Goal: Task Accomplishment & Management: Use online tool/utility

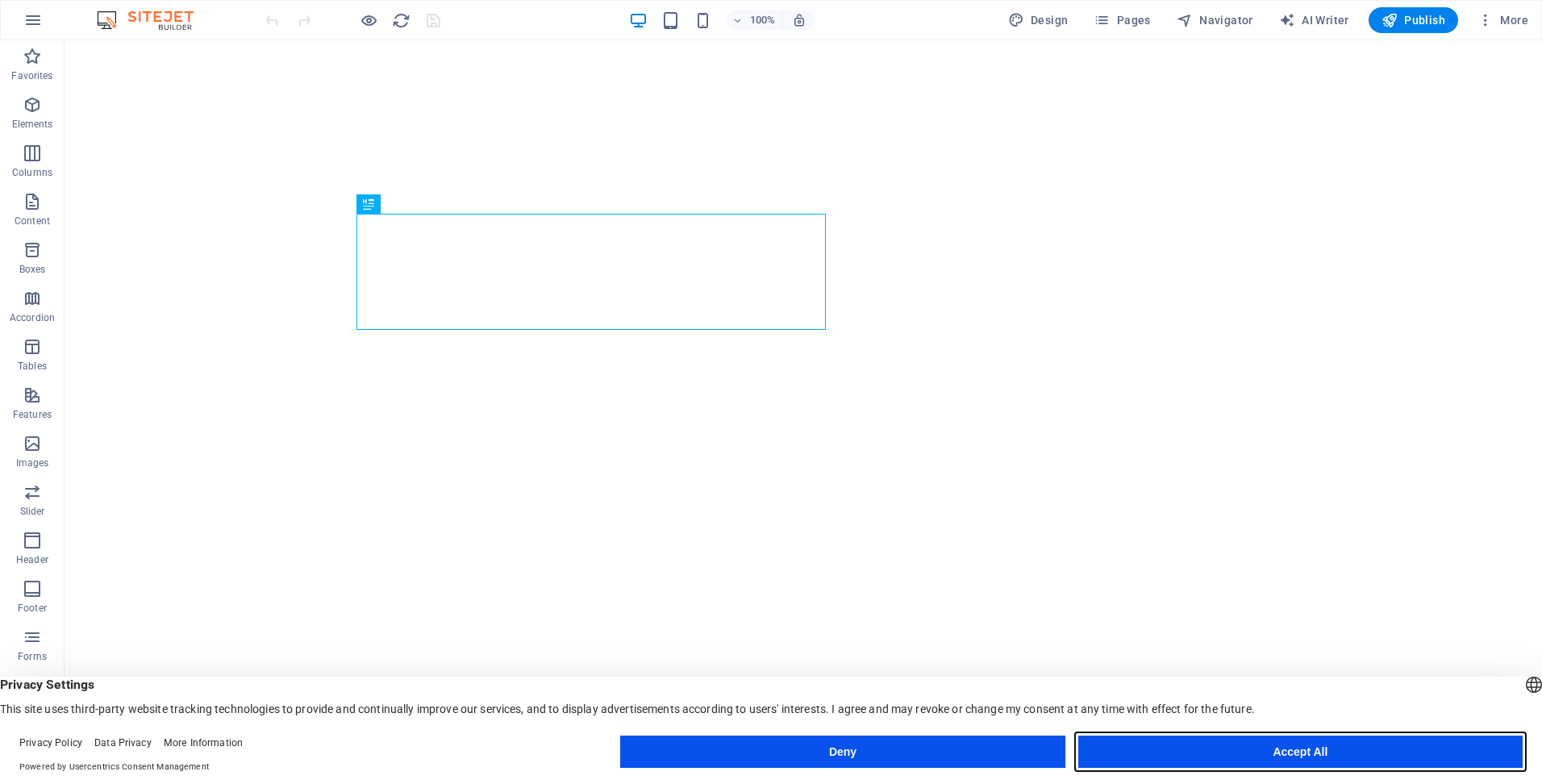
click at [1276, 747] on button "Accept All" at bounding box center [1300, 751] width 444 height 32
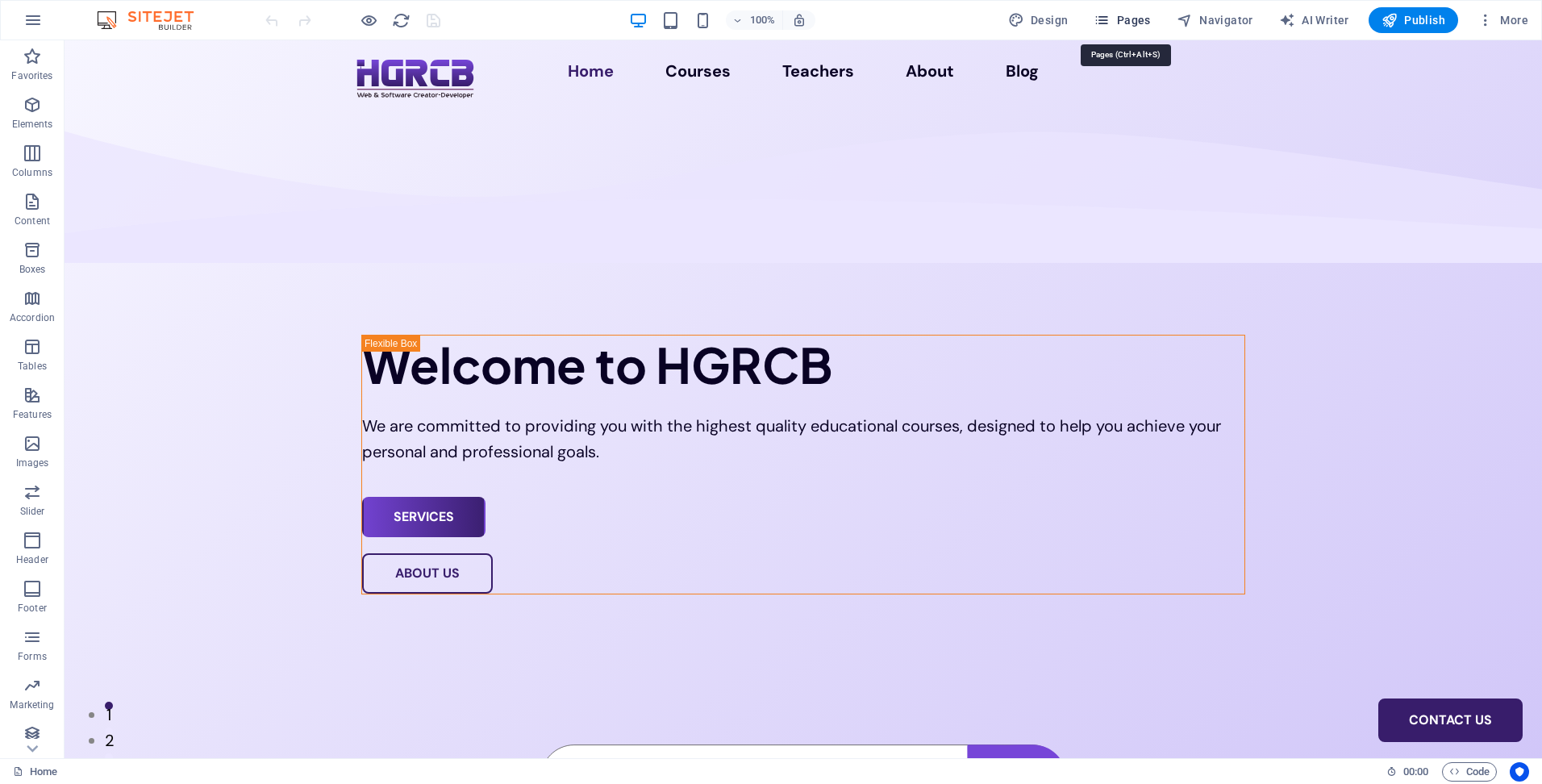
click at [1134, 16] on span "Pages" at bounding box center [1121, 20] width 56 height 16
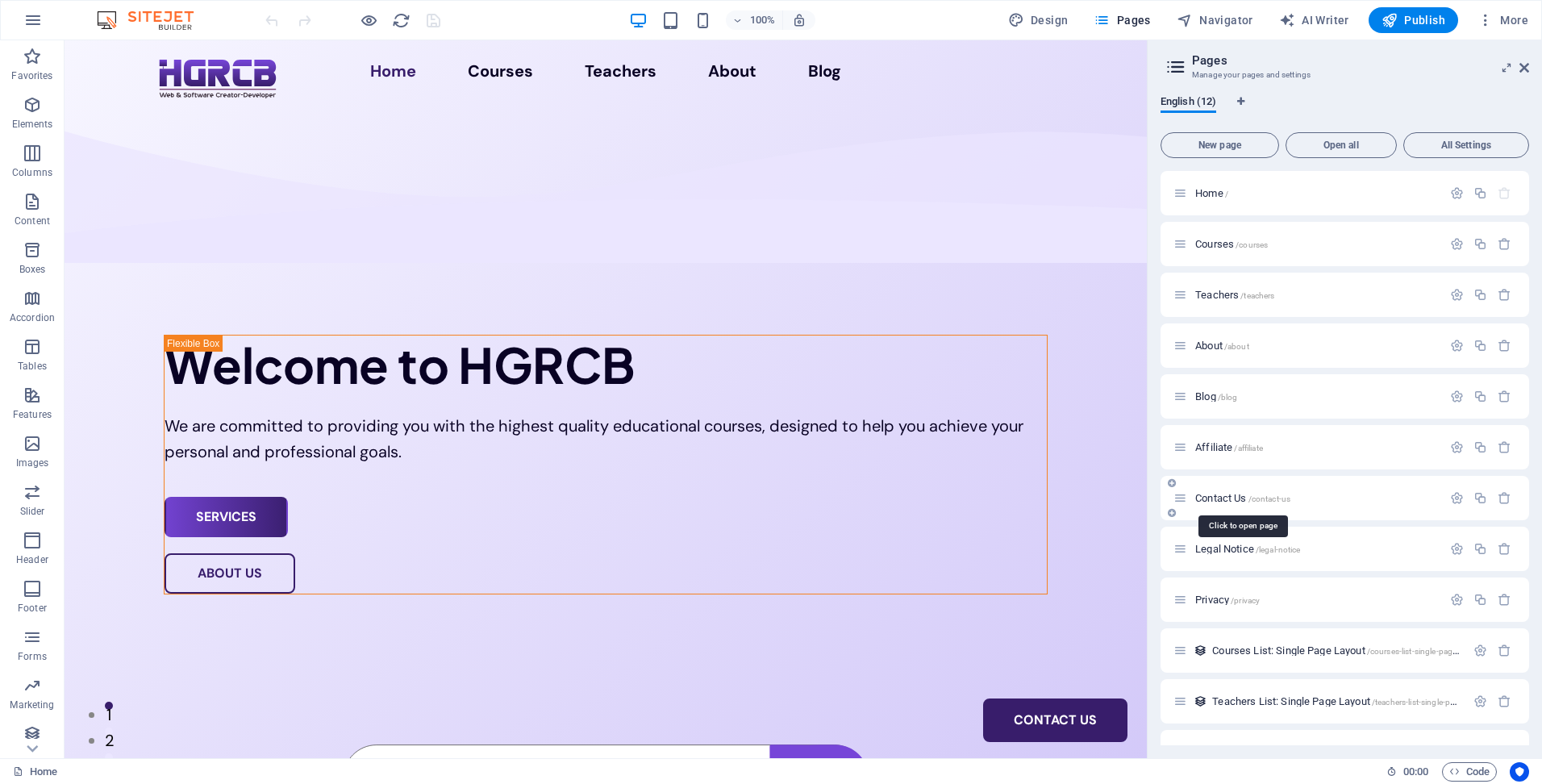
click at [1233, 499] on span "Contact Us /contact-us" at bounding box center [1243, 497] width 96 height 12
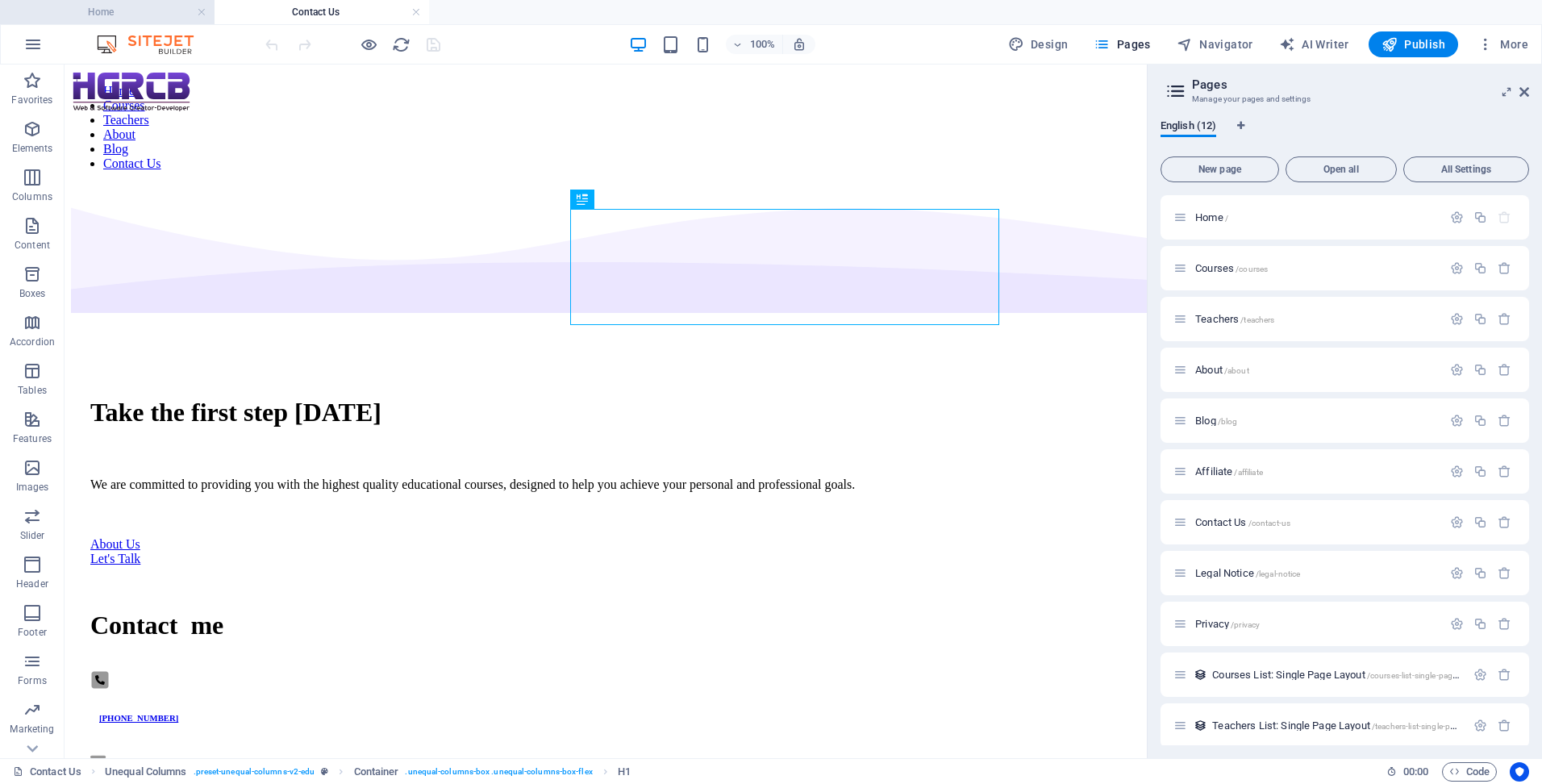
click at [147, 6] on h4 "Home" at bounding box center [107, 11] width 215 height 18
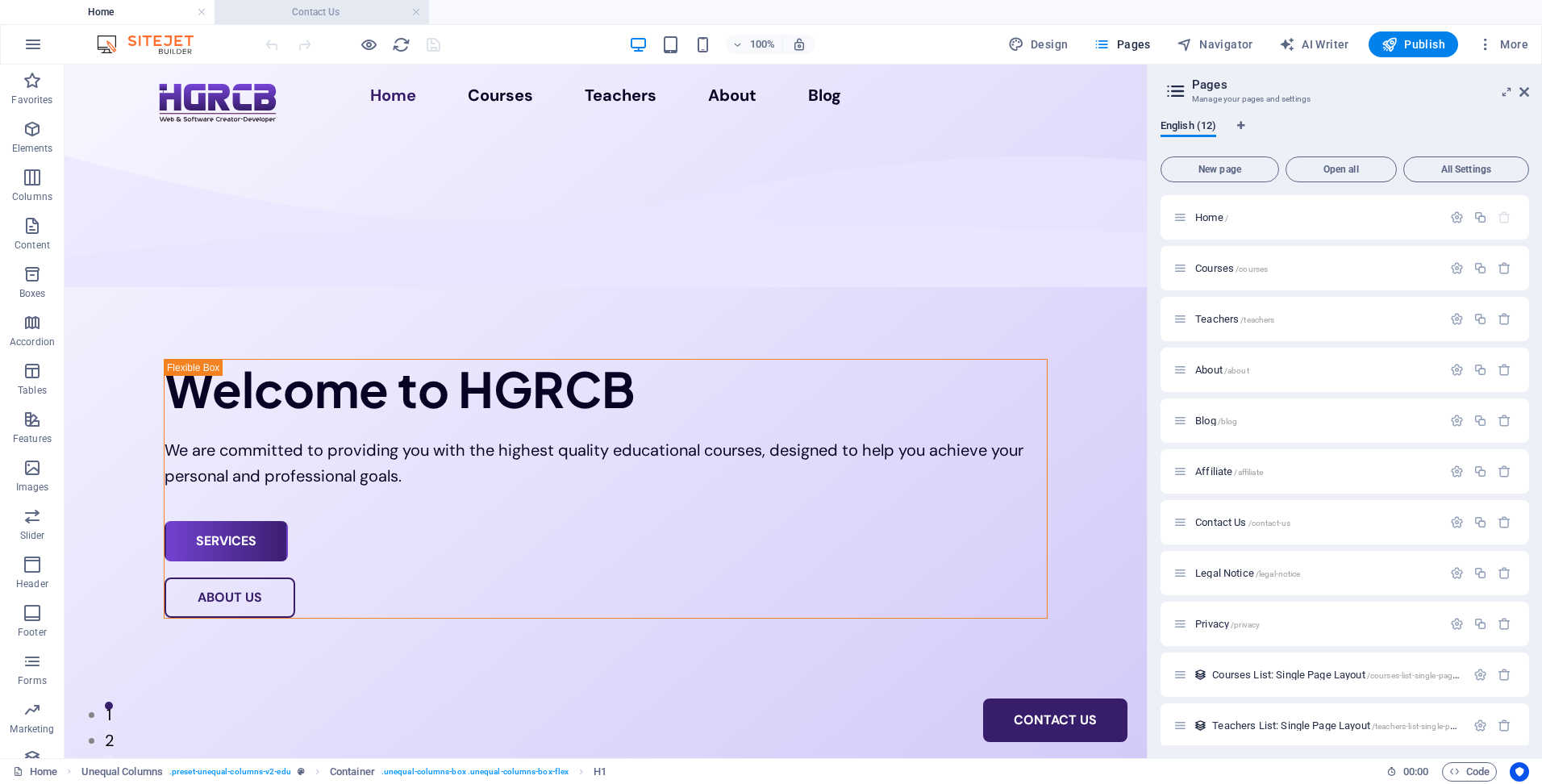
click at [321, 17] on h4 "Contact Us" at bounding box center [321, 11] width 215 height 18
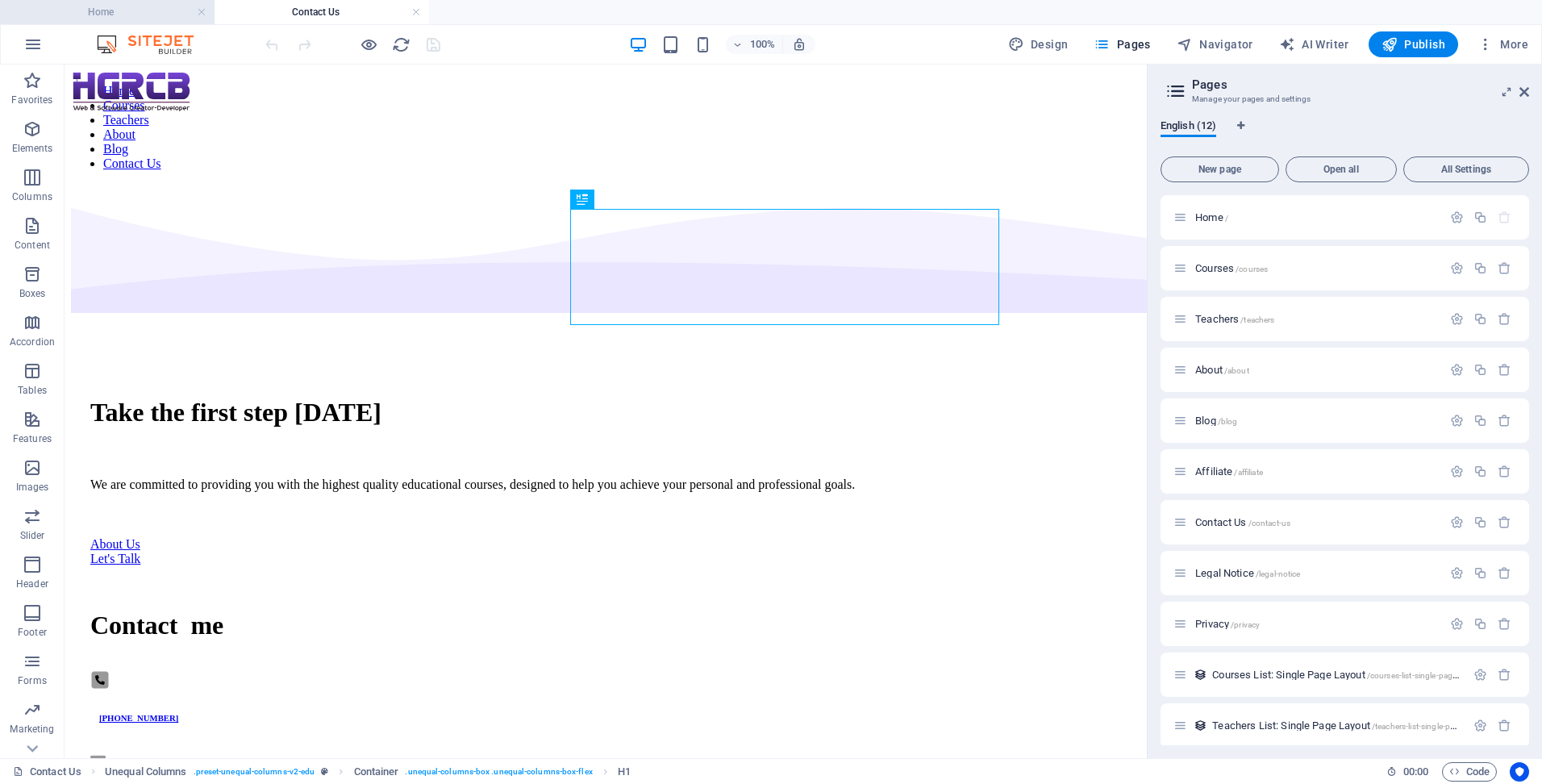
click at [151, 11] on h4 "Home" at bounding box center [107, 11] width 215 height 18
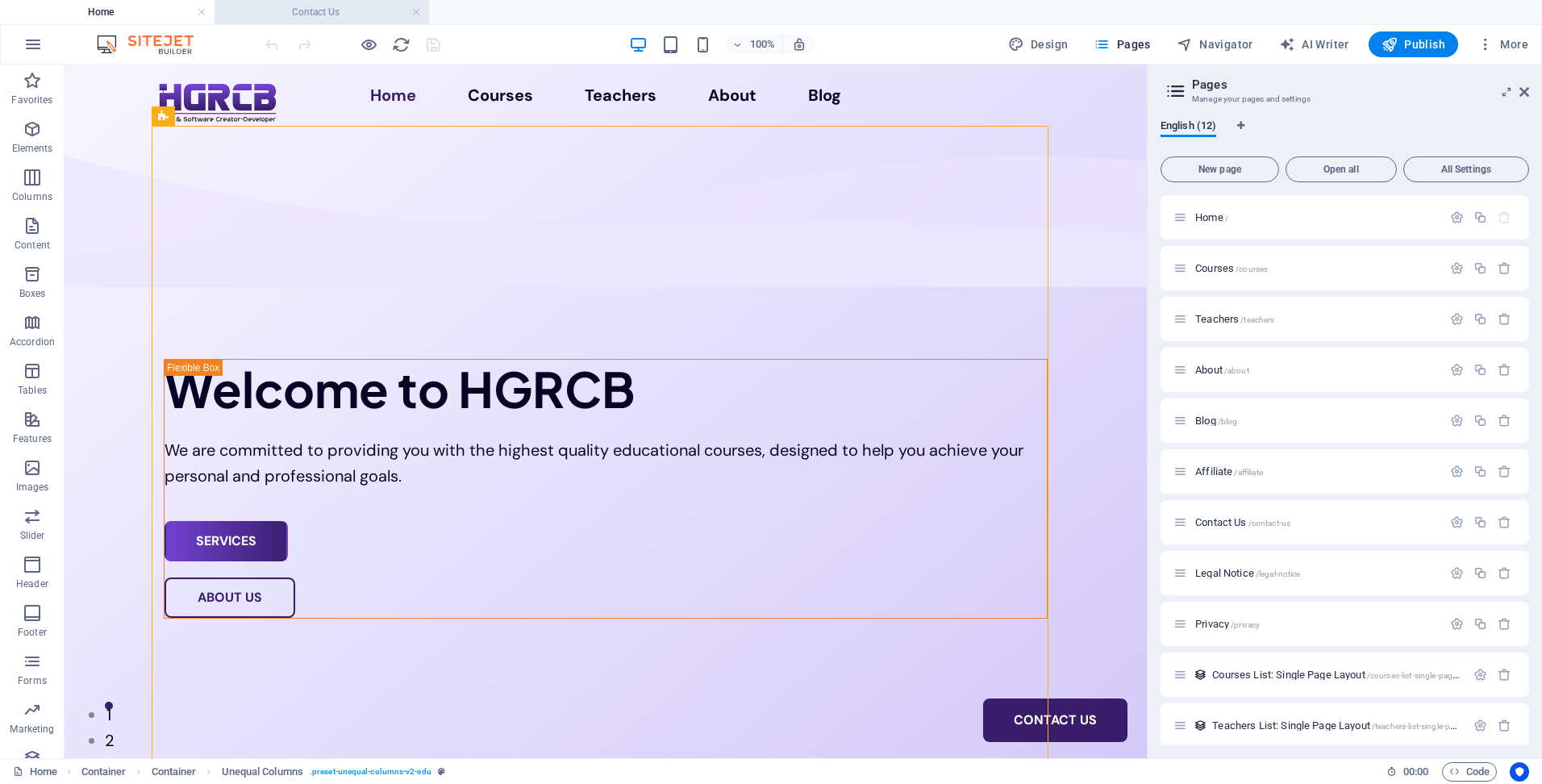
click at [315, 14] on h4 "Contact Us" at bounding box center [321, 11] width 215 height 18
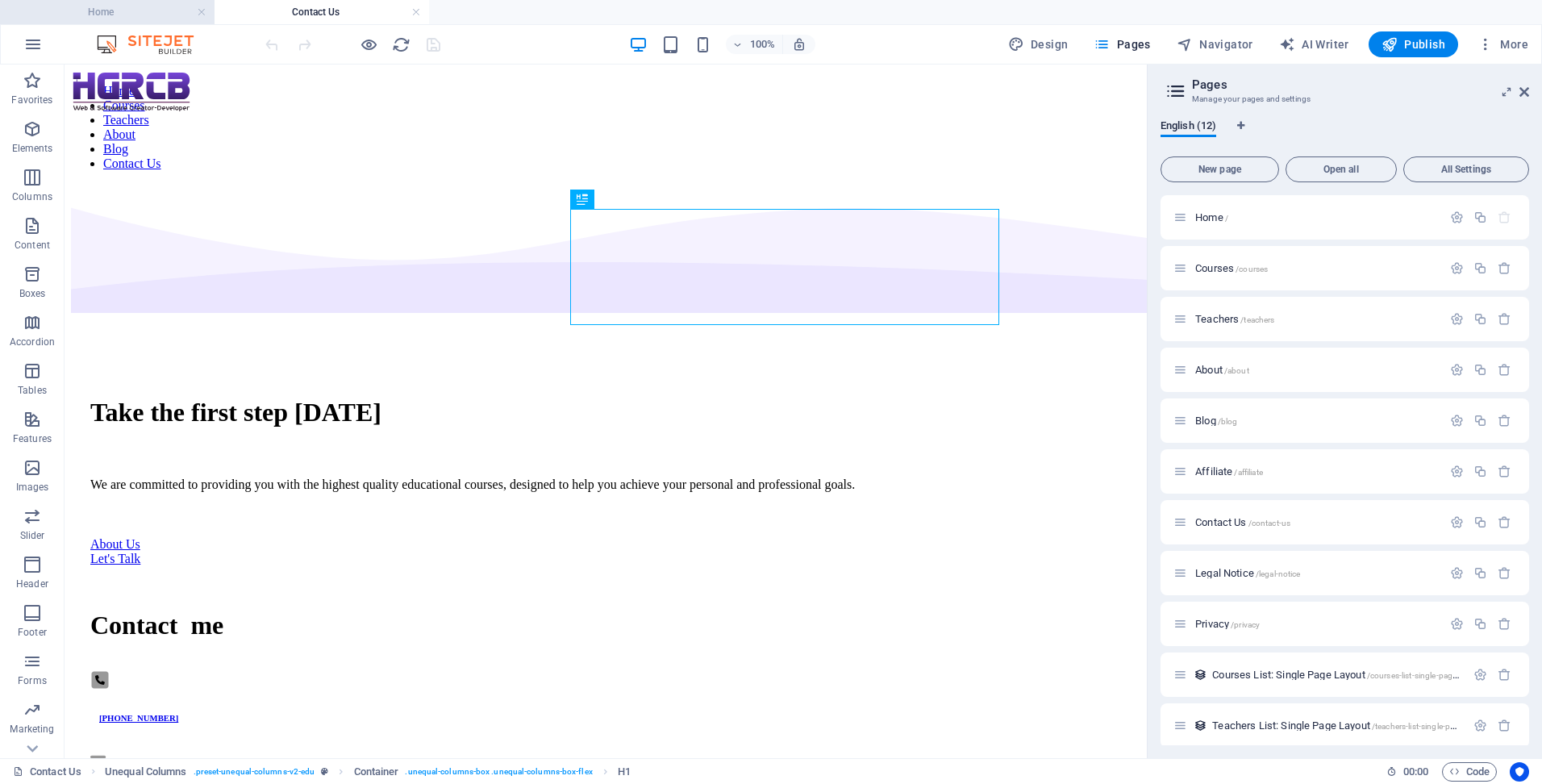
click at [144, 18] on h4 "Home" at bounding box center [107, 11] width 215 height 18
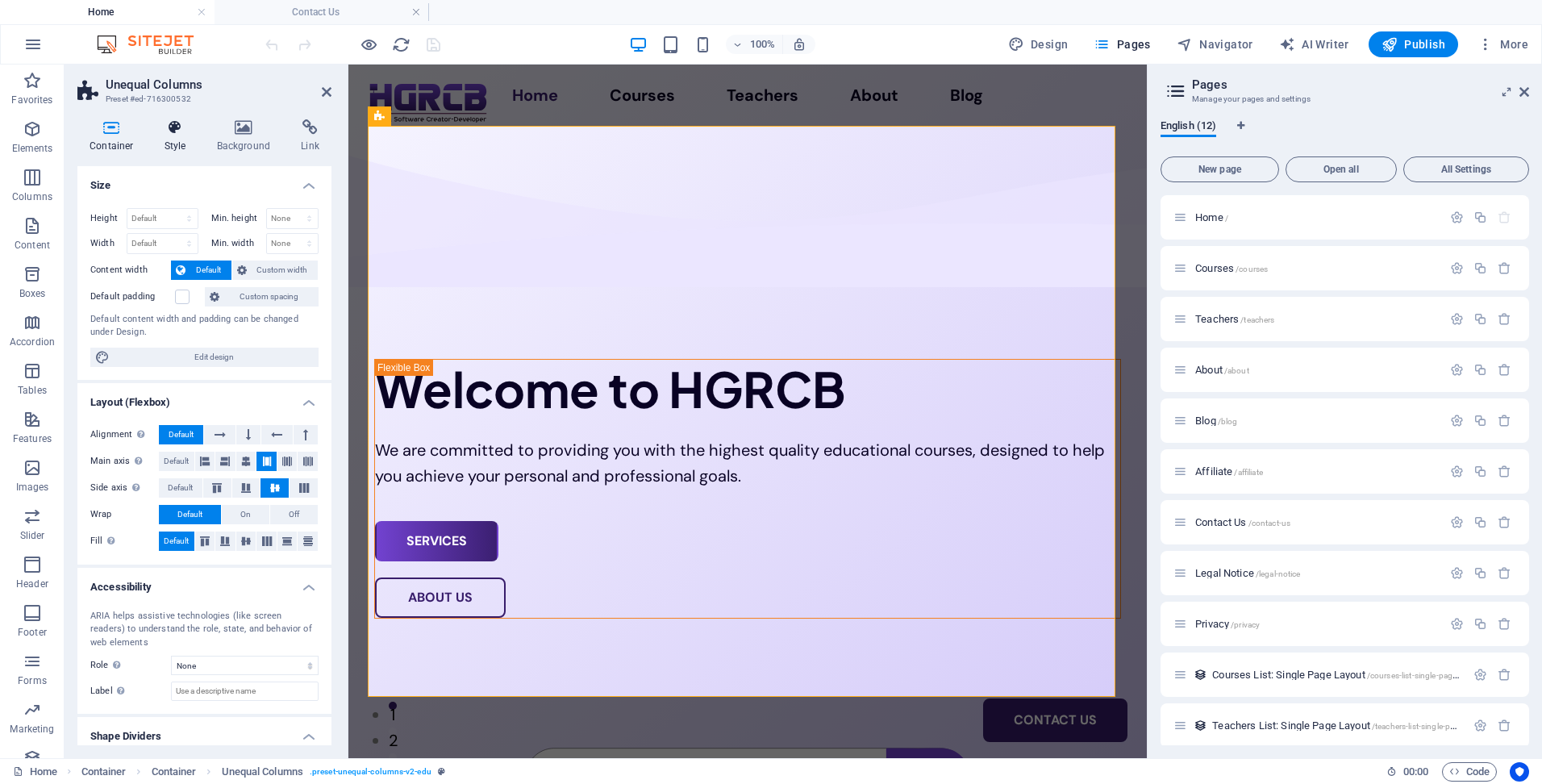
click at [187, 142] on h4 "Style" at bounding box center [179, 136] width 52 height 34
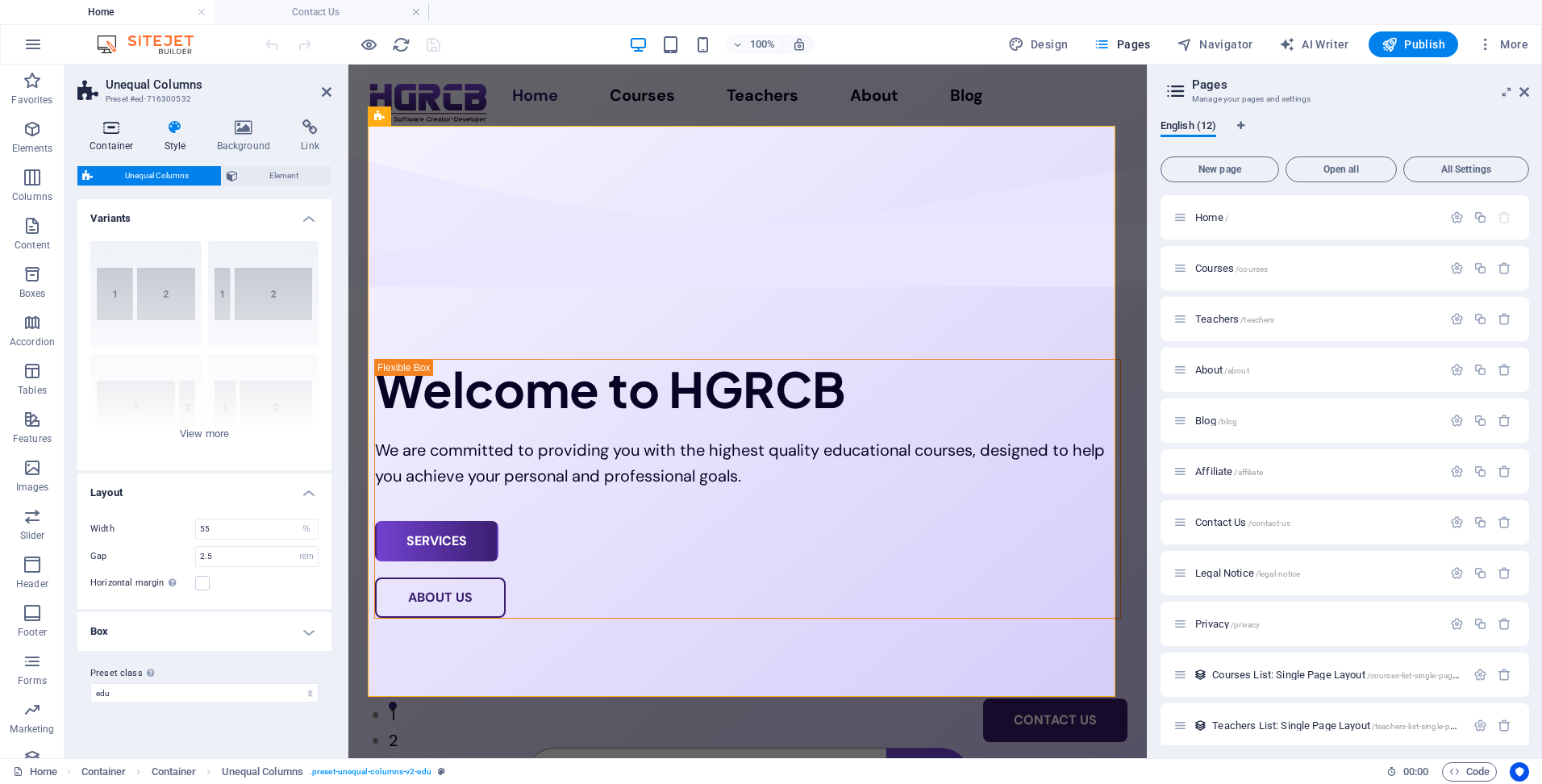
click at [108, 130] on icon at bounding box center [111, 126] width 68 height 16
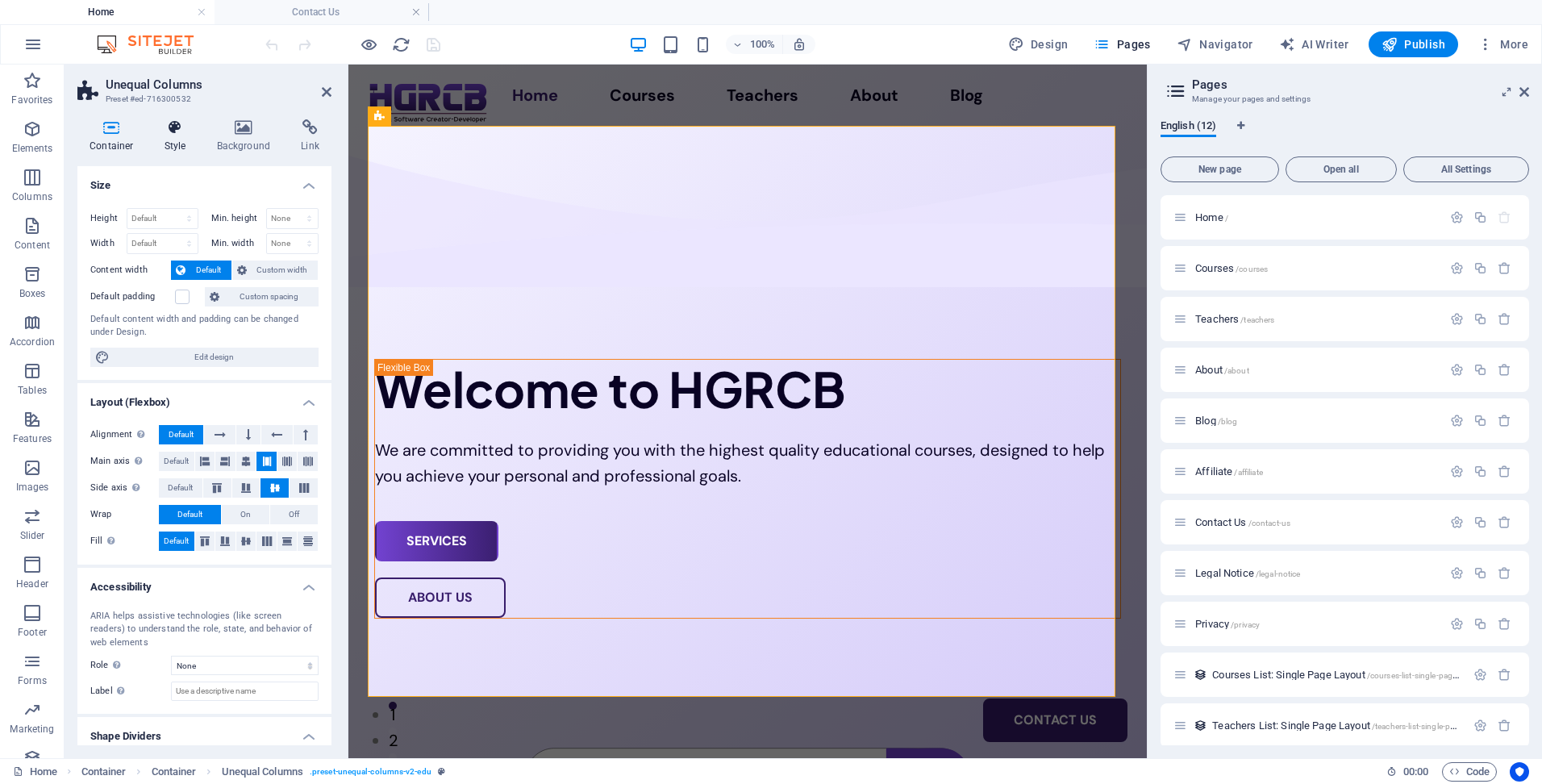
click at [171, 135] on icon at bounding box center [175, 126] width 46 height 16
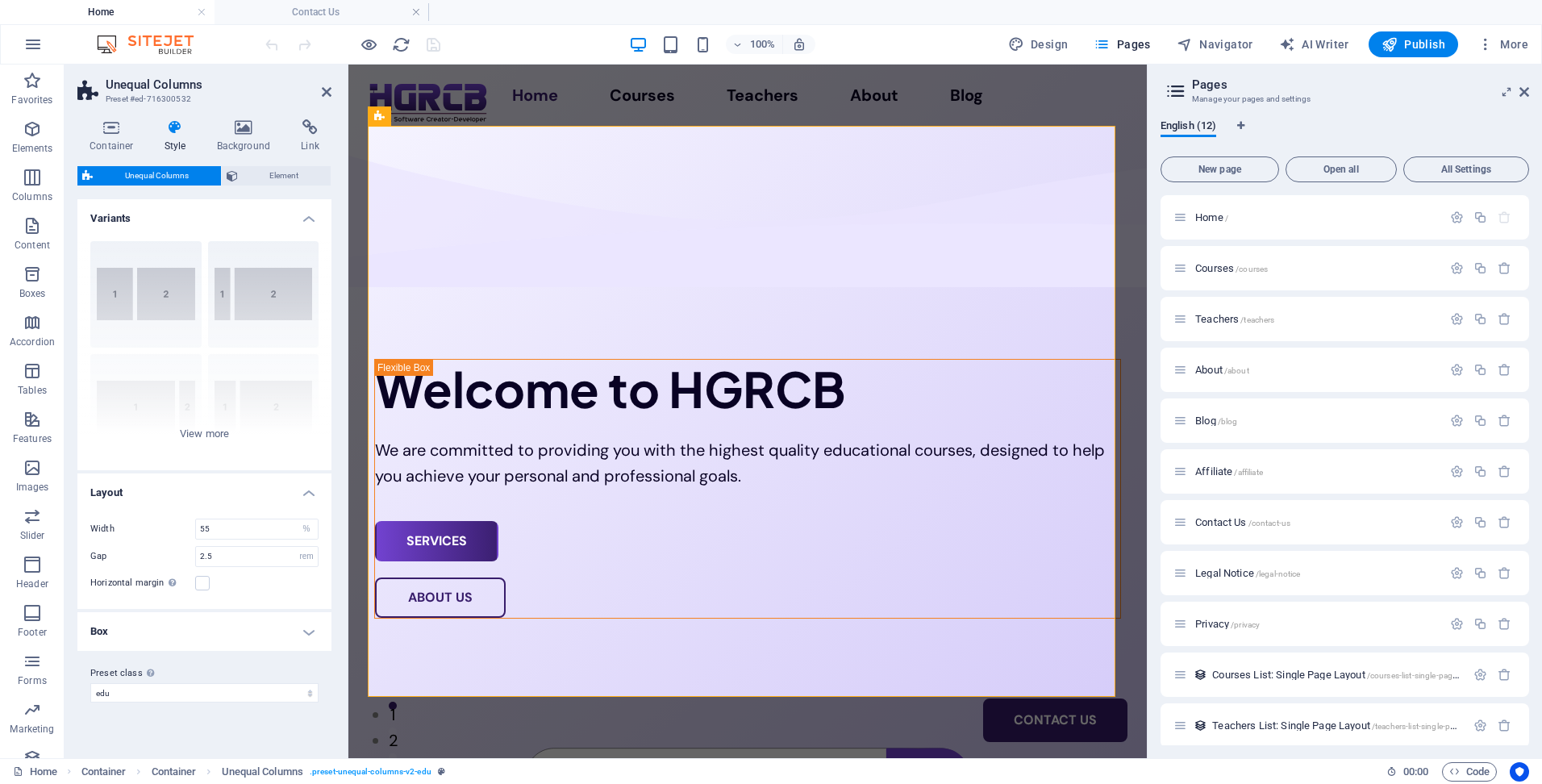
drag, startPoint x: 294, startPoint y: 170, endPoint x: 258, endPoint y: 633, distance: 464.4
click at [258, 633] on div "Unequal Columns Element Layout How this element expands within the layout (Flex…" at bounding box center [204, 455] width 254 height 579
click at [258, 633] on h4 "Box" at bounding box center [204, 630] width 254 height 38
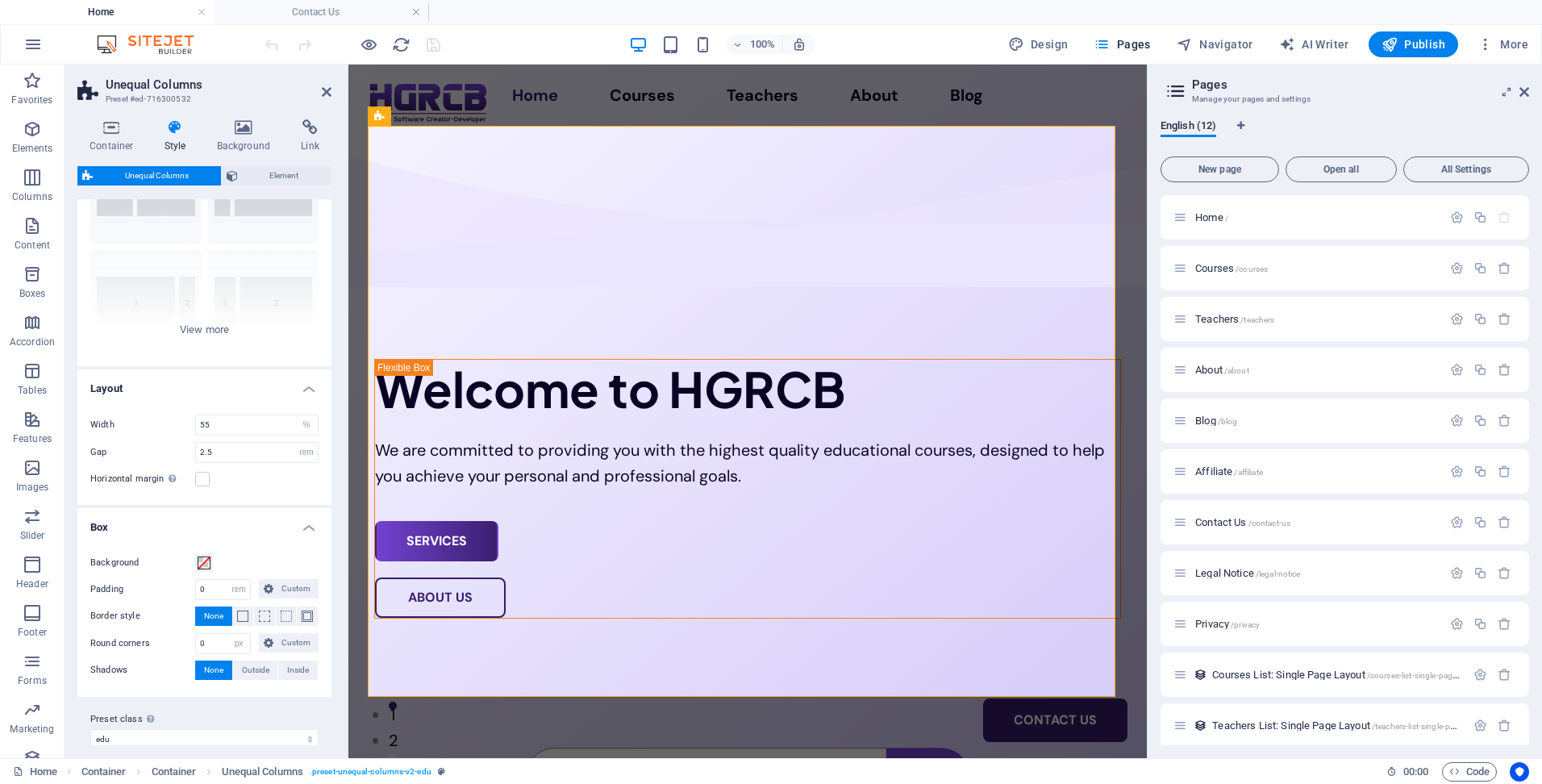
scroll to position [120, 0]
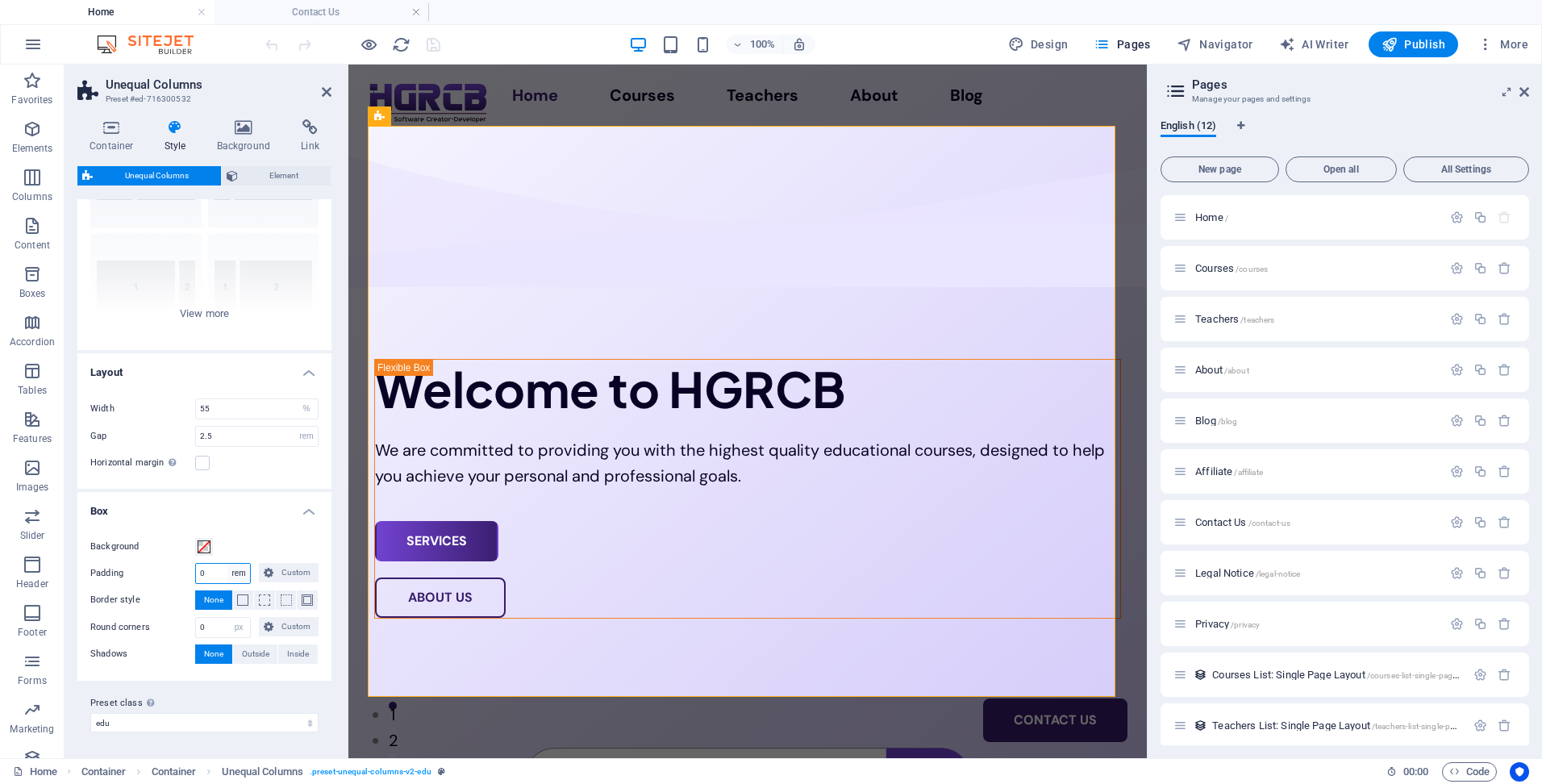
click at [241, 574] on select "px rem % vh vw Custom" at bounding box center [239, 573] width 22 height 20
click at [248, 130] on icon at bounding box center [245, 126] width 79 height 16
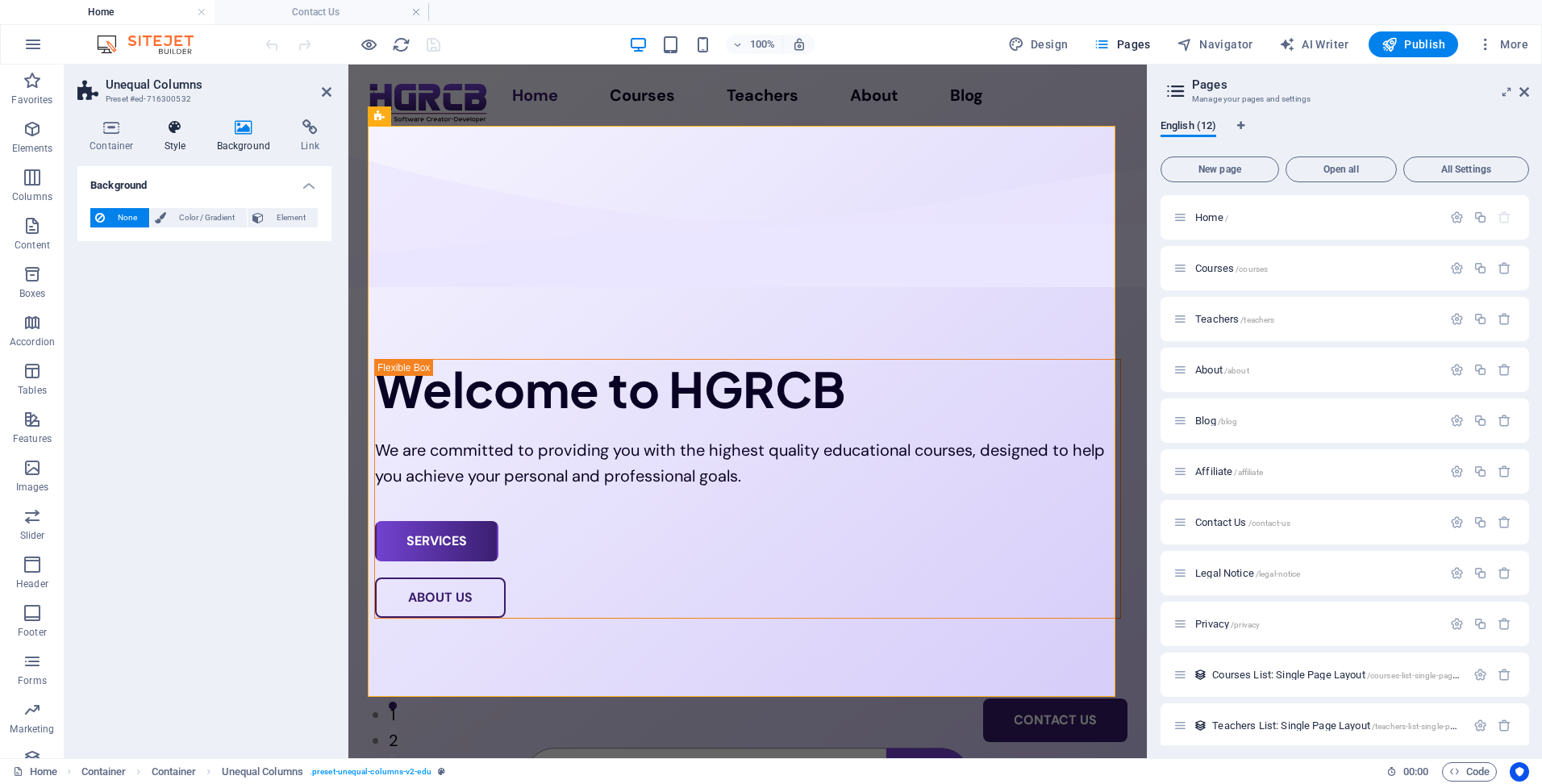
click at [173, 128] on icon at bounding box center [175, 126] width 46 height 16
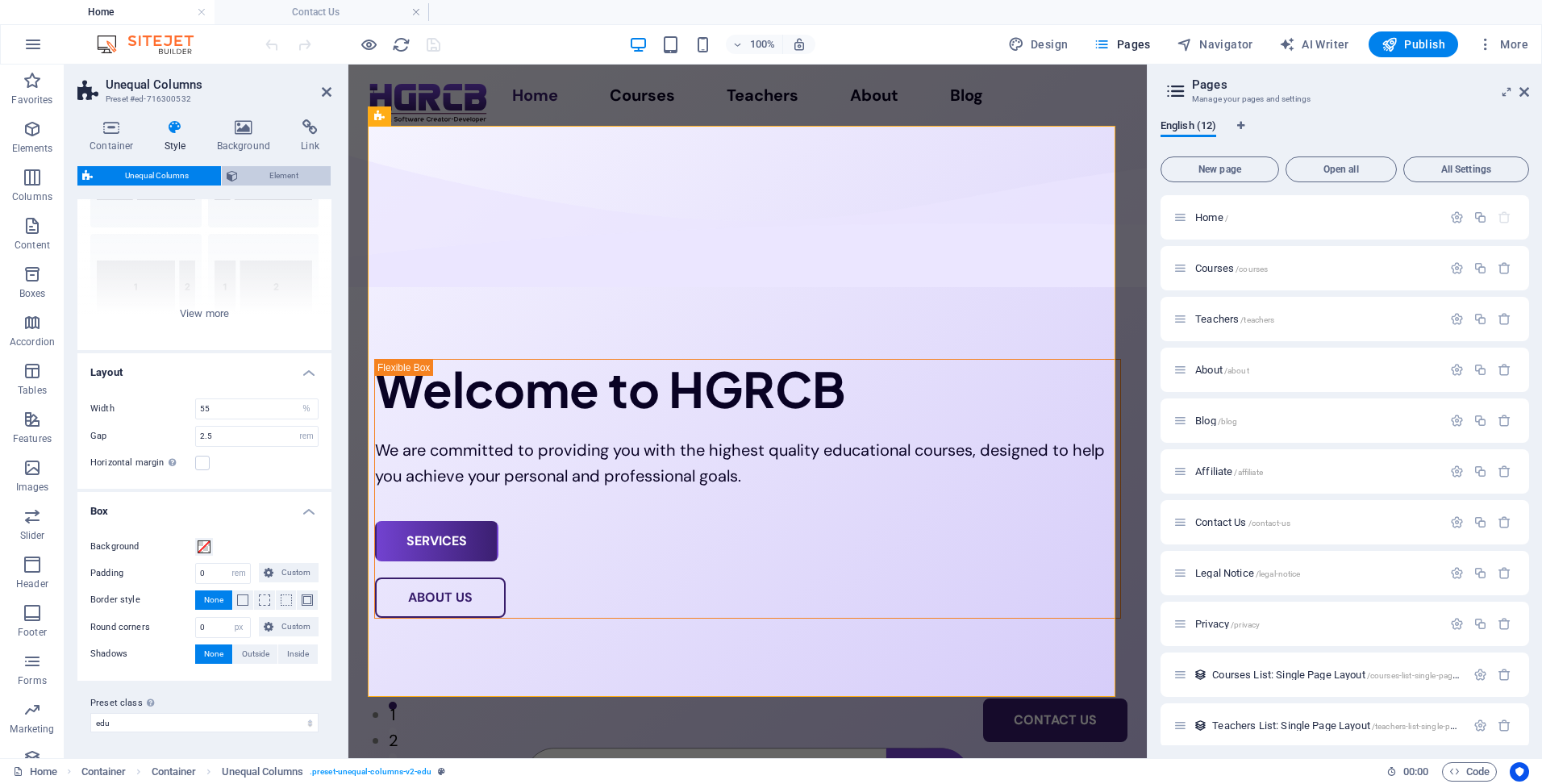
click at [257, 176] on span "Element" at bounding box center [285, 175] width 84 height 20
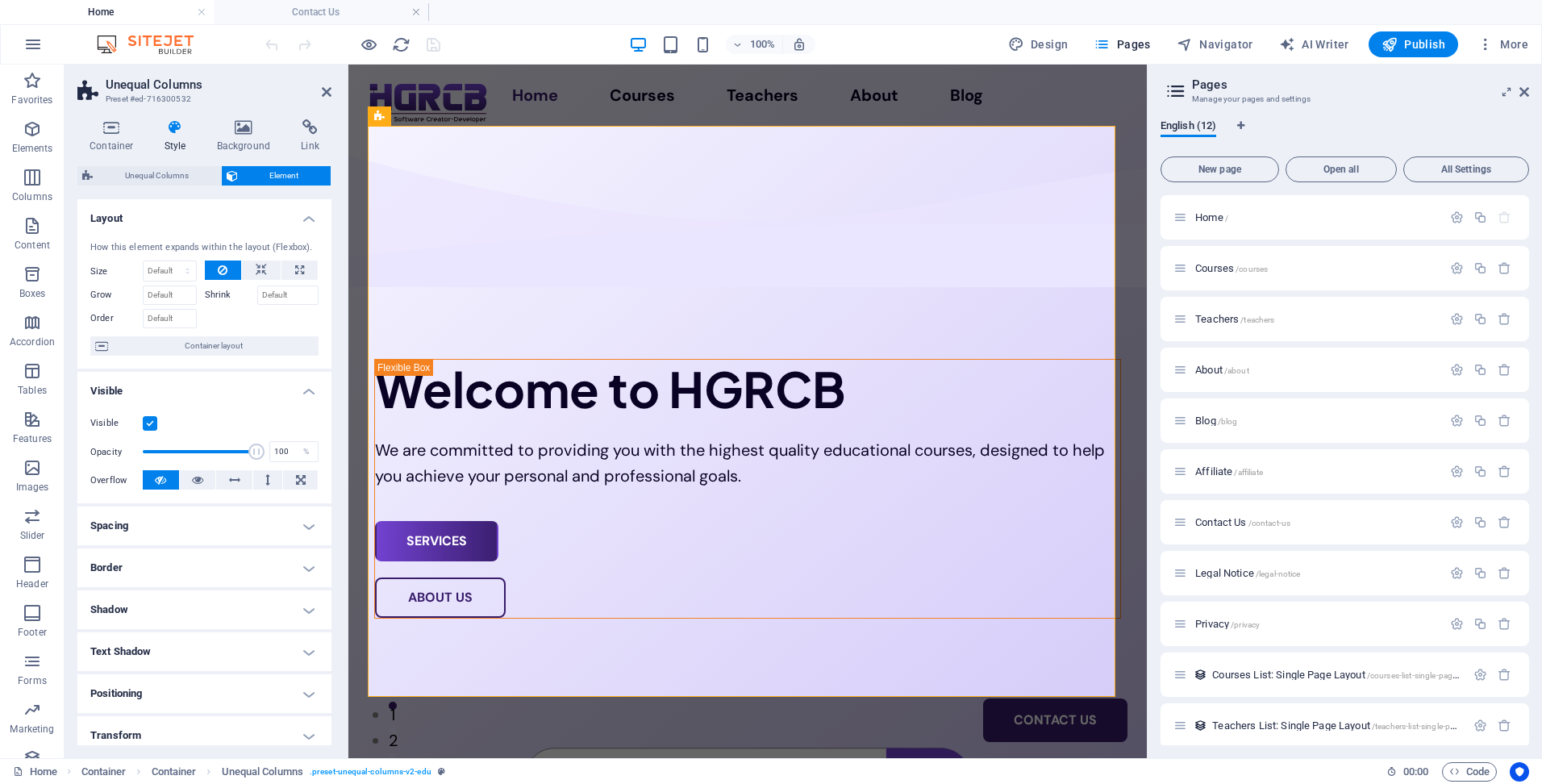
click at [219, 518] on h4 "Spacing" at bounding box center [204, 525] width 254 height 38
click at [148, 629] on select "px rem % vh vw" at bounding box center [151, 627] width 22 height 20
click at [123, 626] on input "0.5" at bounding box center [134, 627] width 55 height 20
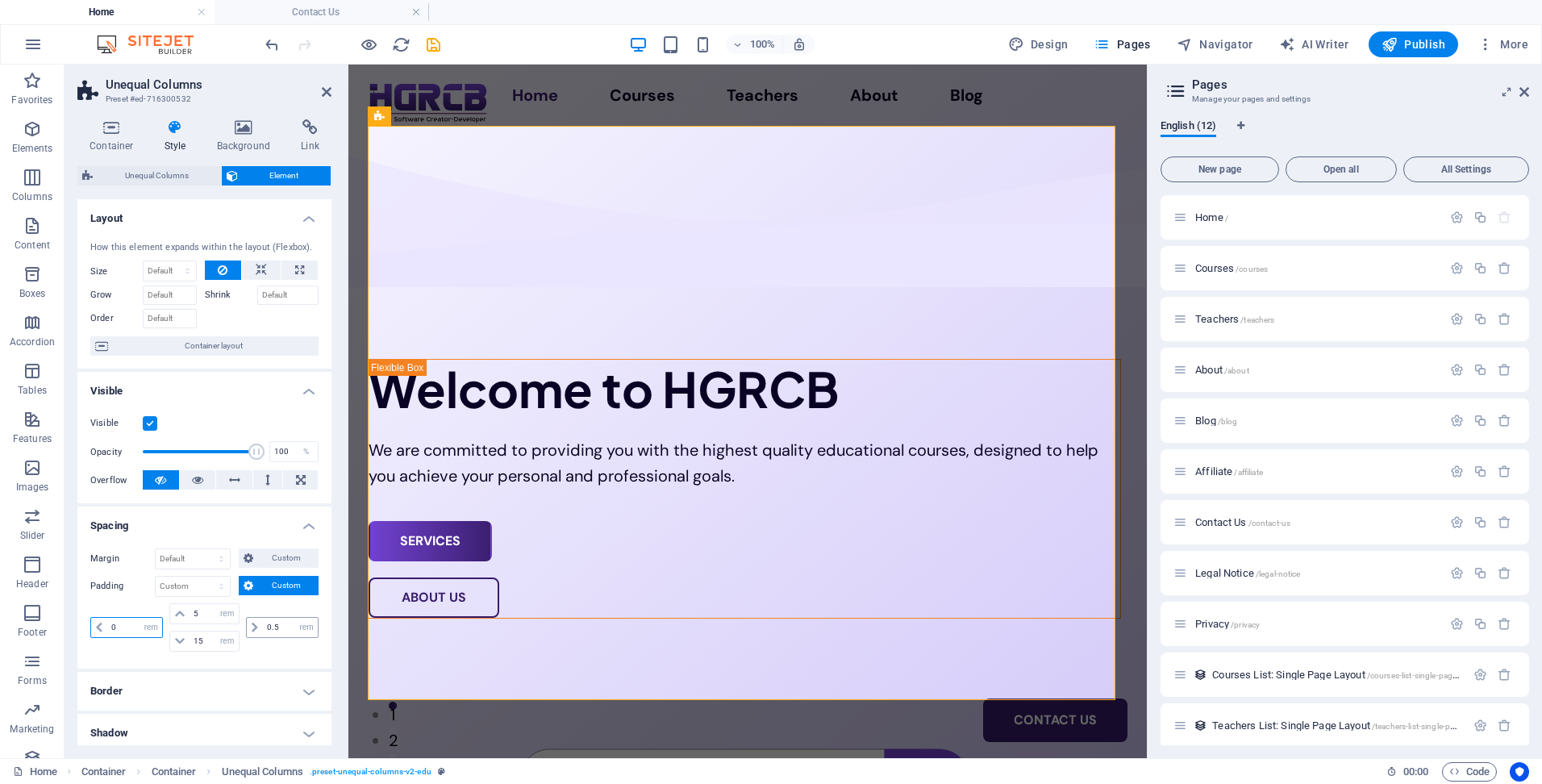
type input "0"
click at [282, 629] on input "0.5" at bounding box center [290, 627] width 55 height 20
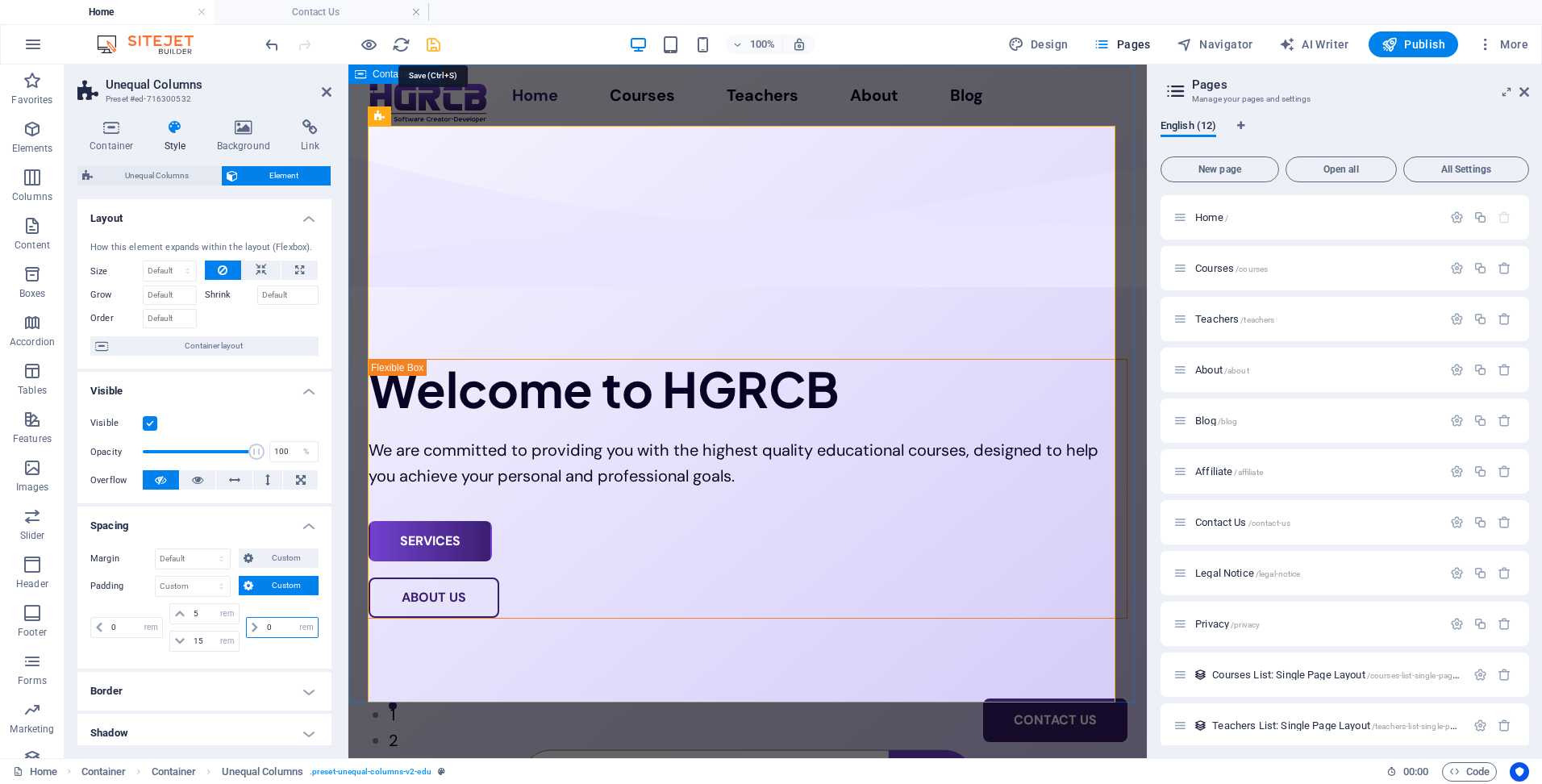
type input "0"
click at [430, 45] on icon "save" at bounding box center [434, 45] width 19 height 19
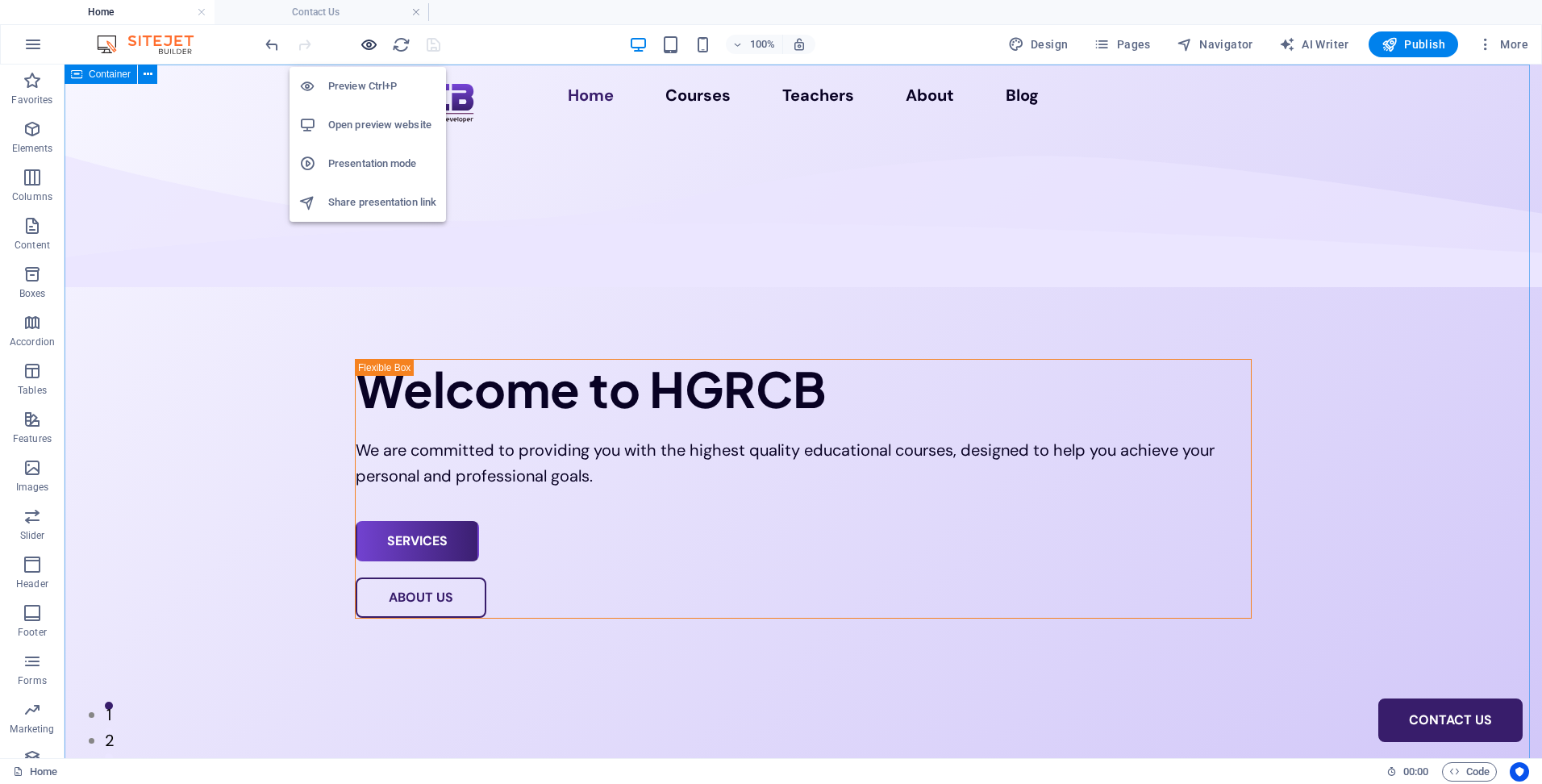
click at [367, 47] on icon "button" at bounding box center [369, 45] width 19 height 19
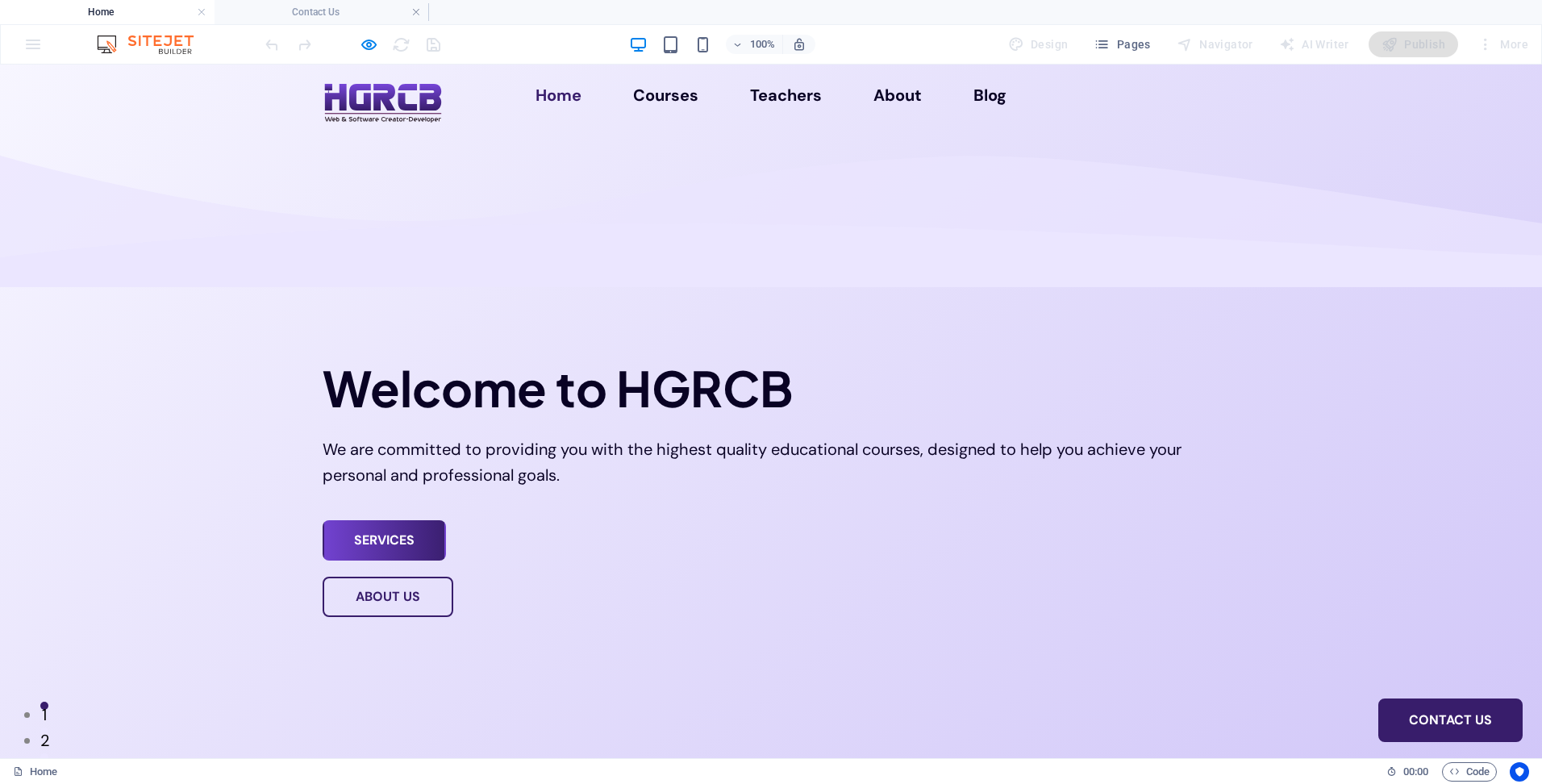
click at [432, 82] on img at bounding box center [382, 103] width 121 height 42
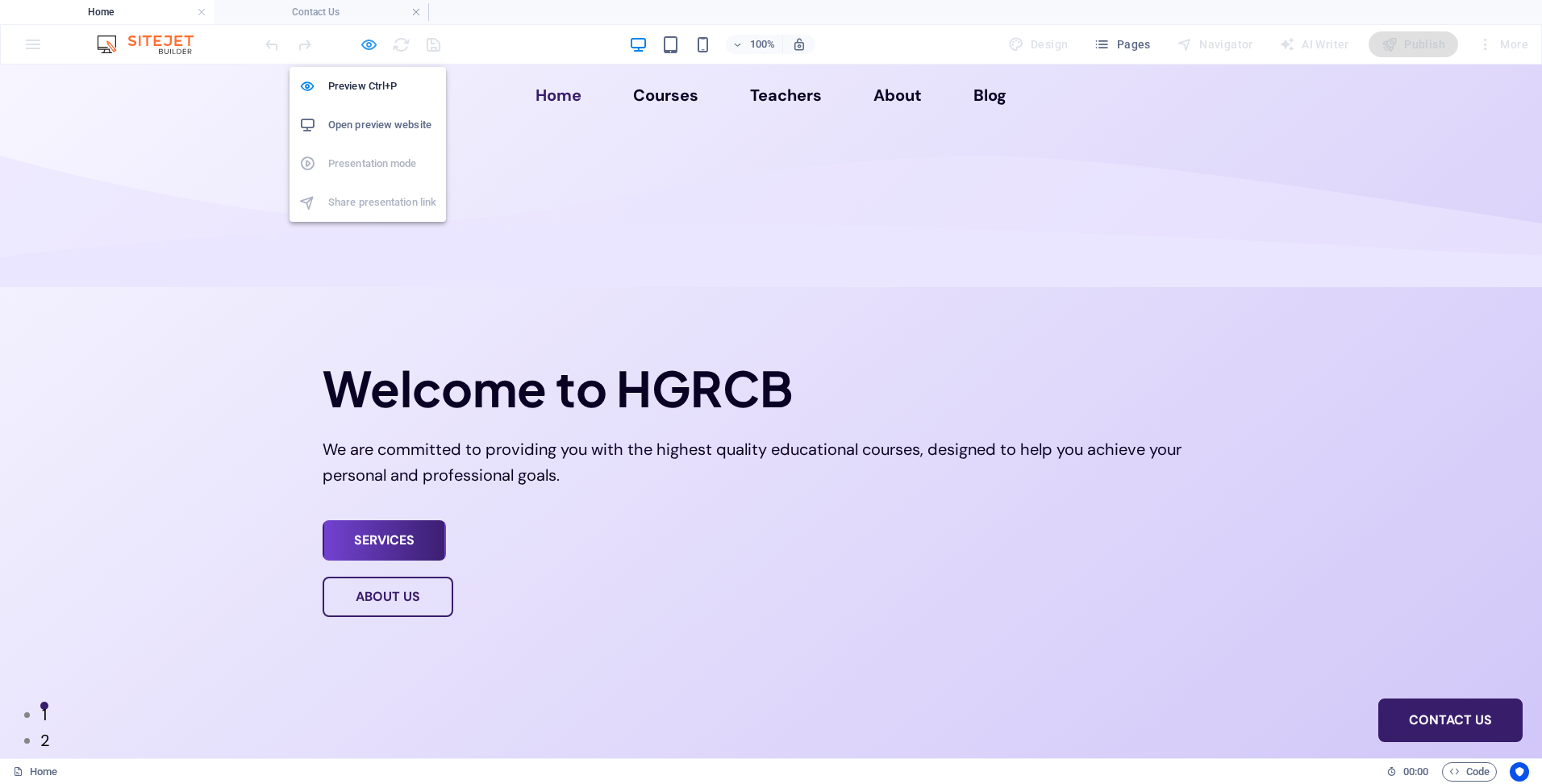
click at [367, 40] on icon "button" at bounding box center [369, 45] width 19 height 19
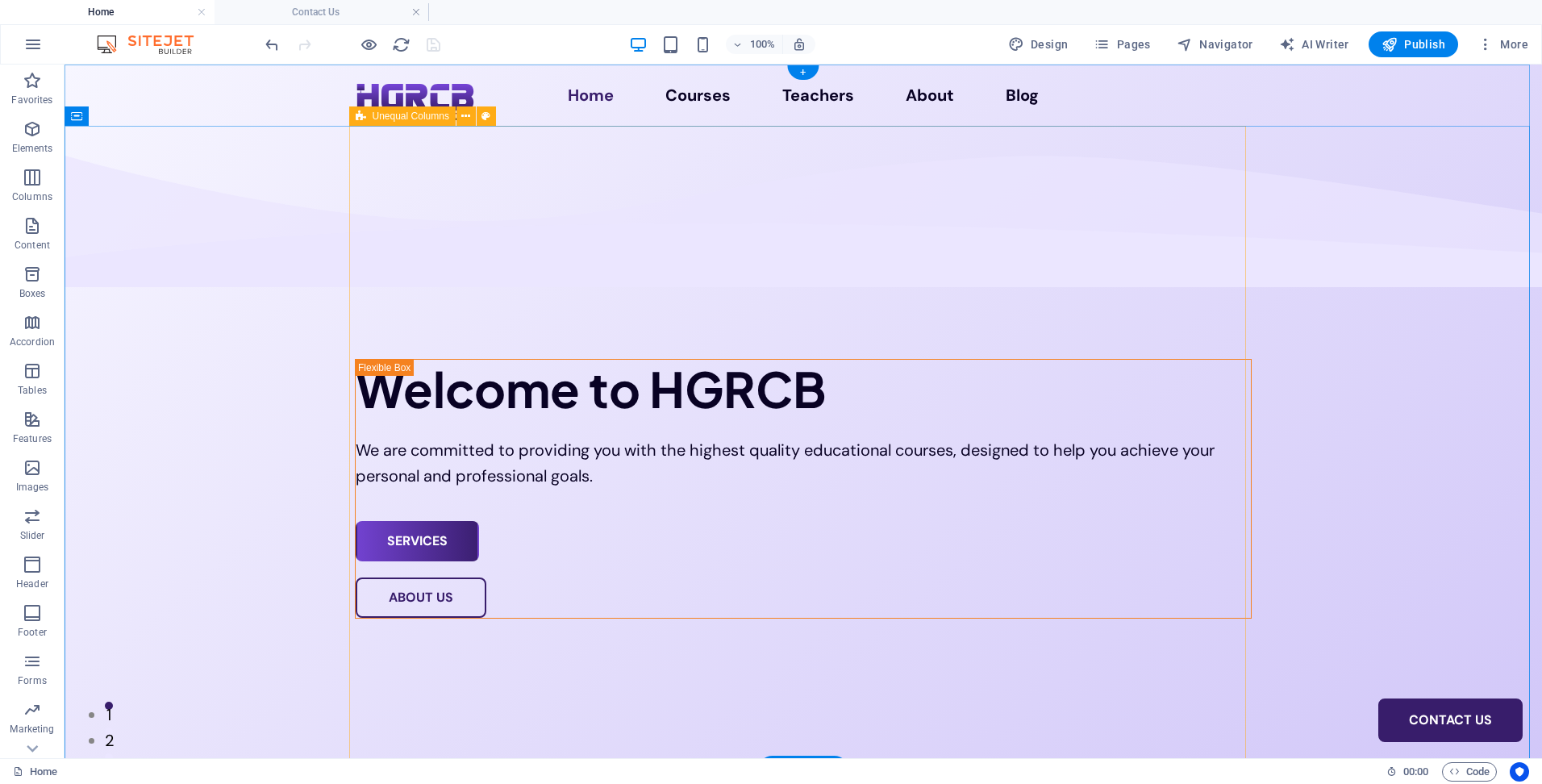
select select "rem"
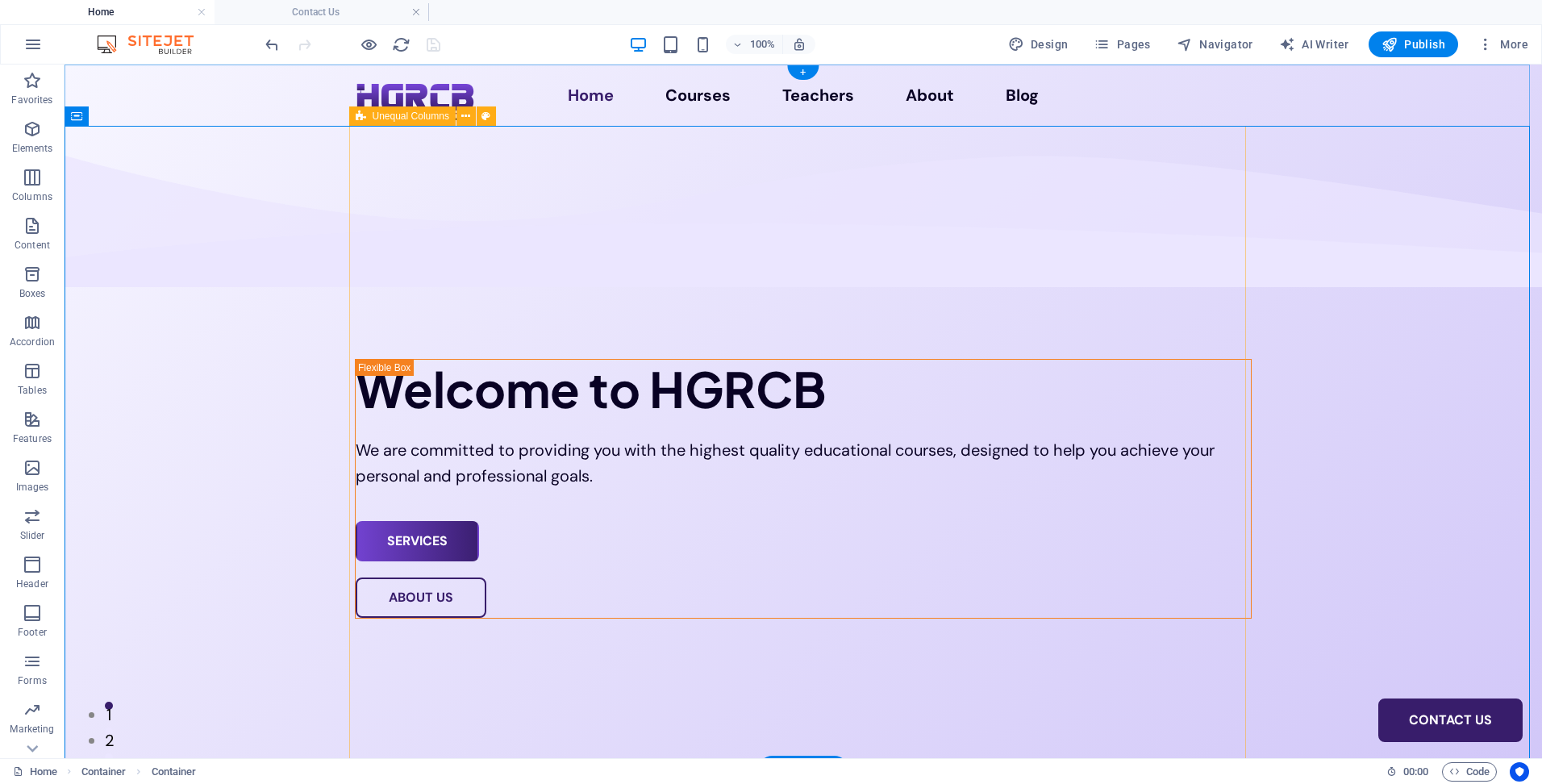
select select "rem"
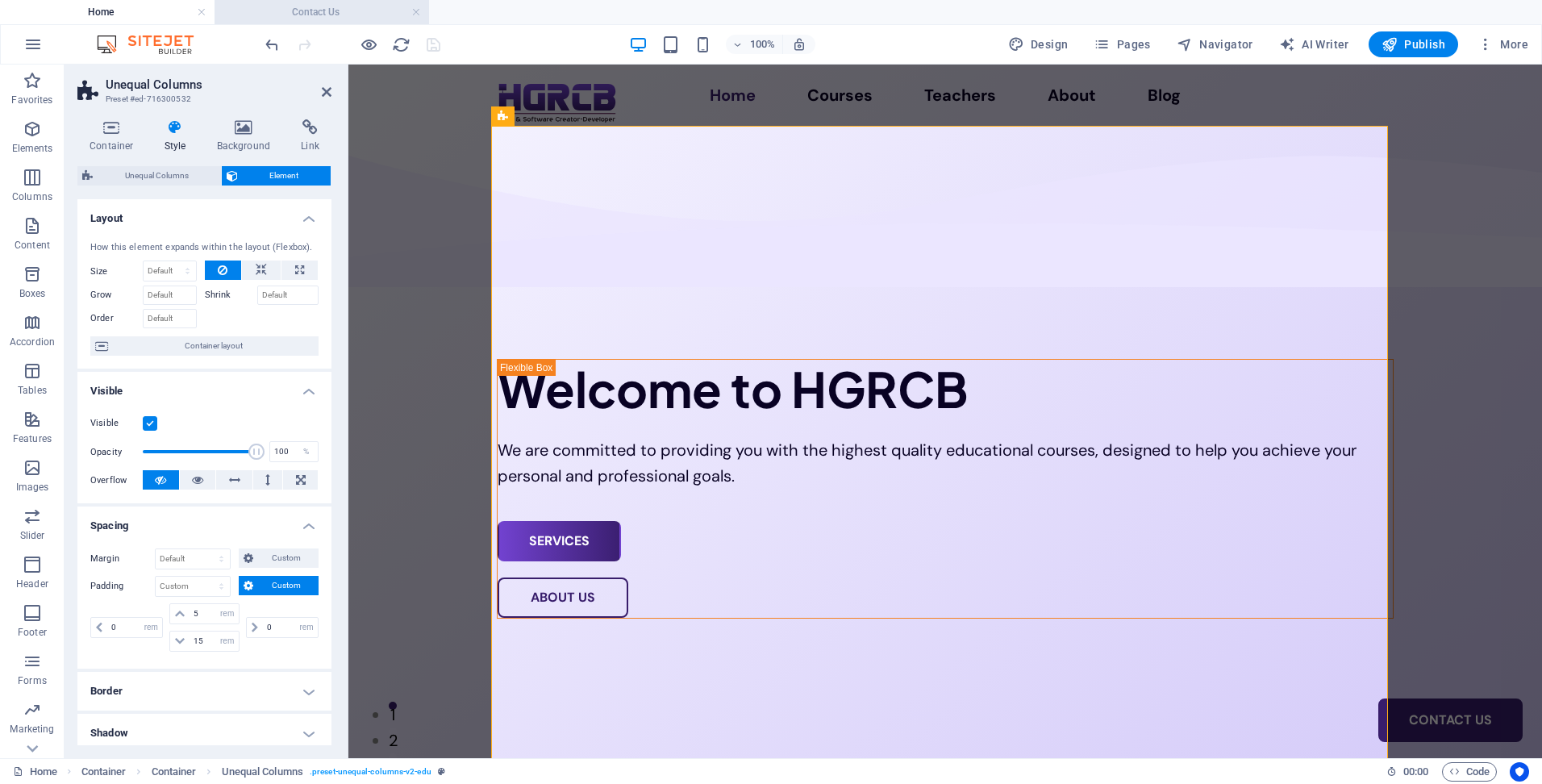
click at [362, 18] on h4 "Contact Us" at bounding box center [321, 11] width 215 height 18
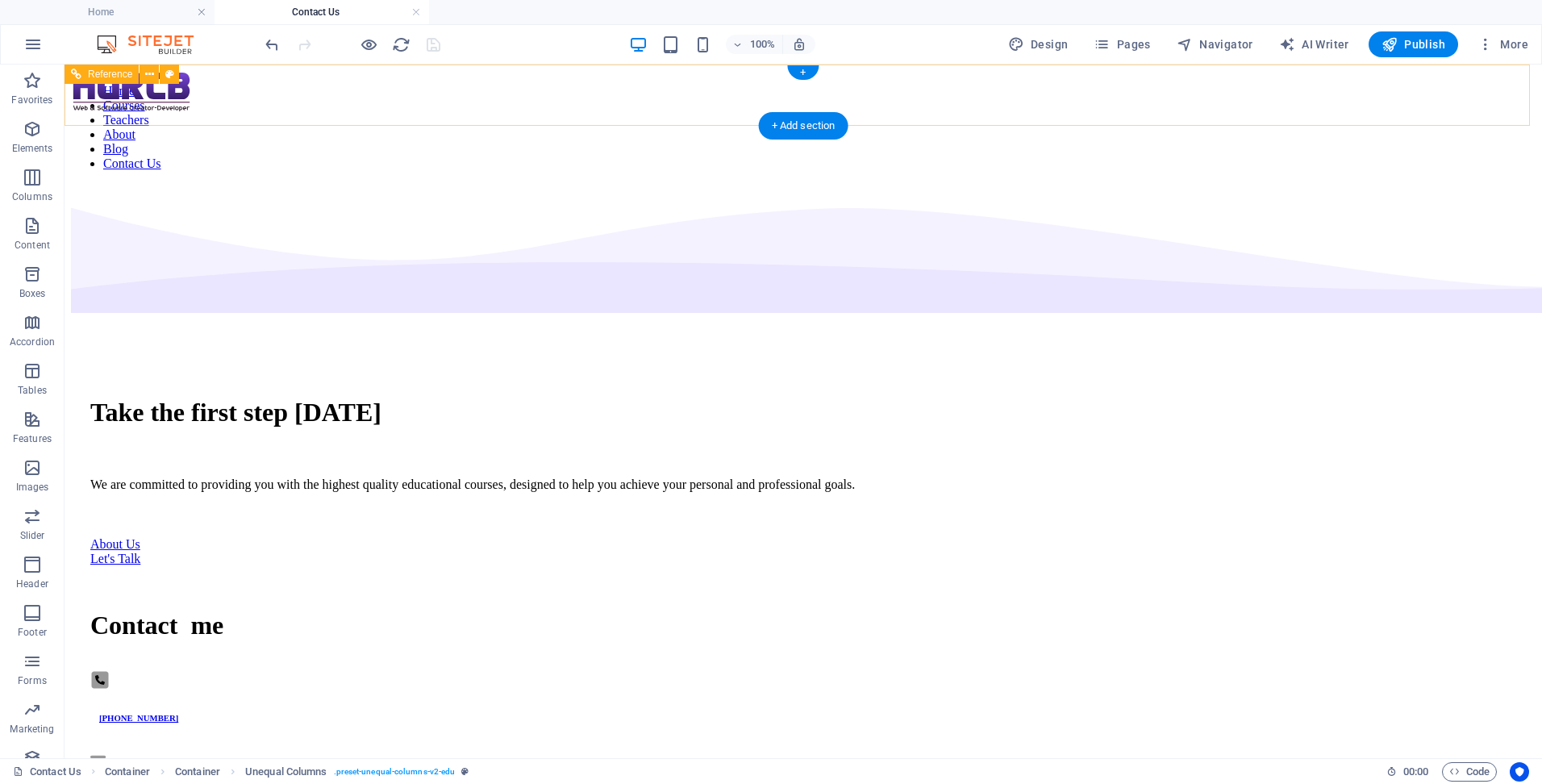
click at [192, 79] on div at bounding box center [131, 94] width 121 height 45
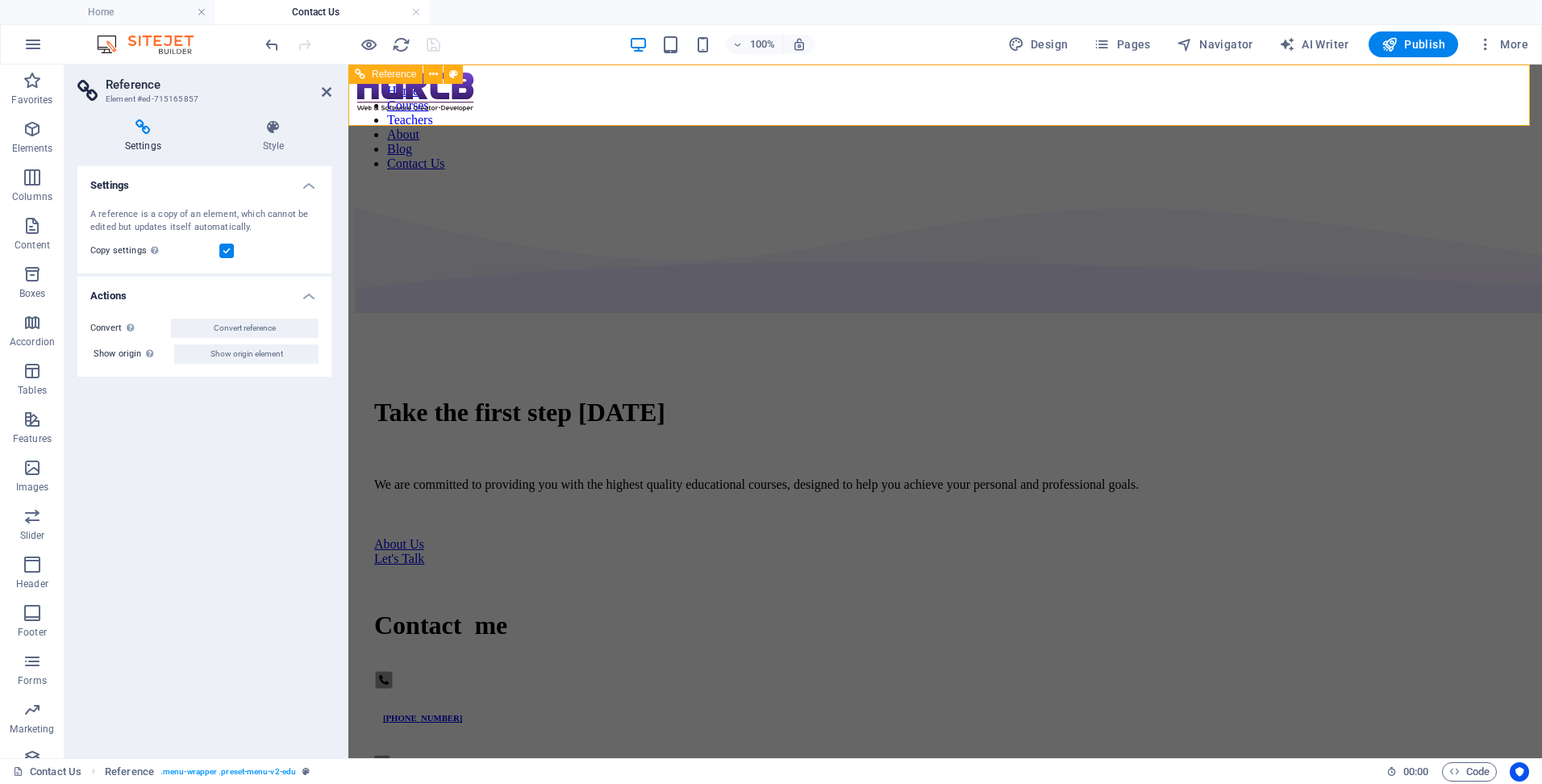
click at [476, 93] on div at bounding box center [415, 94] width 121 height 45
click at [272, 156] on div "Settings Style Settings A reference is a copy of an element, which cannot be ed…" at bounding box center [204, 432] width 254 height 626
click at [280, 125] on icon at bounding box center [274, 126] width 116 height 16
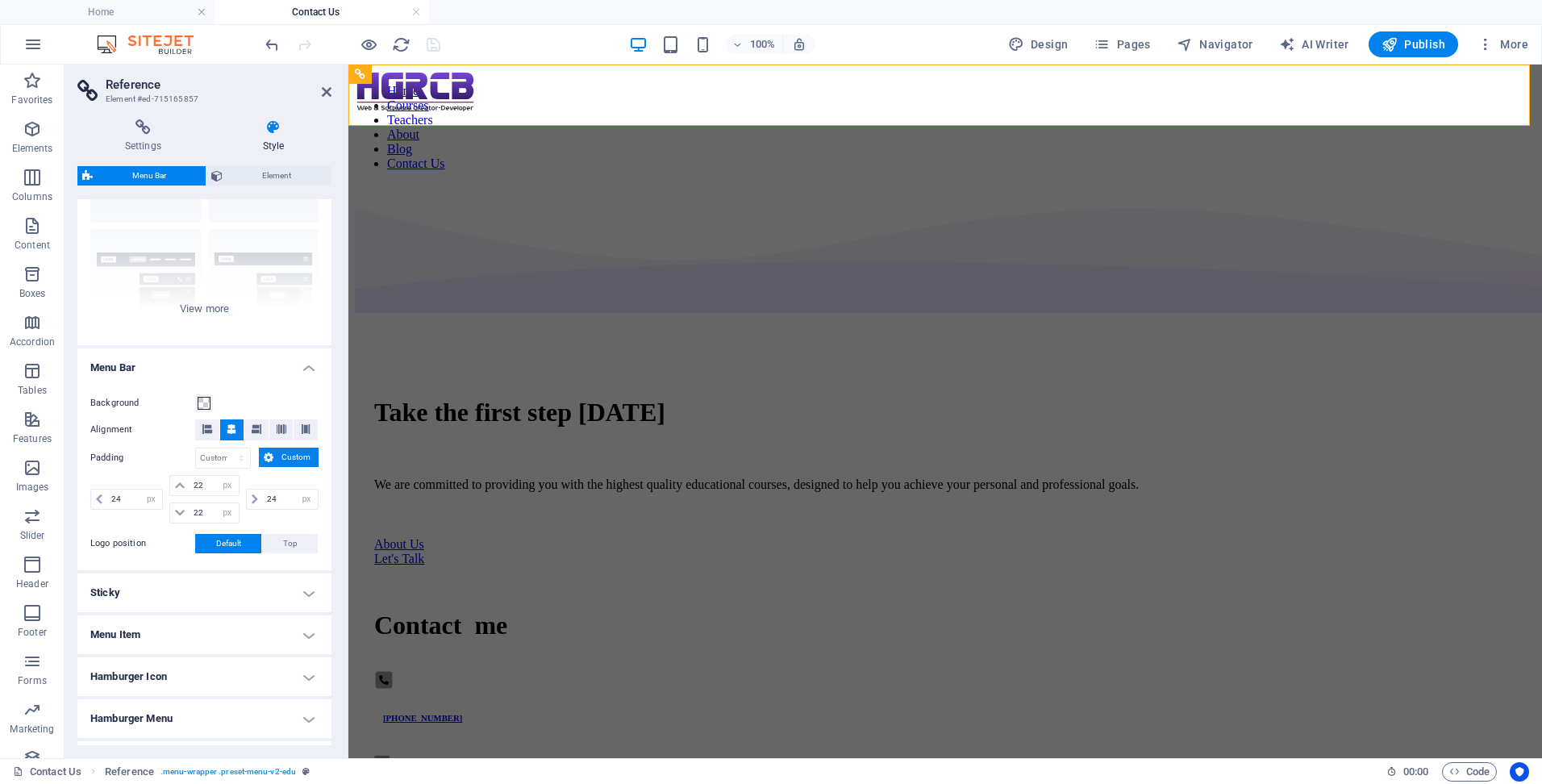
scroll to position [161, 0]
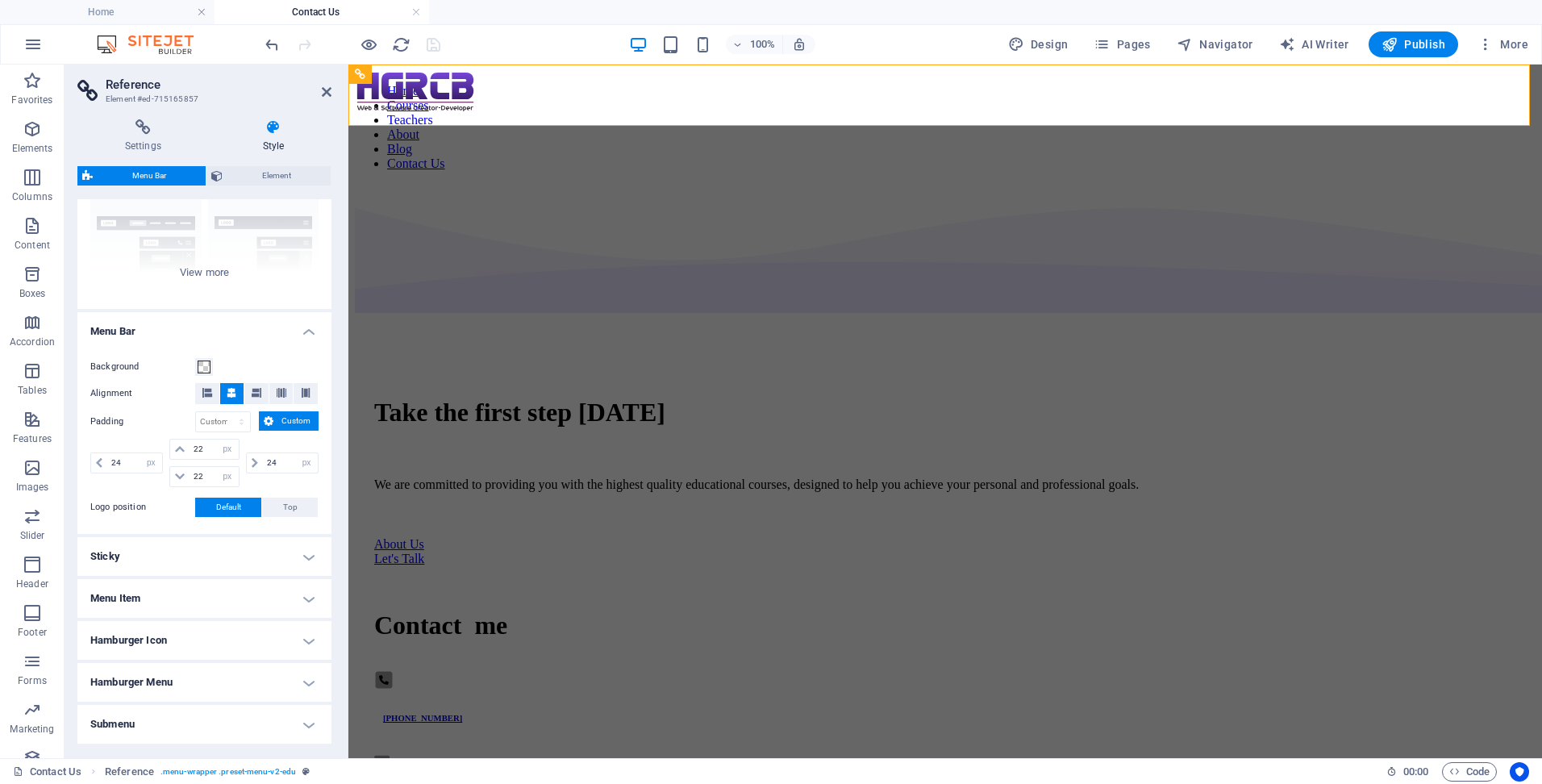
click at [246, 549] on h4 "Sticky" at bounding box center [204, 555] width 254 height 38
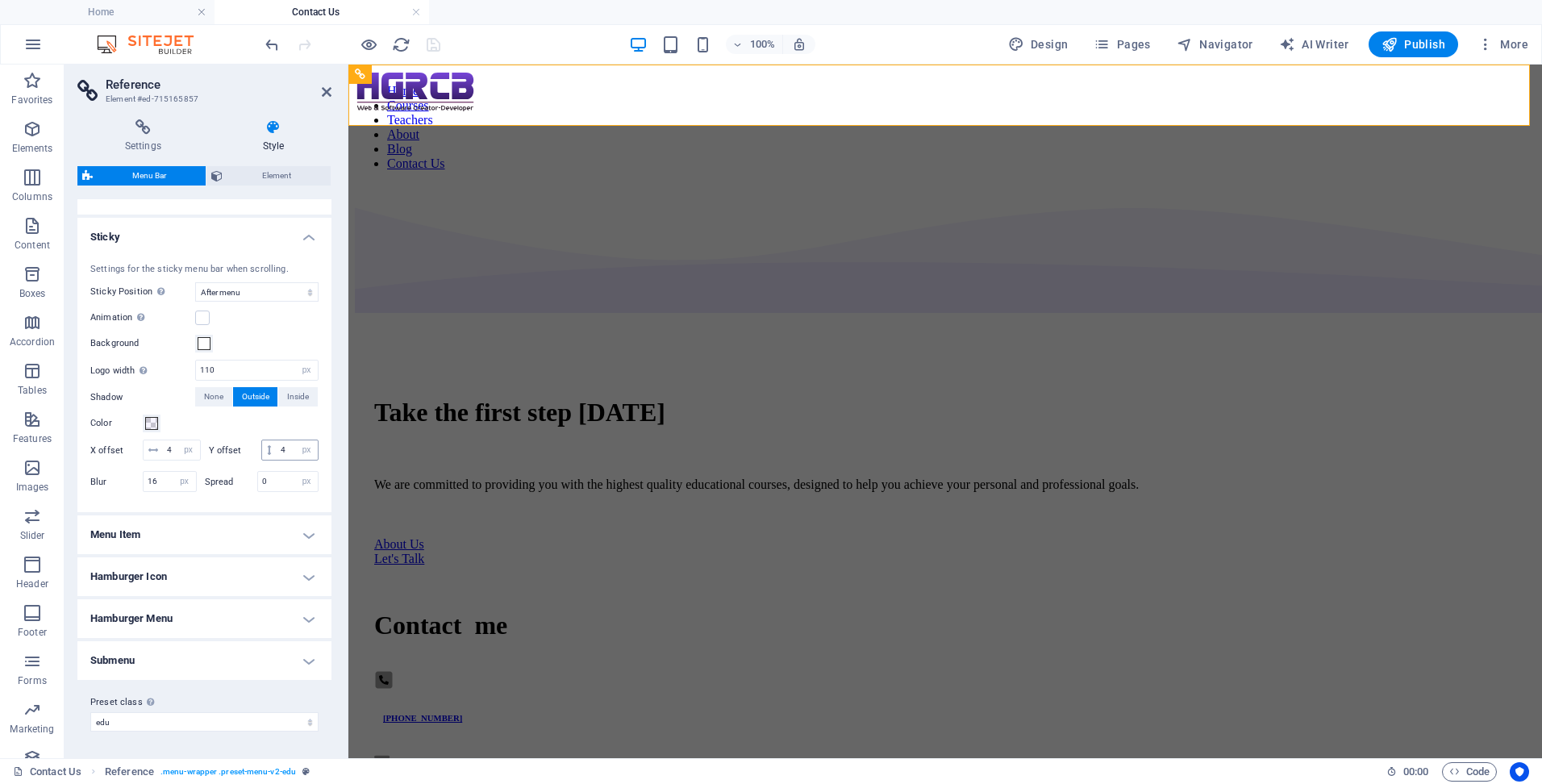
scroll to position [501, 0]
click at [260, 617] on h4 "Hamburger Menu" at bounding box center [204, 618] width 254 height 38
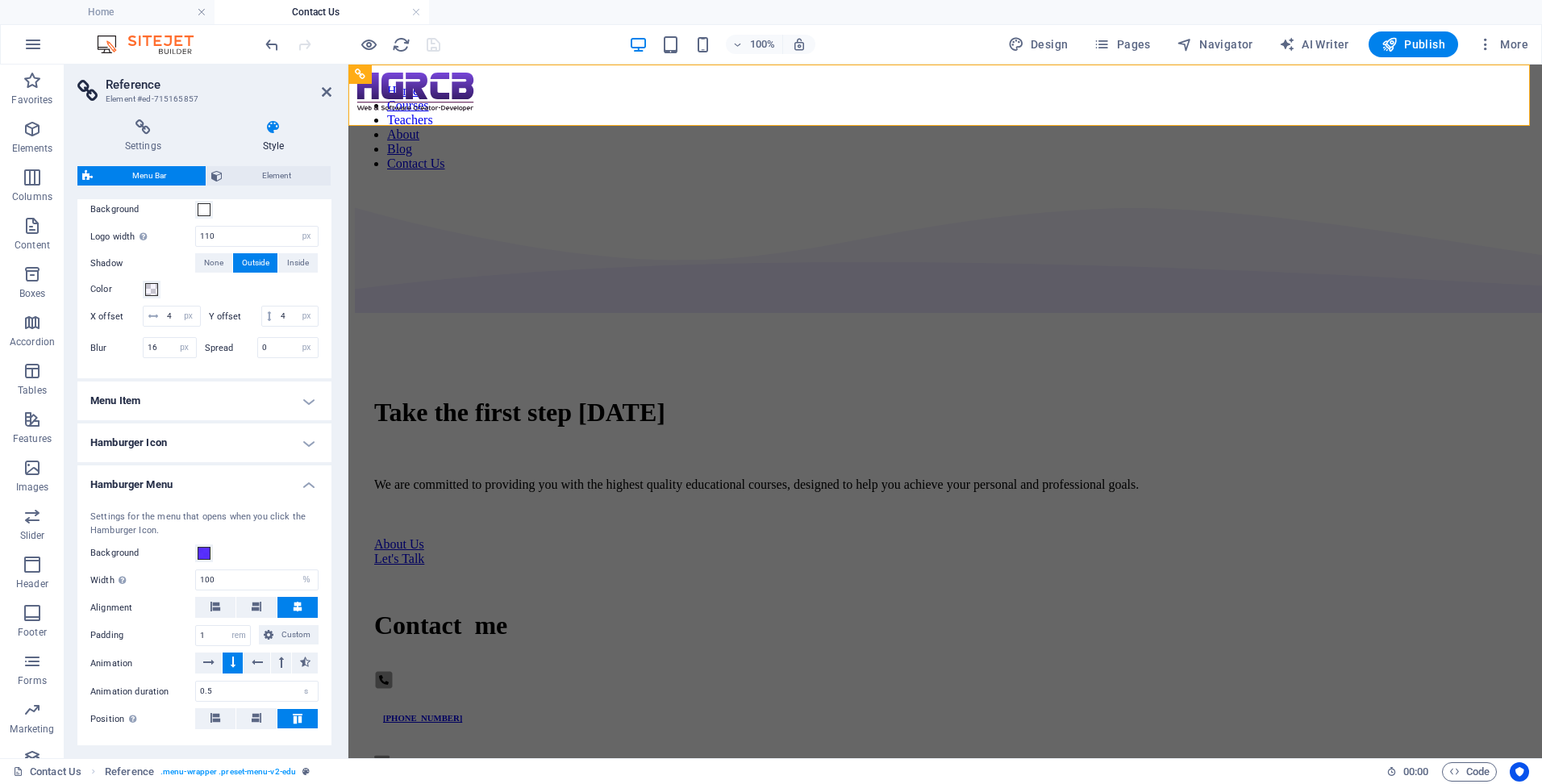
scroll to position [743, 0]
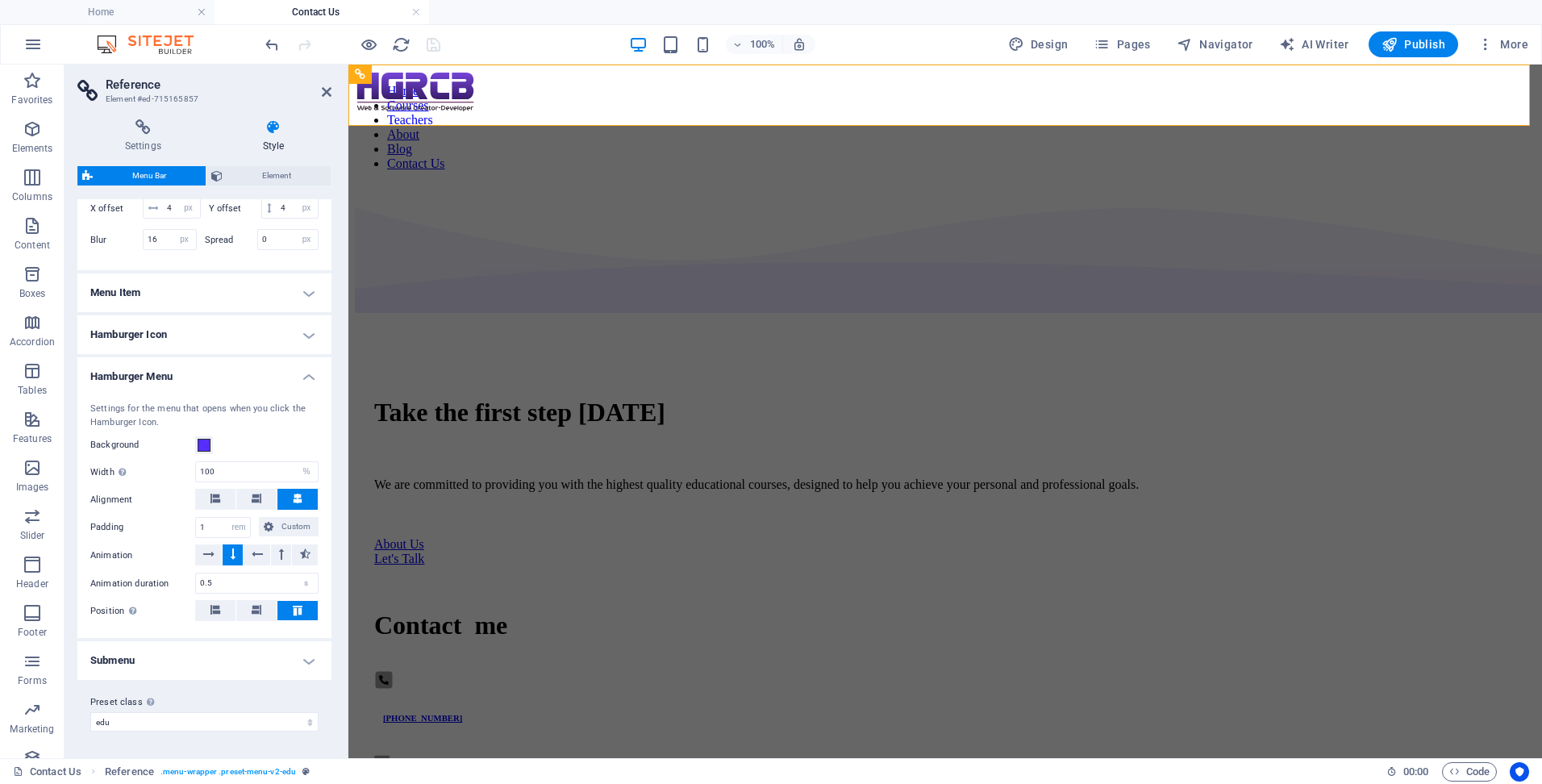
click at [275, 666] on h4 "Submenu" at bounding box center [204, 659] width 254 height 38
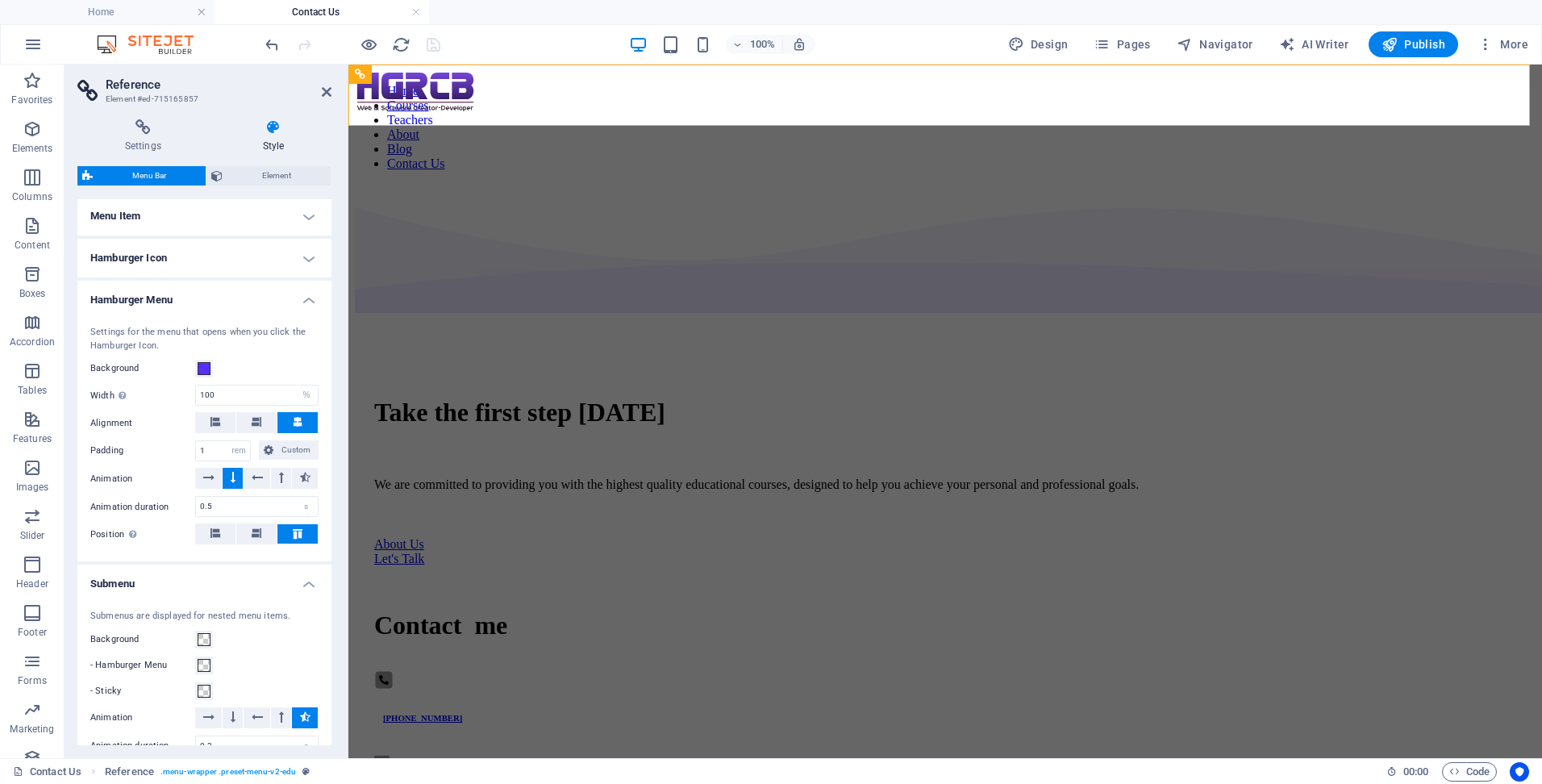
scroll to position [701, 0]
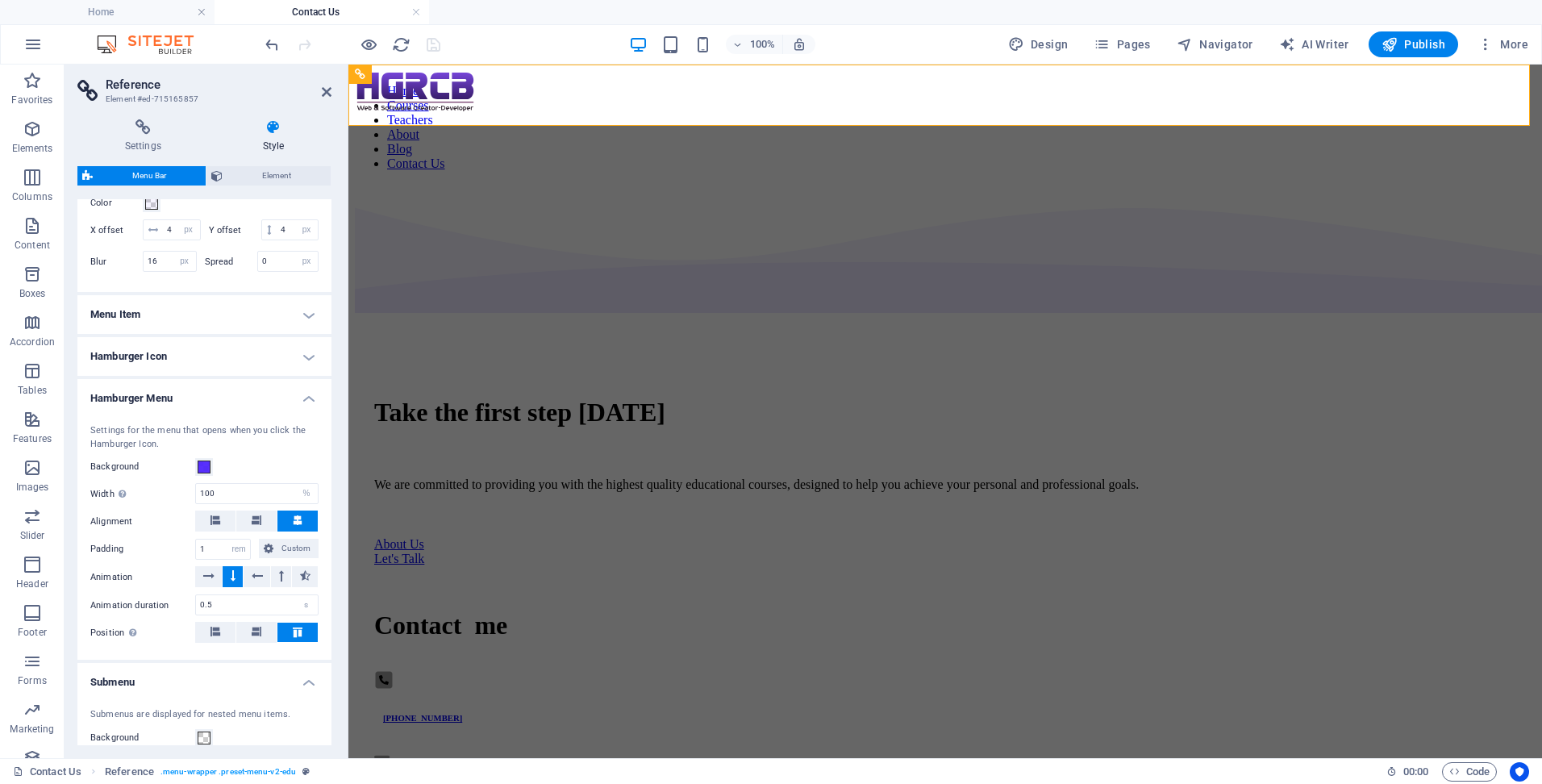
click at [246, 366] on h4 "Hamburger Icon" at bounding box center [204, 356] width 254 height 38
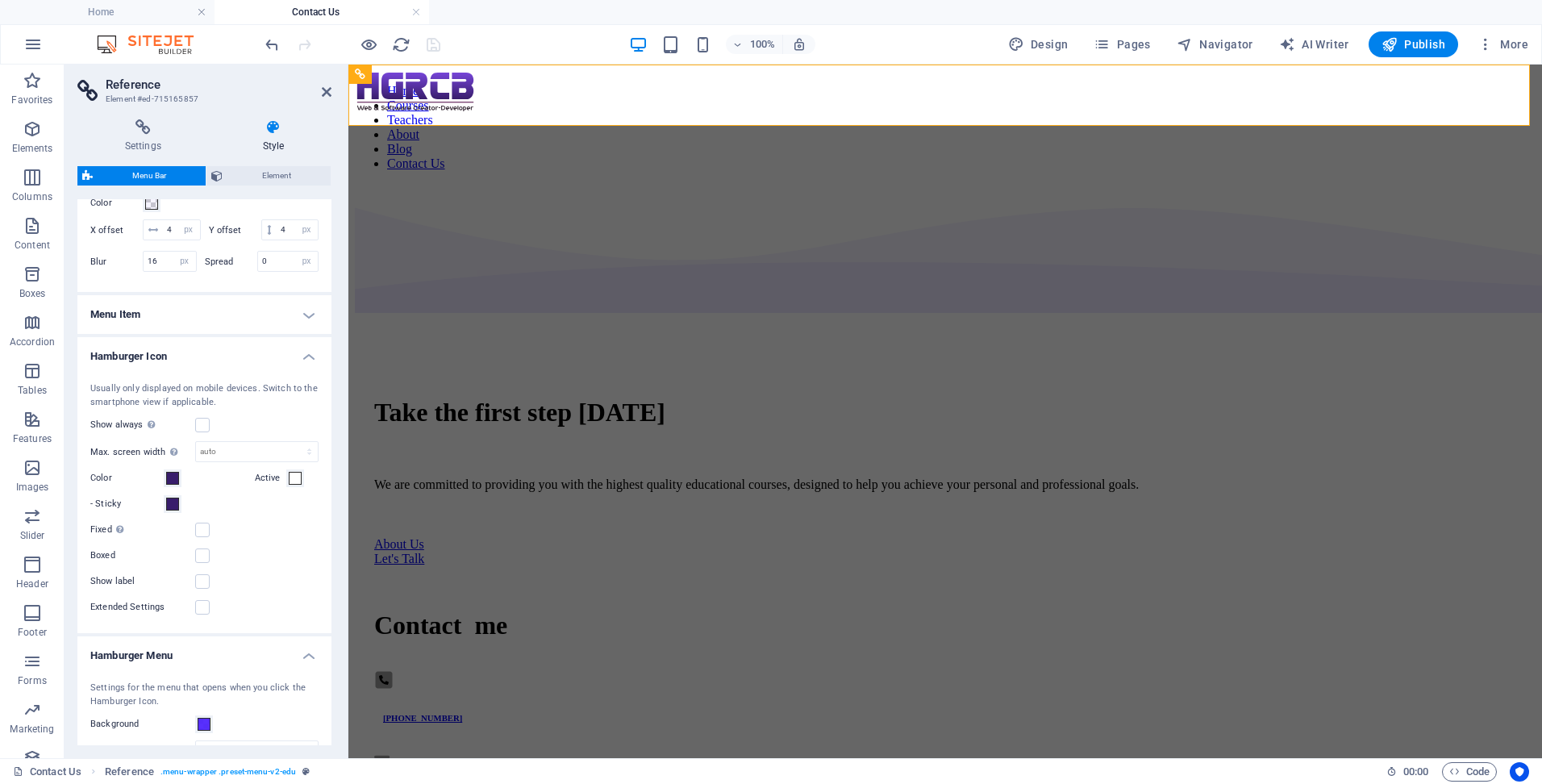
click at [245, 333] on h4 "Menu Item" at bounding box center [204, 314] width 254 height 38
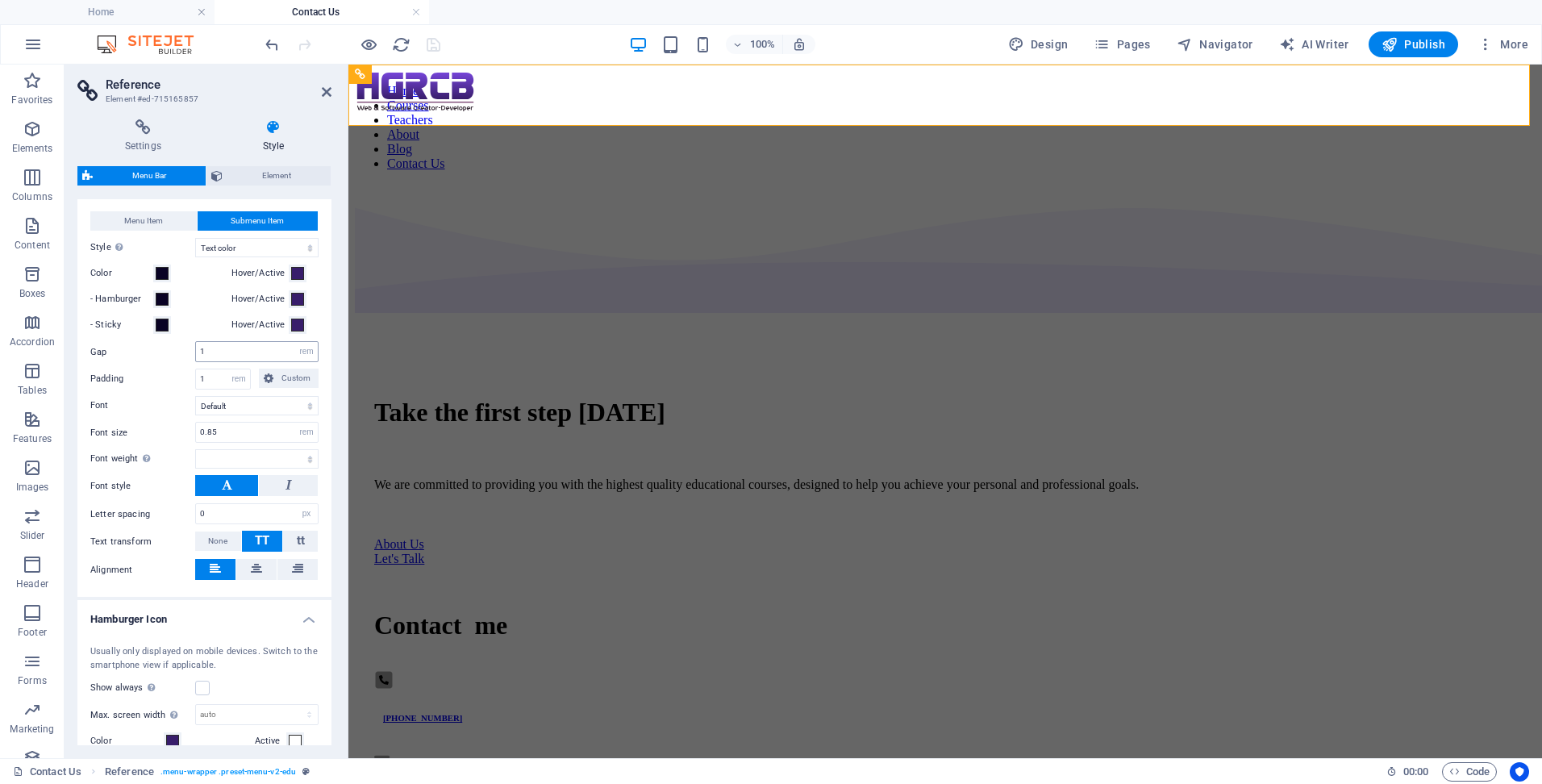
scroll to position [862, 0]
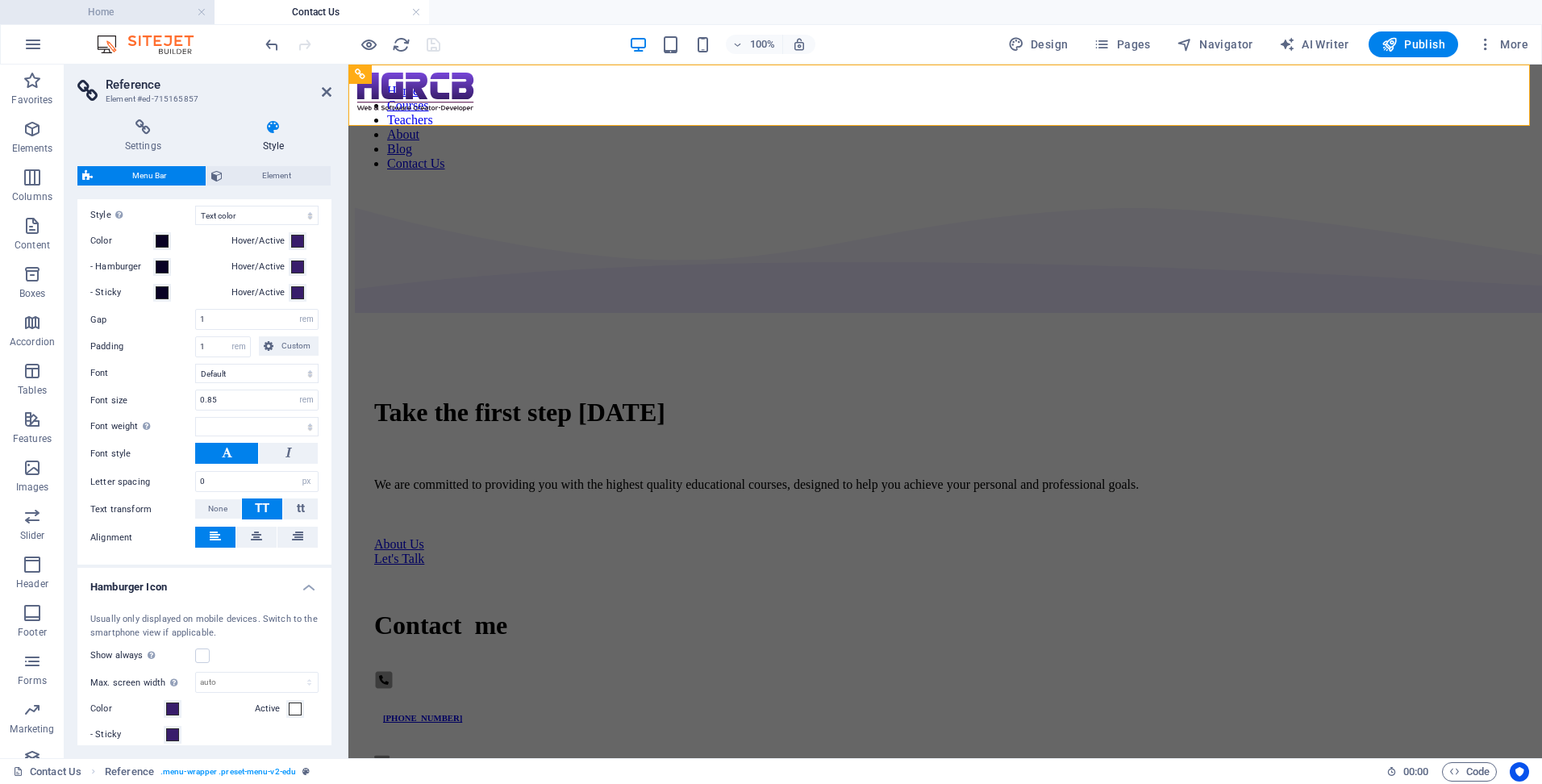
click at [153, 10] on h4 "Home" at bounding box center [107, 11] width 215 height 18
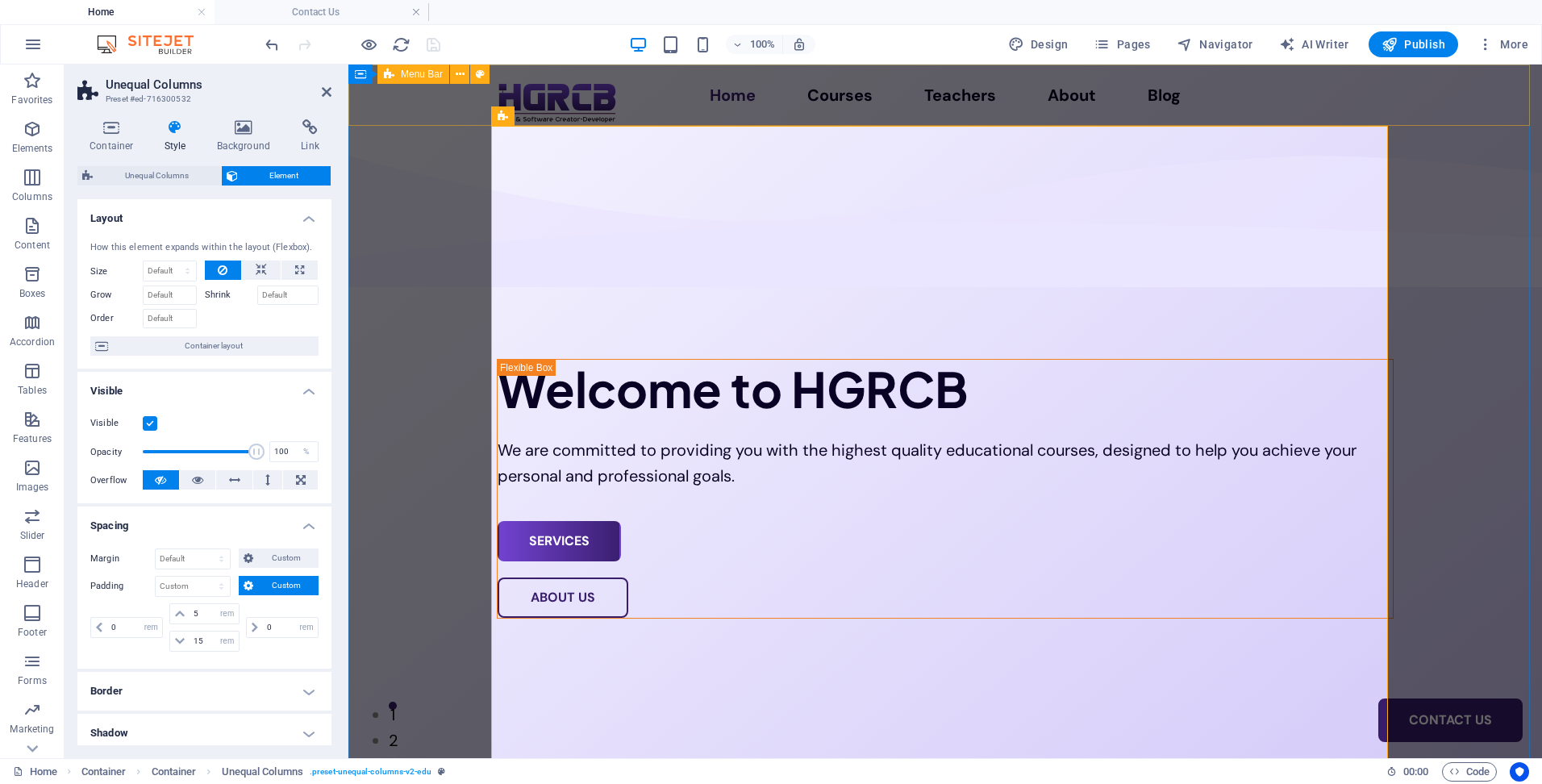
click at [416, 98] on div "Home Courses Teachers About Blog Contact Us" at bounding box center [945, 95] width 1194 height 61
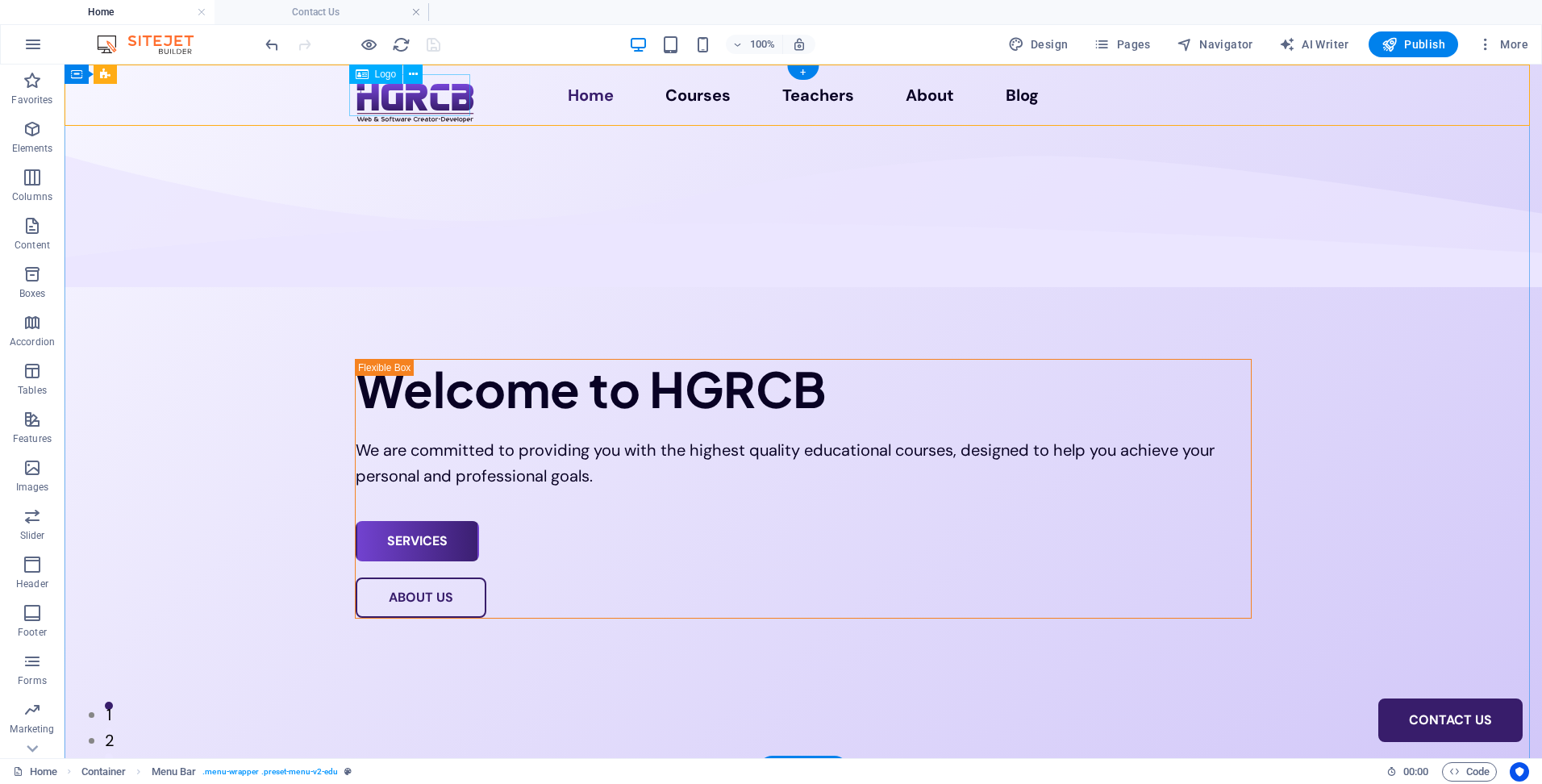
click at [416, 98] on div at bounding box center [415, 103] width 121 height 42
click at [221, 103] on div "Home Courses Teachers About Blog Contact Us" at bounding box center [803, 95] width 1477 height 61
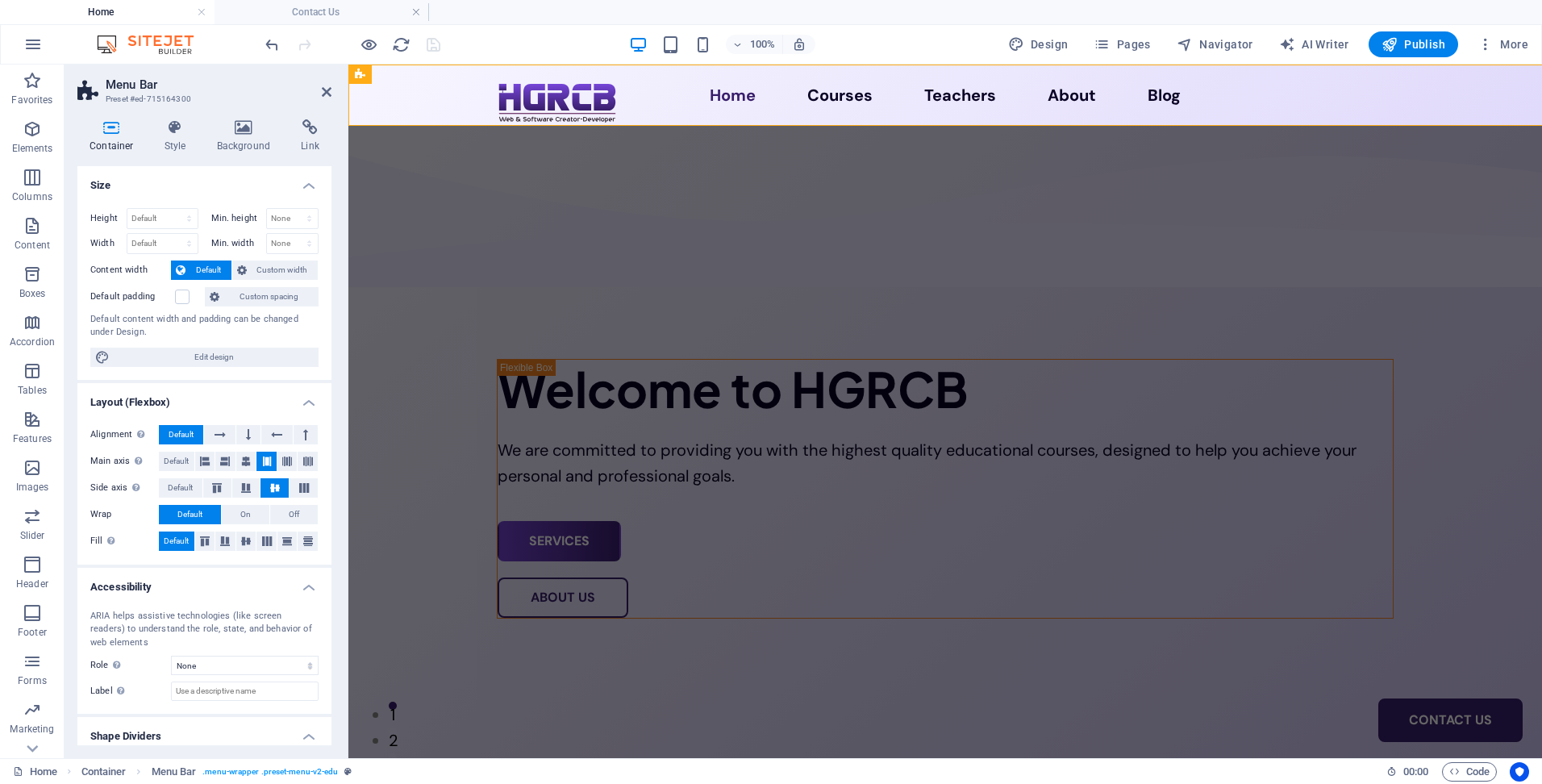
select select "px"
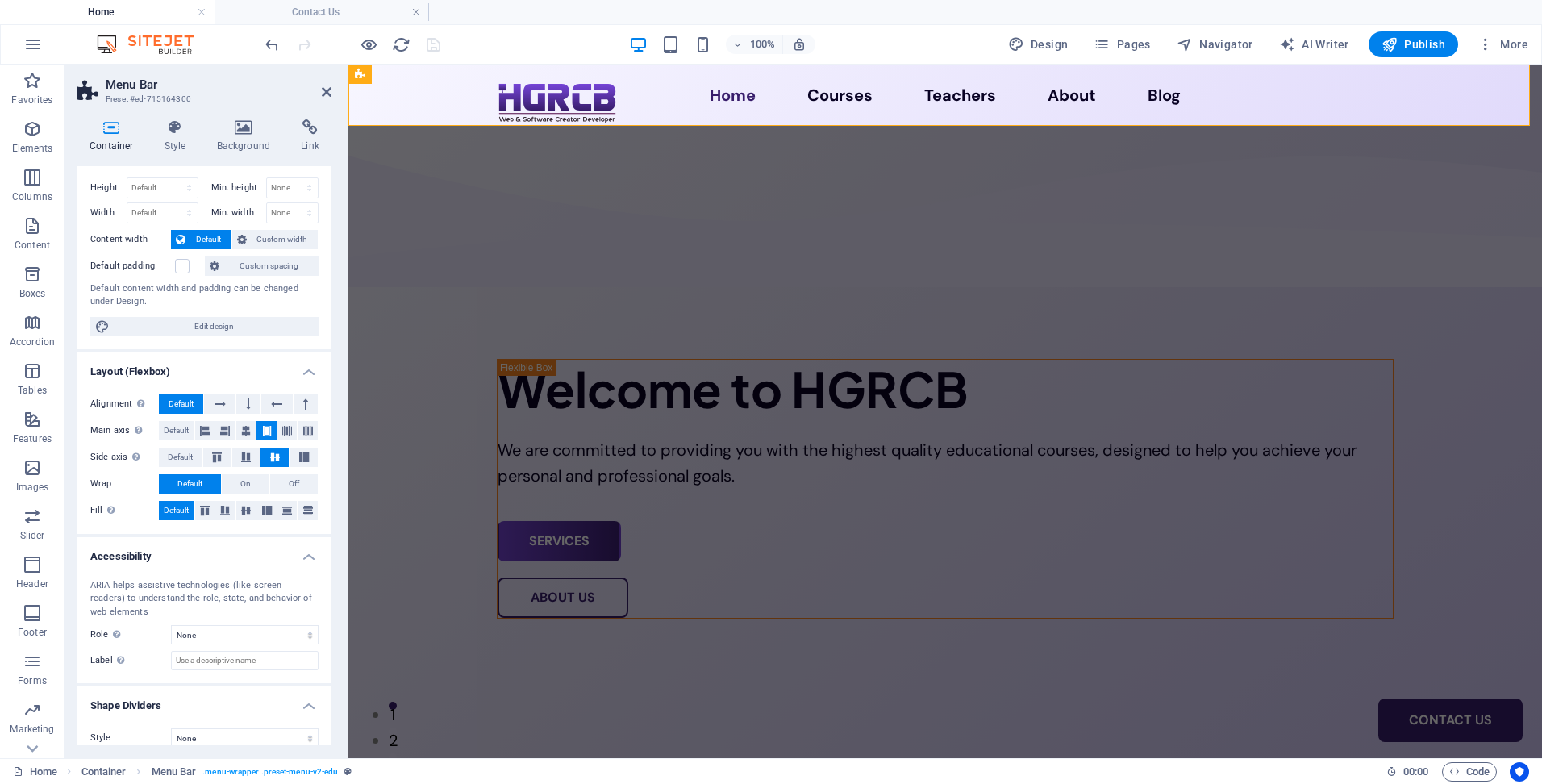
scroll to position [46, 0]
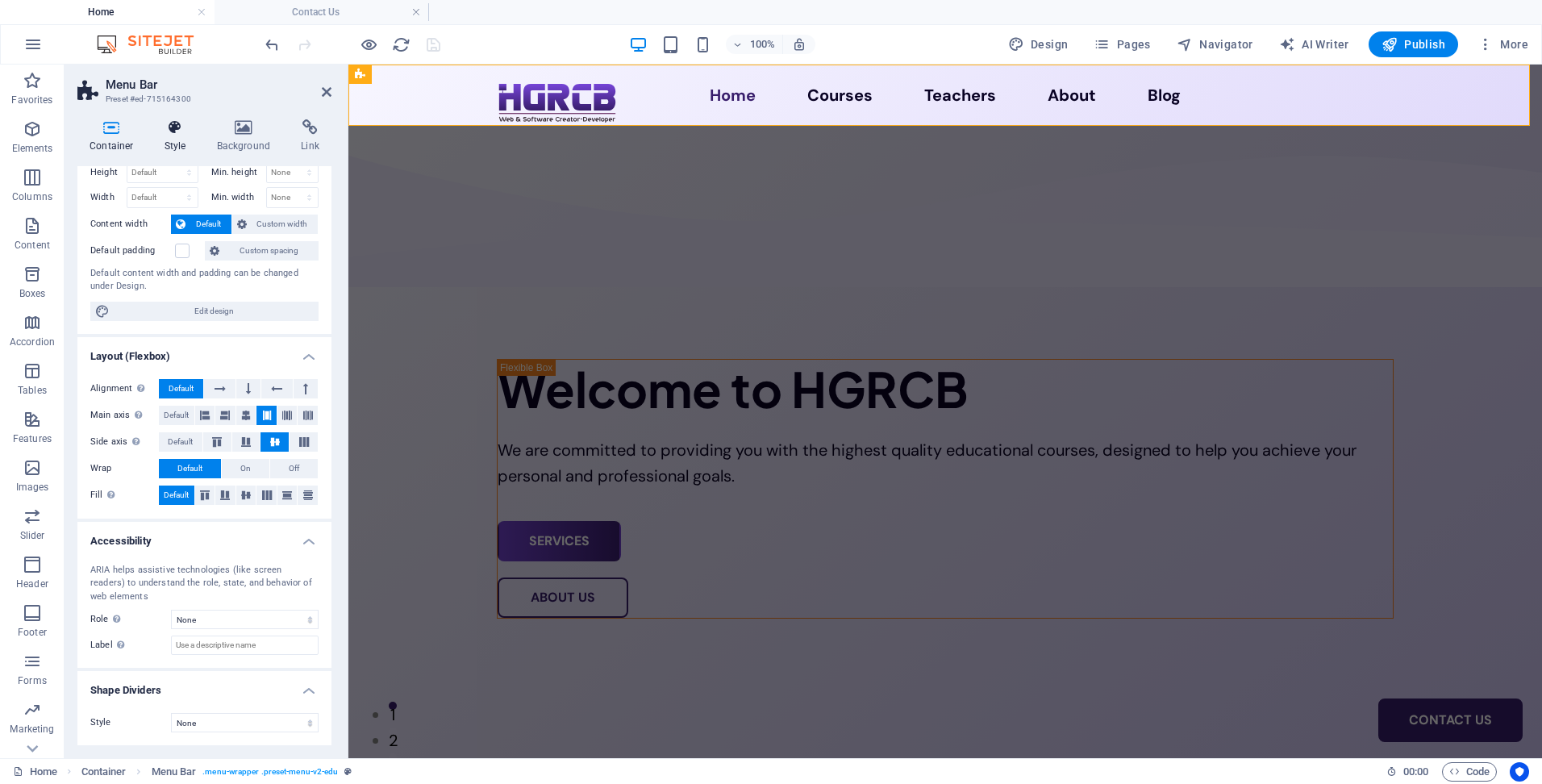
click at [171, 128] on icon at bounding box center [175, 126] width 46 height 16
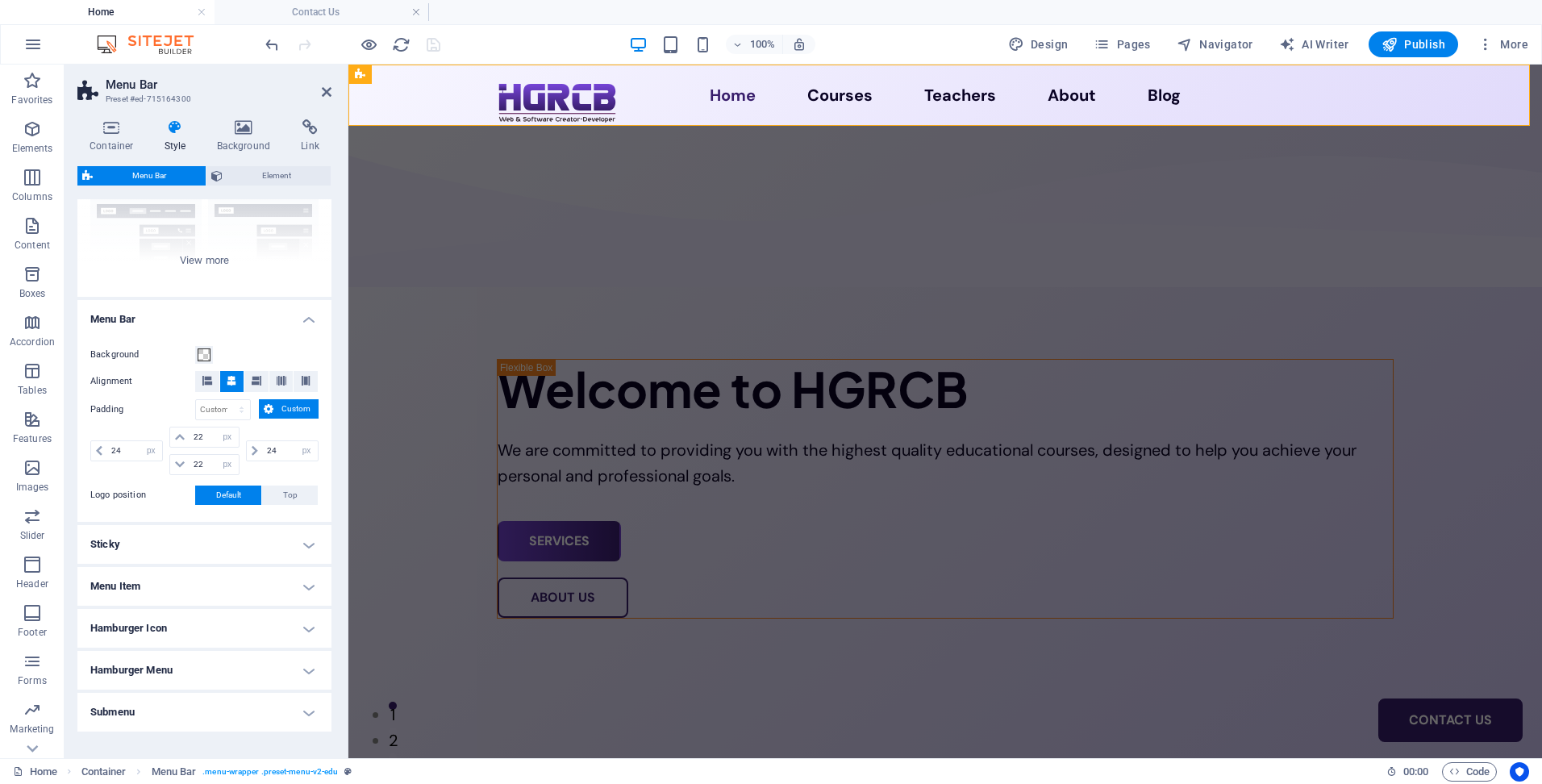
scroll to position [224, 0]
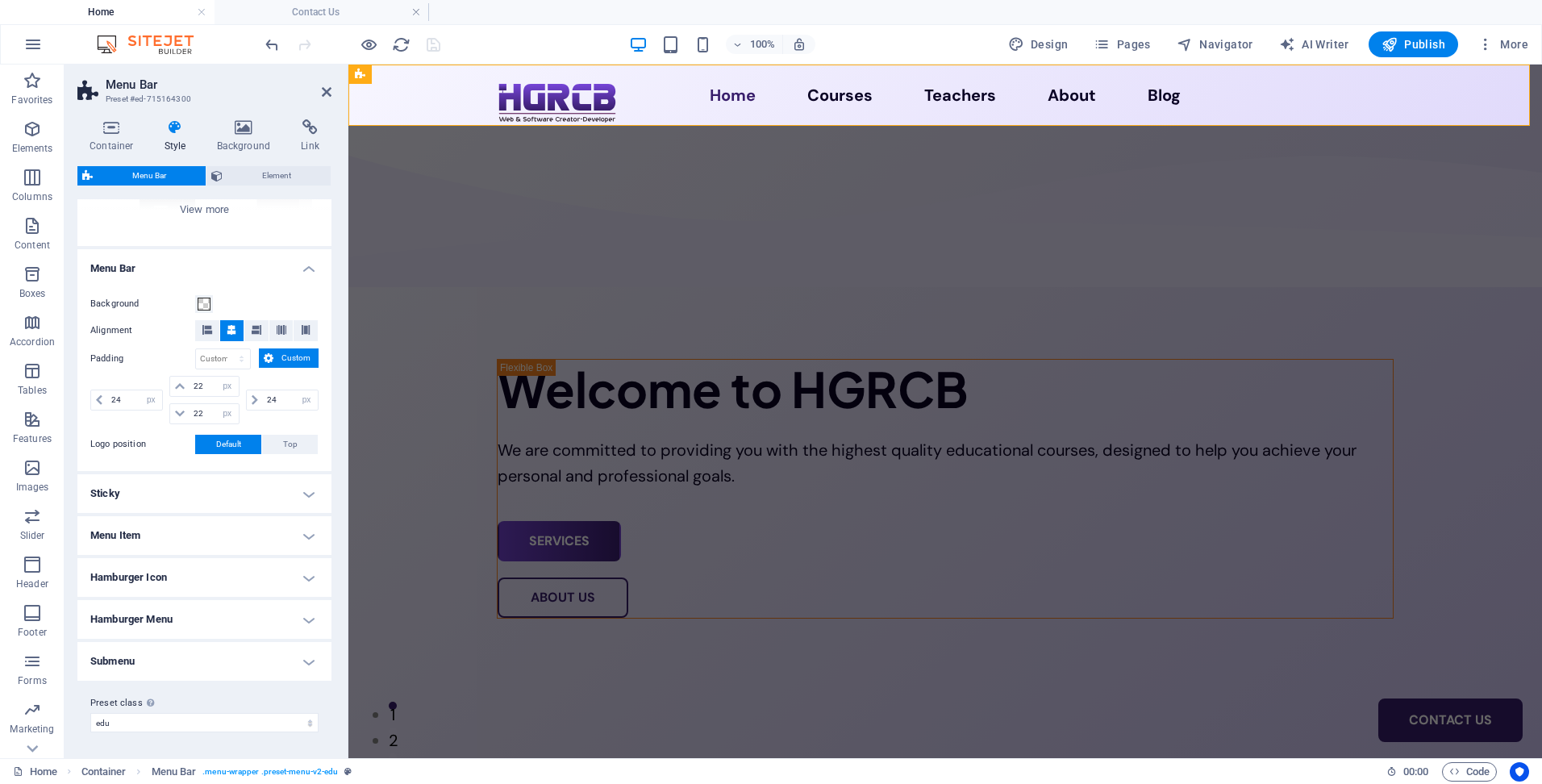
click at [274, 611] on h4 "Hamburger Menu" at bounding box center [204, 618] width 254 height 38
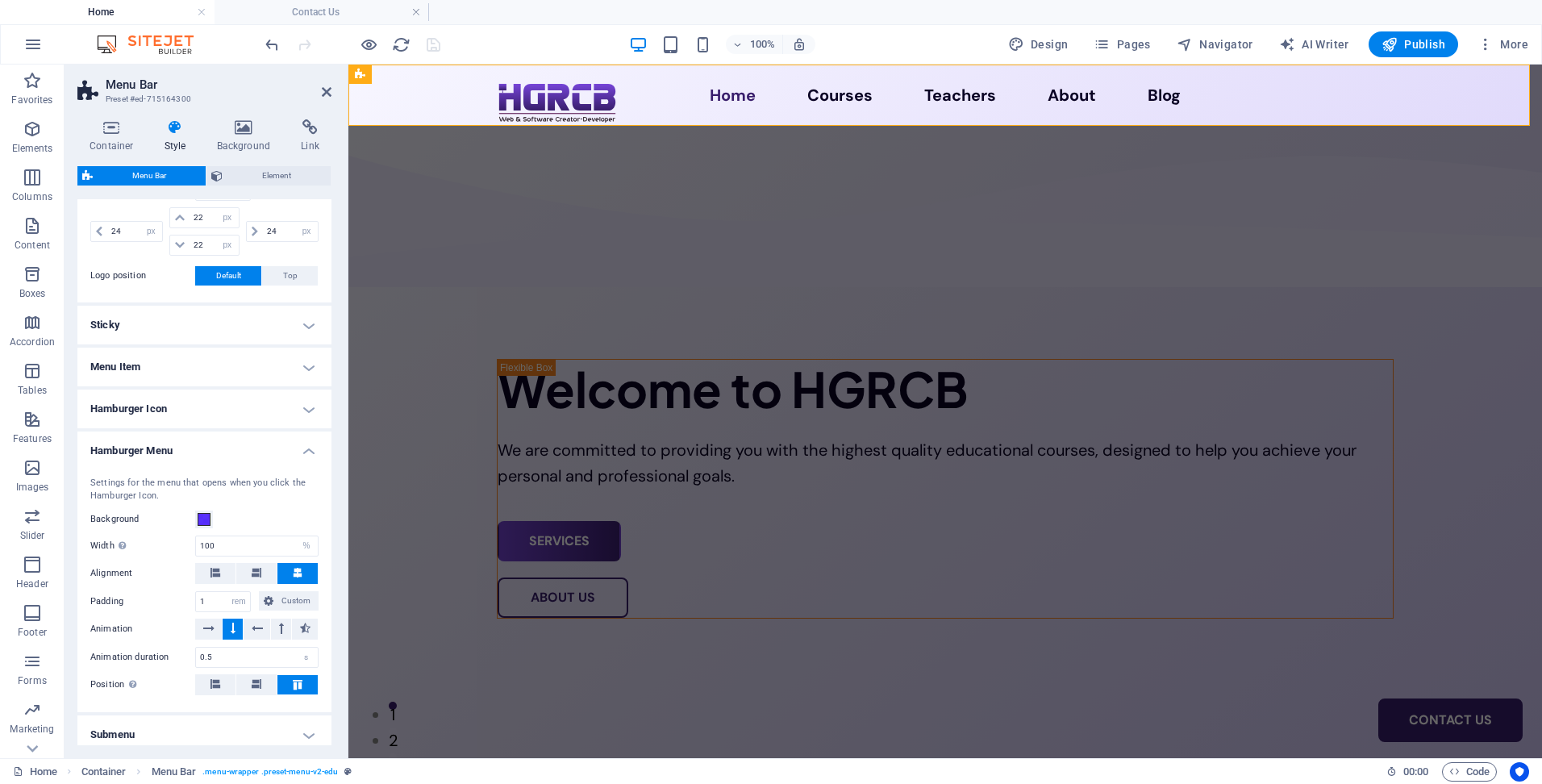
scroll to position [466, 0]
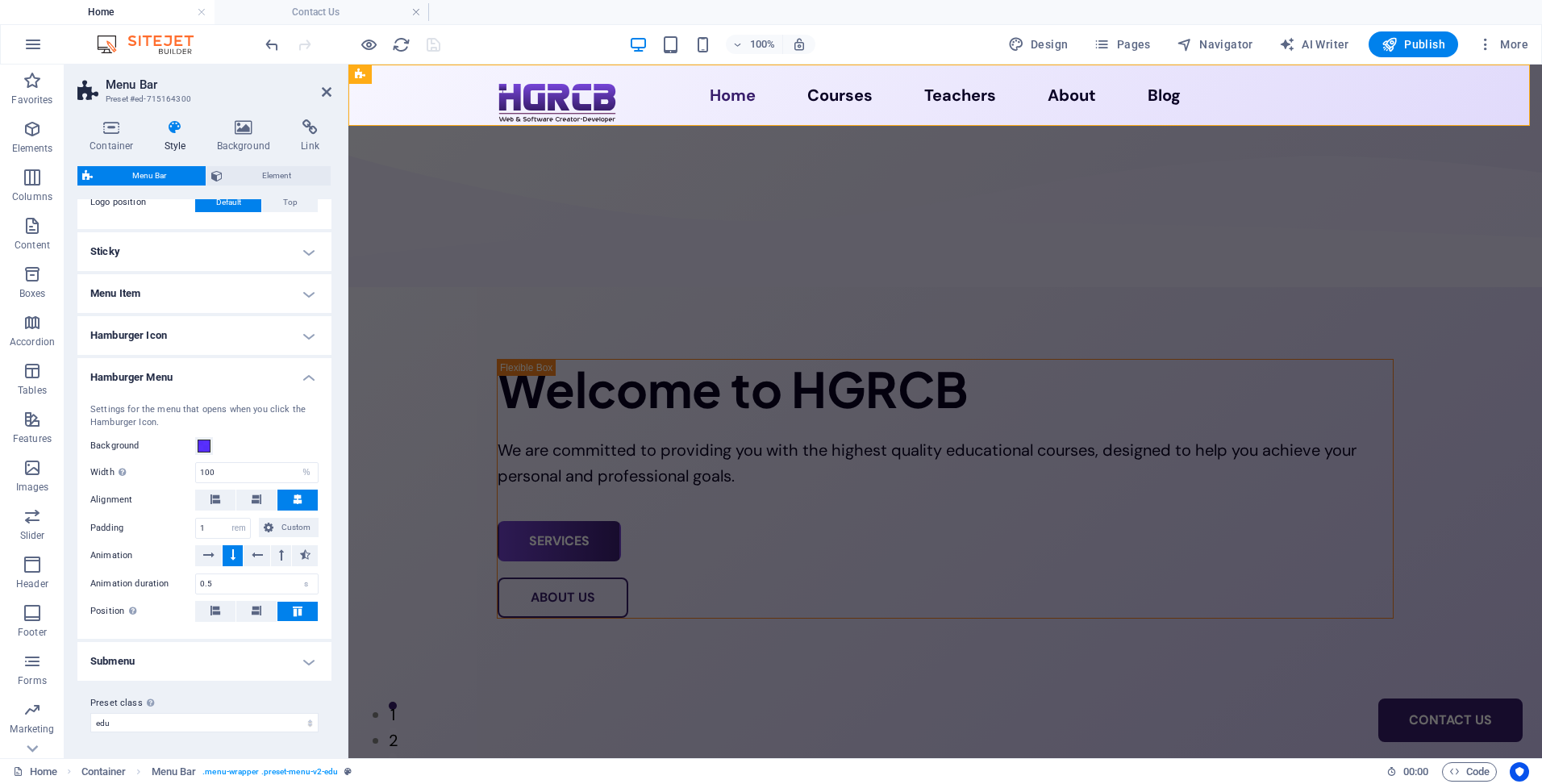
click at [262, 662] on h4 "Submenu" at bounding box center [204, 660] width 254 height 38
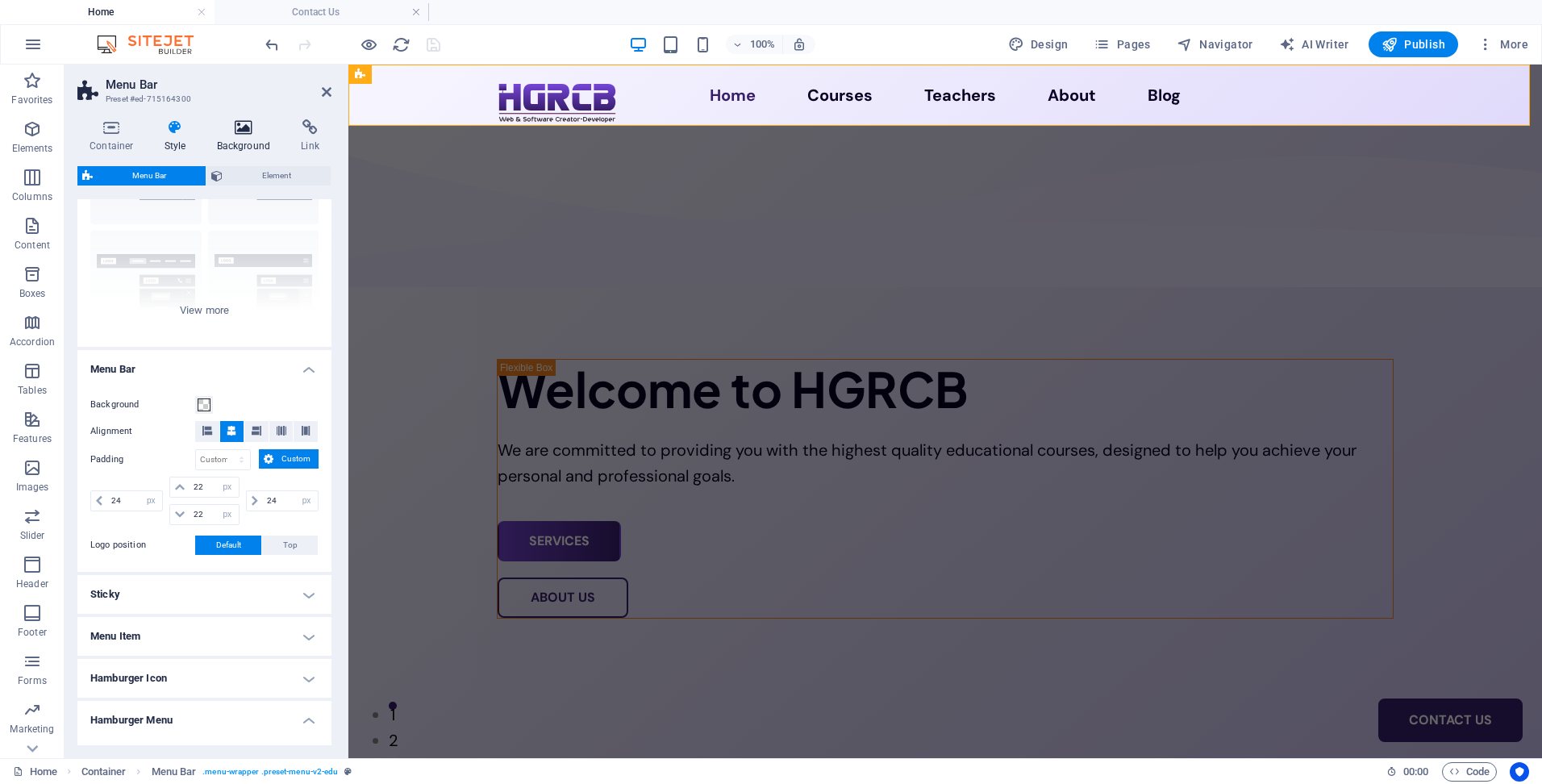
scroll to position [0, 0]
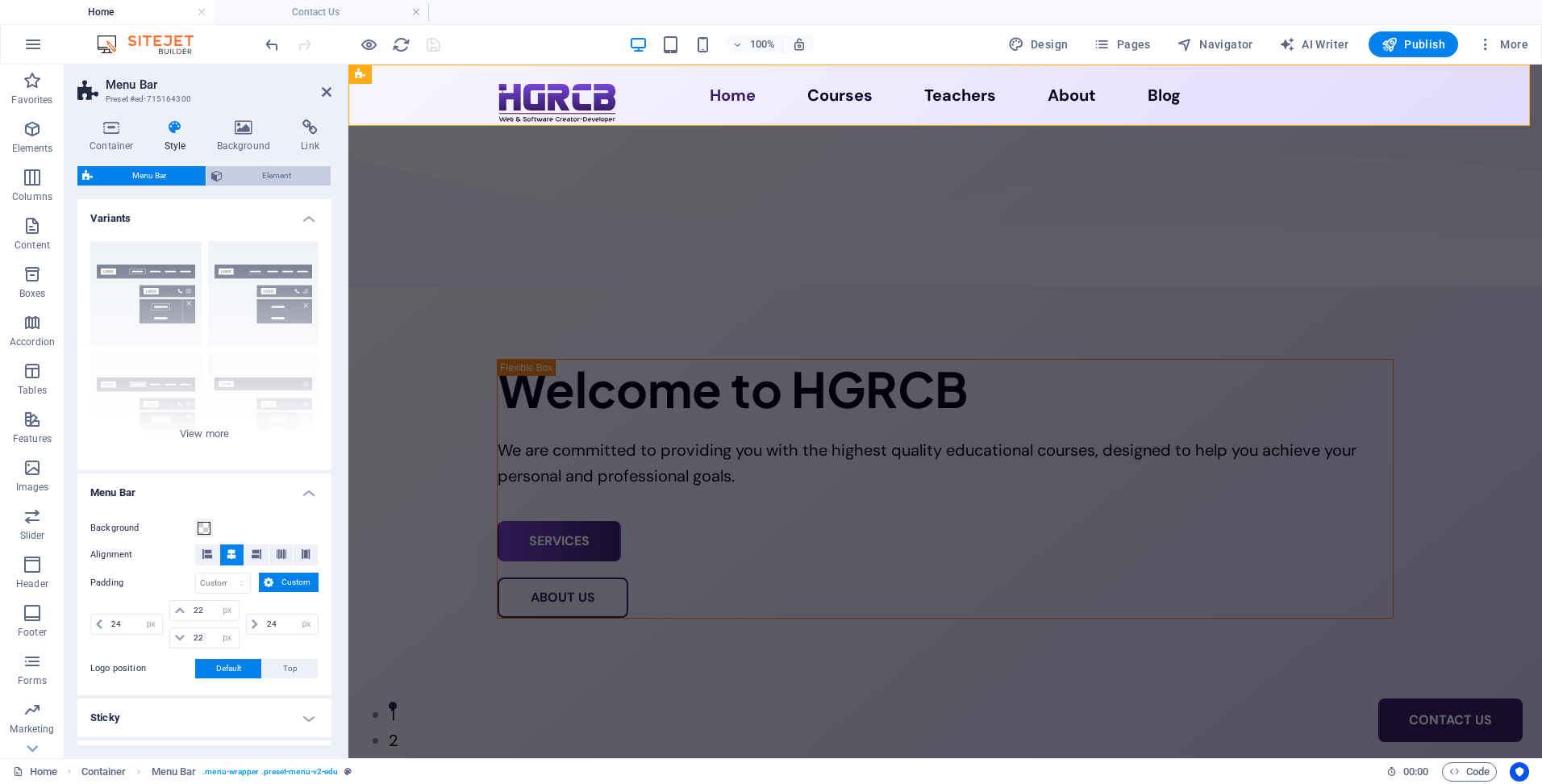
click at [245, 176] on span "Element" at bounding box center [276, 175] width 98 height 20
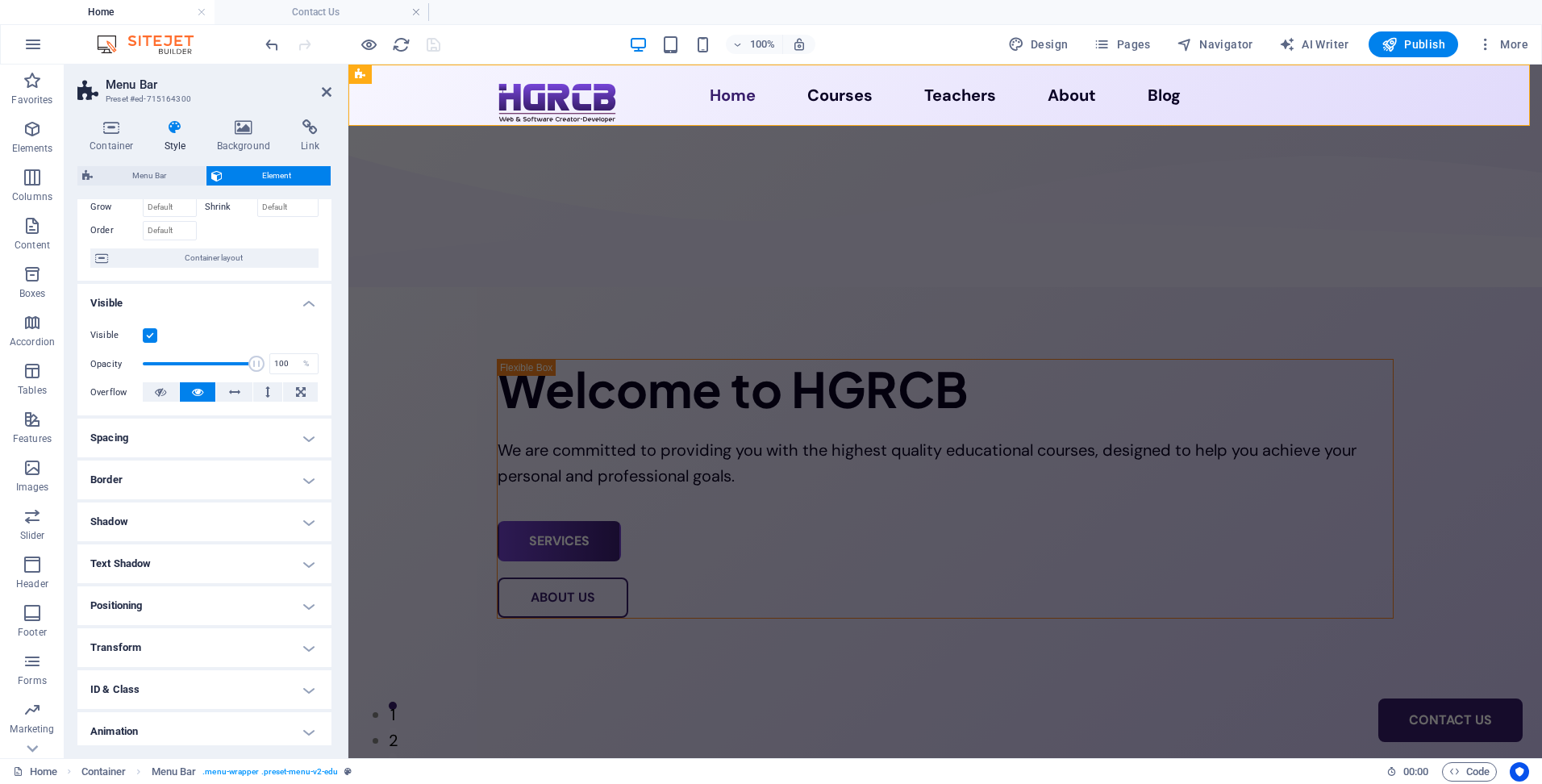
scroll to position [136, 0]
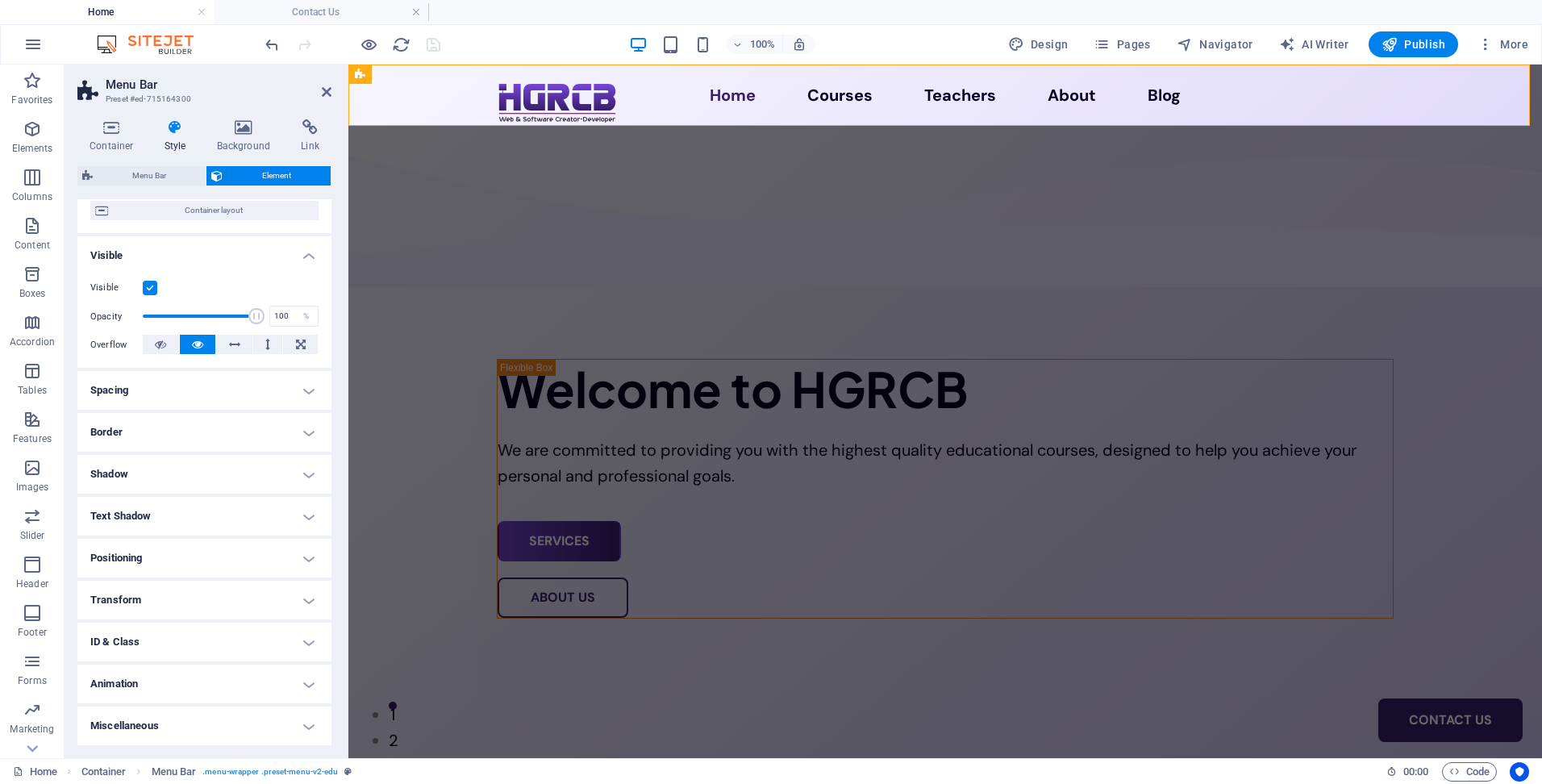
click at [223, 680] on h4 "Animation" at bounding box center [204, 683] width 254 height 38
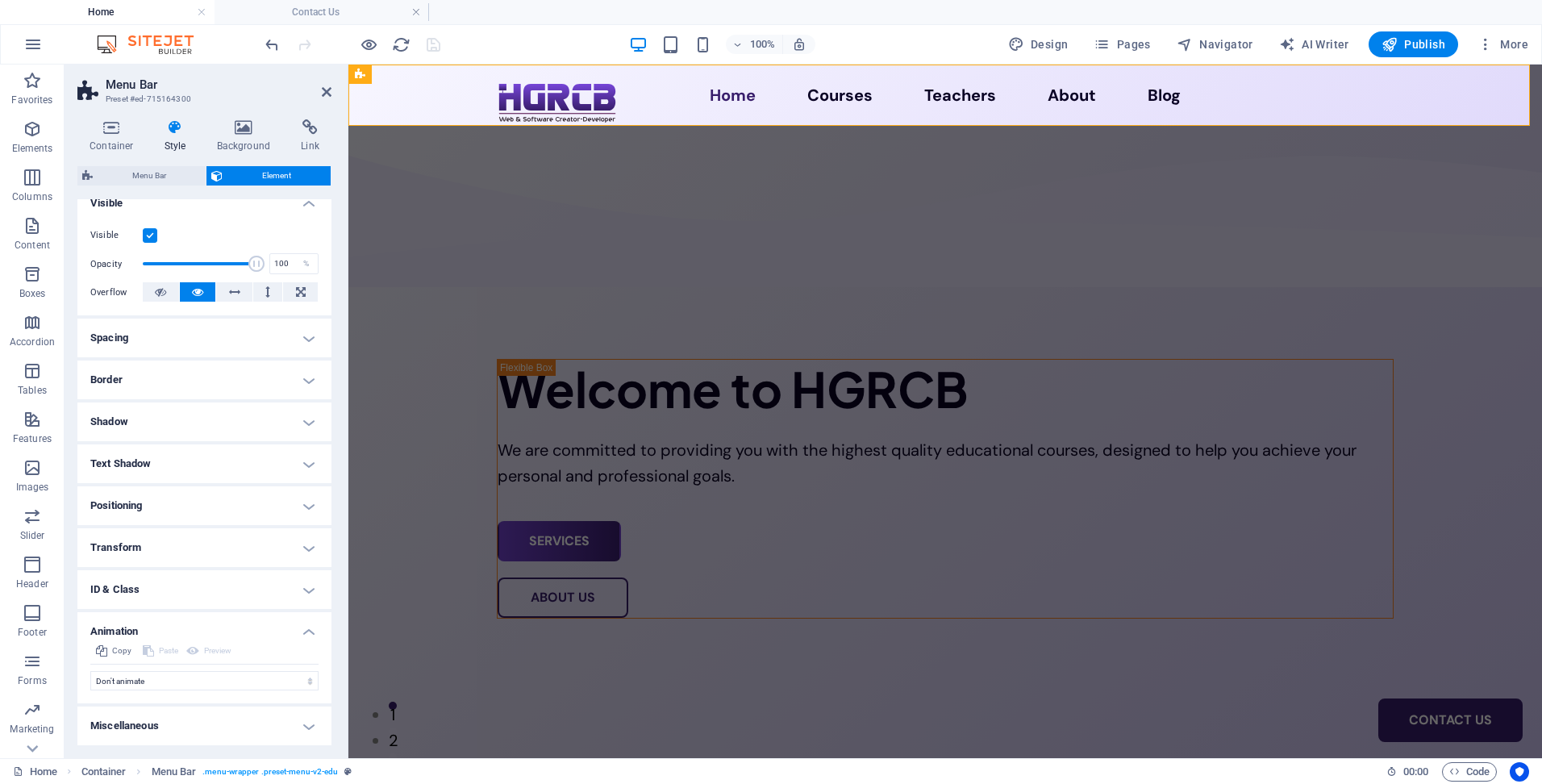
click at [251, 535] on h4 "Transform" at bounding box center [204, 547] width 254 height 38
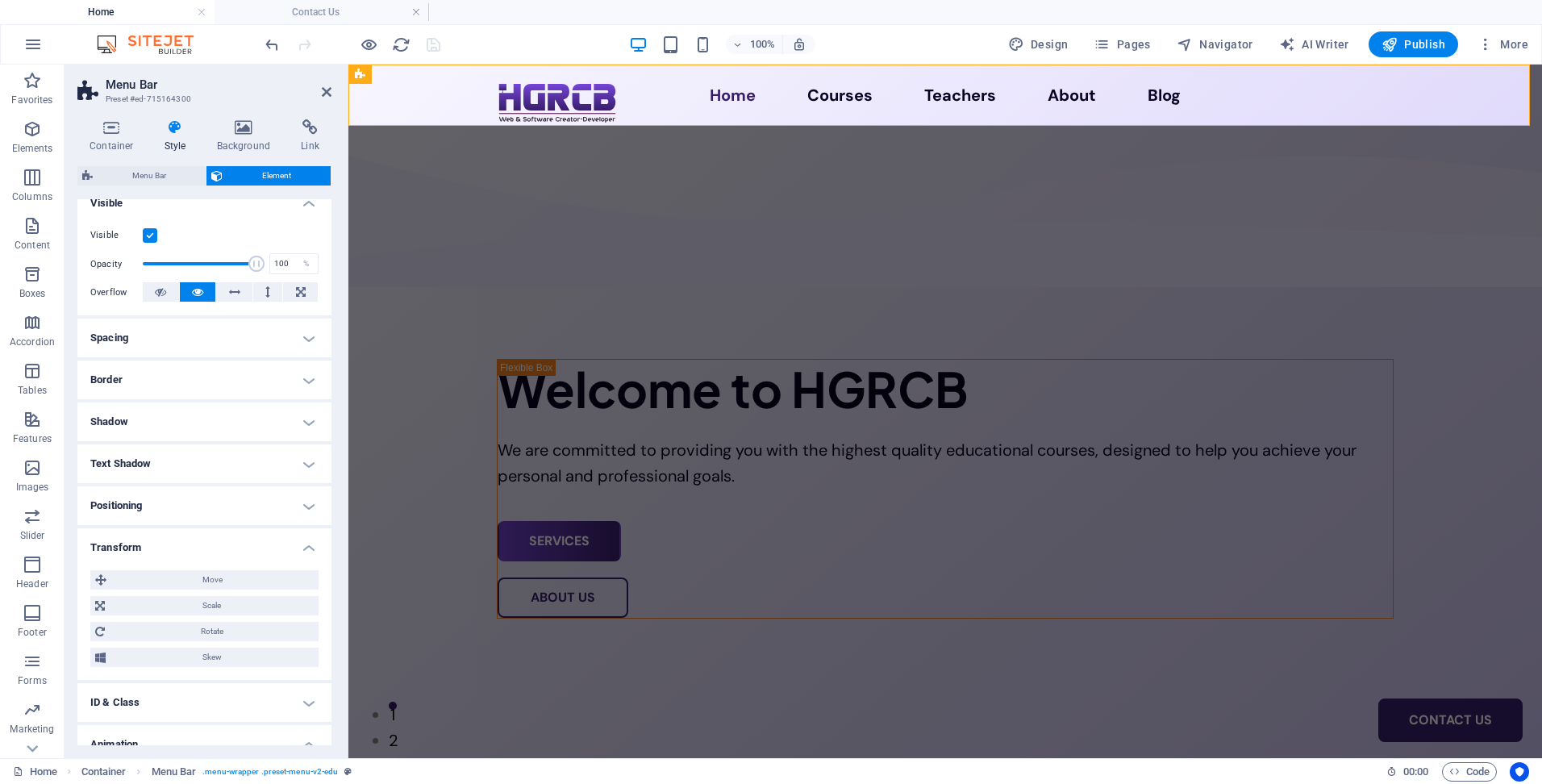
click at [243, 494] on h4 "Positioning" at bounding box center [204, 505] width 254 height 38
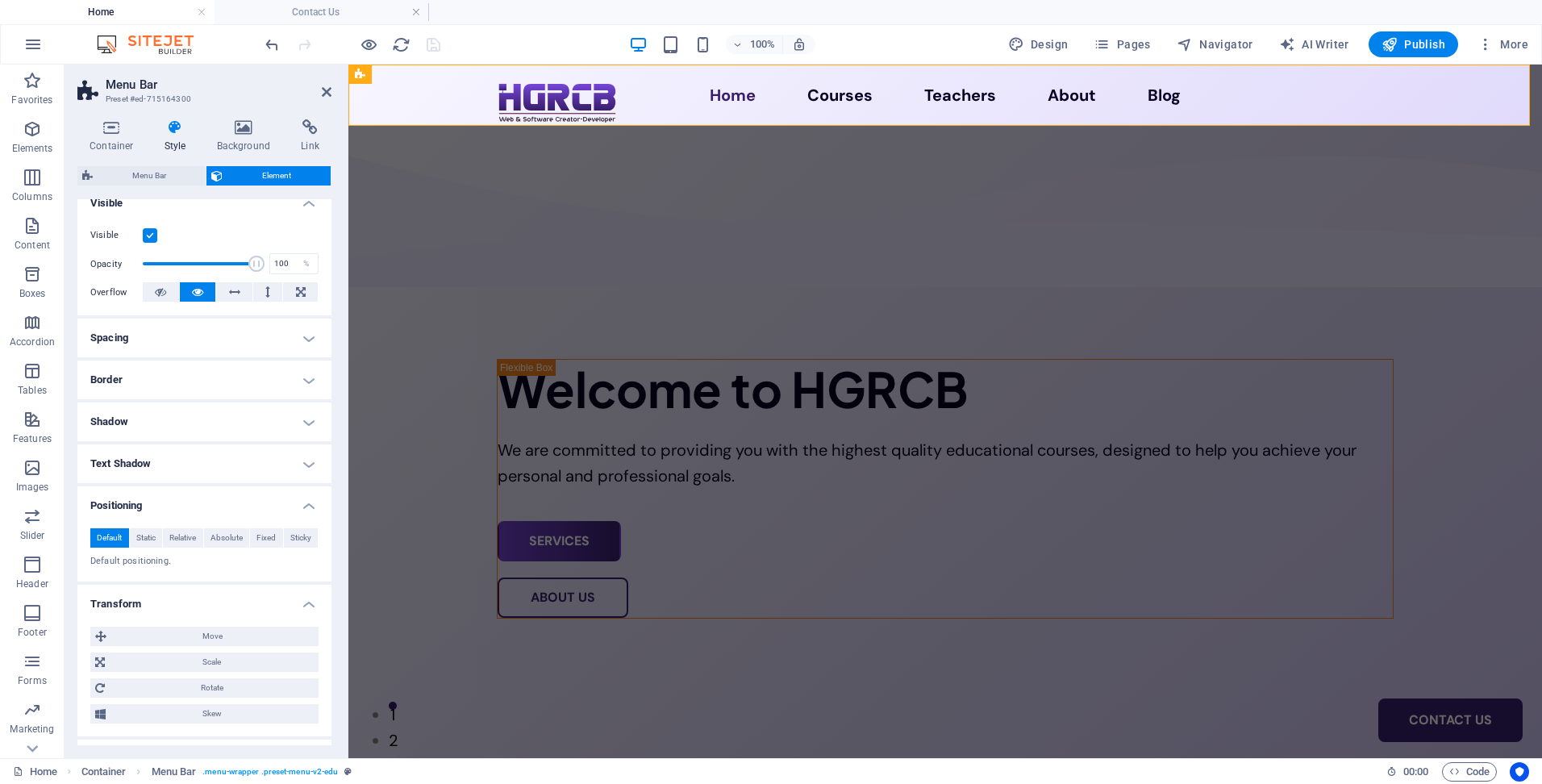
click at [245, 448] on h4 "Text Shadow" at bounding box center [204, 463] width 254 height 38
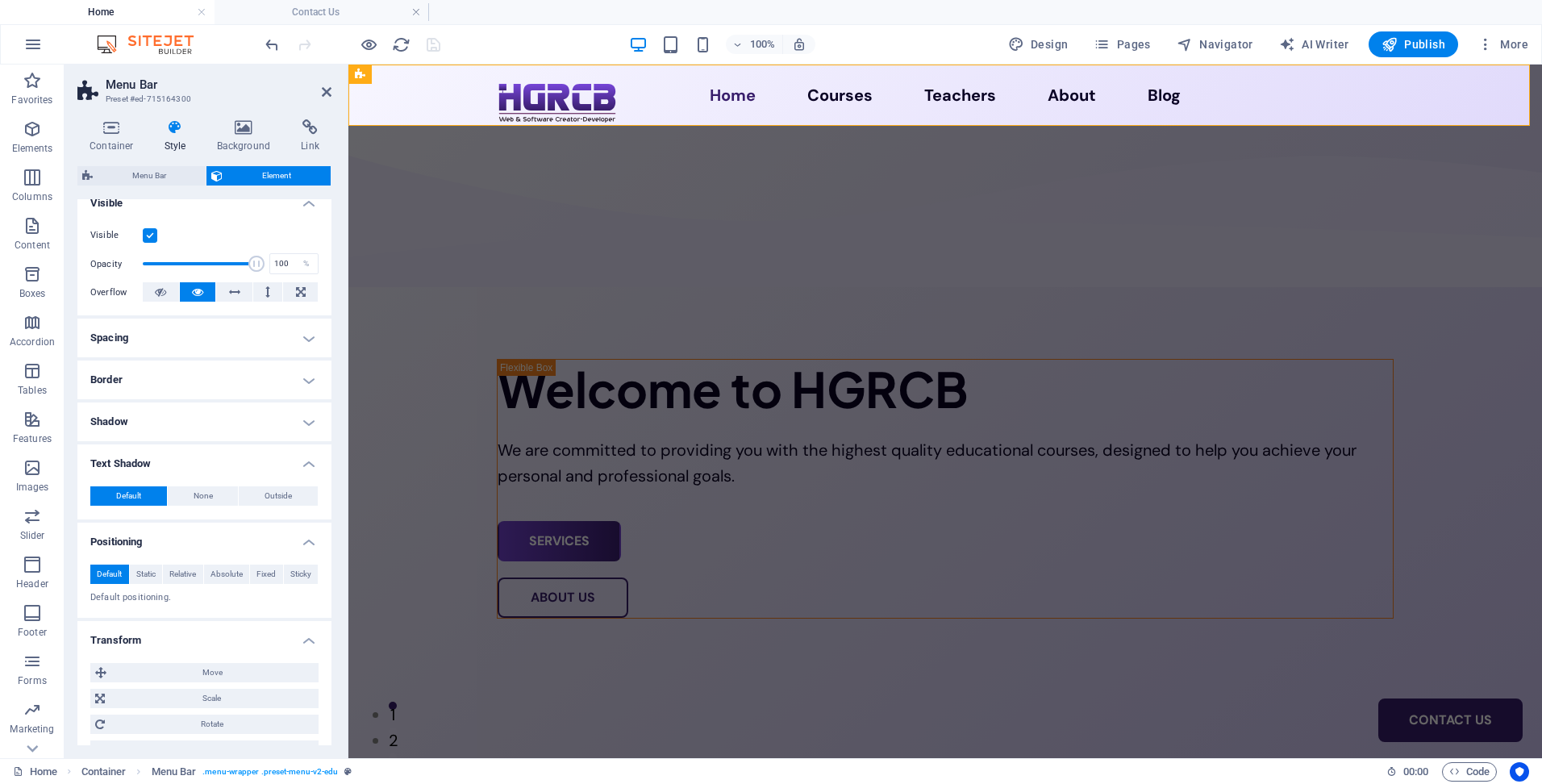
click at [242, 398] on h4 "Border" at bounding box center [204, 379] width 254 height 38
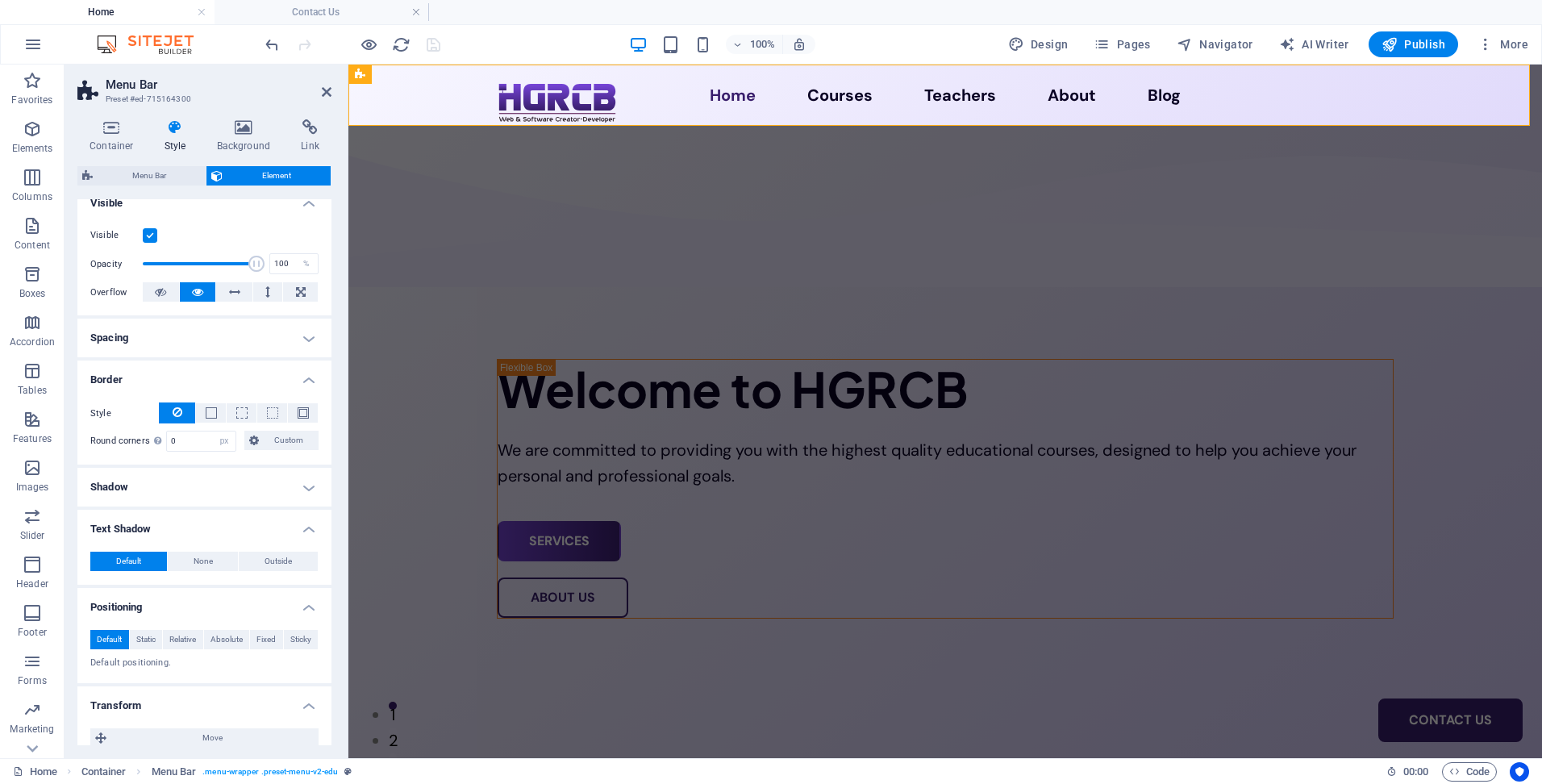
click at [260, 328] on h4 "Spacing" at bounding box center [204, 337] width 254 height 38
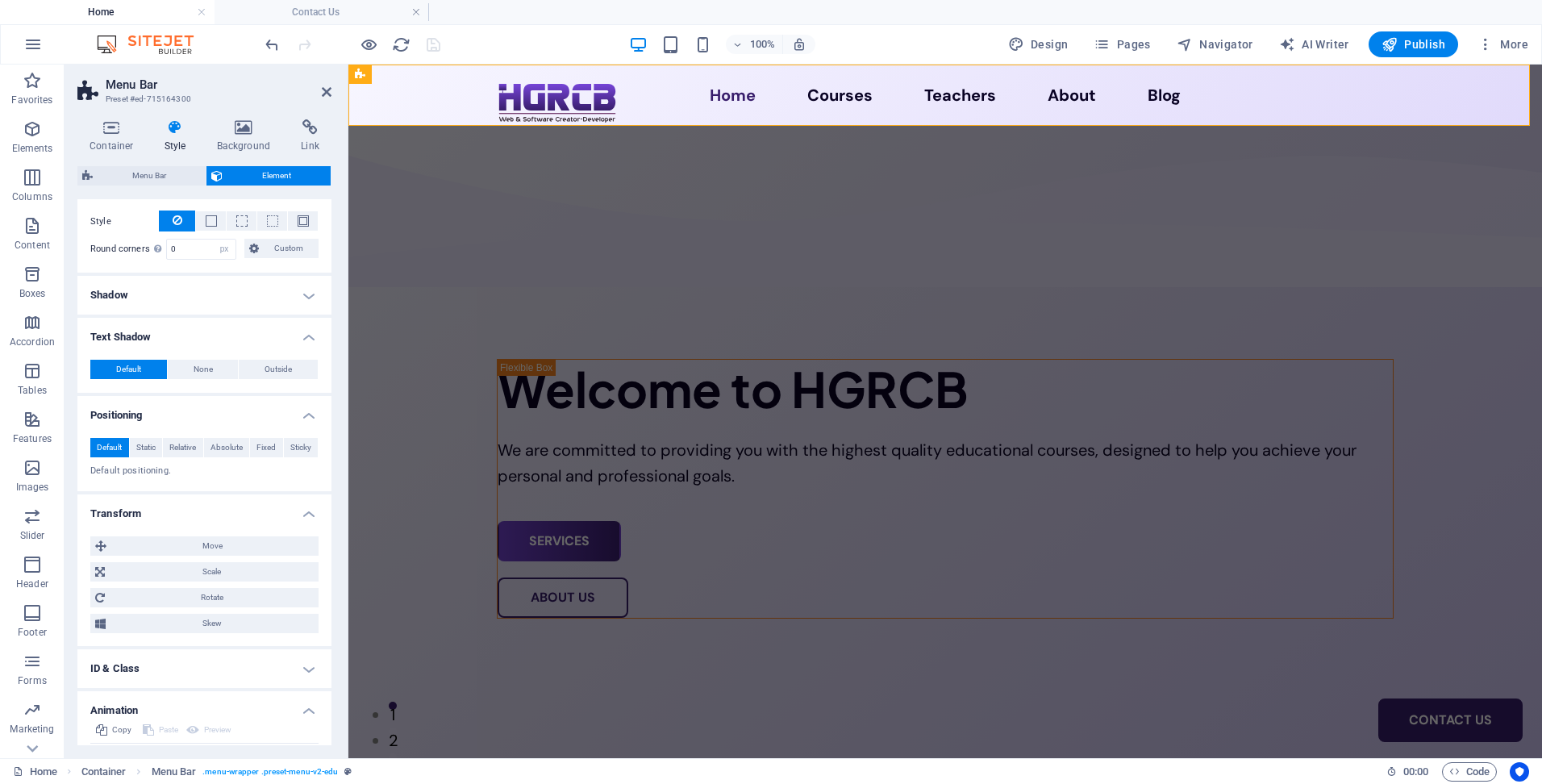
scroll to position [524, 0]
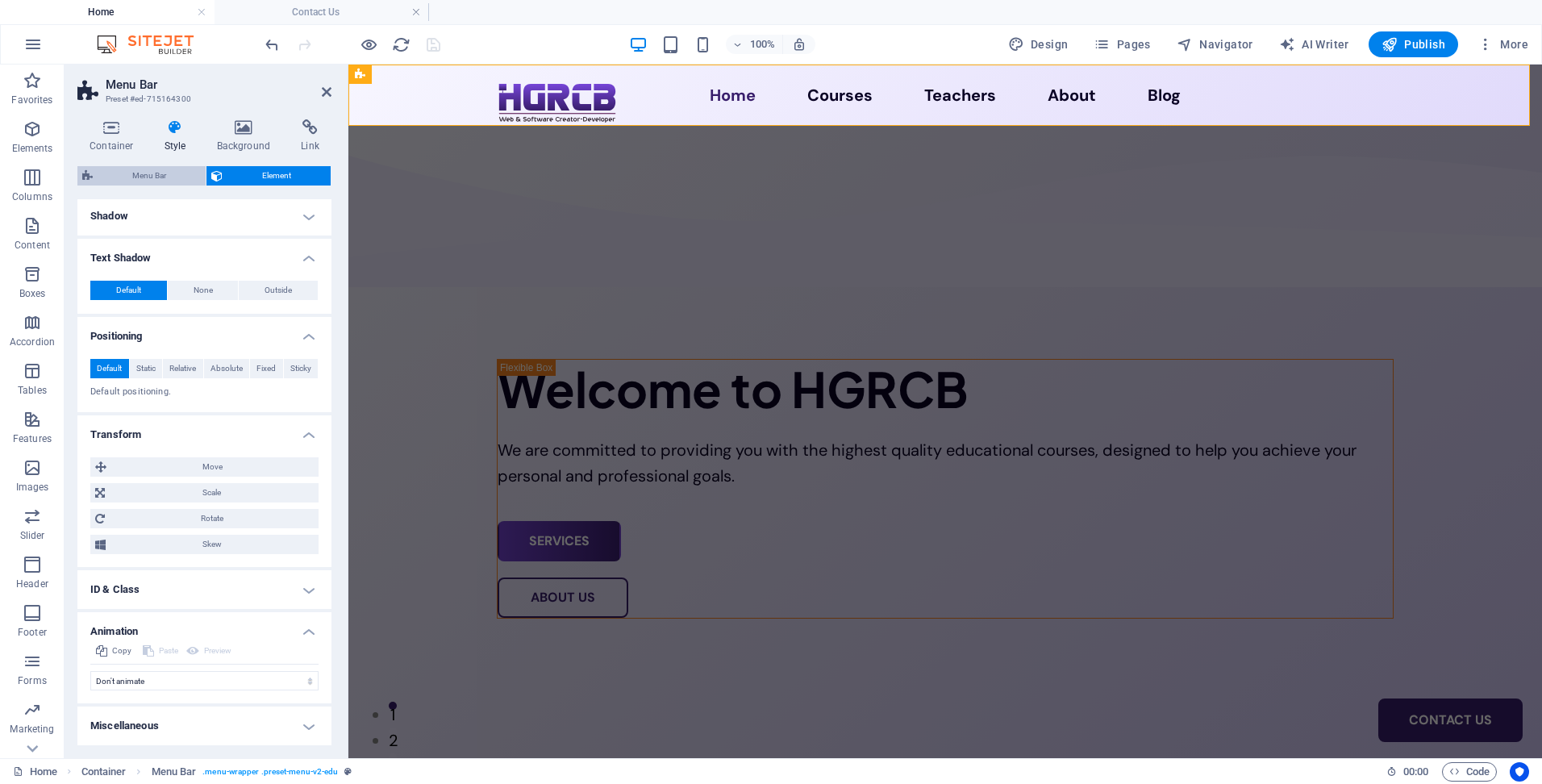
click at [157, 177] on span "Menu Bar" at bounding box center [149, 175] width 103 height 20
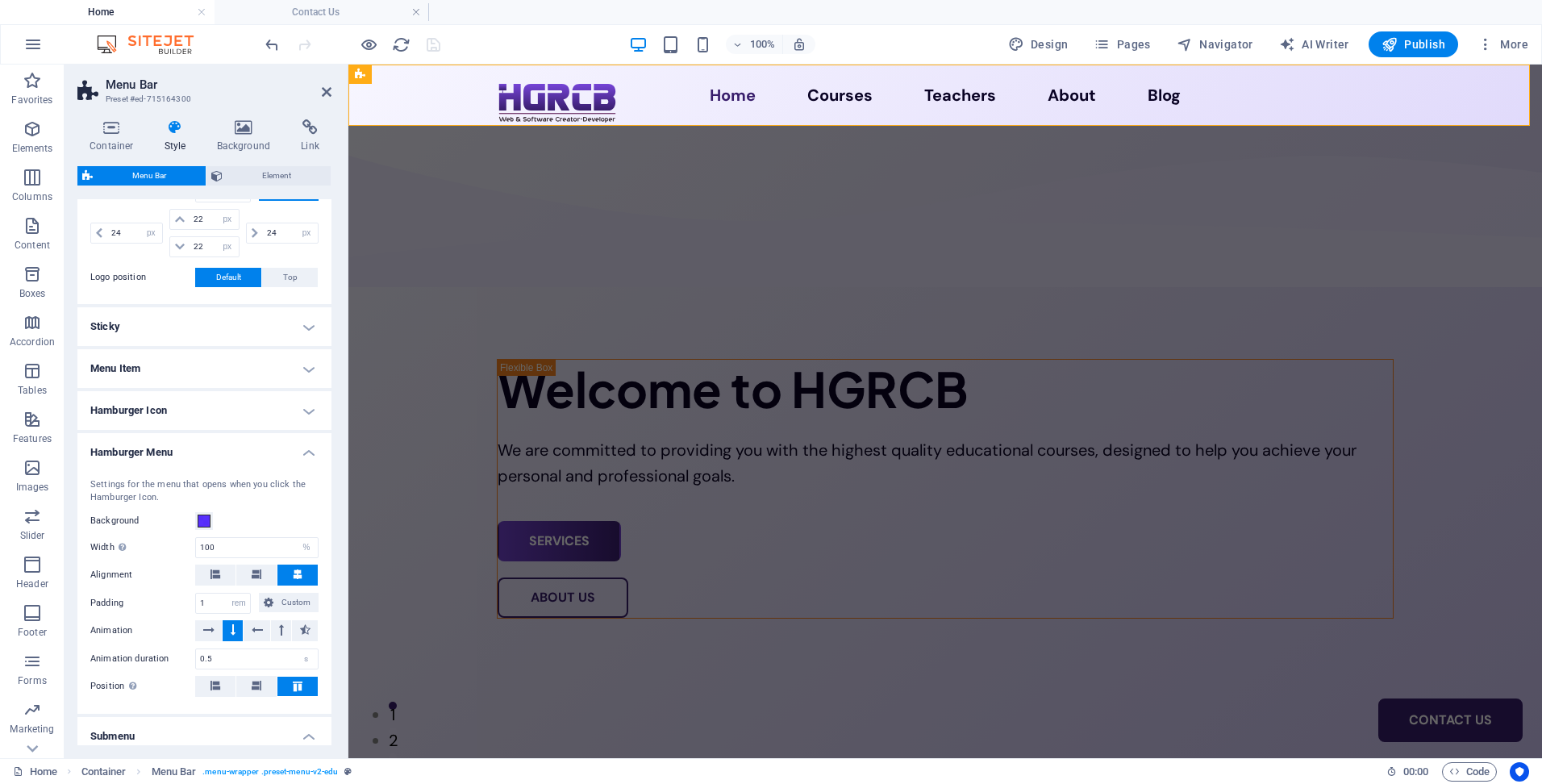
scroll to position [423, 0]
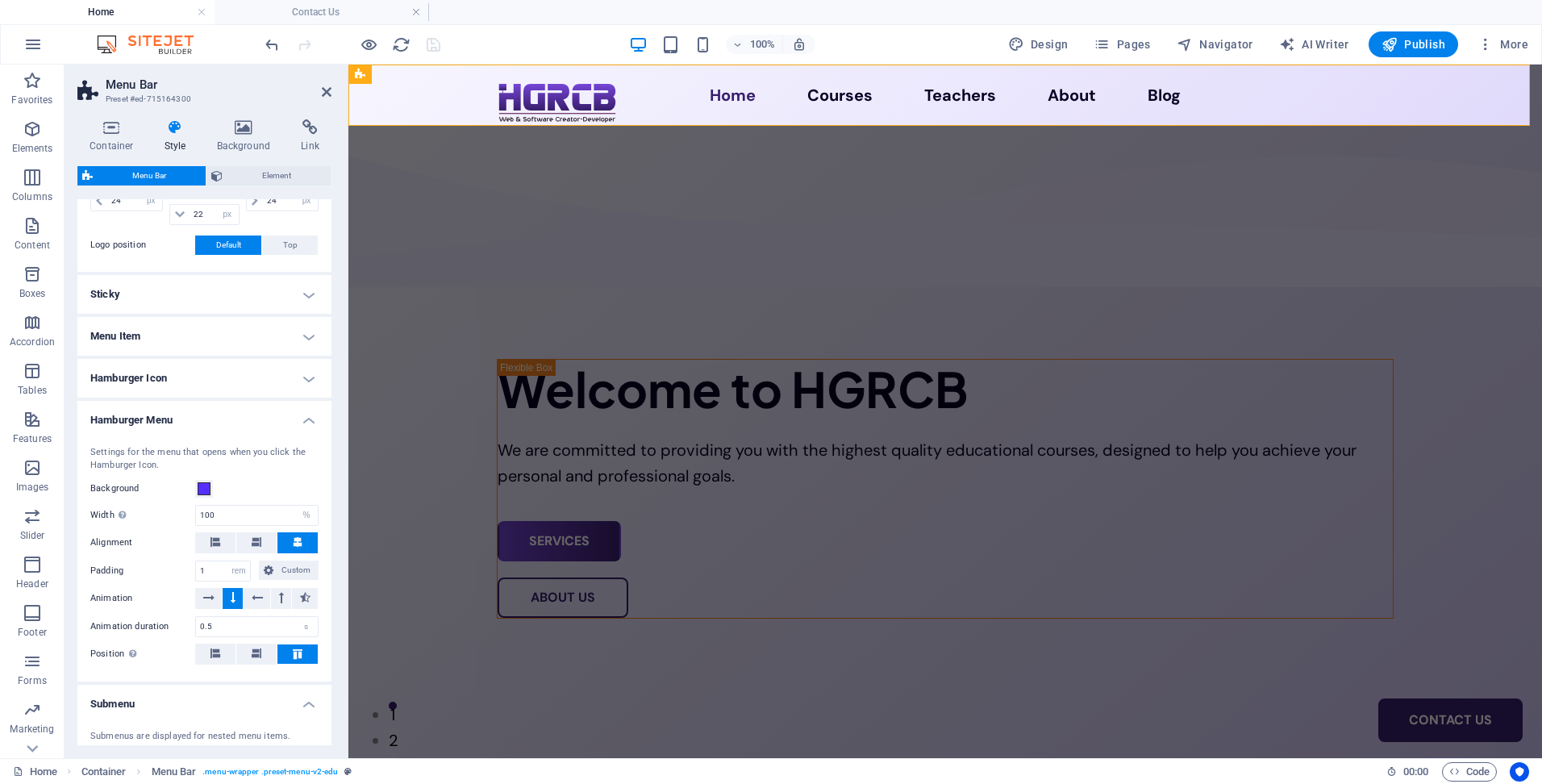
click at [250, 379] on h4 "Hamburger Icon" at bounding box center [204, 377] width 254 height 38
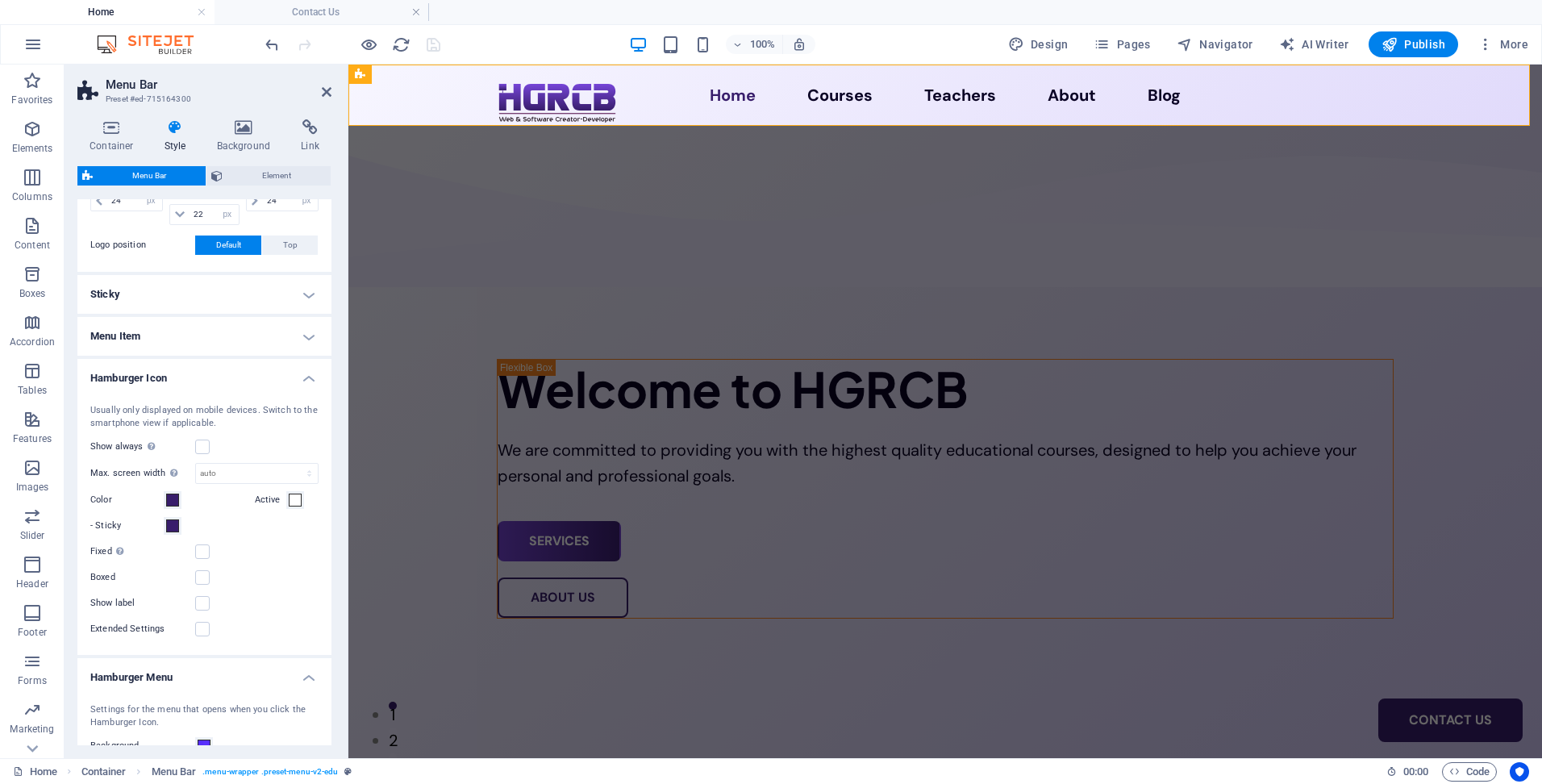
click at [223, 337] on h4 "Menu Item" at bounding box center [204, 335] width 254 height 38
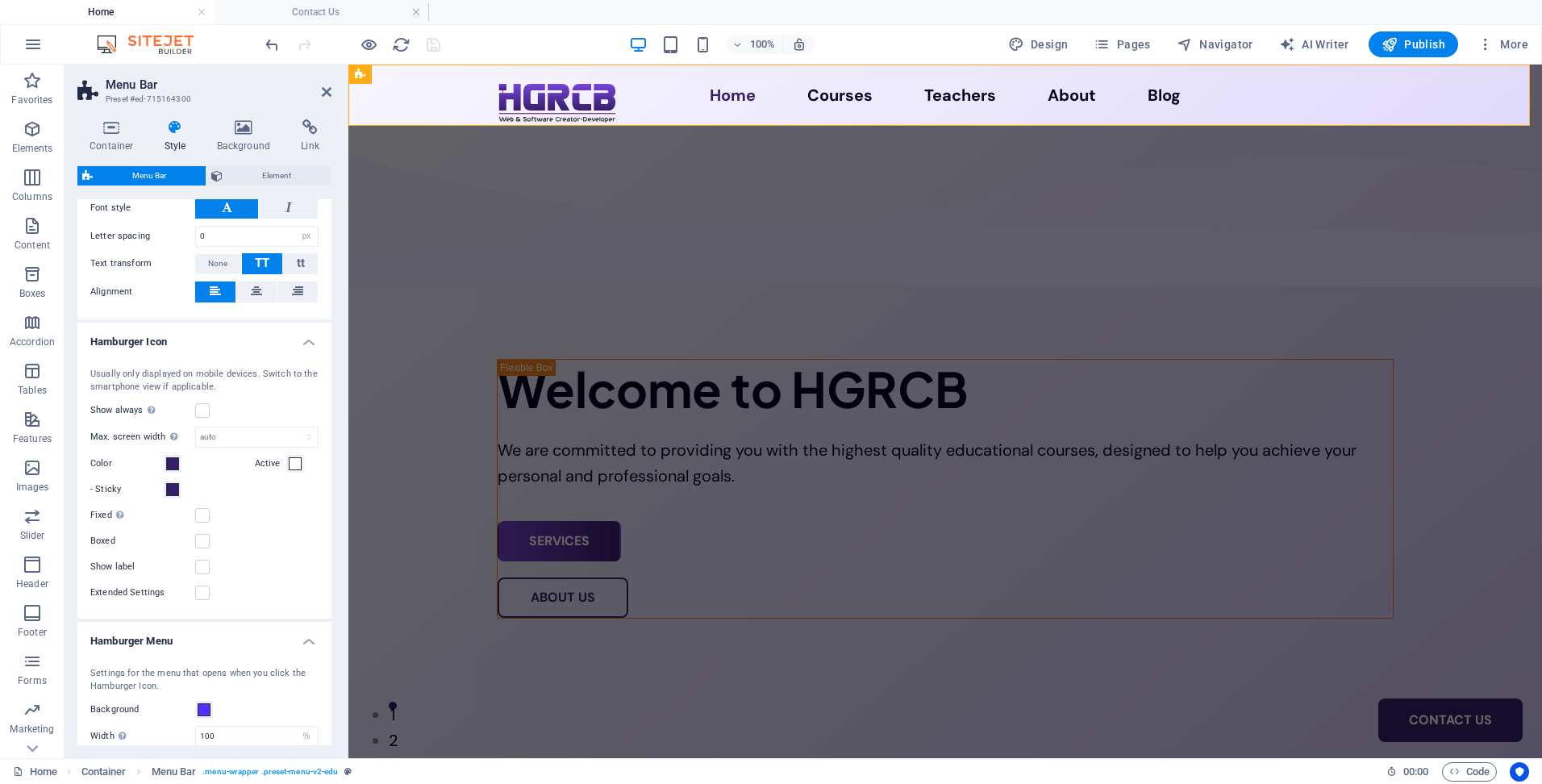
scroll to position [1069, 0]
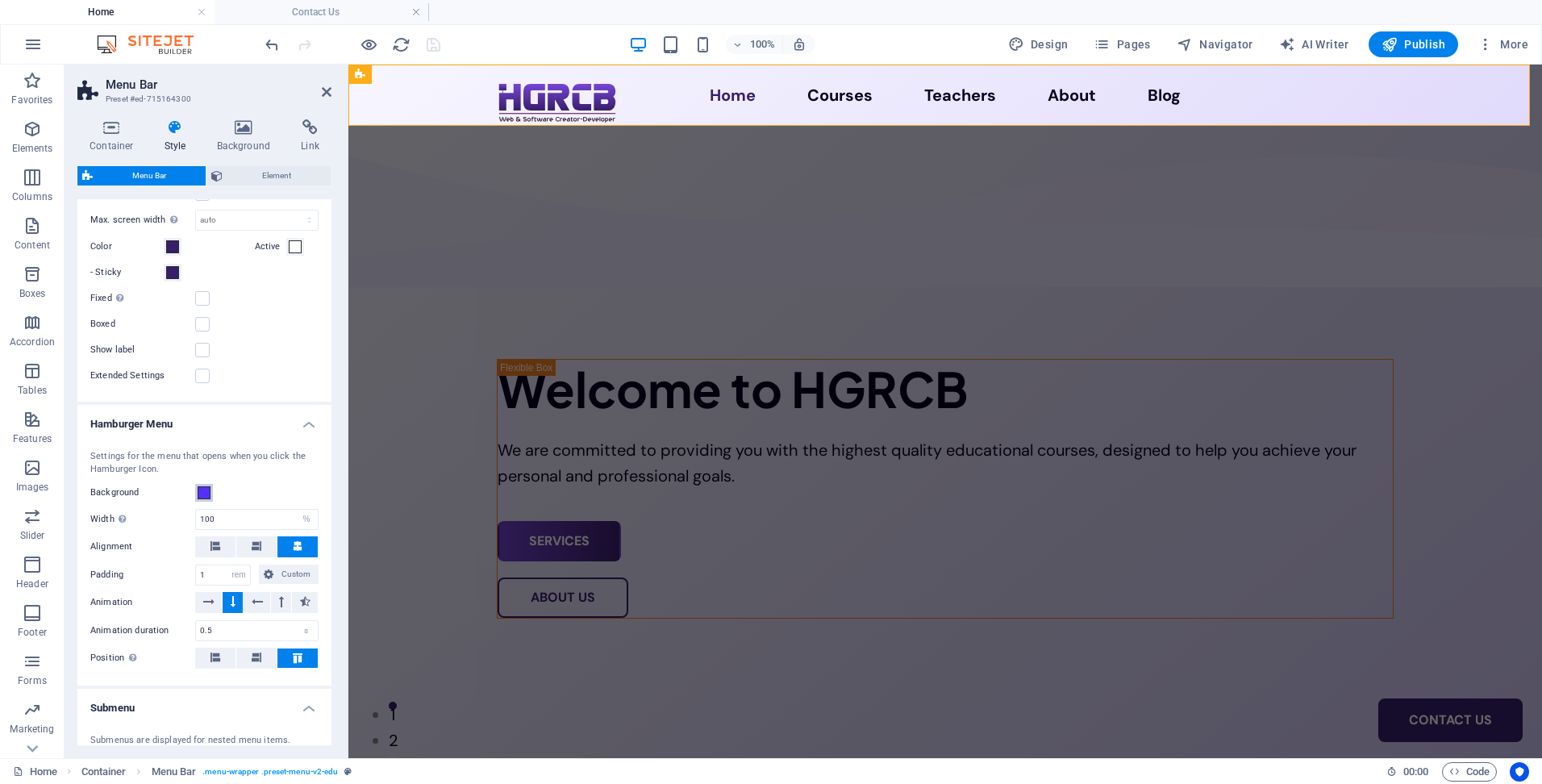
click at [206, 496] on span at bounding box center [204, 493] width 13 height 13
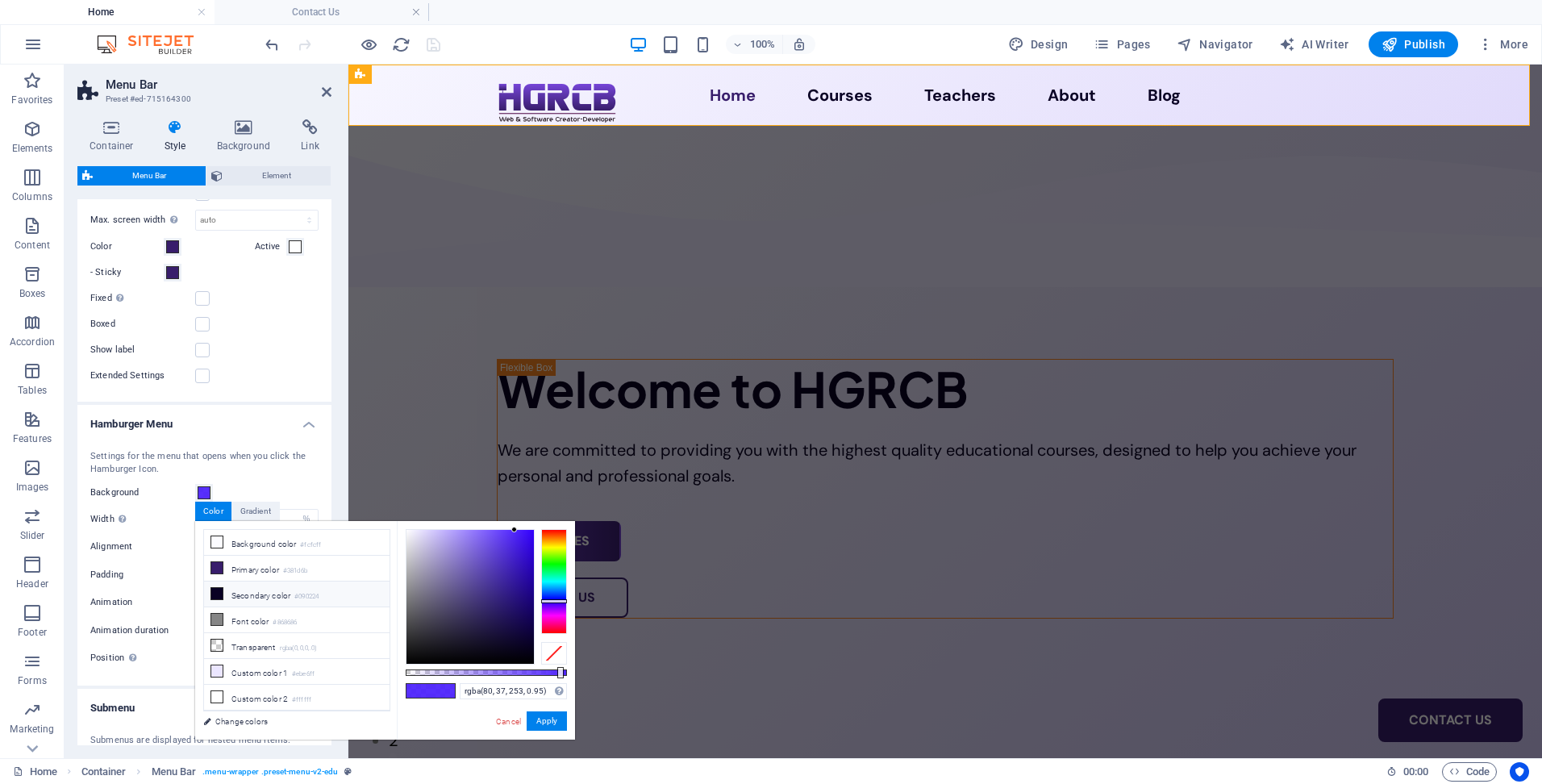
click at [235, 589] on li "Secondary color #090224" at bounding box center [297, 595] width 185 height 26
type input "rgba(9, 2, 36, 0.95)"
click at [547, 723] on button "Apply" at bounding box center [546, 720] width 40 height 20
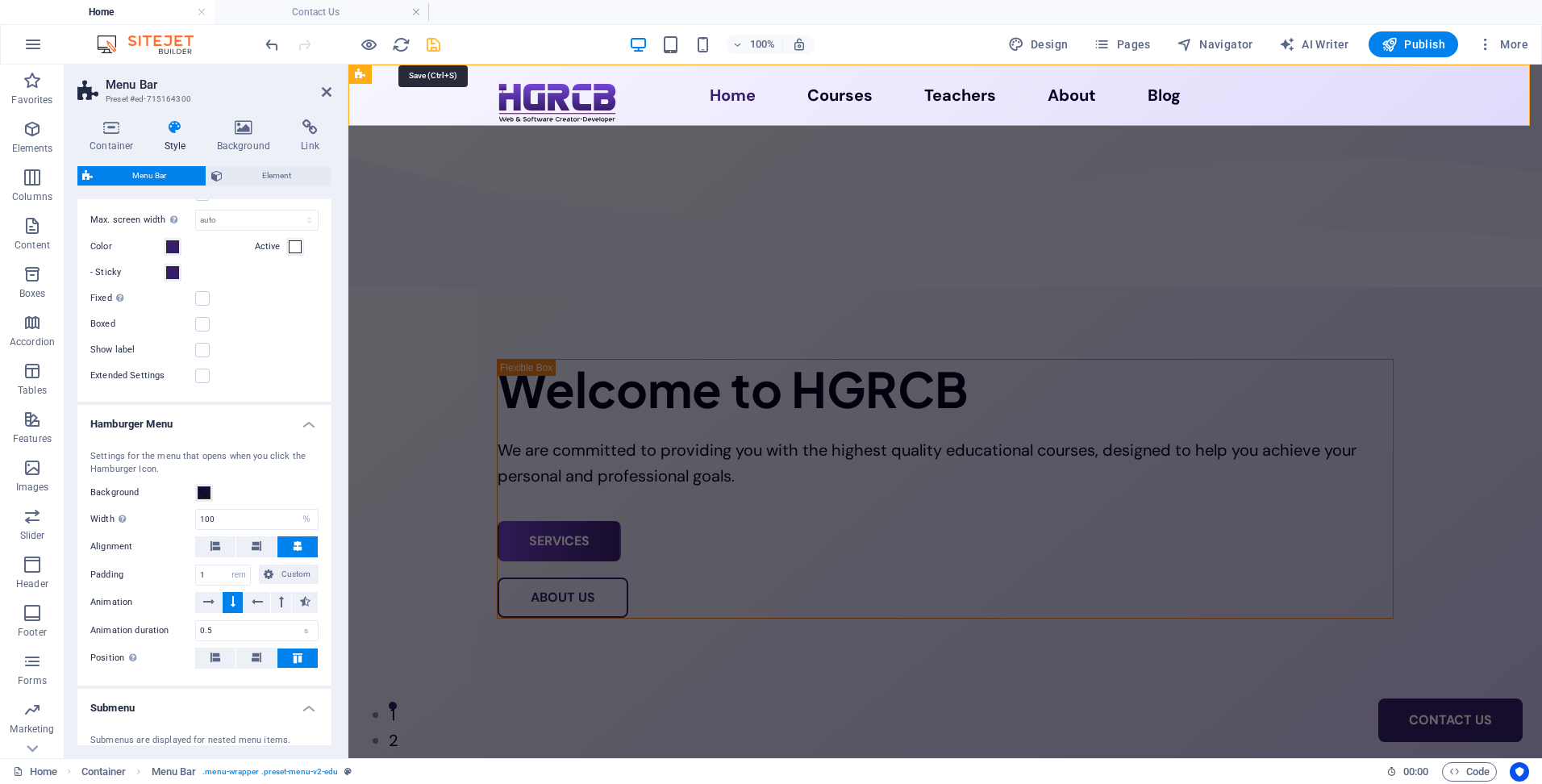
click at [430, 49] on icon "save" at bounding box center [434, 45] width 19 height 19
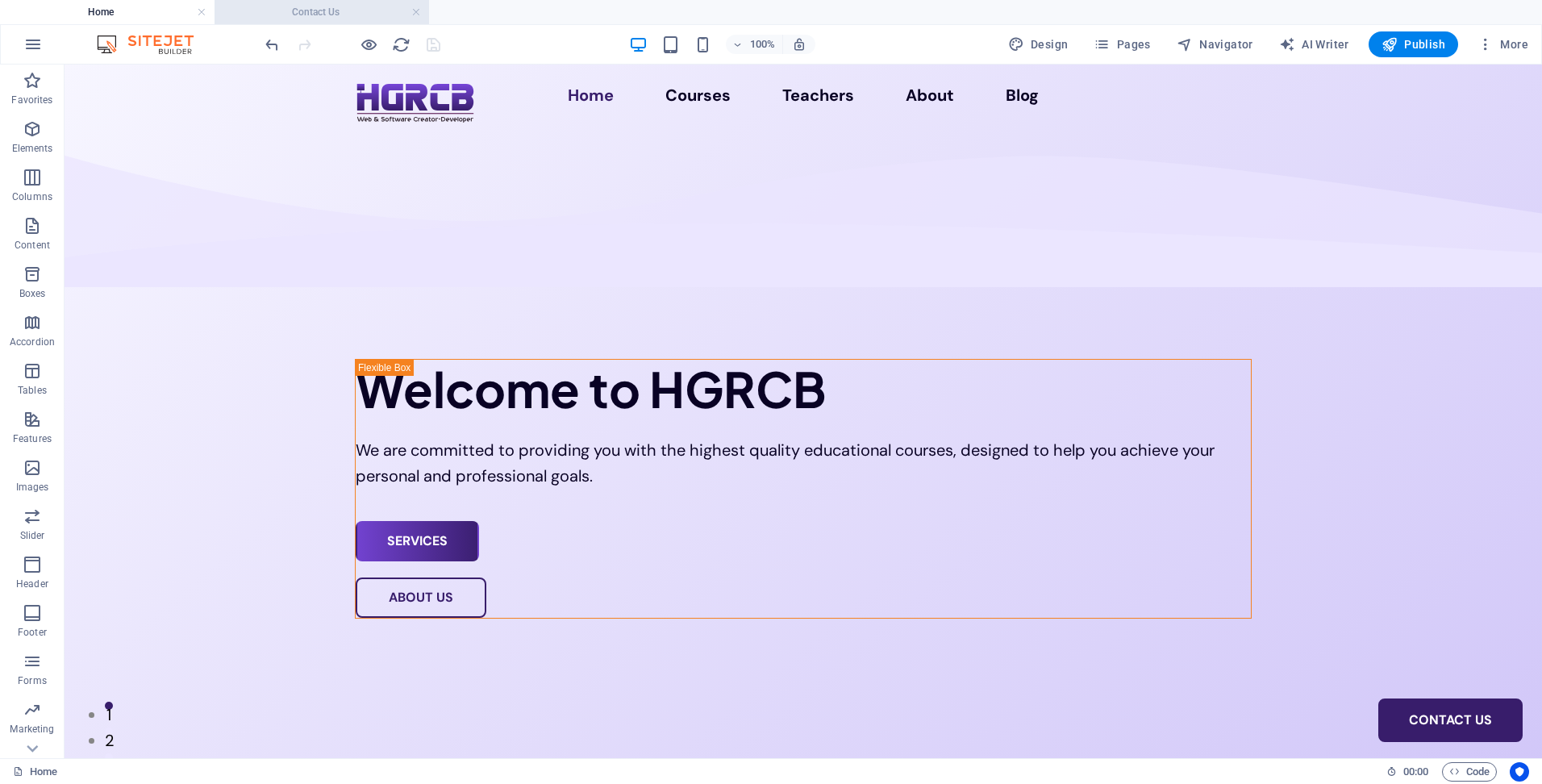
click at [304, 17] on h4 "Contact Us" at bounding box center [321, 11] width 215 height 18
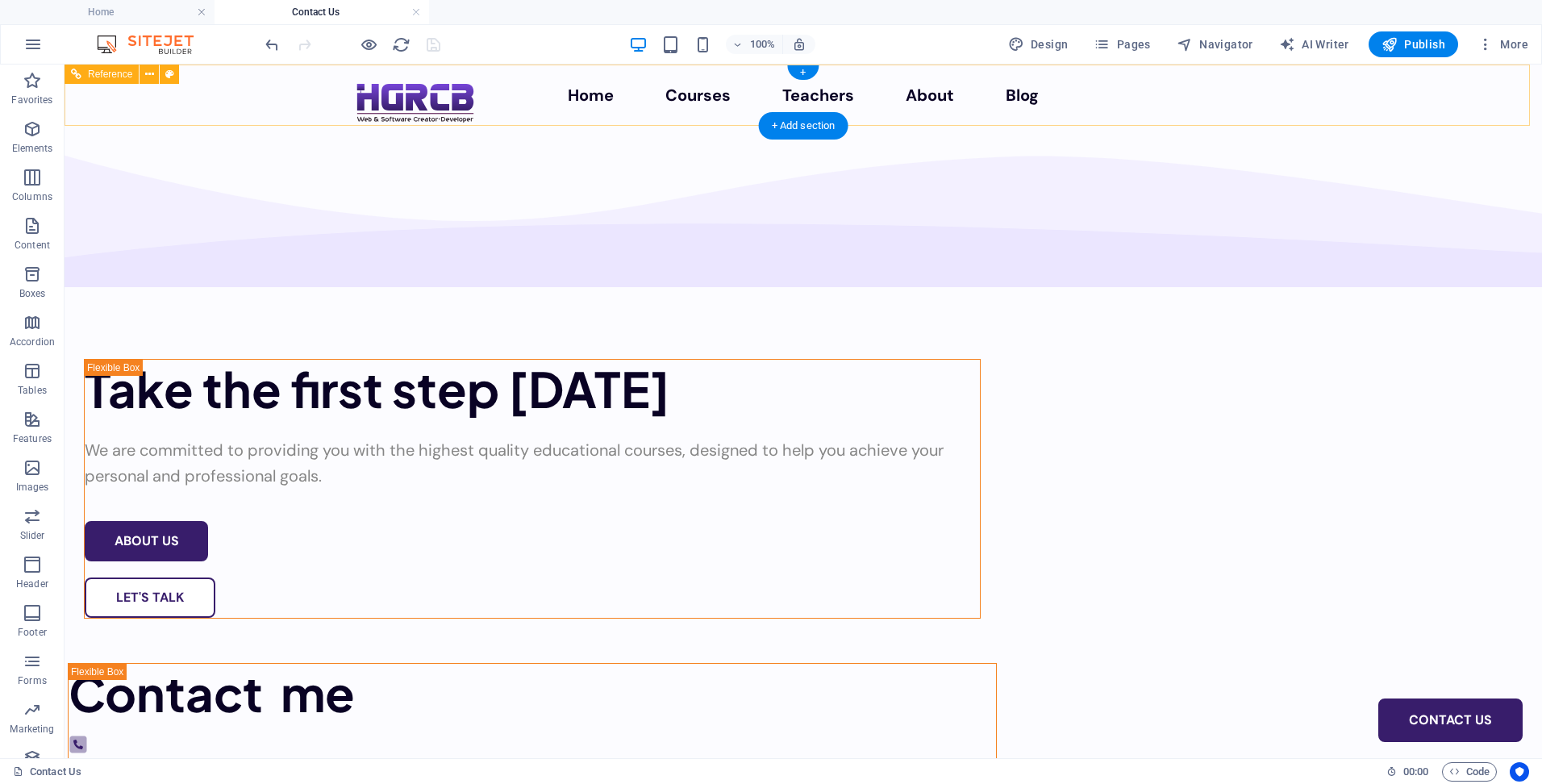
click at [257, 99] on div "Home Courses Teachers About Blog Contact Us" at bounding box center [803, 95] width 1477 height 61
select select "px"
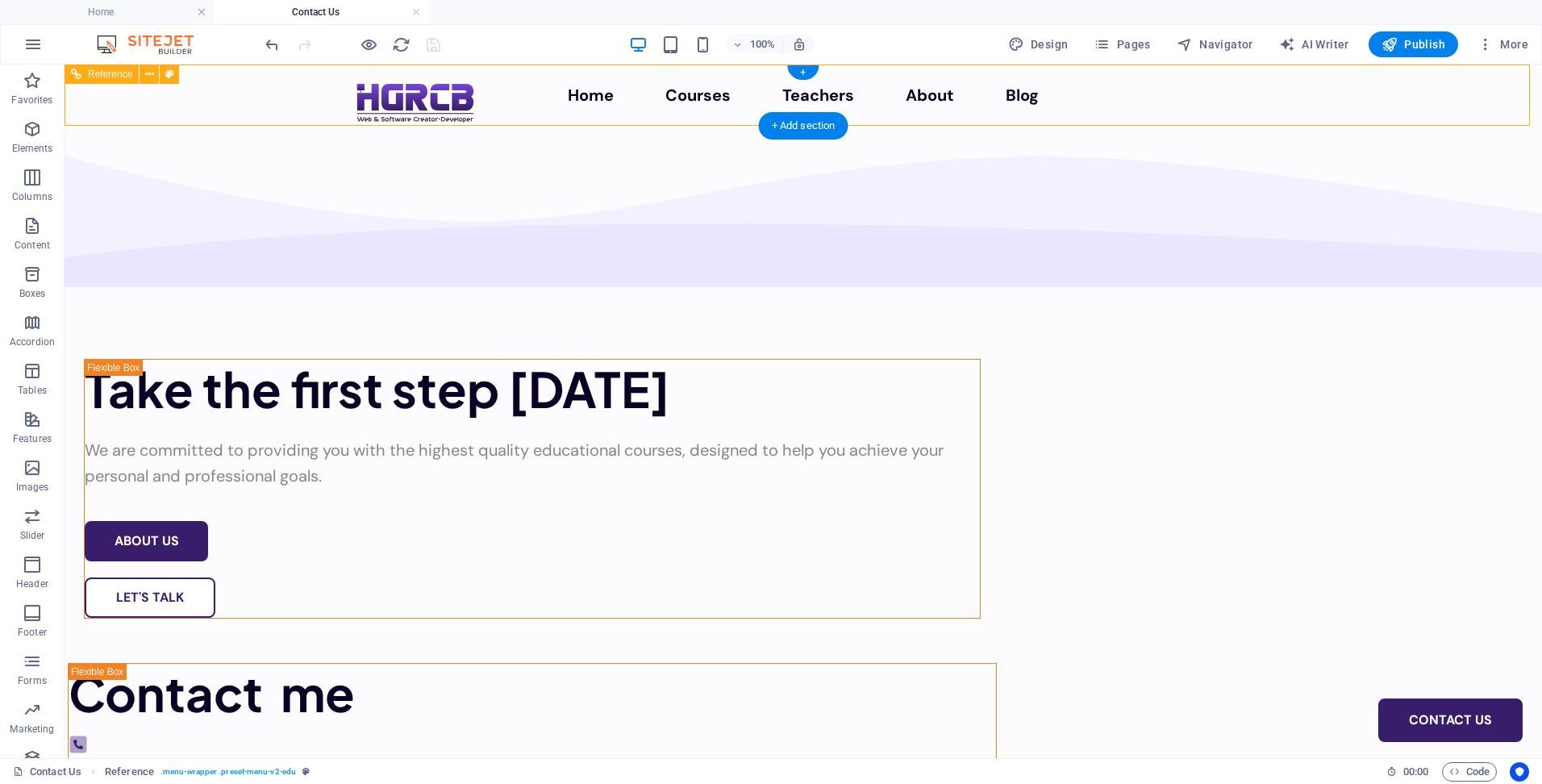
select select "px"
select select "sticky_menu"
select select "px"
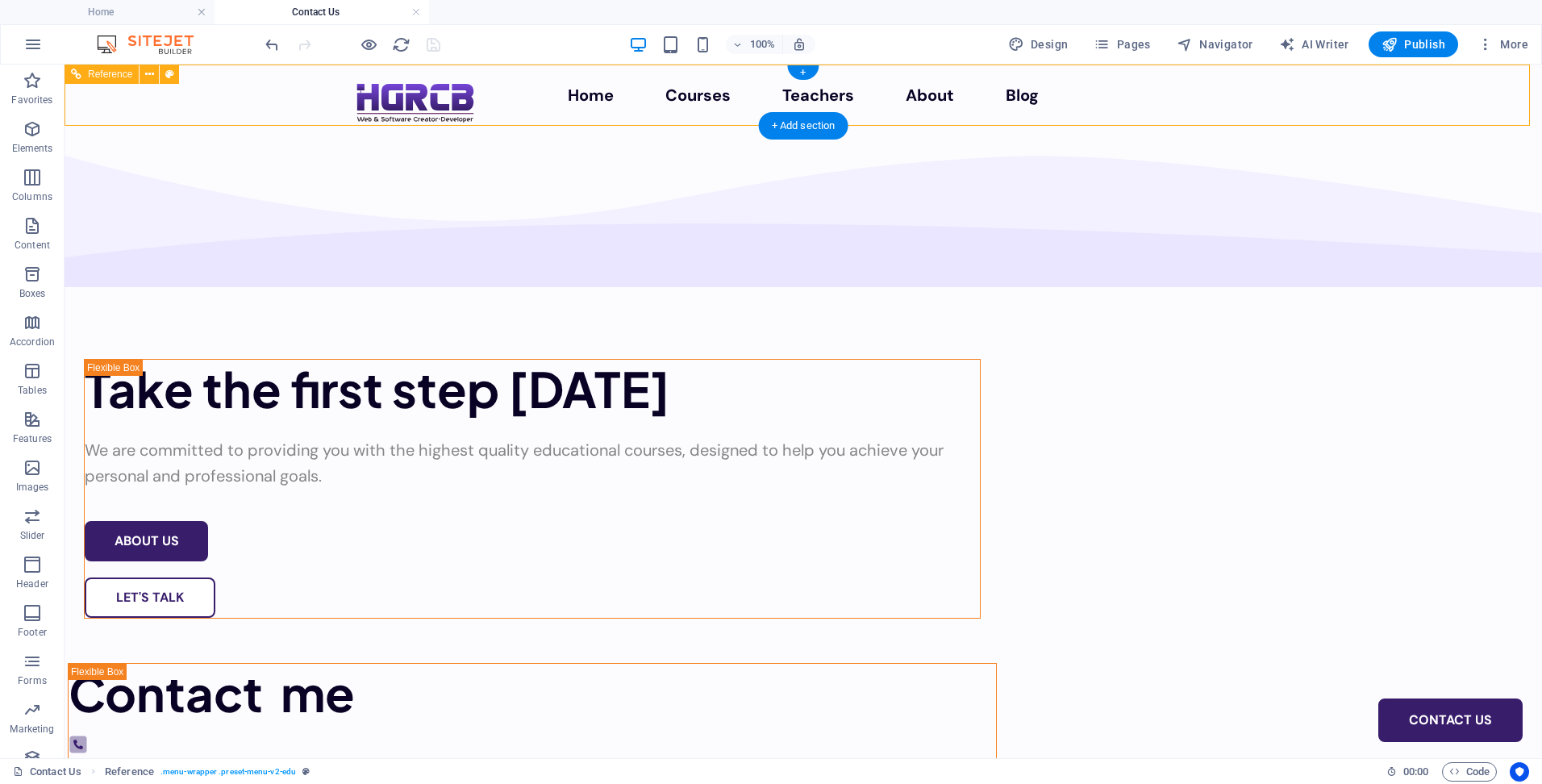
select select "px"
select select "hover_text_color"
select select "rem"
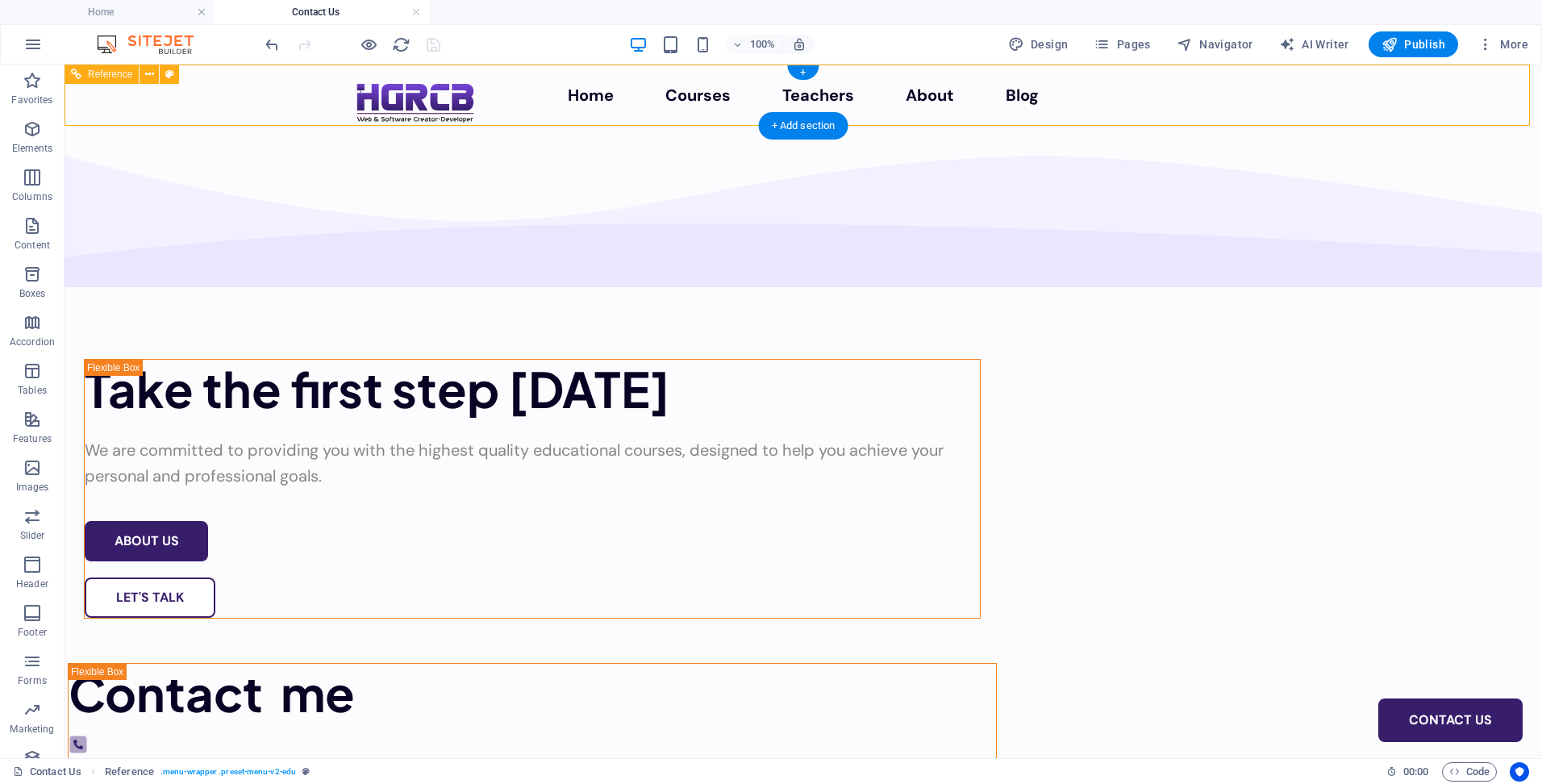
select select "rem"
select select
select select "px"
select select "%"
select select "rem"
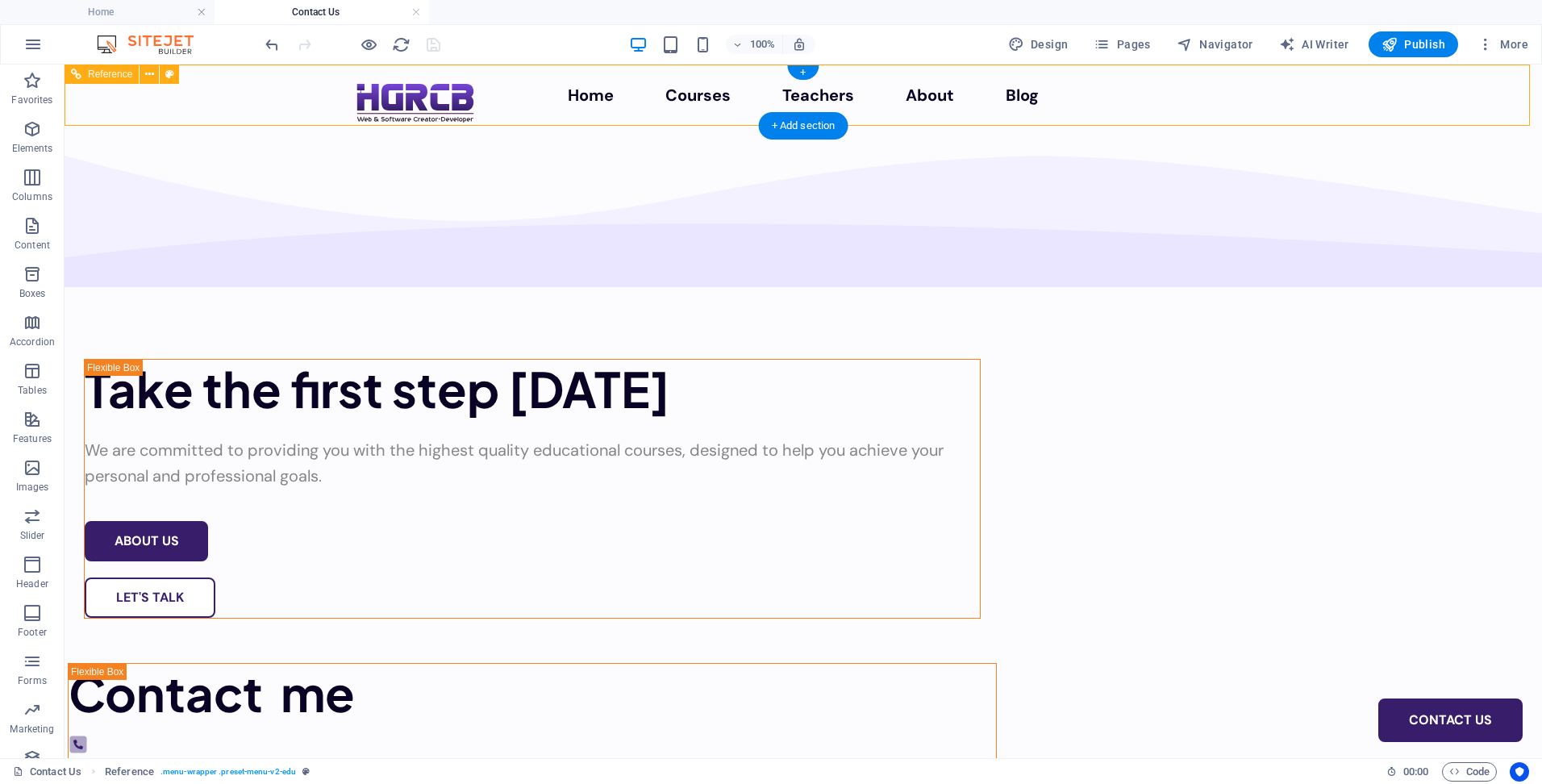
select select "rem"
select select "px"
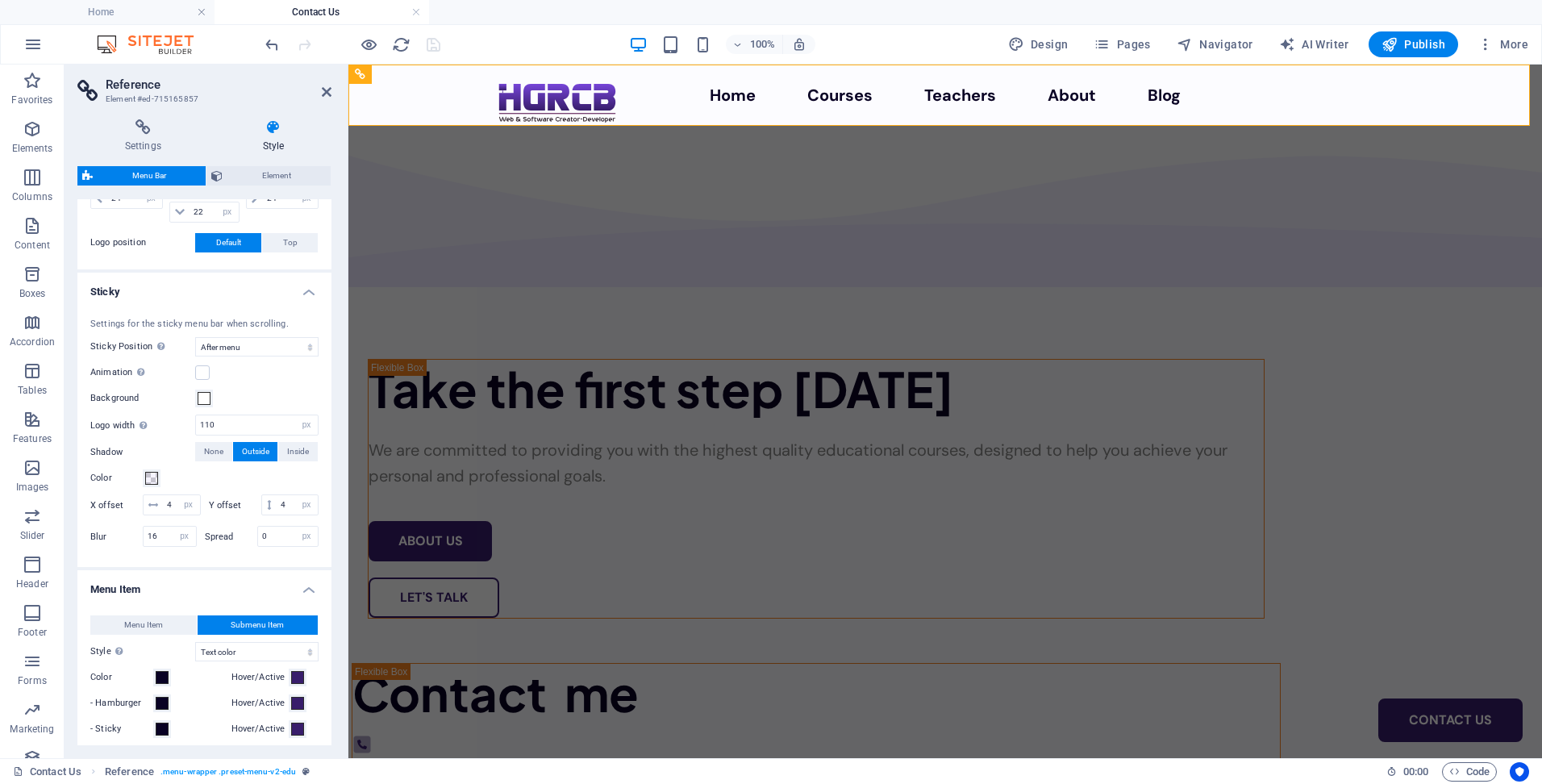
scroll to position [484, 0]
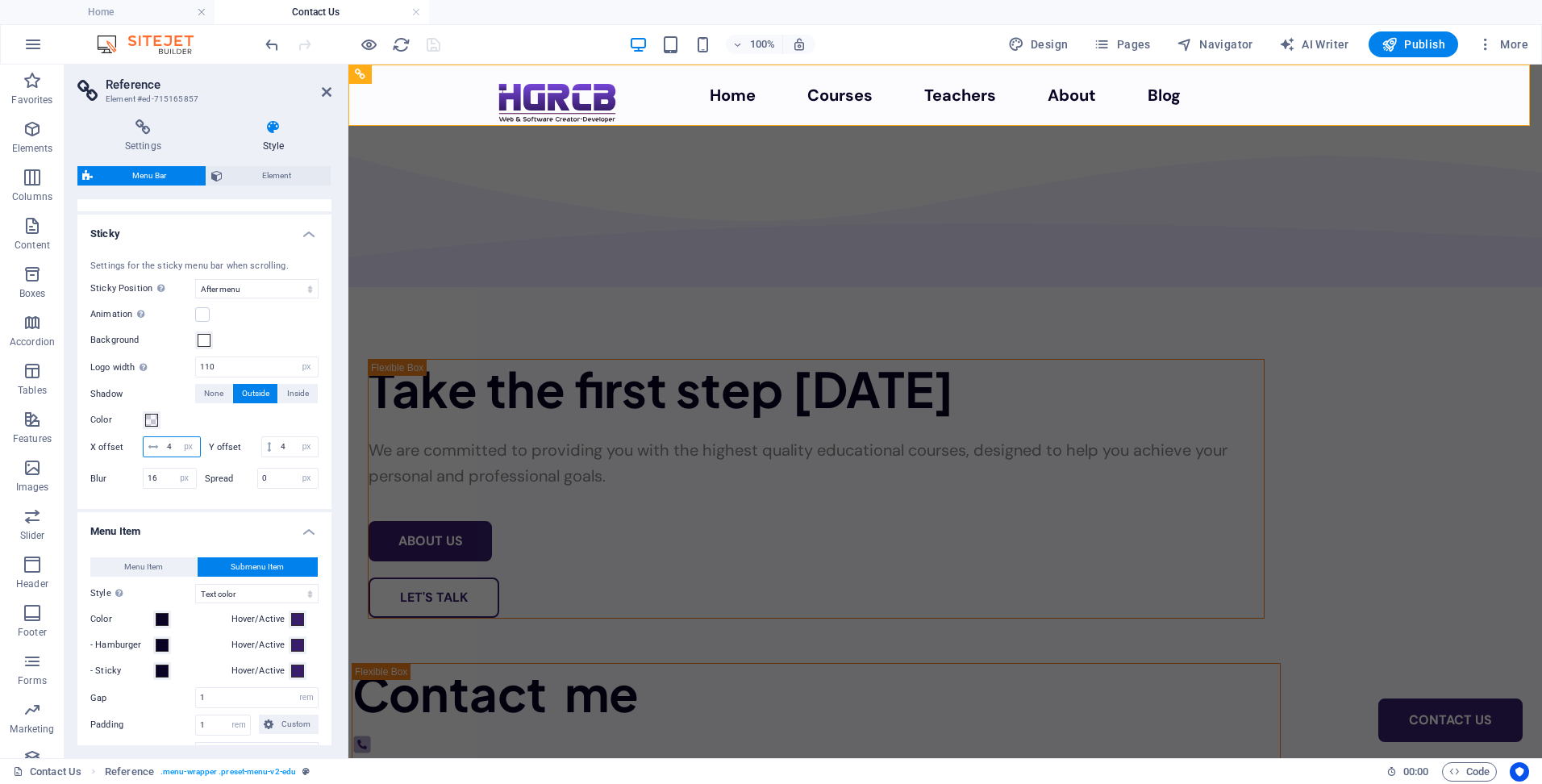
click at [200, 451] on input "4" at bounding box center [182, 447] width 37 height 20
type input "5"
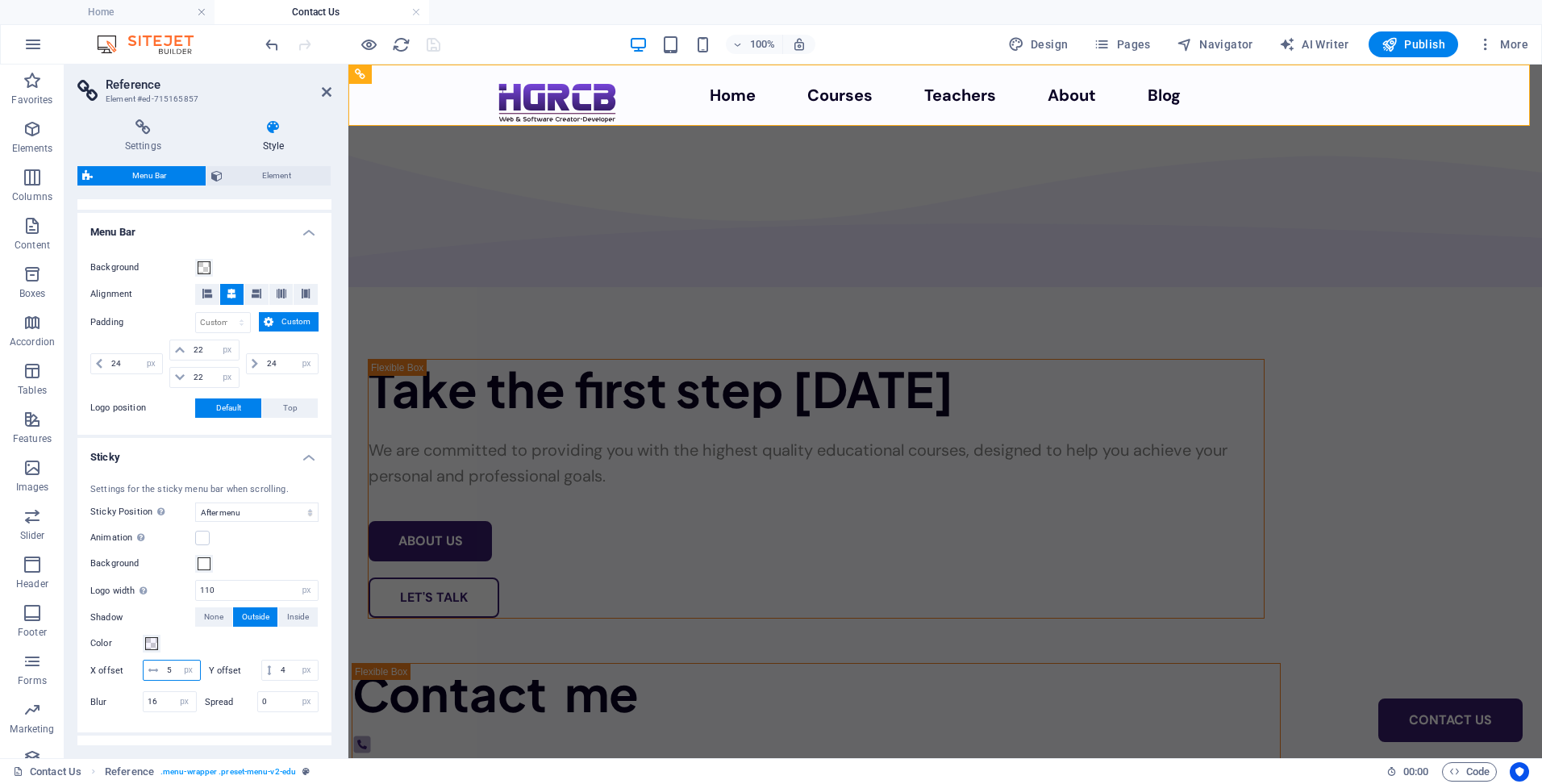
scroll to position [161, 0]
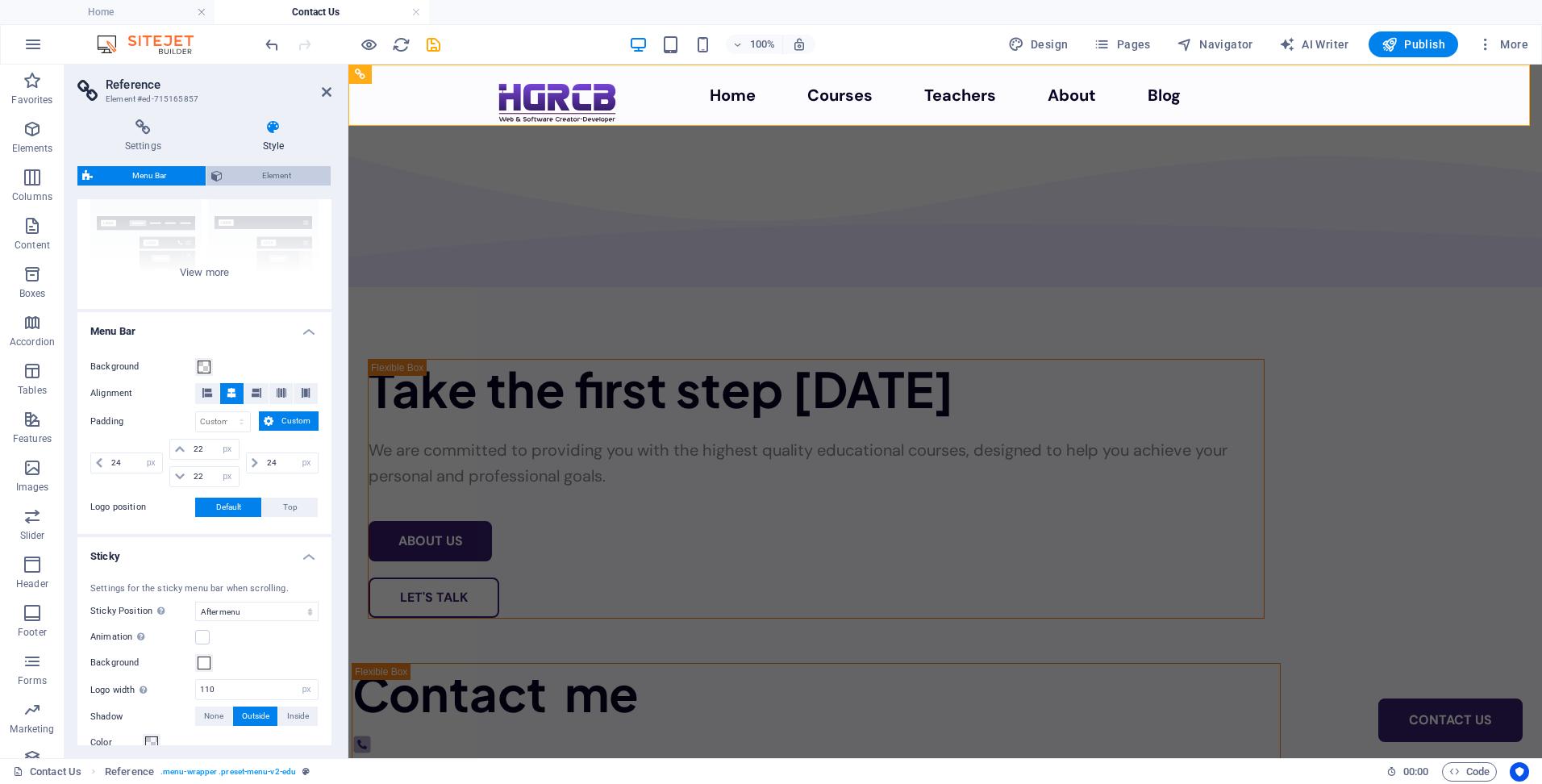
click at [264, 171] on span "Element" at bounding box center [276, 175] width 98 height 20
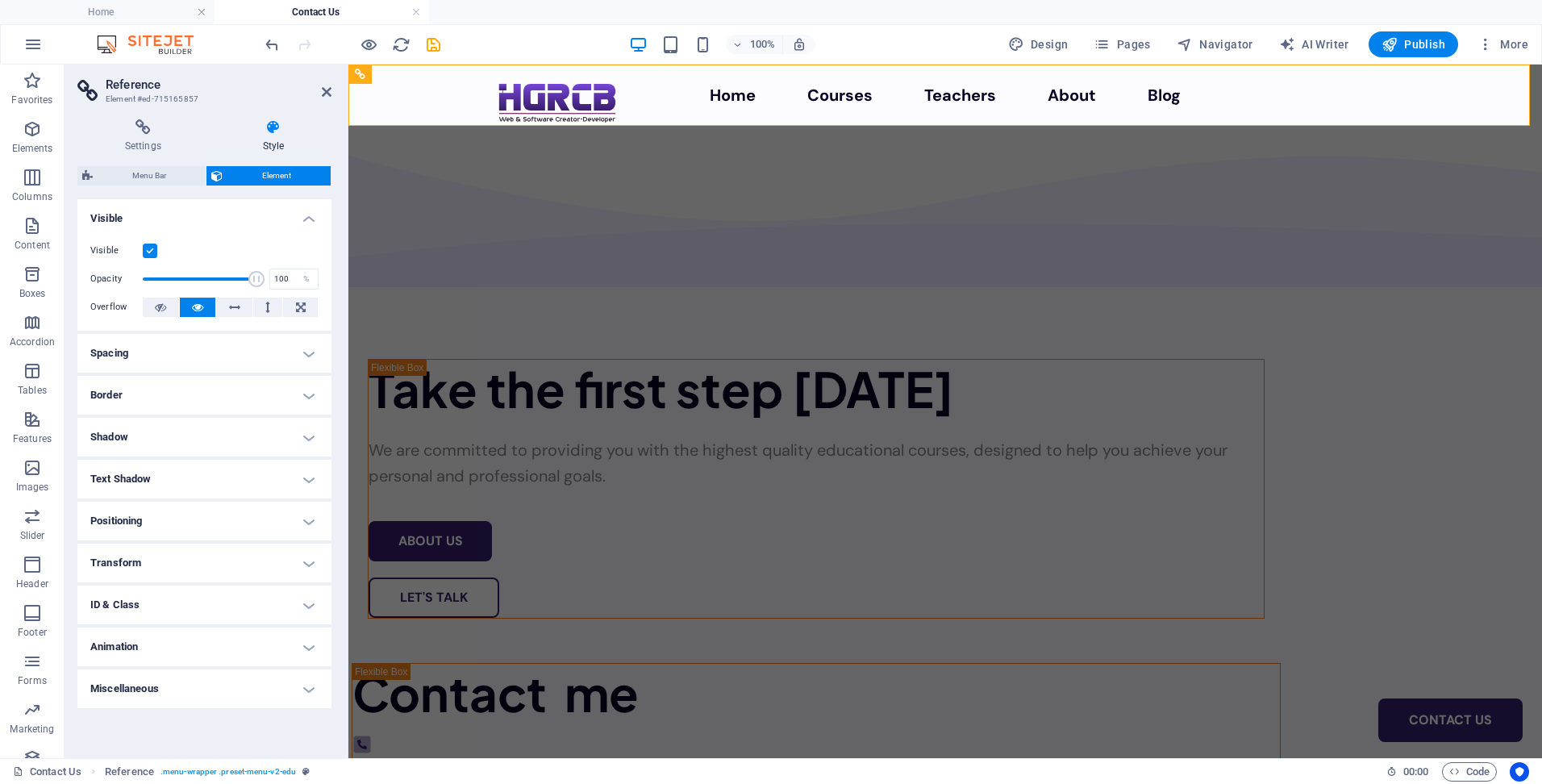
click at [231, 642] on h4 "Animation" at bounding box center [204, 646] width 254 height 38
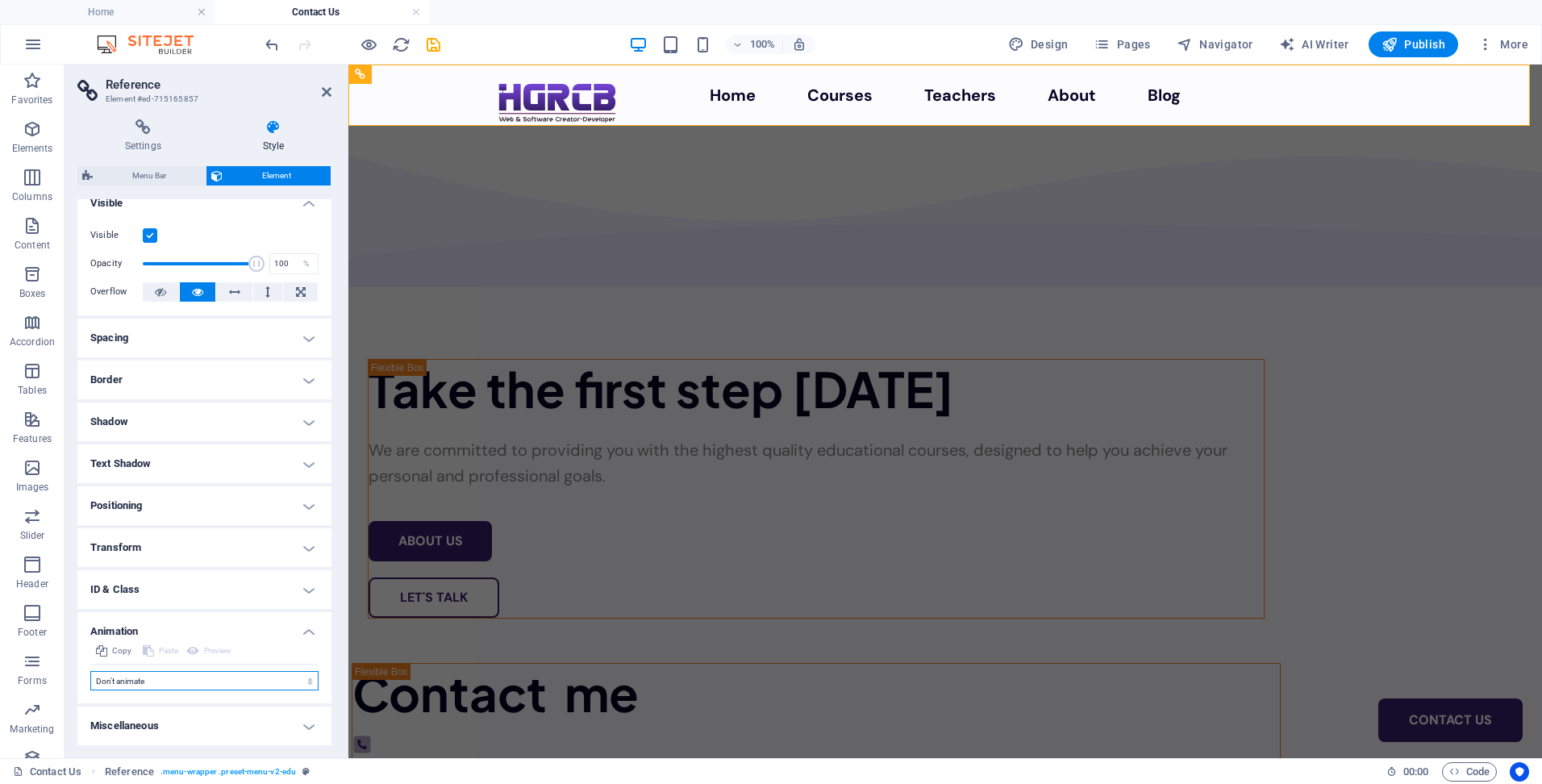
click at [217, 683] on select "Don't animate Show / Hide Slide up/down Zoom in/out Slide left to right Slide r…" at bounding box center [204, 680] width 229 height 20
select select "flash"
click at [90, 671] on select "Don't animate Show / Hide Slide up/down Zoom in/out Slide left to right Slide r…" at bounding box center [204, 680] width 229 height 20
select select "scroll"
click at [220, 683] on select "Don't animate Show / Hide Slide up/down Zoom in/out Slide left to right Slide r…" at bounding box center [204, 680] width 229 height 20
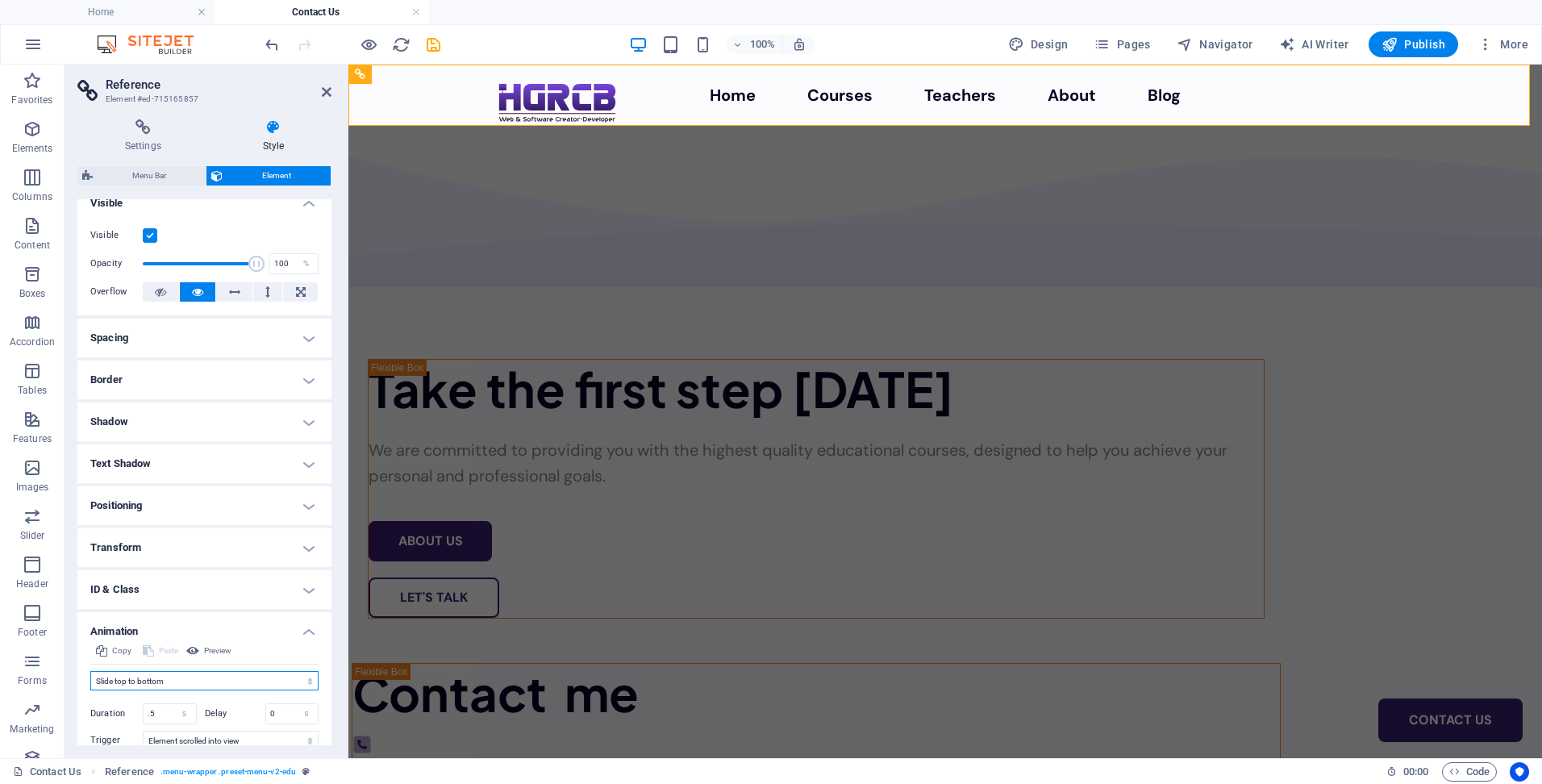
click at [90, 671] on select "Don't animate Show / Hide Slide up/down Zoom in/out Slide left to right Slide r…" at bounding box center [204, 680] width 229 height 20
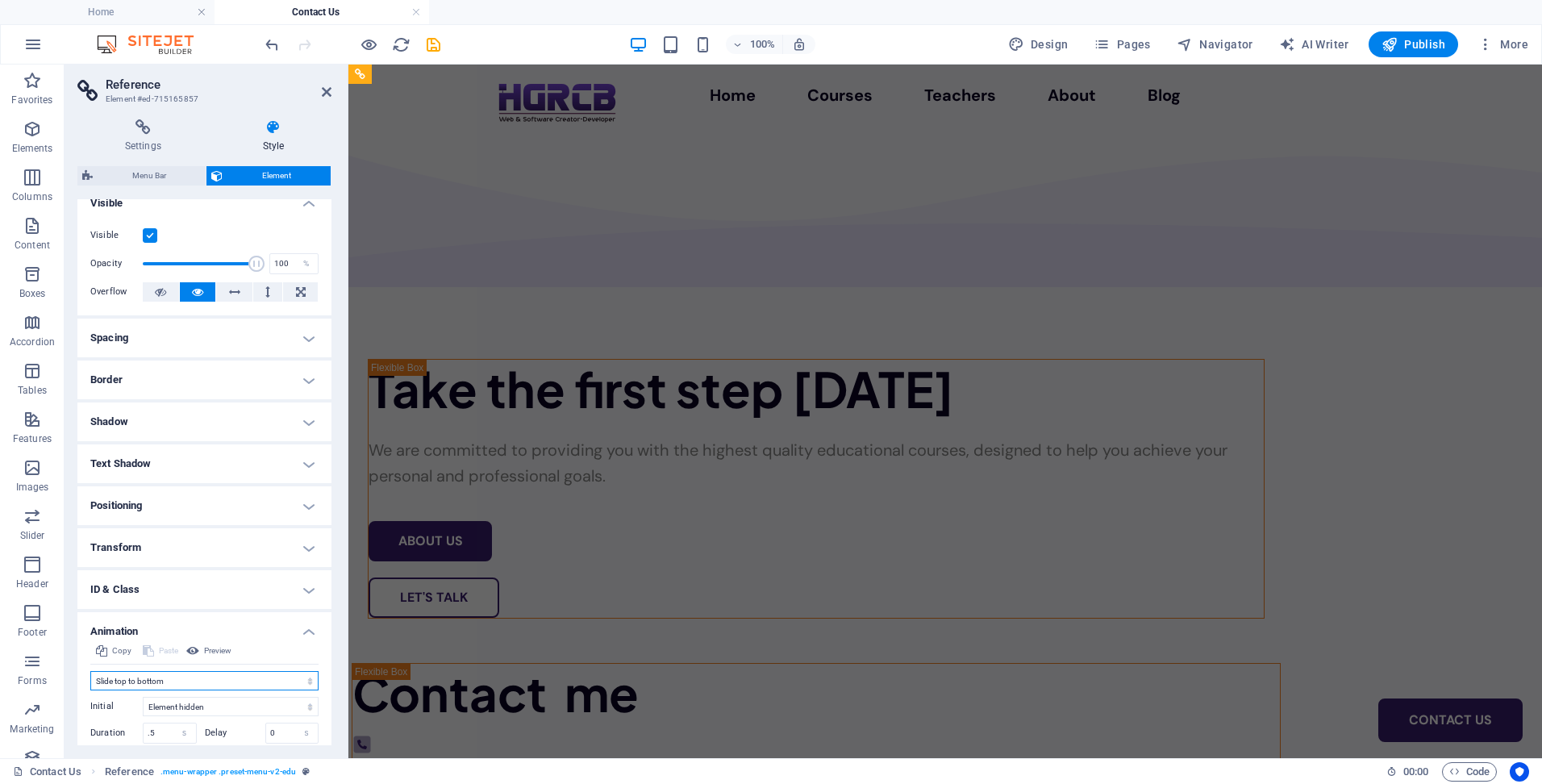
click at [224, 678] on select "Don't animate Show / Hide Slide up/down Zoom in/out Slide left to right Slide r…" at bounding box center [204, 680] width 229 height 20
select select "none"
click at [90, 671] on select "Don't animate Show / Hide Slide up/down Zoom in/out Slide left to right Slide r…" at bounding box center [204, 680] width 229 height 20
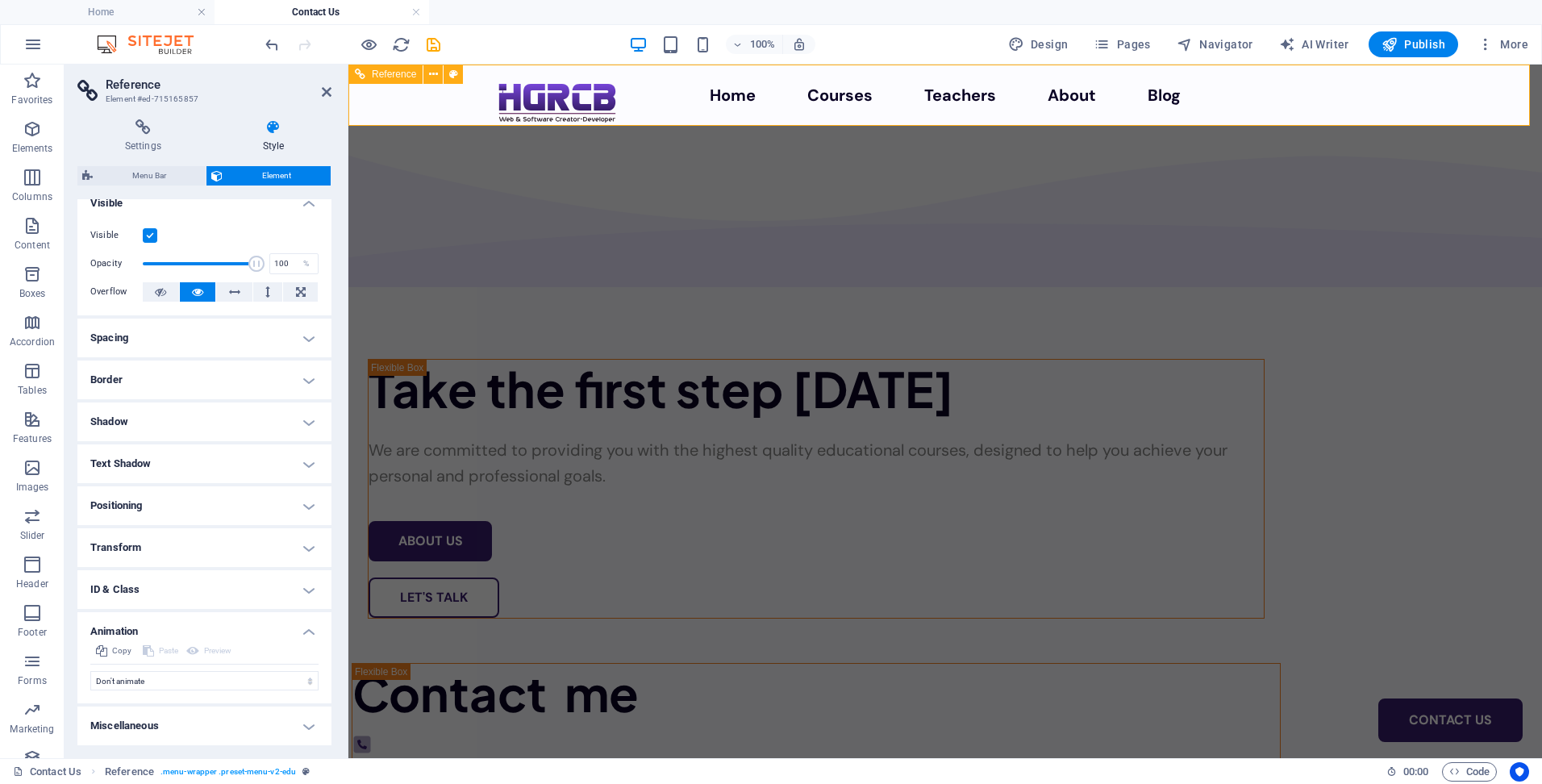
click at [565, 82] on div at bounding box center [556, 103] width 121 height 42
click at [554, 84] on div at bounding box center [556, 103] width 121 height 42
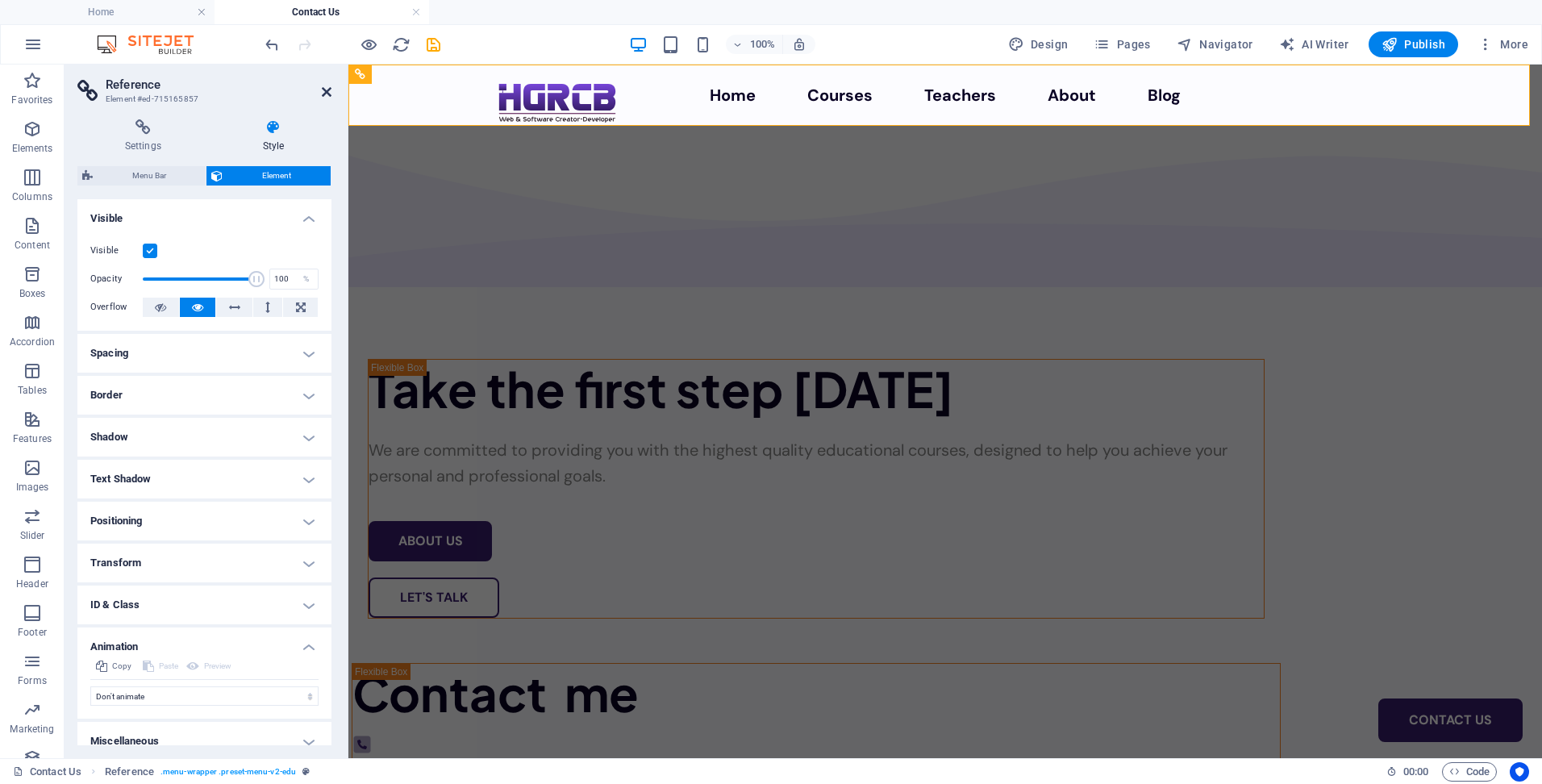
click at [322, 91] on icon at bounding box center [326, 92] width 9 height 13
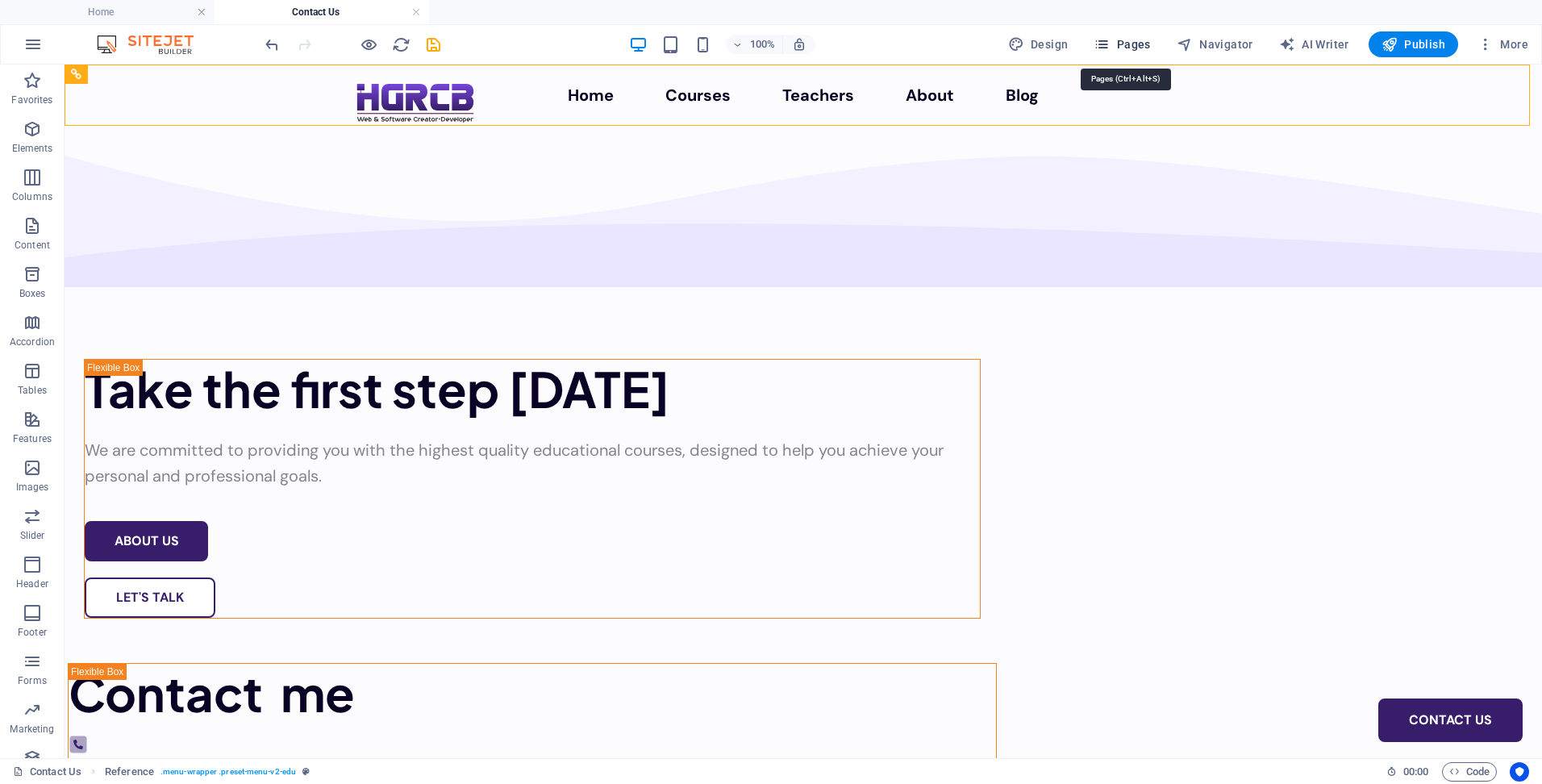
click at [1122, 41] on span "Pages" at bounding box center [1121, 44] width 56 height 16
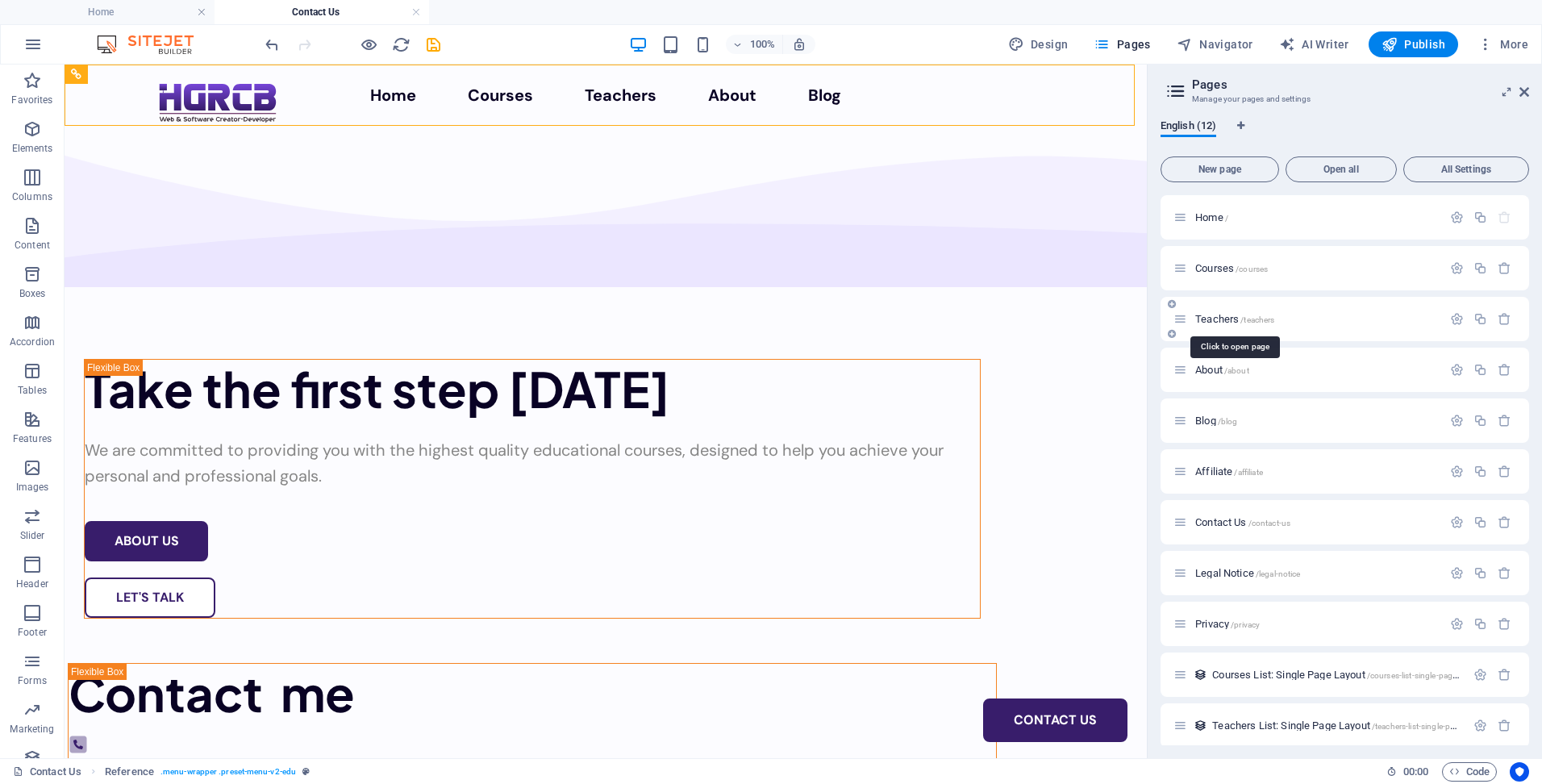
click at [1232, 317] on span "Teachers /teachers" at bounding box center [1235, 318] width 79 height 12
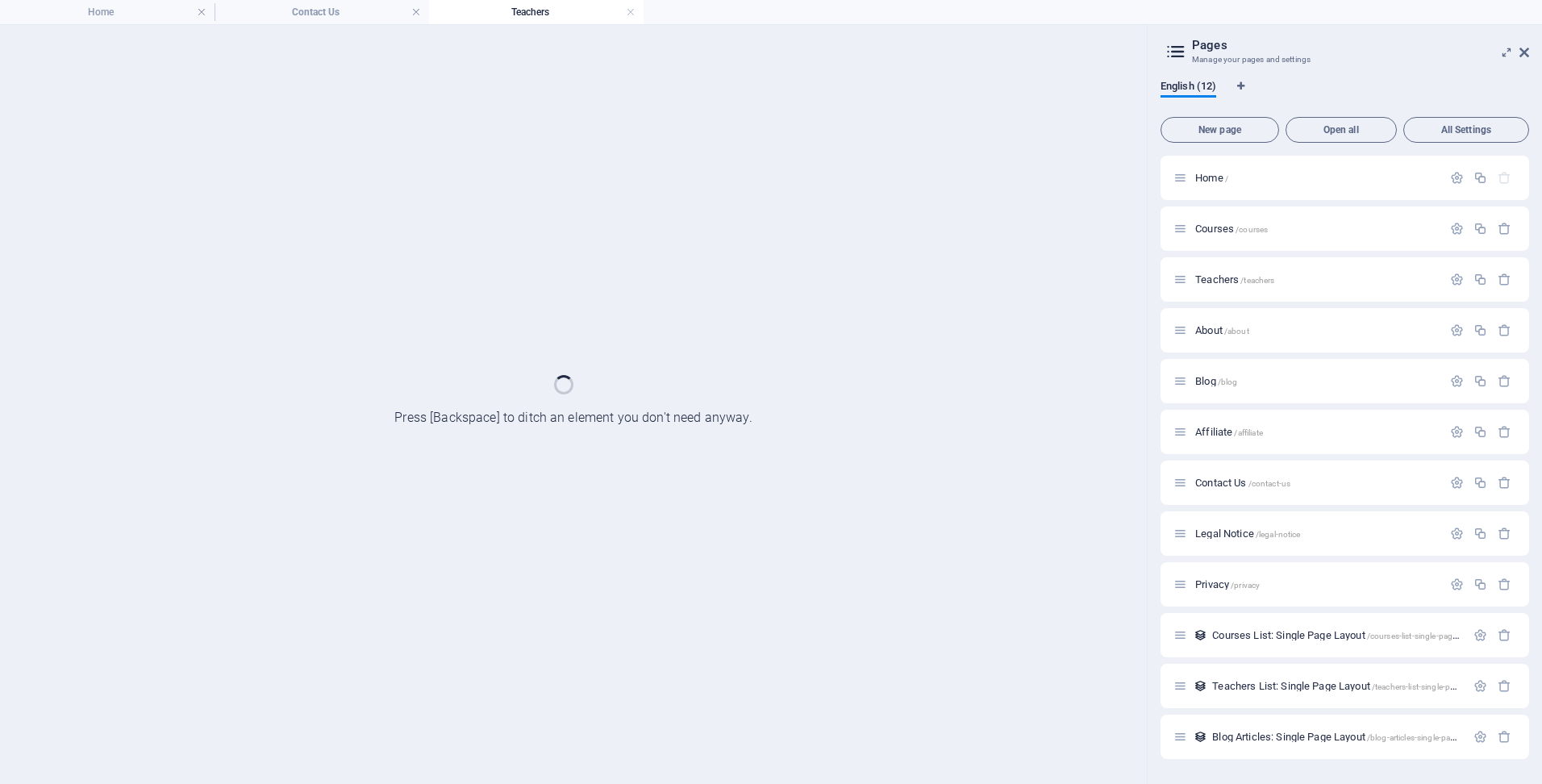
click at [1527, 60] on header "Pages Manage your pages and settings" at bounding box center [1346, 46] width 365 height 42
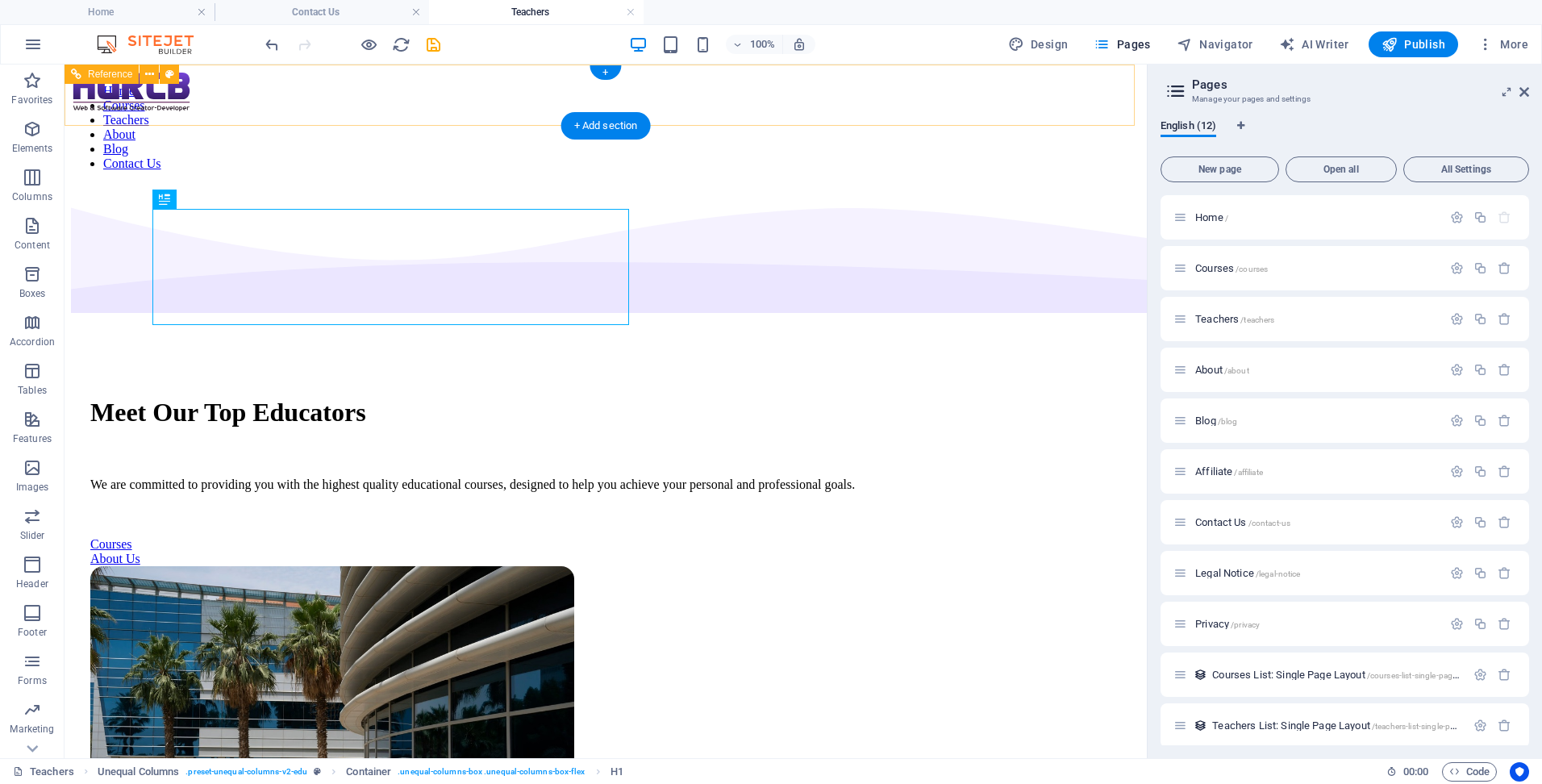
click at [96, 95] on div "Home Courses Teachers About Blog Contact Us" at bounding box center [606, 121] width 1070 height 100
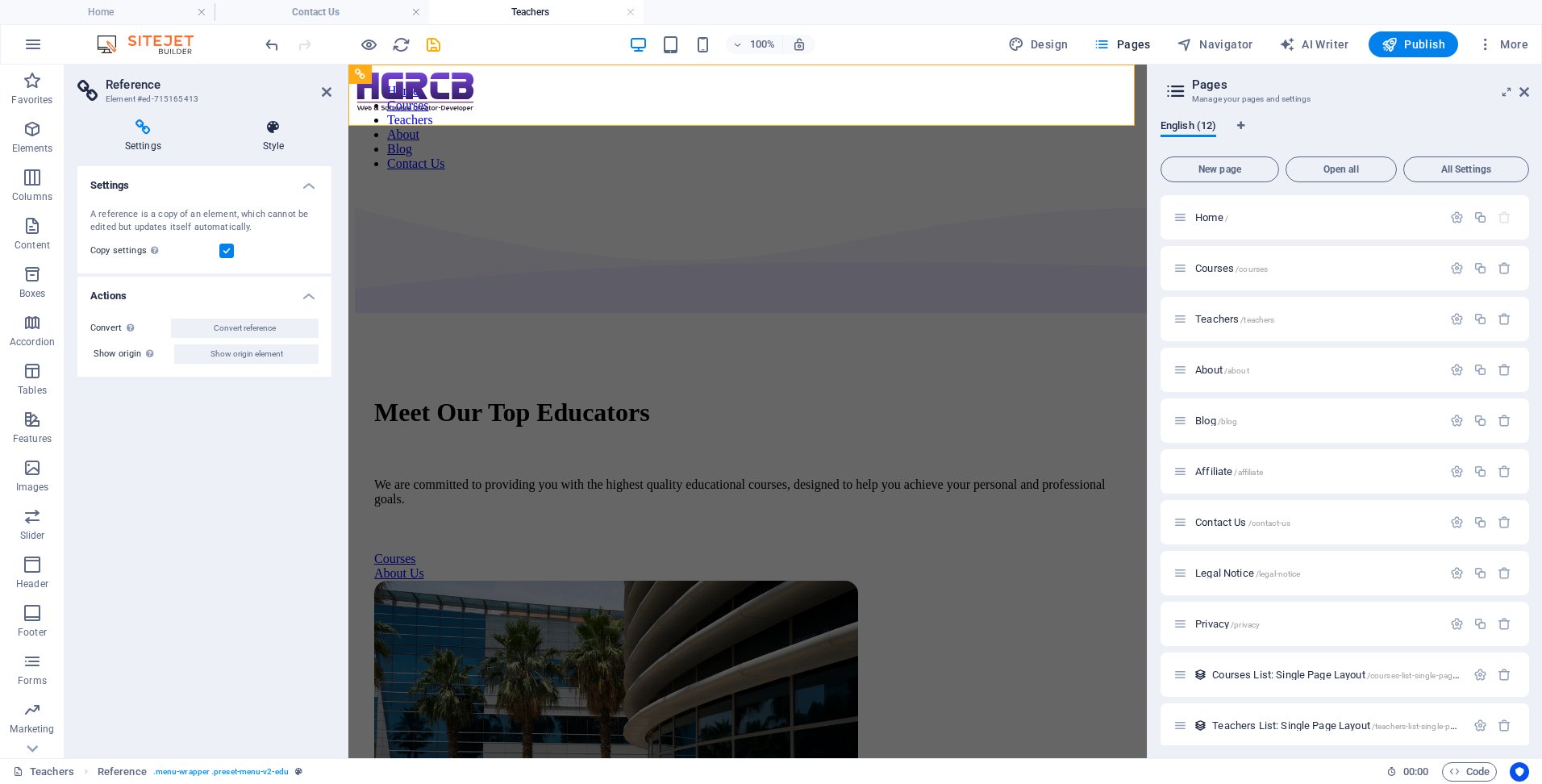
click at [276, 142] on h4 "Style" at bounding box center [274, 136] width 116 height 34
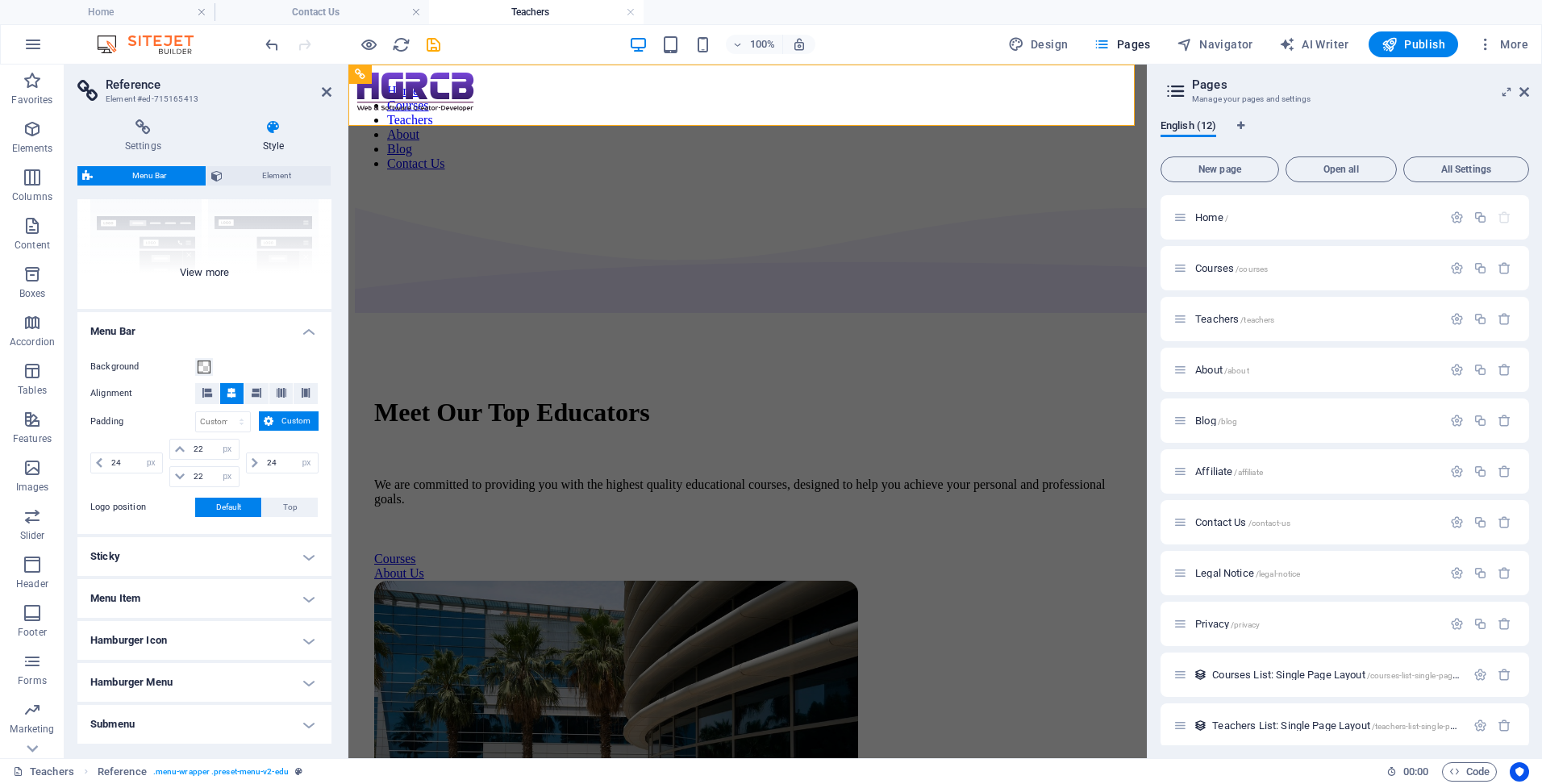
scroll to position [224, 0]
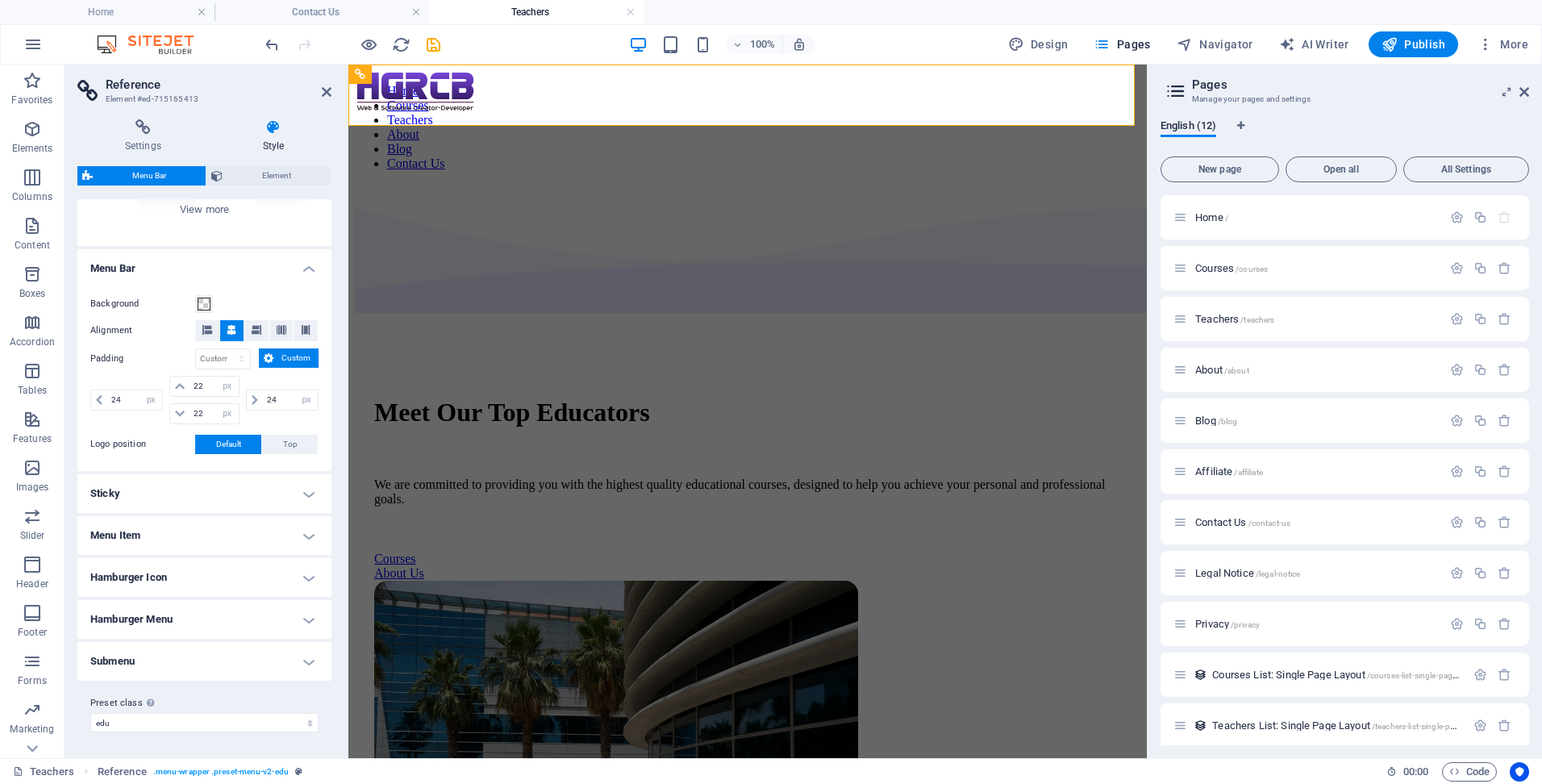
click at [220, 581] on h4 "Hamburger Icon" at bounding box center [204, 577] width 254 height 38
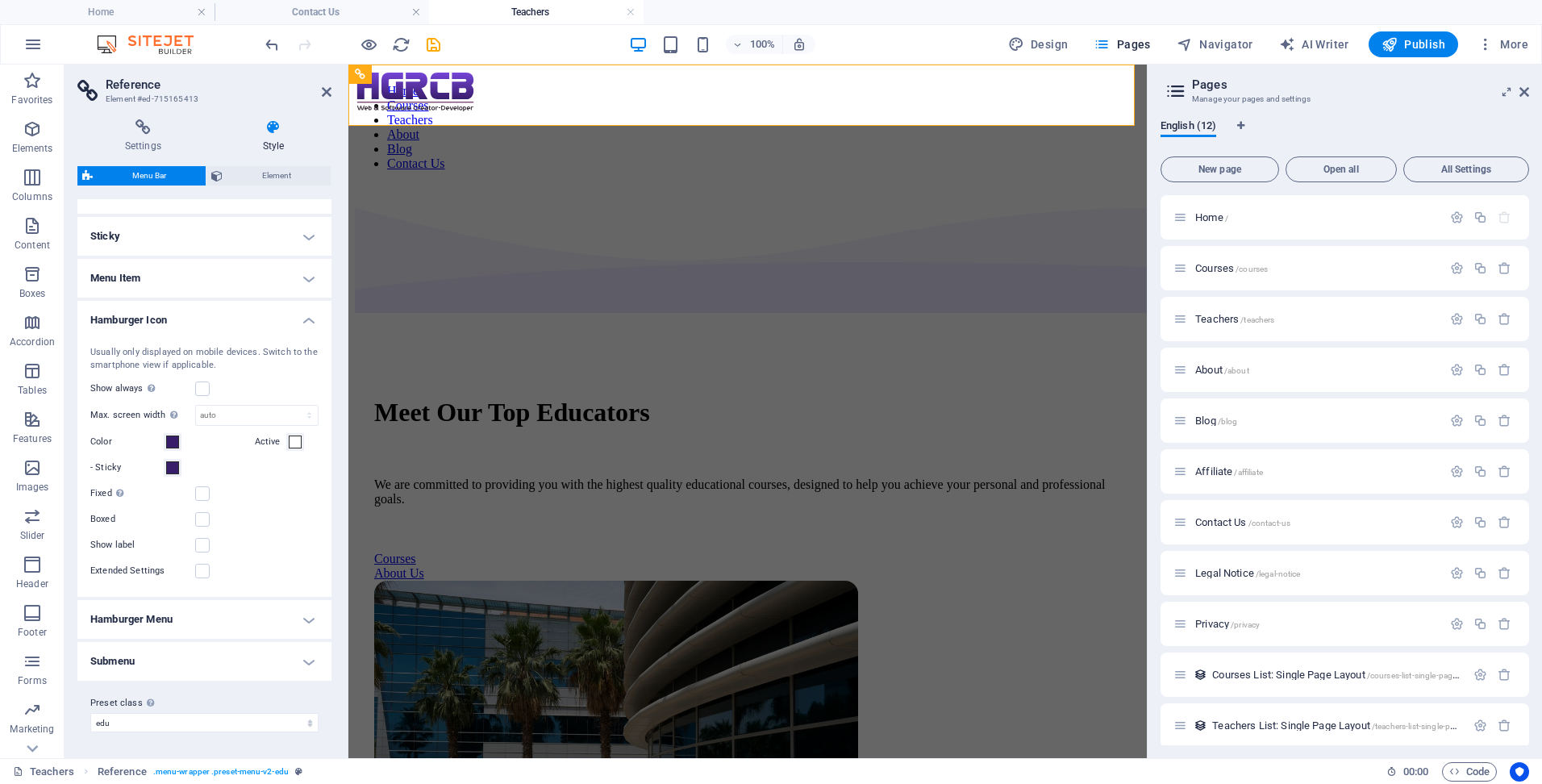
click at [222, 610] on h4 "Hamburger Menu" at bounding box center [204, 618] width 254 height 38
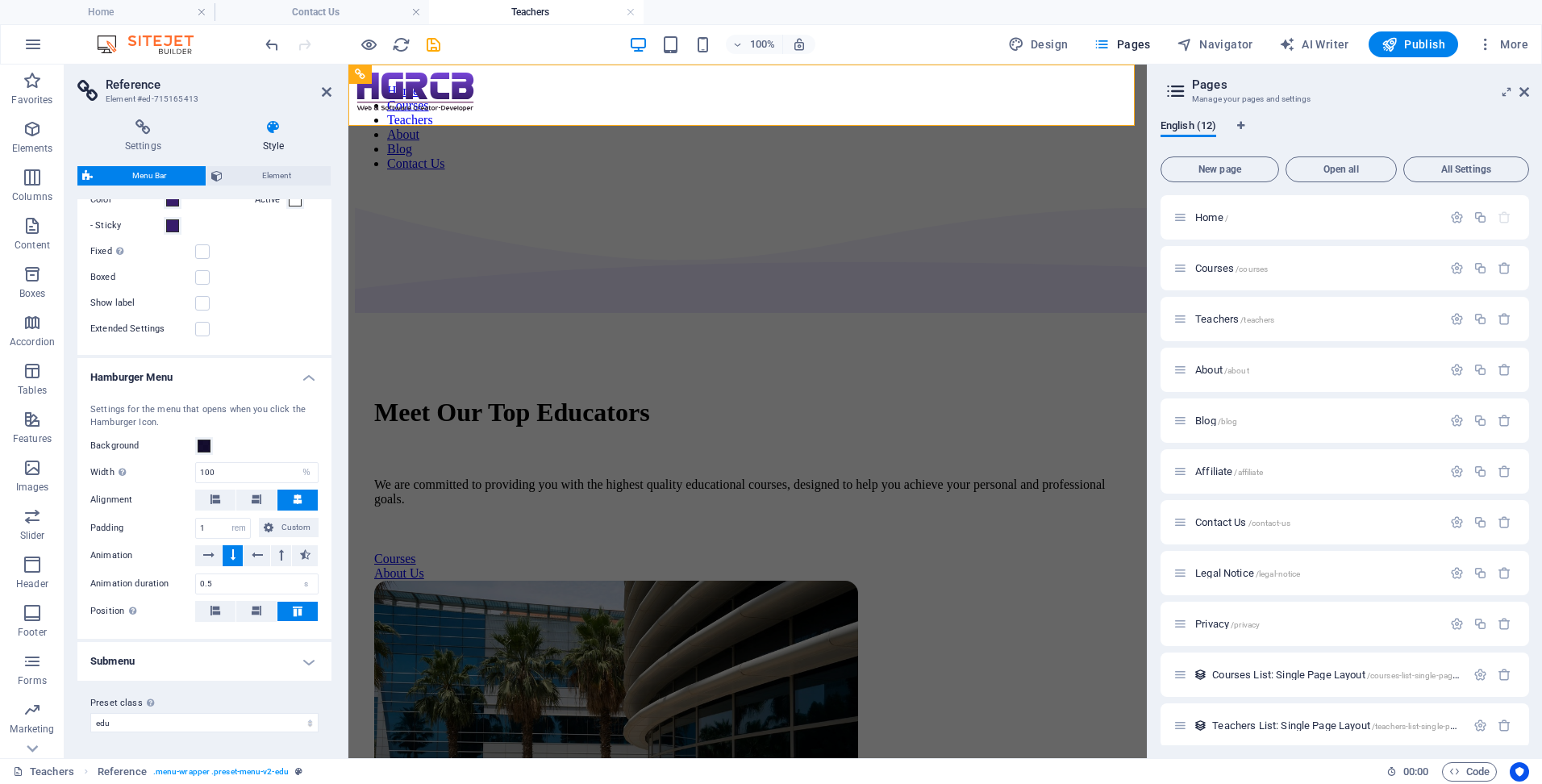
click at [229, 666] on h4 "Submenu" at bounding box center [204, 660] width 254 height 38
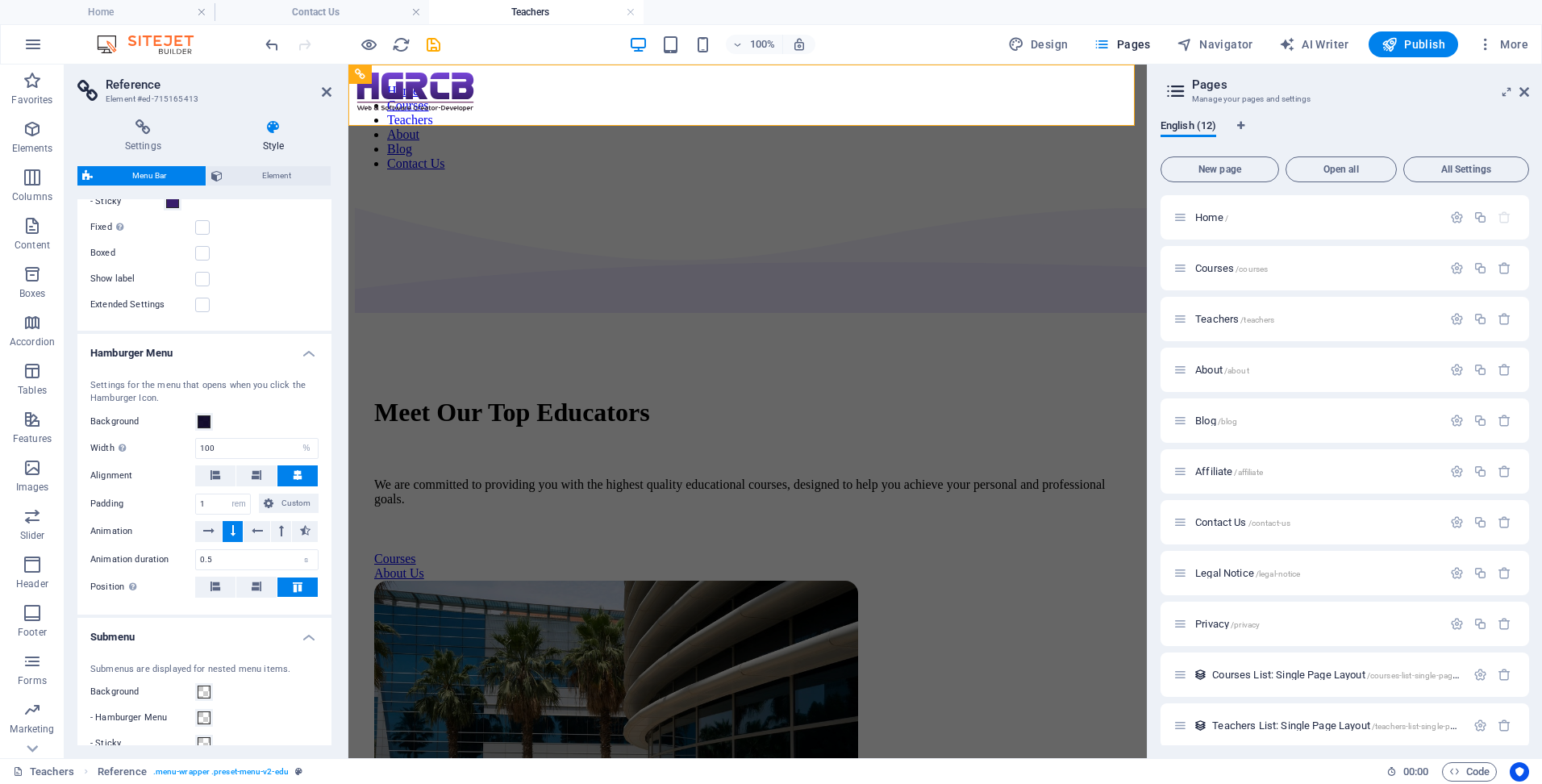
scroll to position [36, 0]
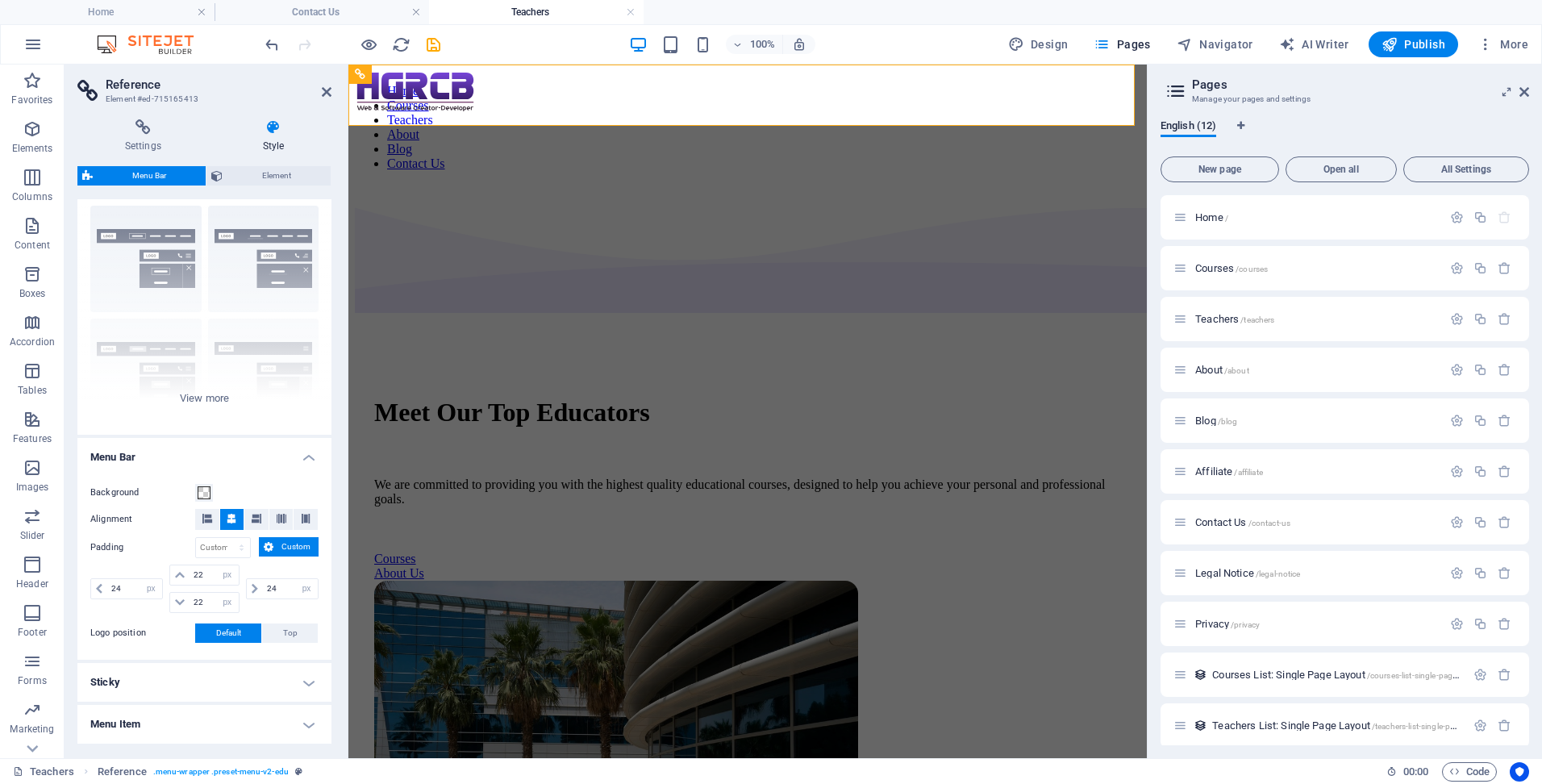
click at [209, 673] on h4 "Sticky" at bounding box center [204, 682] width 254 height 38
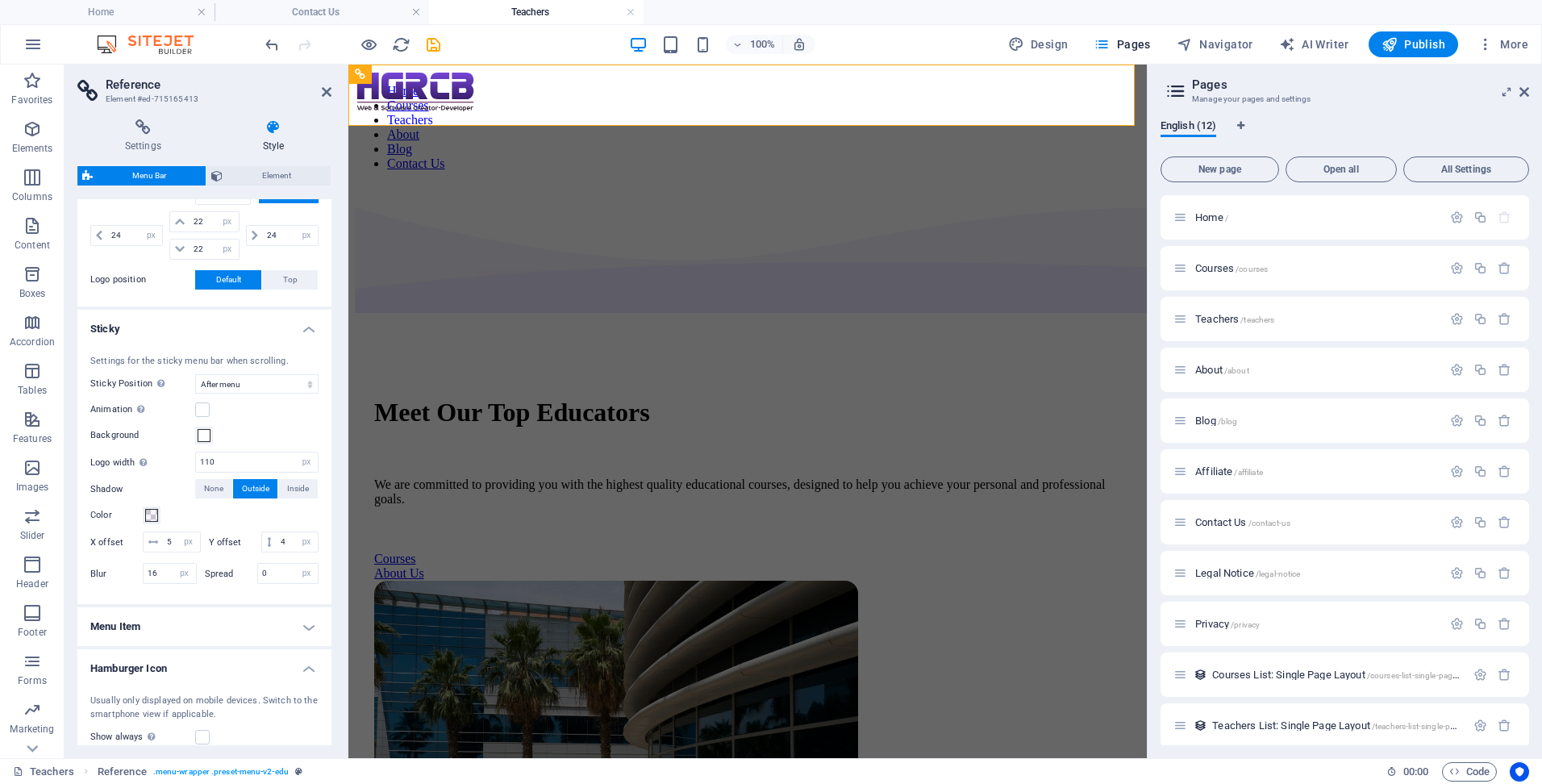
scroll to position [358, 0]
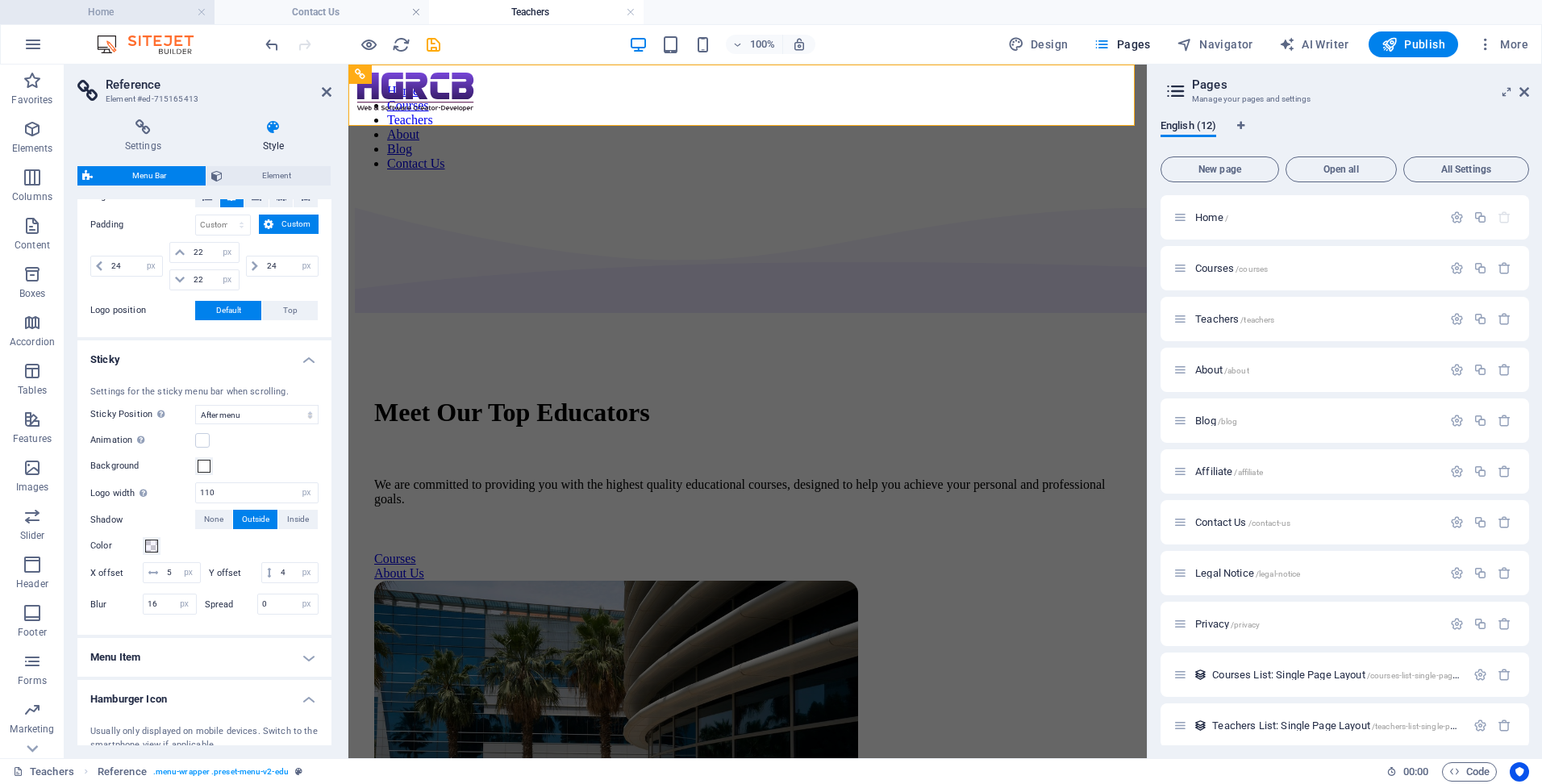
click at [132, 11] on h4 "Home" at bounding box center [107, 11] width 215 height 18
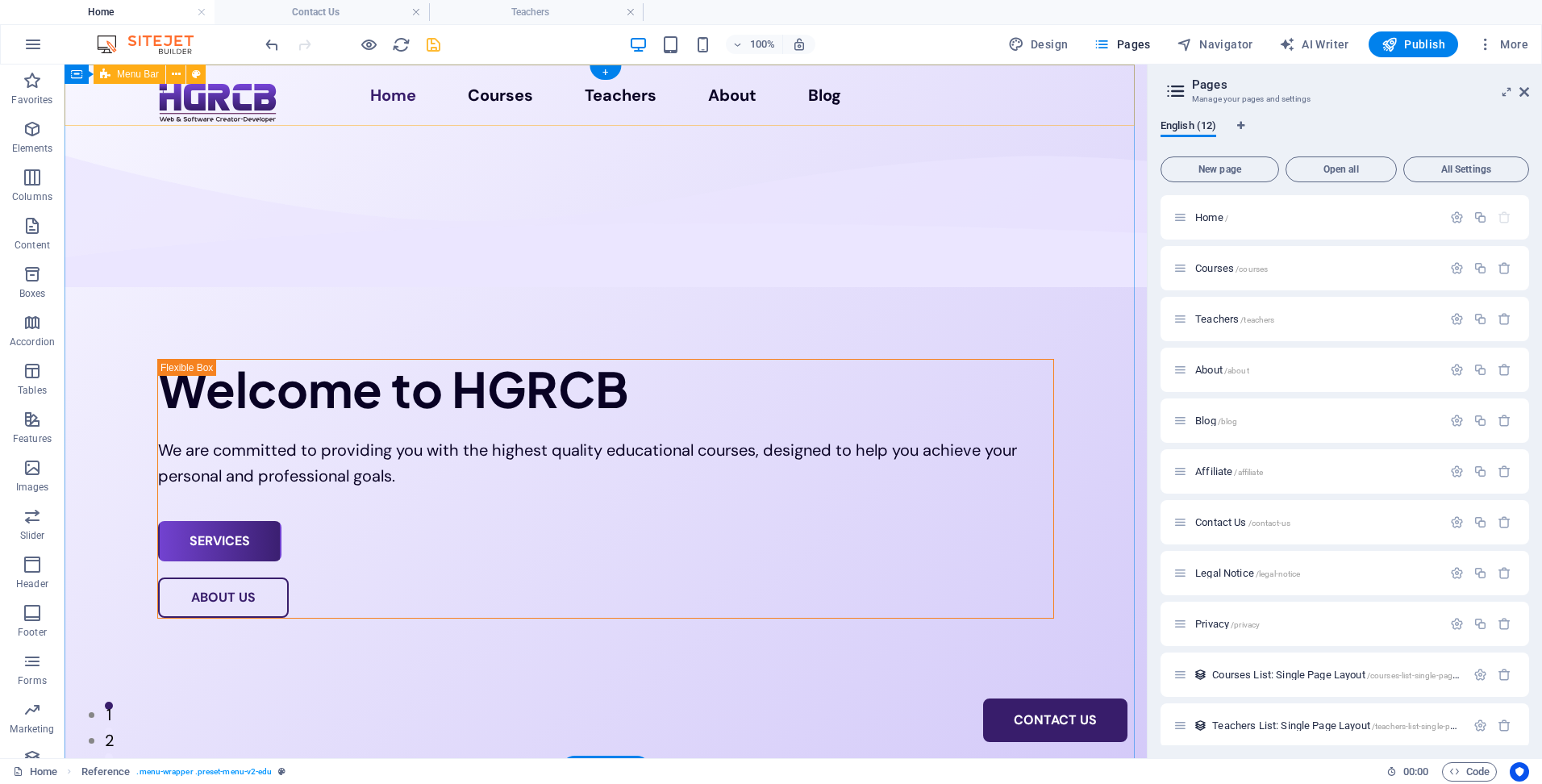
click at [106, 105] on div "Home Courses Teachers About Blog Contact Us" at bounding box center [605, 95] width 1082 height 61
select select "px"
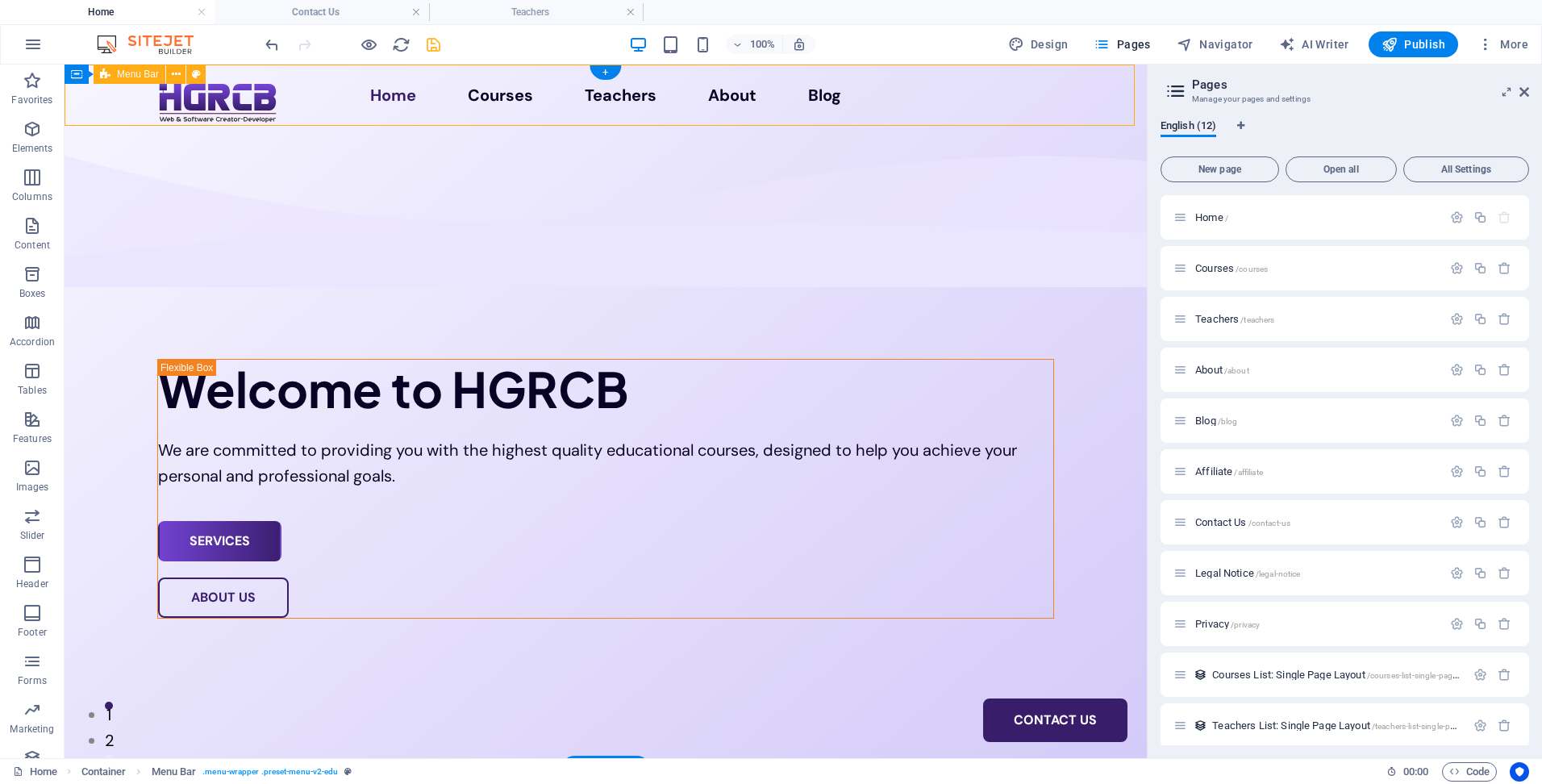
select select "px"
select select "hover_text_color"
select select "rem"
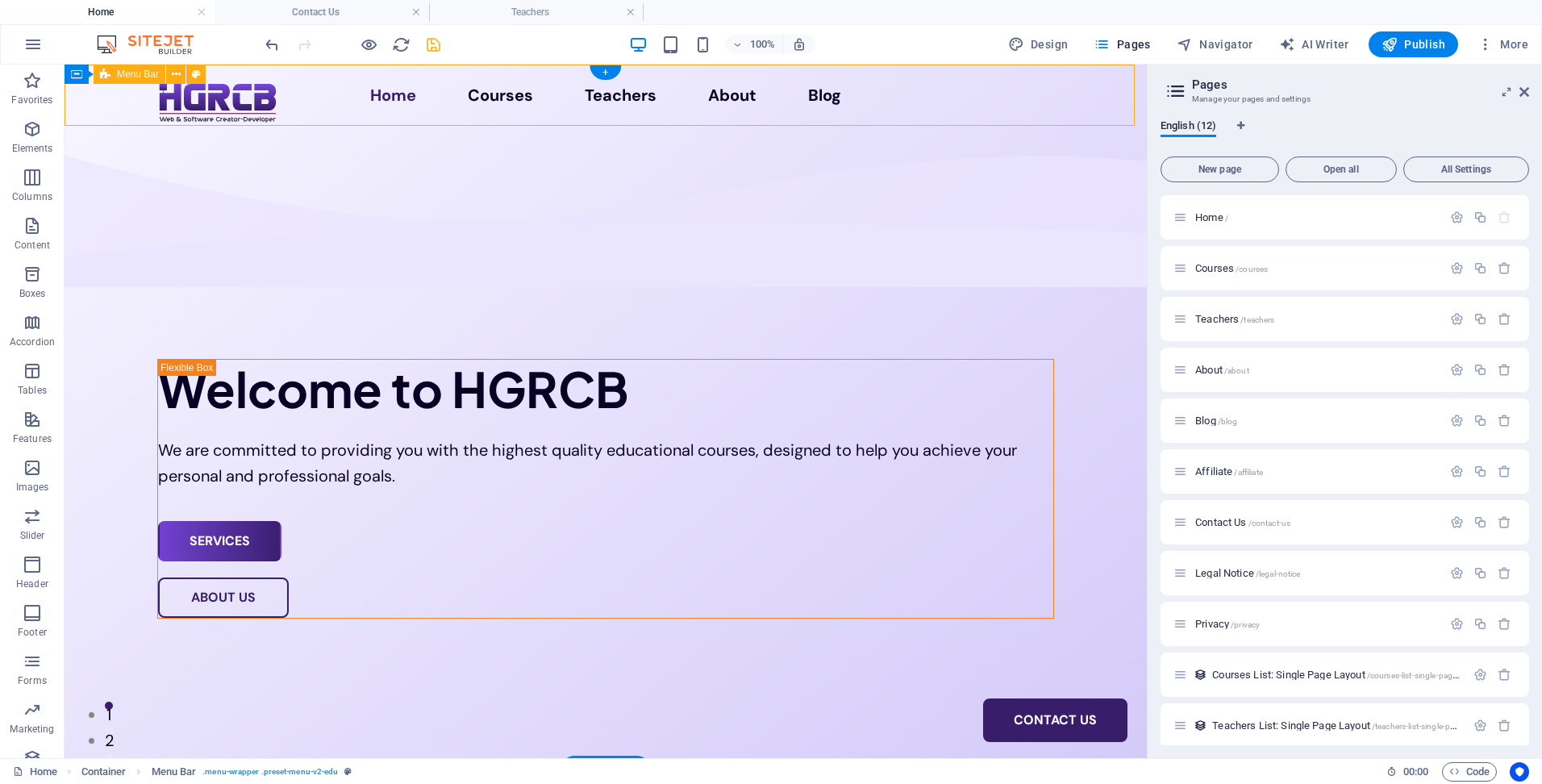
select select
select select "px"
select select "%"
select select "rem"
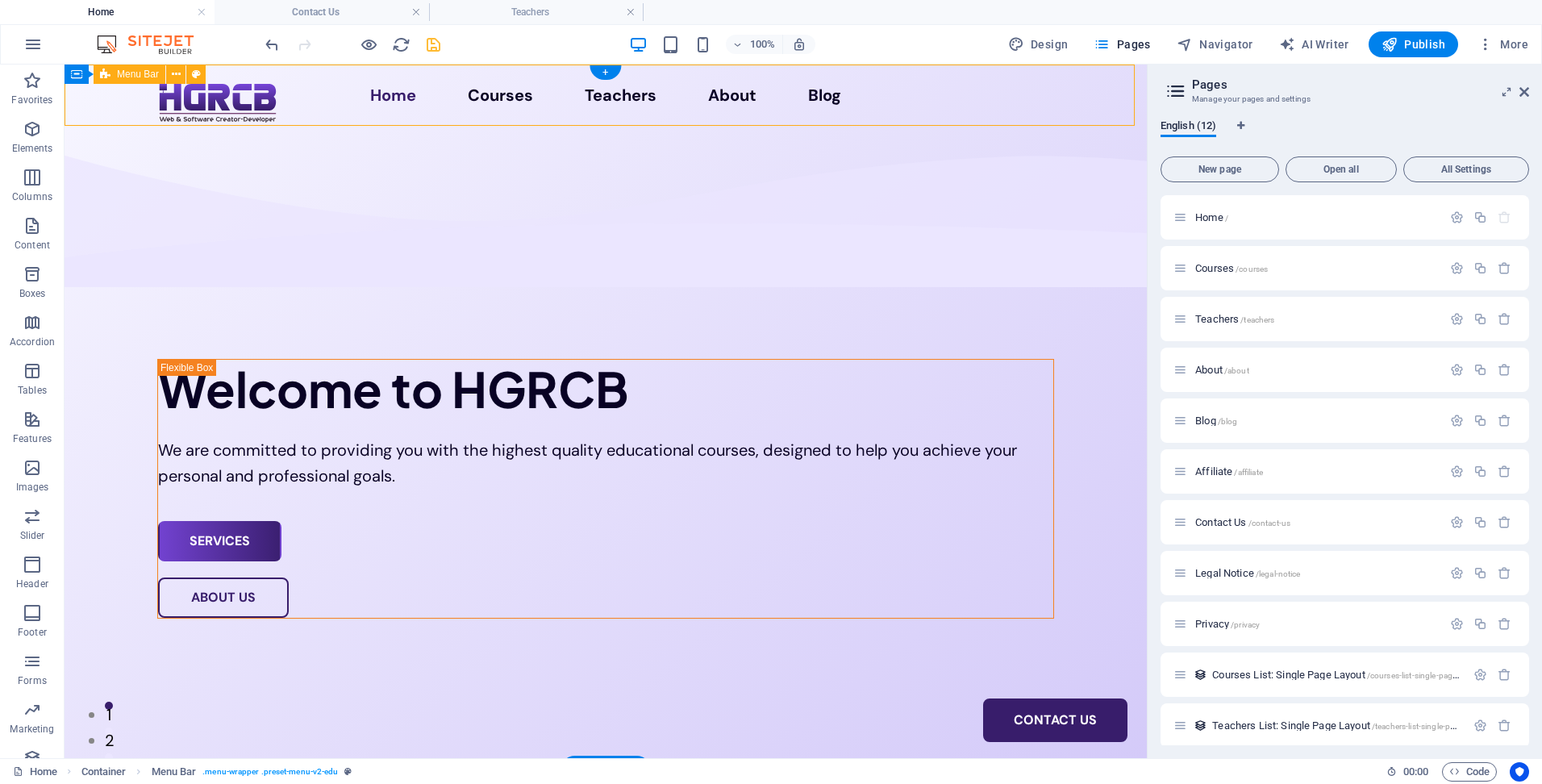
select select "px"
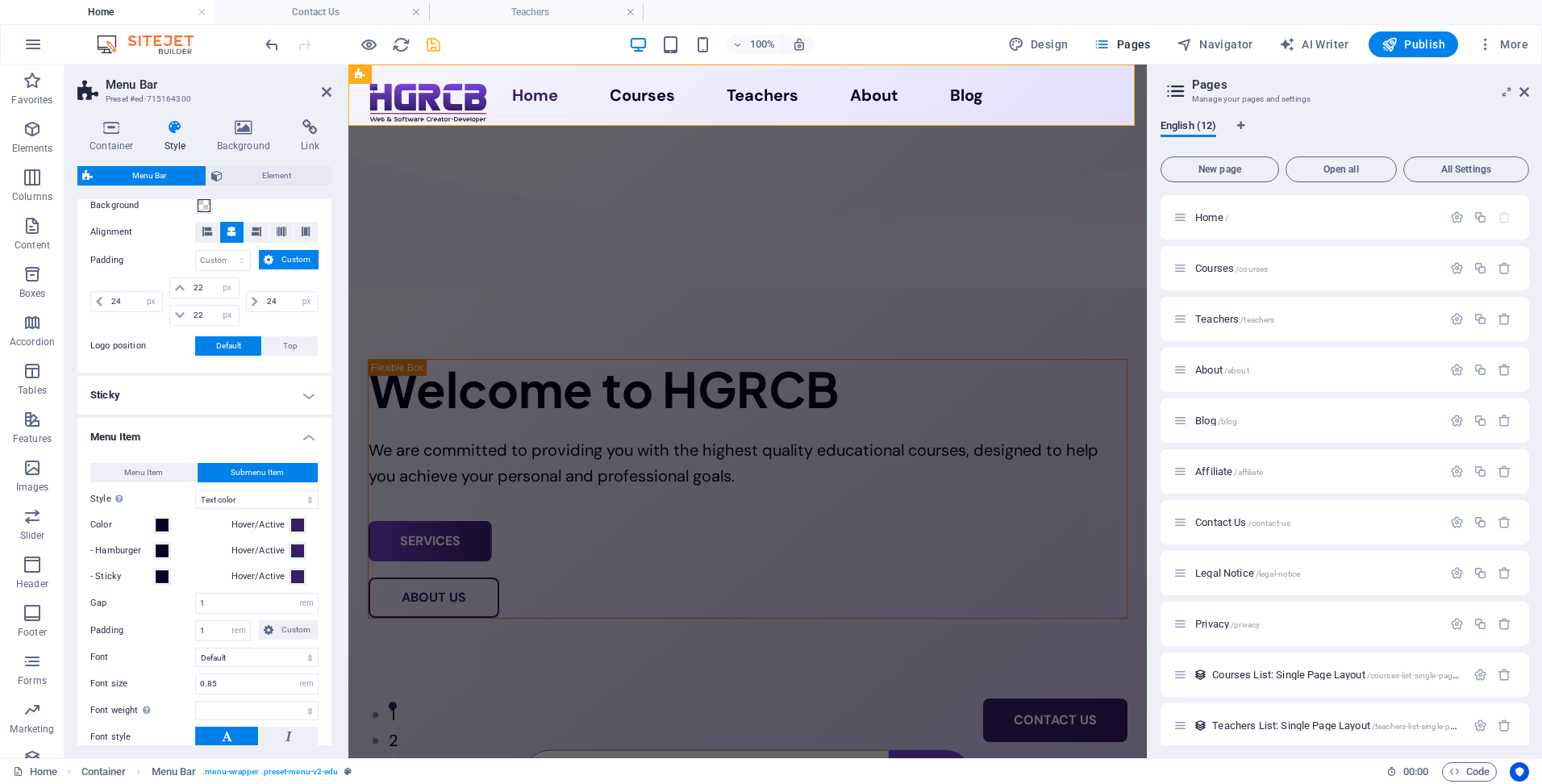
scroll to position [484, 0]
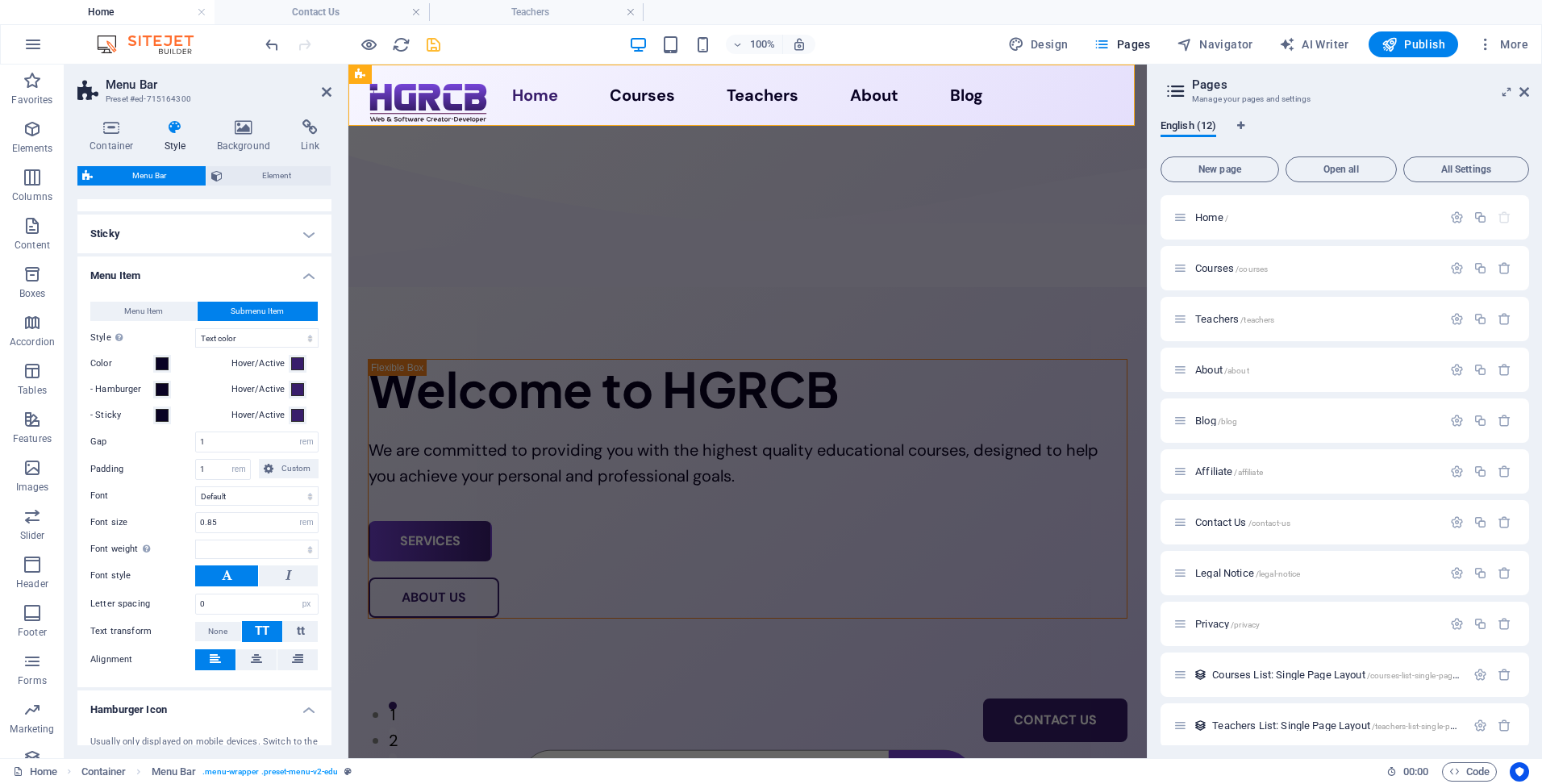
click at [263, 273] on h4 "Menu Item" at bounding box center [204, 271] width 254 height 29
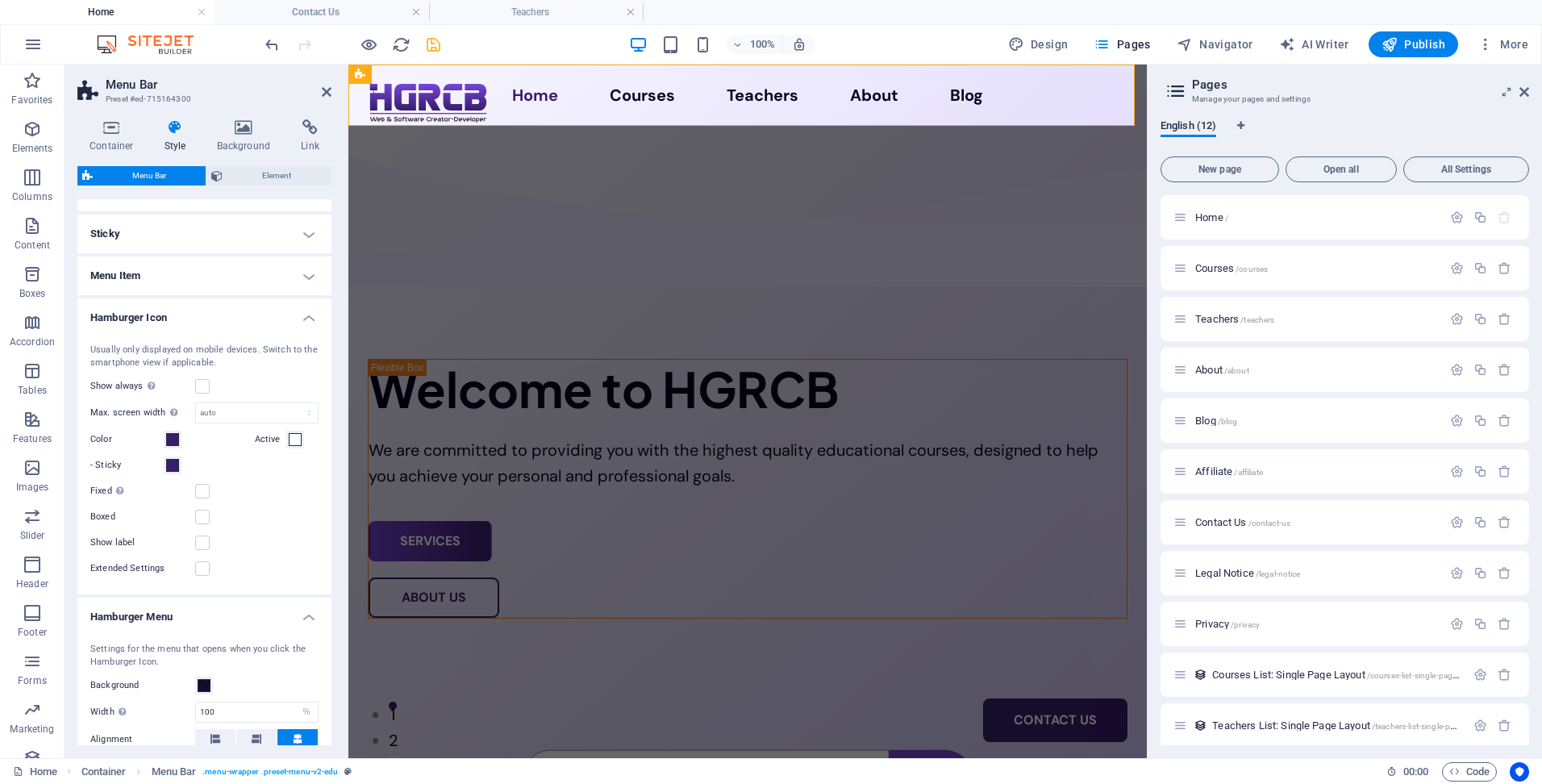
click at [262, 319] on h4 "Hamburger Icon" at bounding box center [204, 313] width 254 height 29
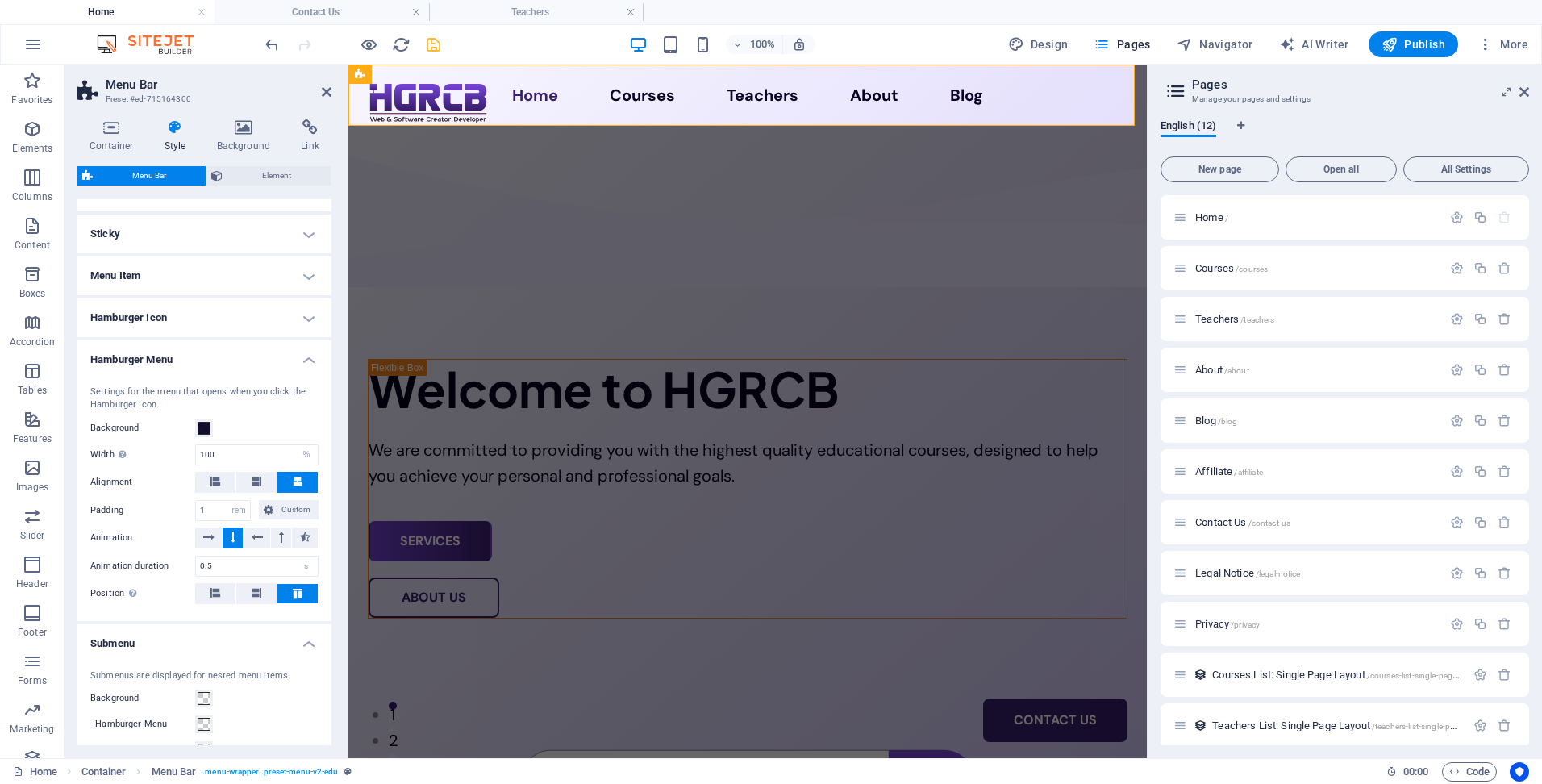
click at [265, 353] on h4 "Hamburger Menu" at bounding box center [204, 354] width 254 height 29
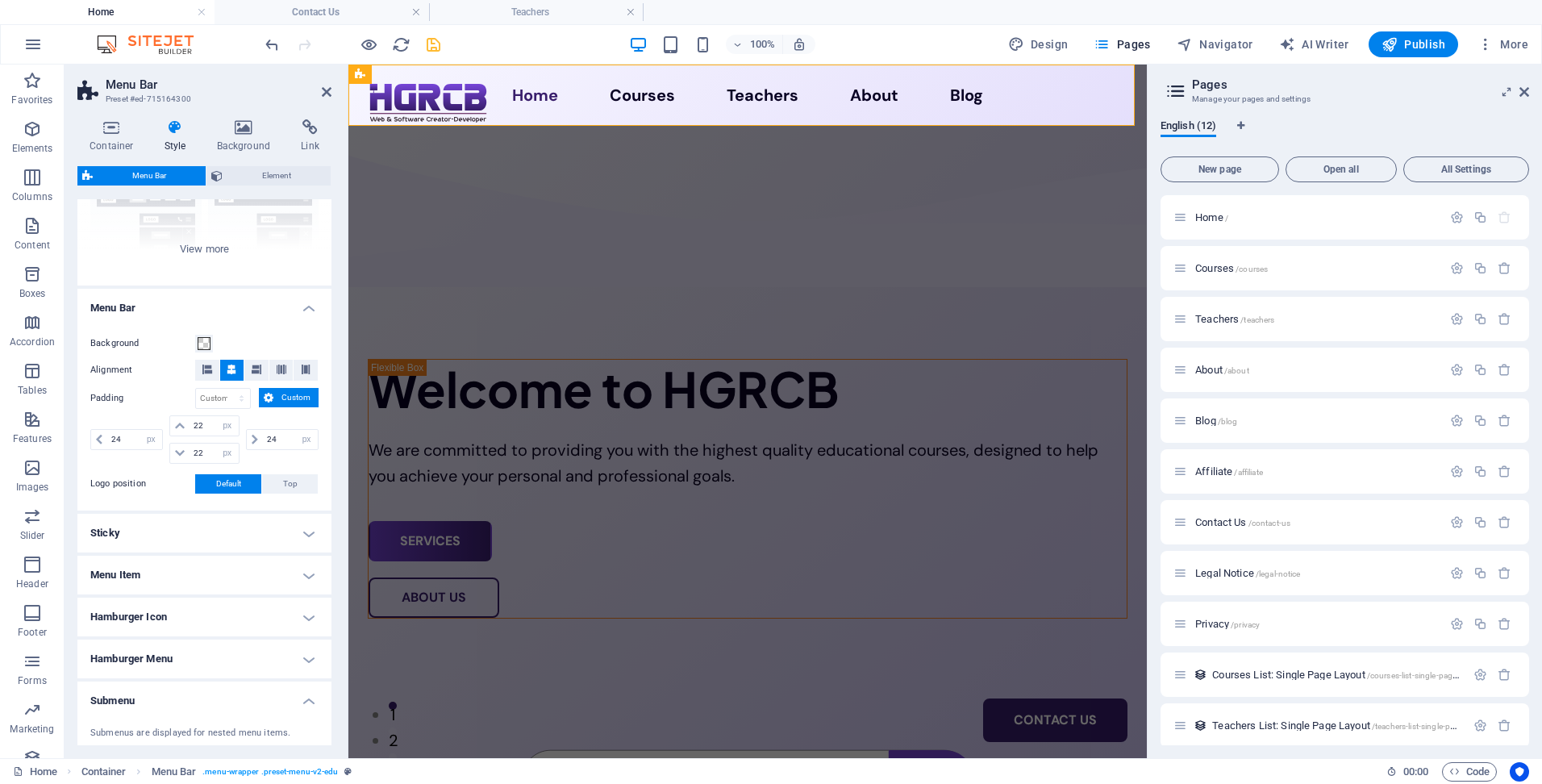
scroll to position [161, 0]
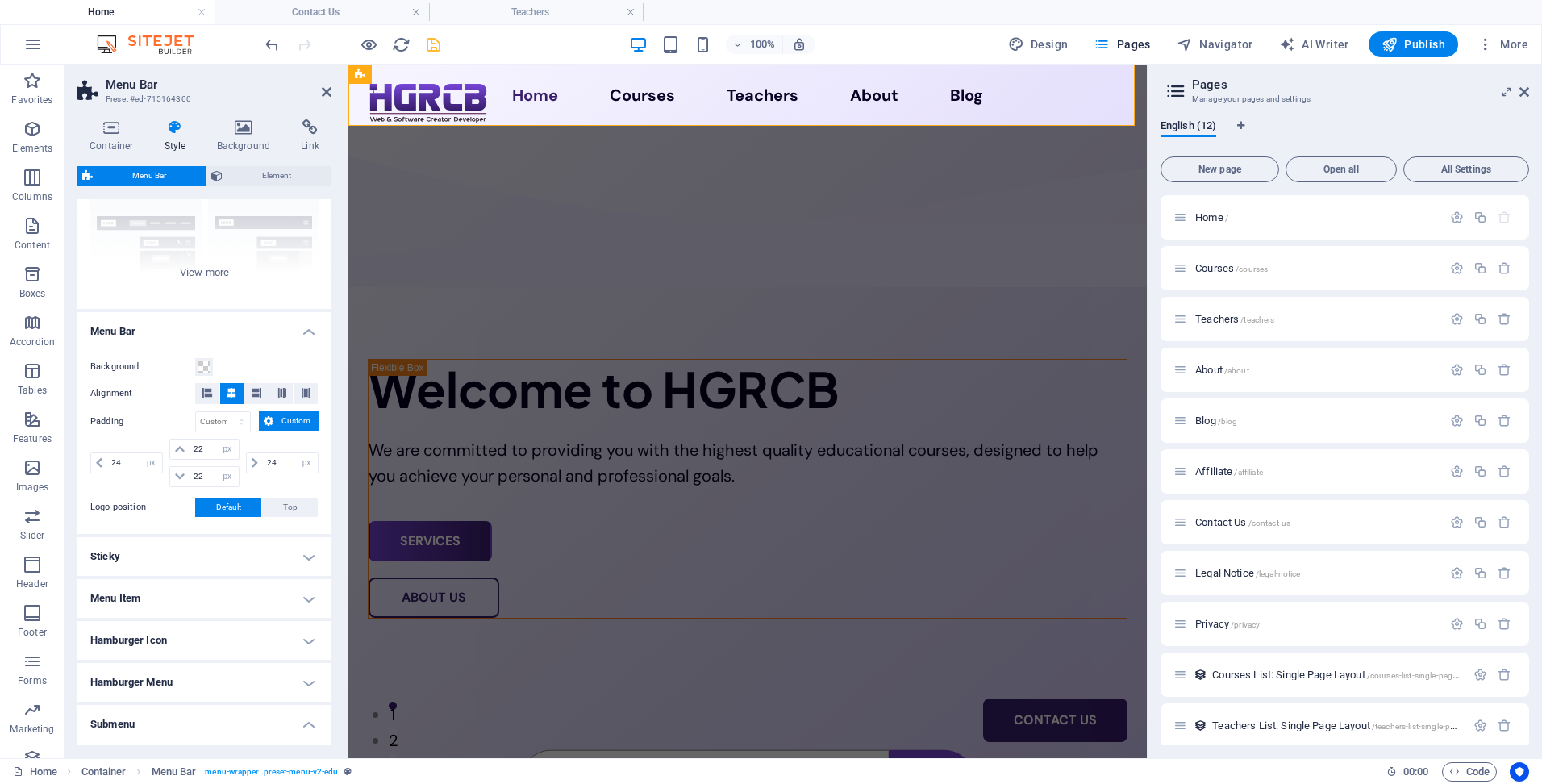
click at [221, 543] on h4 "Sticky" at bounding box center [204, 555] width 254 height 38
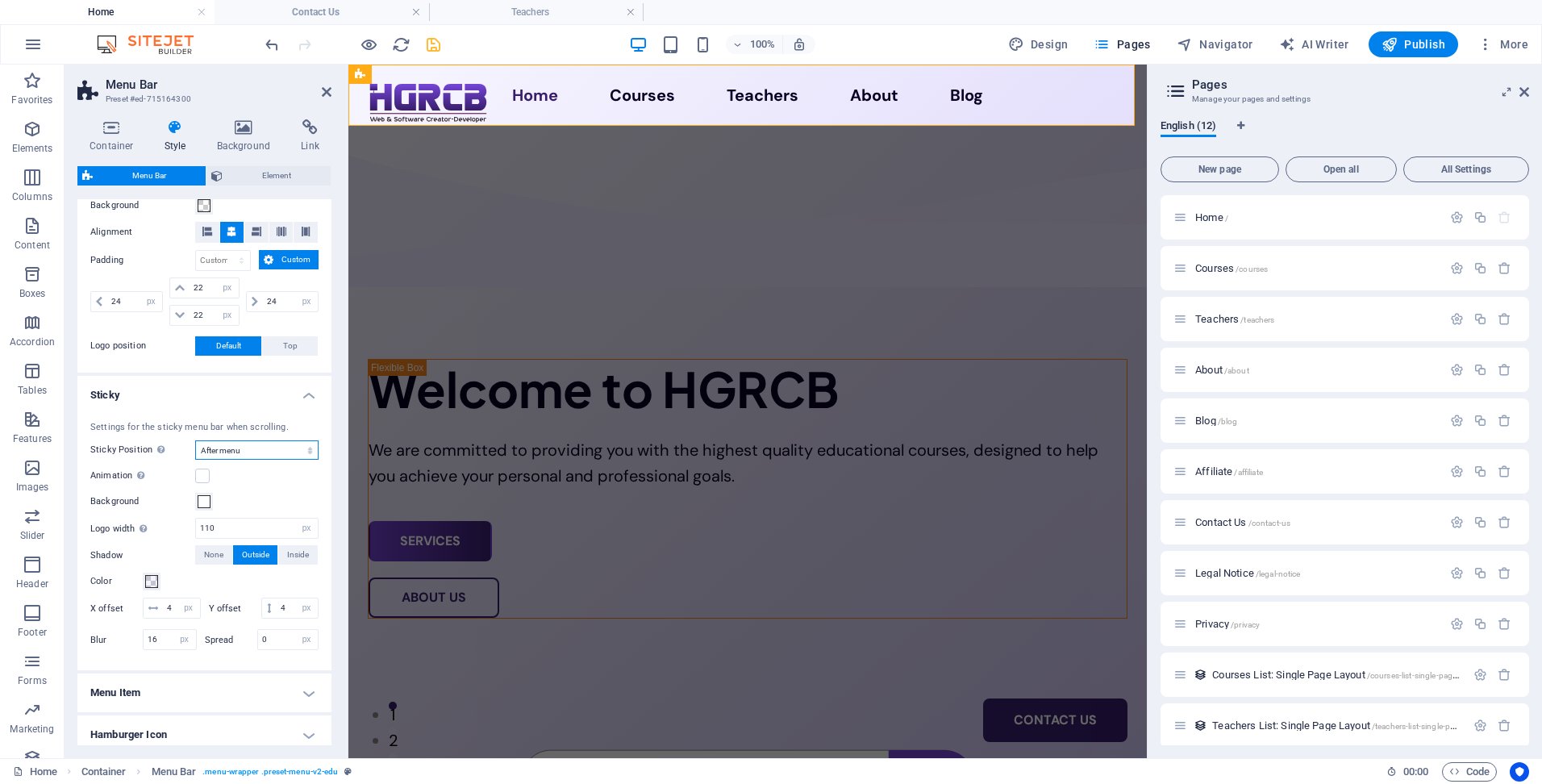
click at [258, 451] on select "Off Instant After menu After banner When scrolling up" at bounding box center [257, 450] width 124 height 20
click at [256, 385] on h4 "Sticky" at bounding box center [204, 390] width 254 height 29
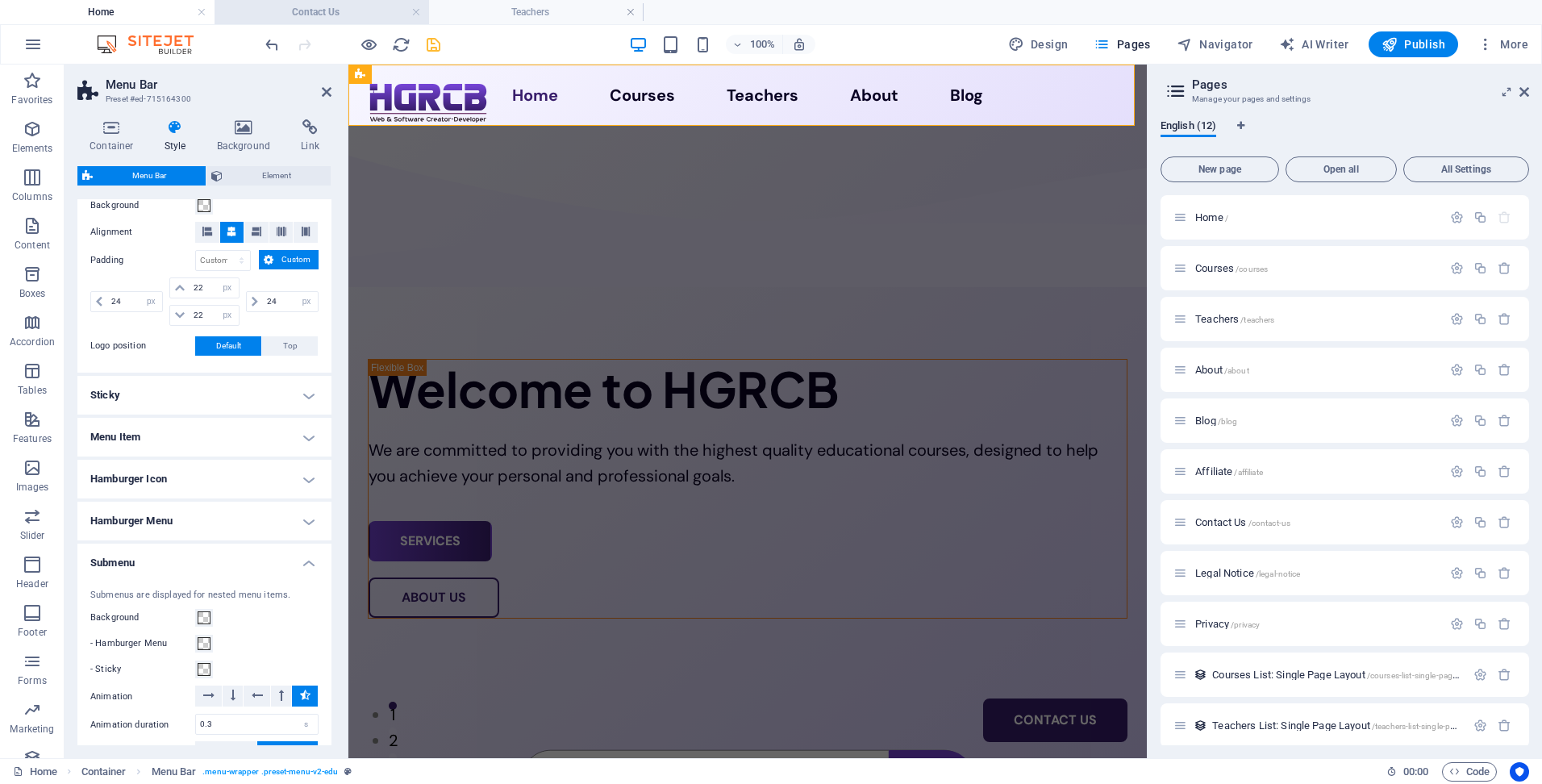
click at [350, 4] on h4 "Contact Us" at bounding box center [321, 11] width 215 height 18
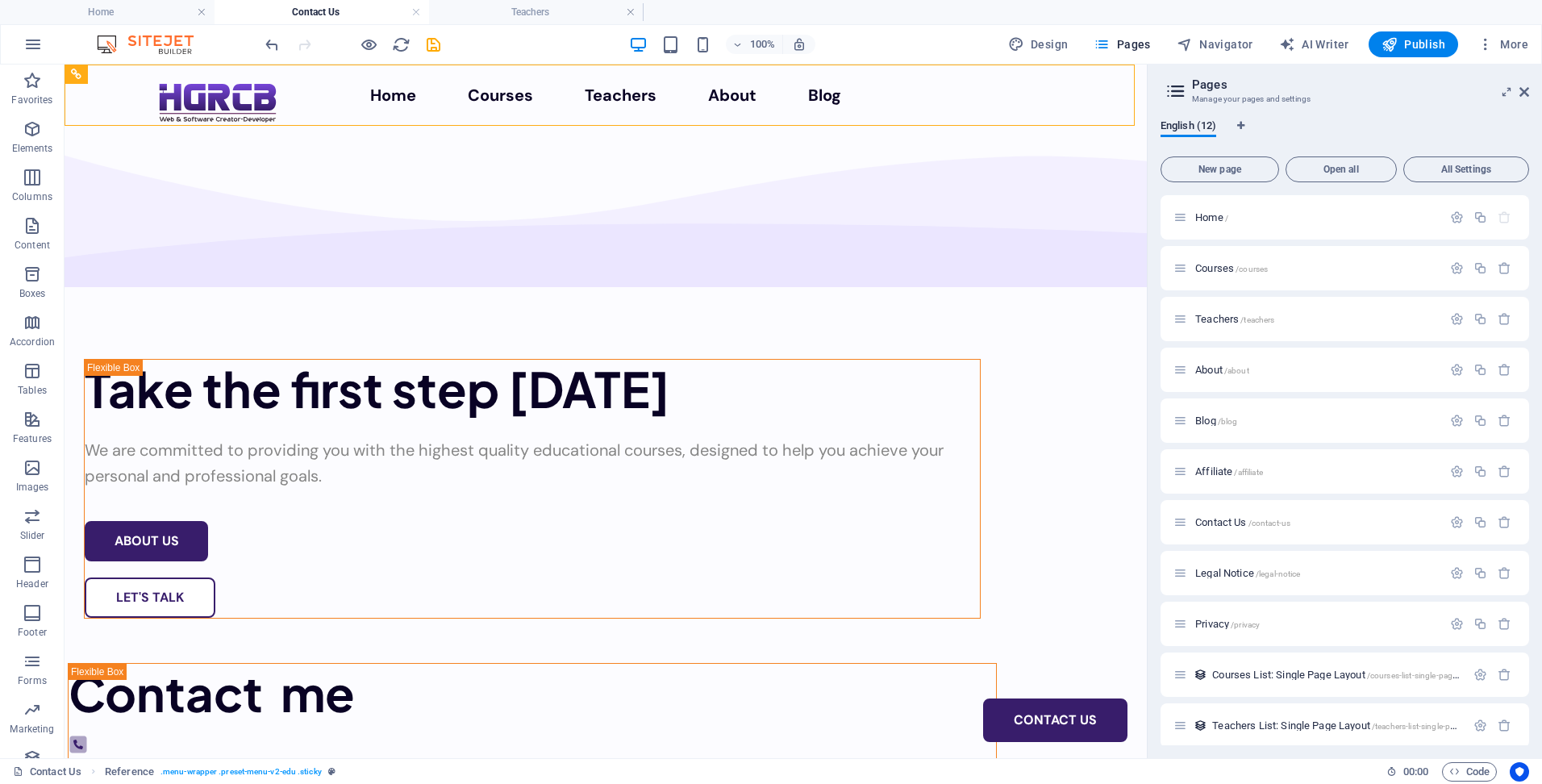
click at [347, 14] on h4 "Contact Us" at bounding box center [321, 11] width 215 height 18
click at [96, 104] on div "Home Courses Teachers About Blog Contact Us" at bounding box center [605, 95] width 1082 height 61
select select "px"
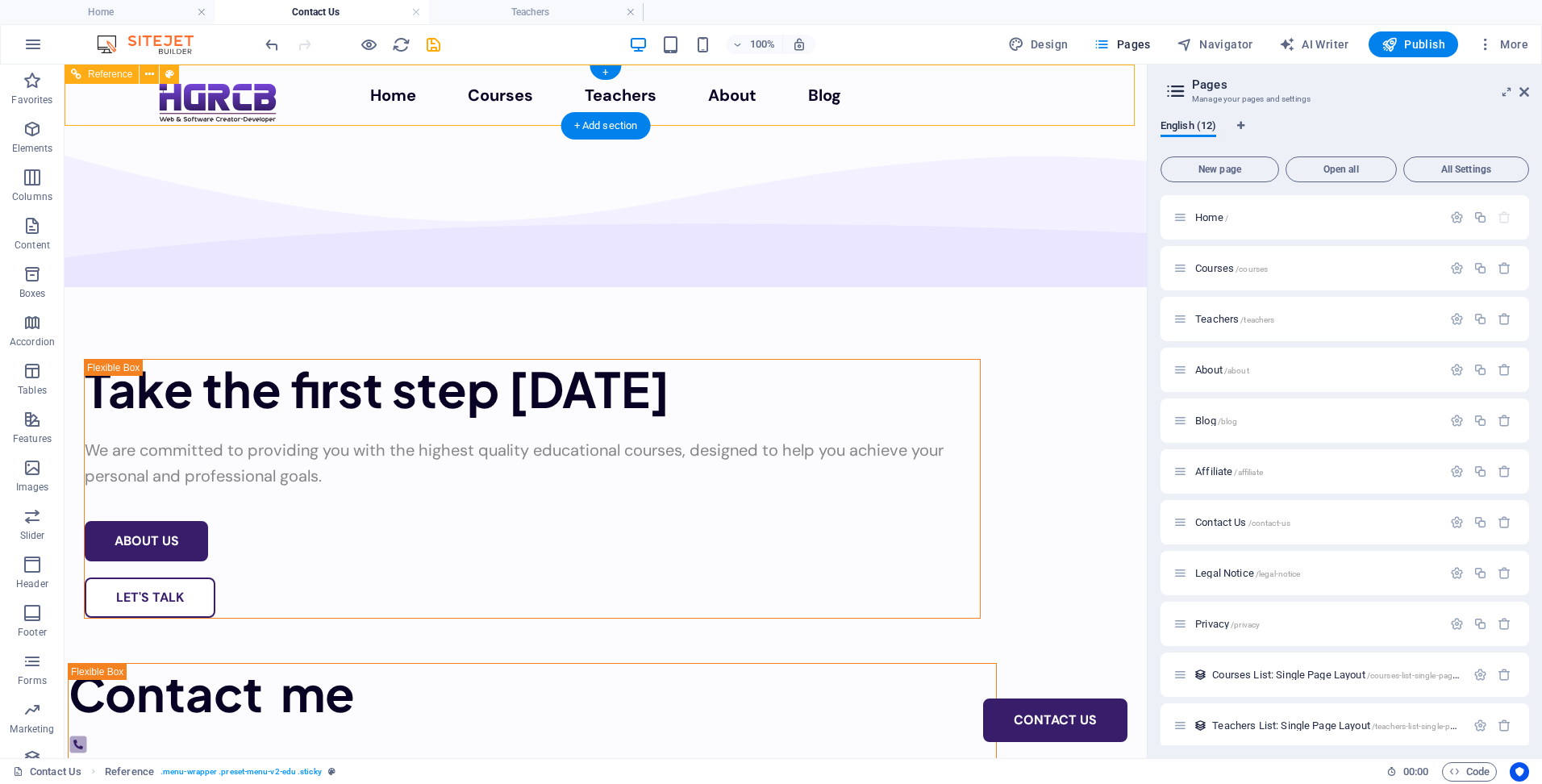
select select "px"
select select "sticky_menu"
select select "px"
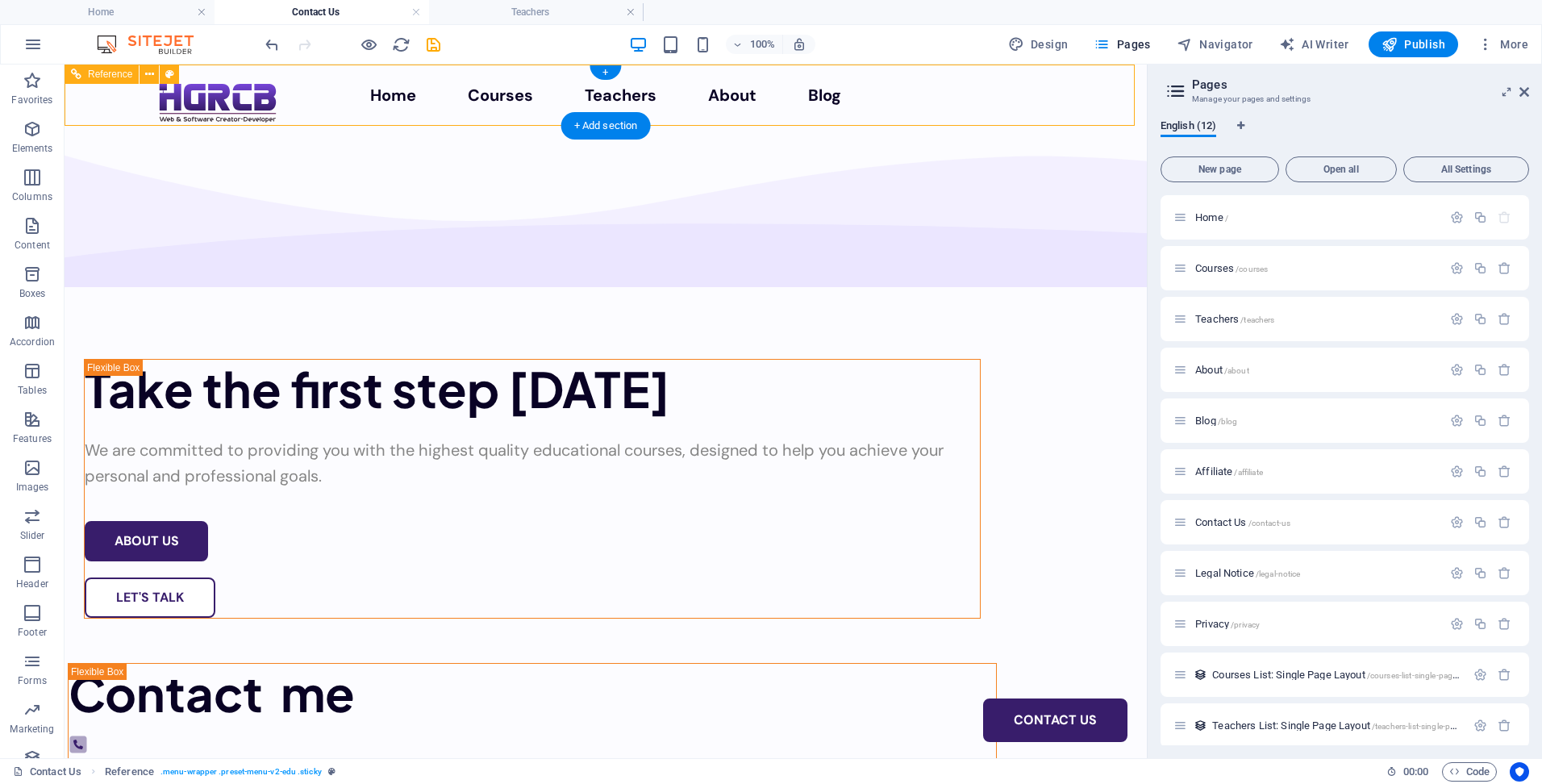
select select "px"
select select "hover_text_color"
select select "rem"
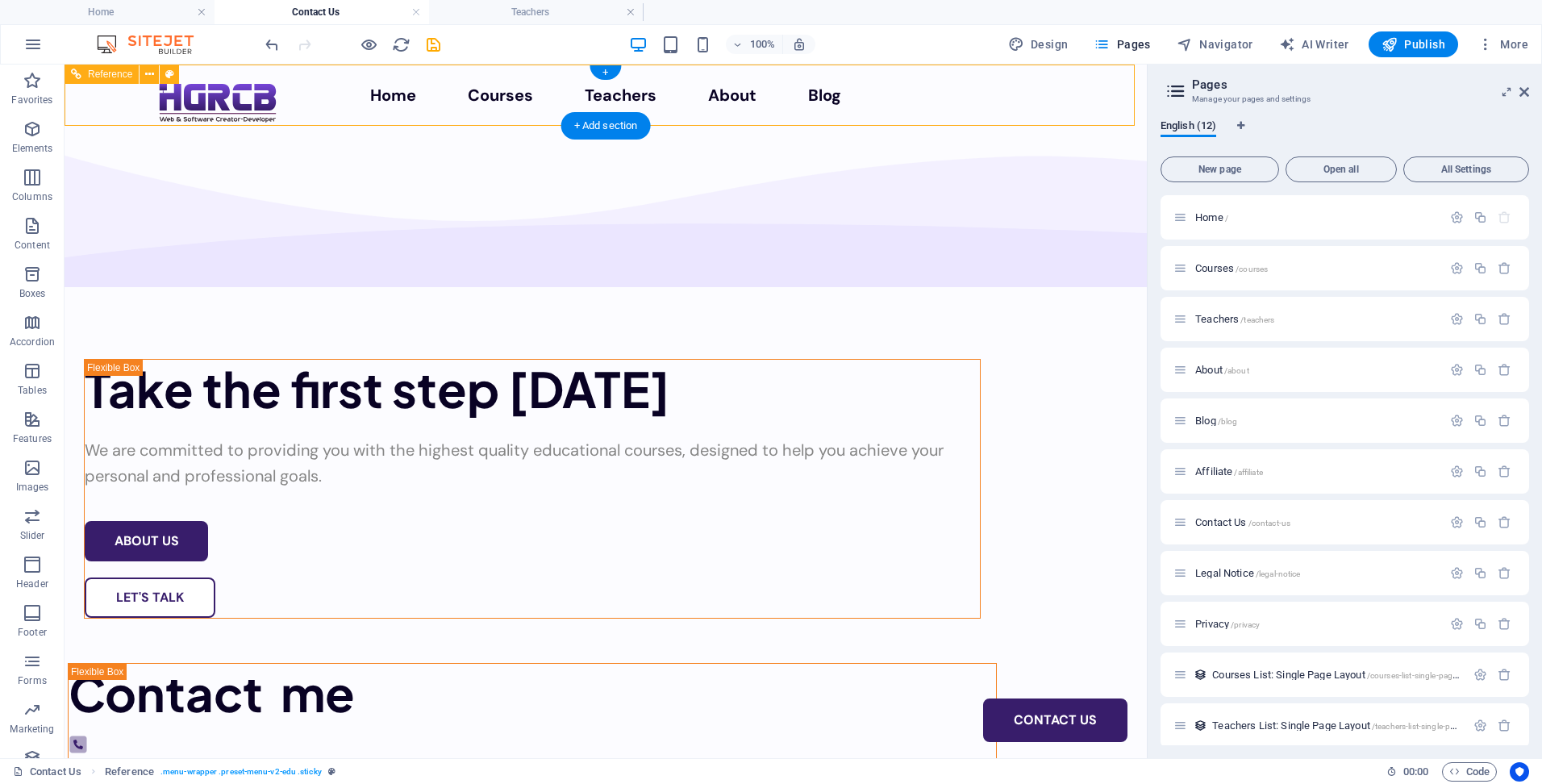
select select "rem"
select select
select select "px"
select select "%"
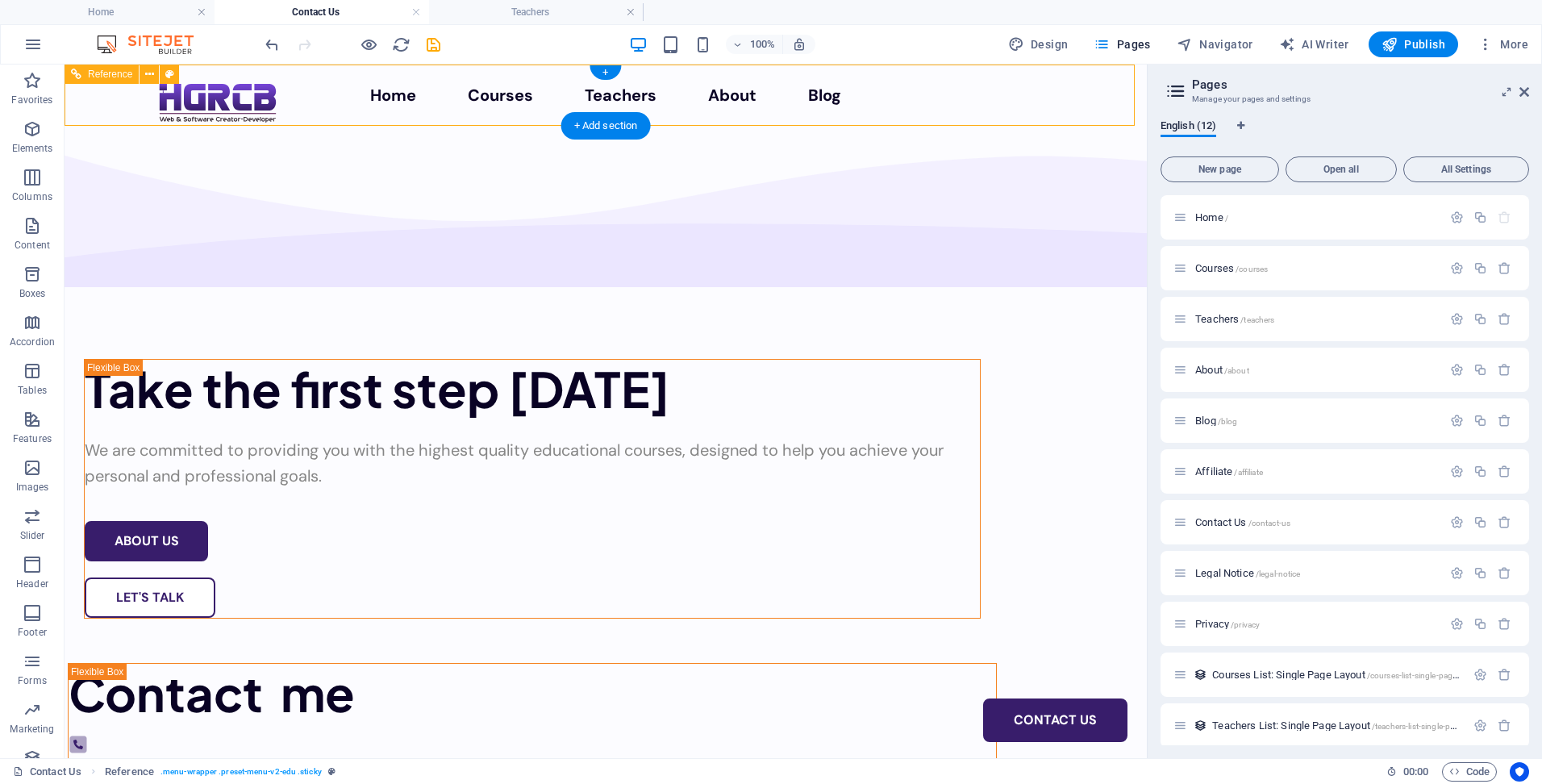
select select "rem"
select select "px"
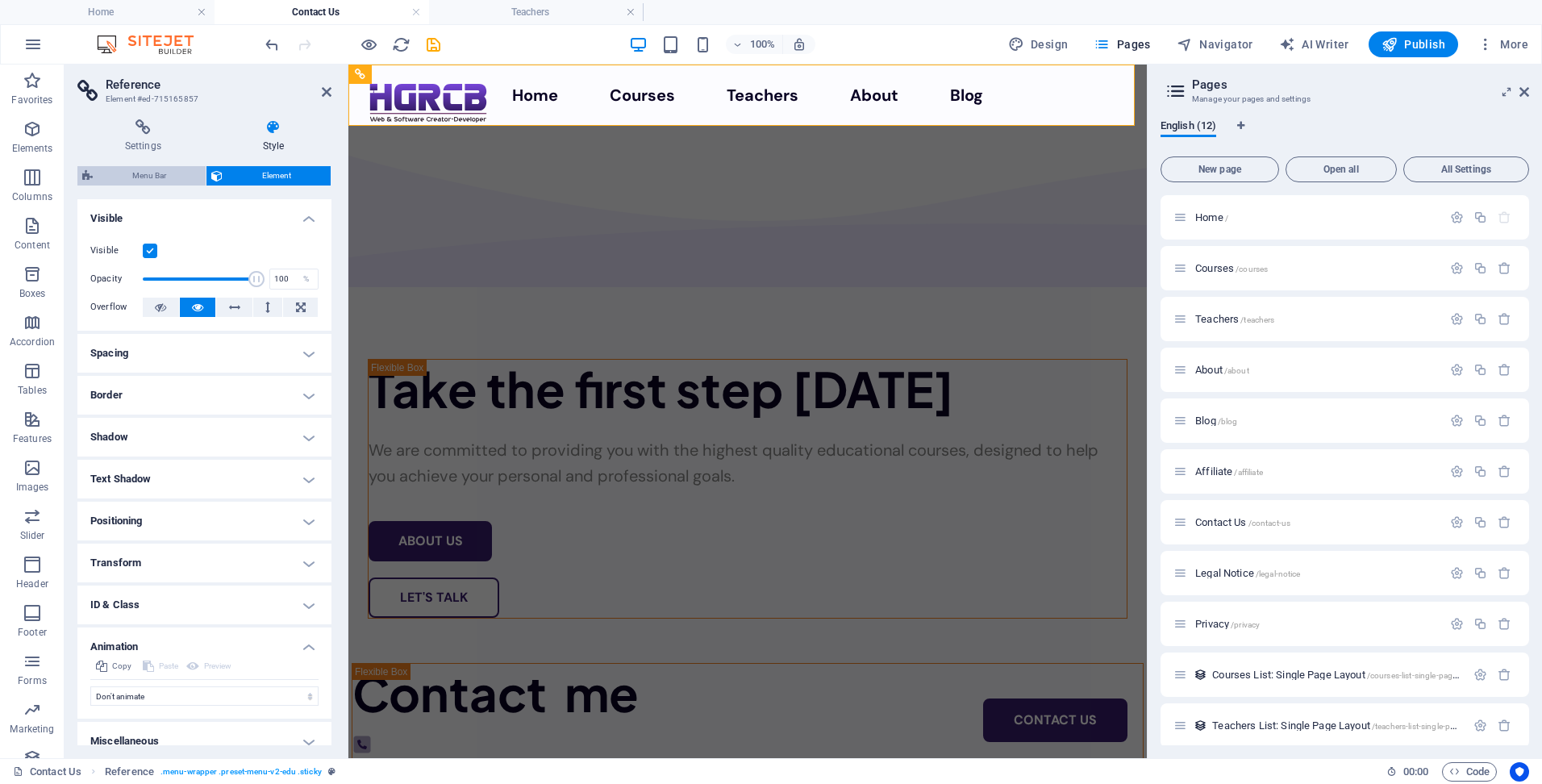
click at [179, 173] on span "Menu Bar" at bounding box center [149, 175] width 103 height 20
select select
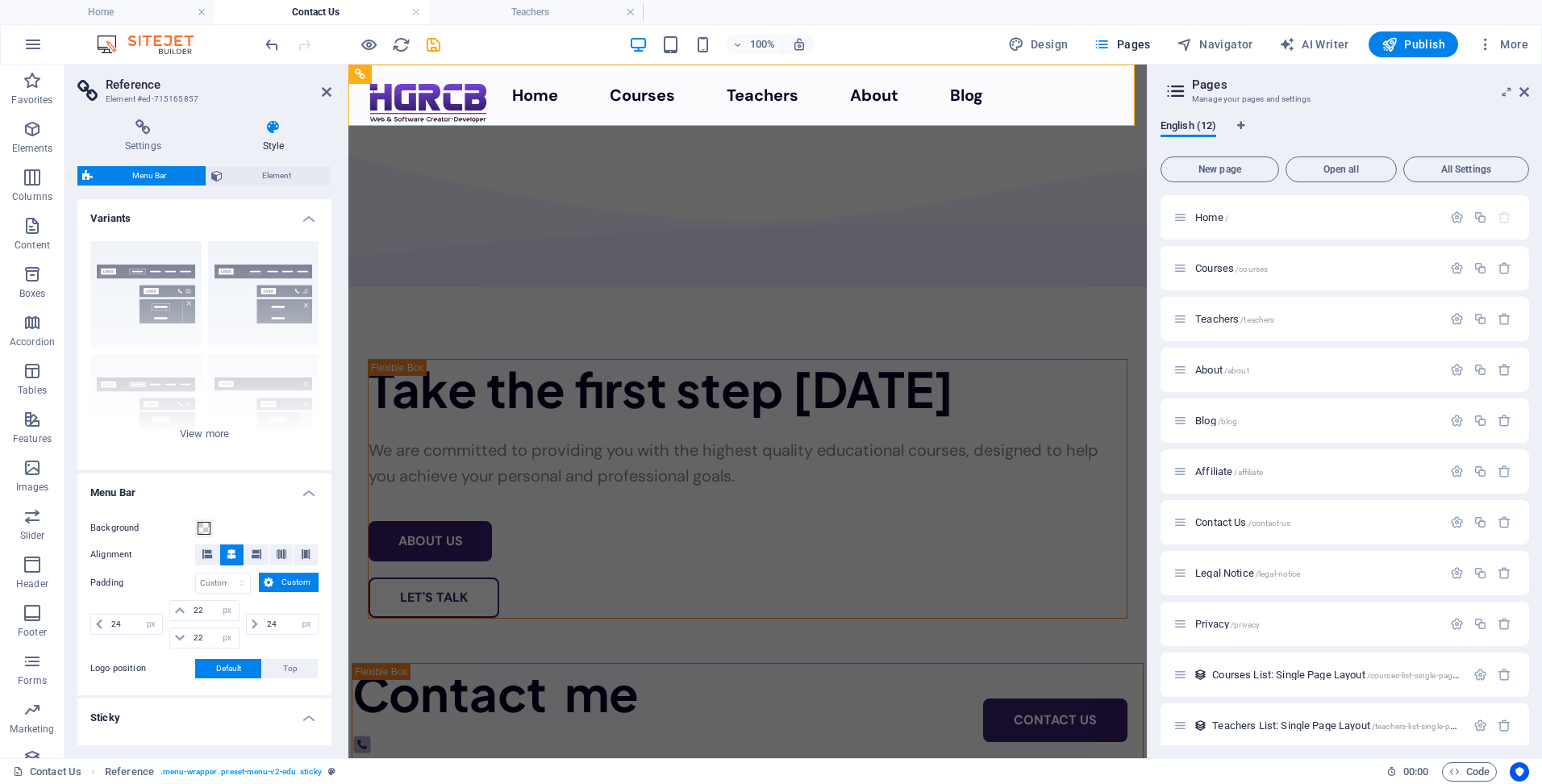
scroll to position [161, 0]
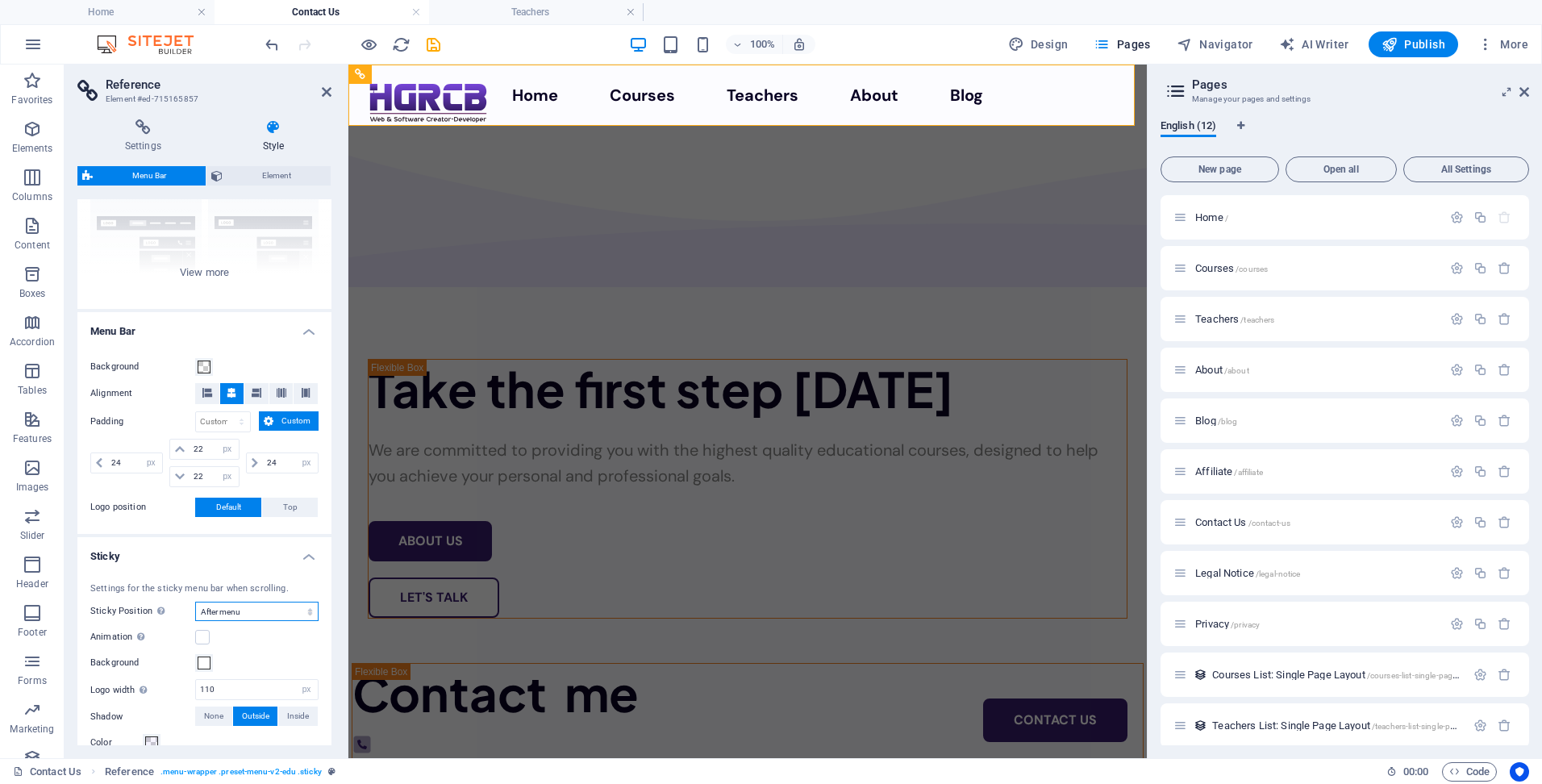
click at [259, 614] on select "Off Instant After menu After banner When scrolling up" at bounding box center [257, 611] width 124 height 20
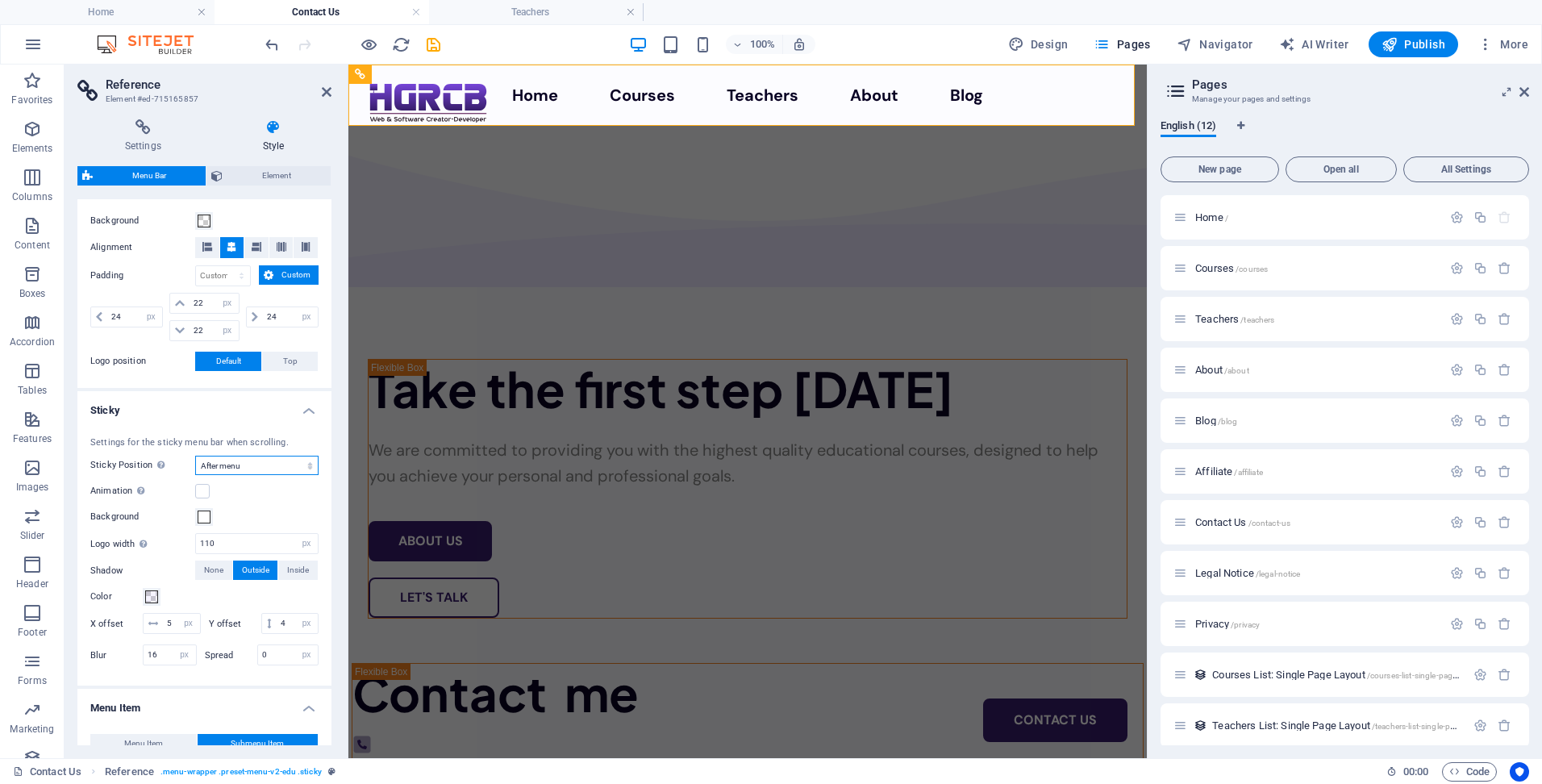
scroll to position [322, 0]
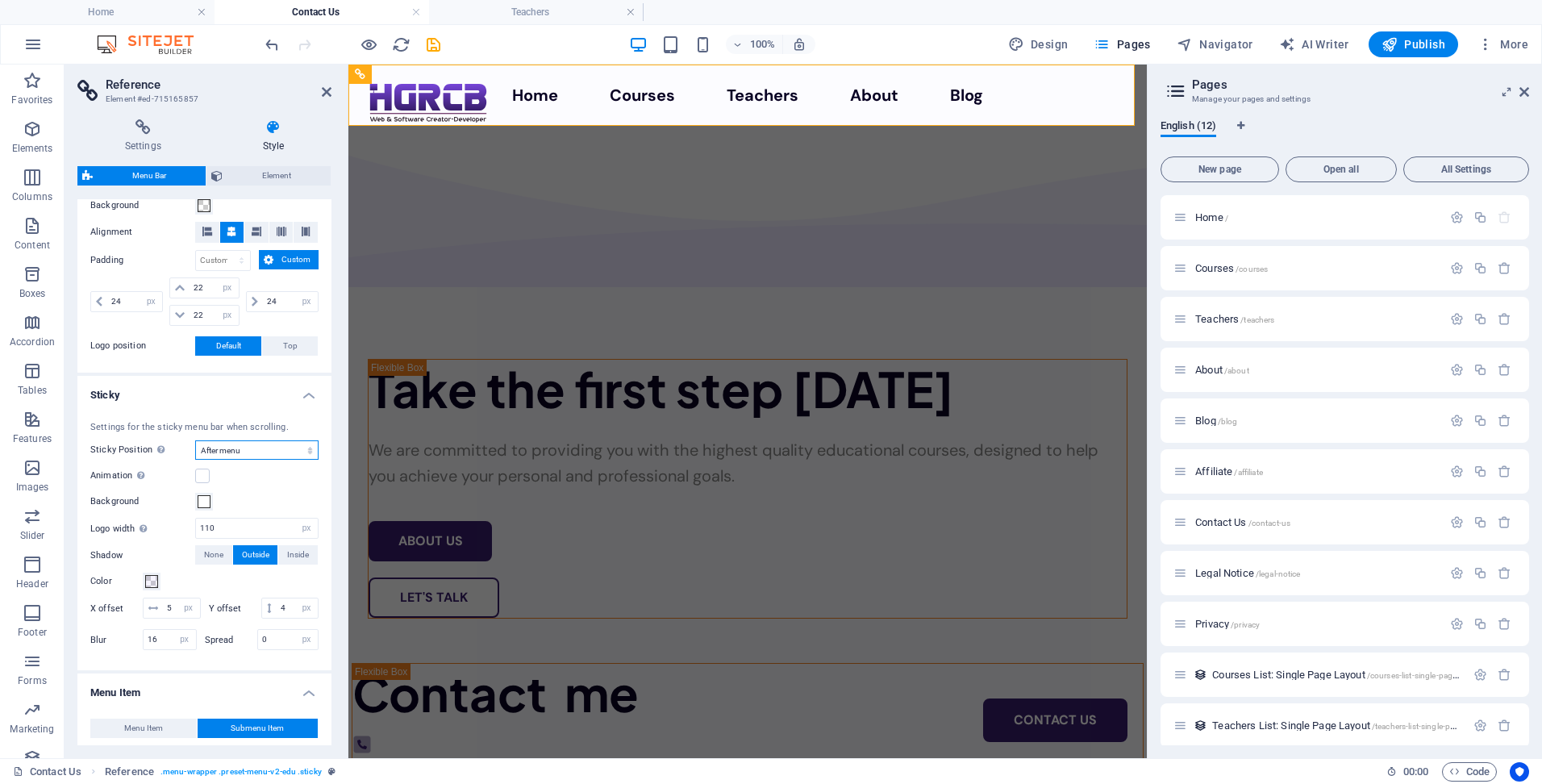
click at [241, 450] on select "Off Instant After menu After banner When scrolling up" at bounding box center [257, 450] width 124 height 20
click at [195, 440] on select "Off Instant After menu After banner When scrolling up" at bounding box center [257, 450] width 124 height 20
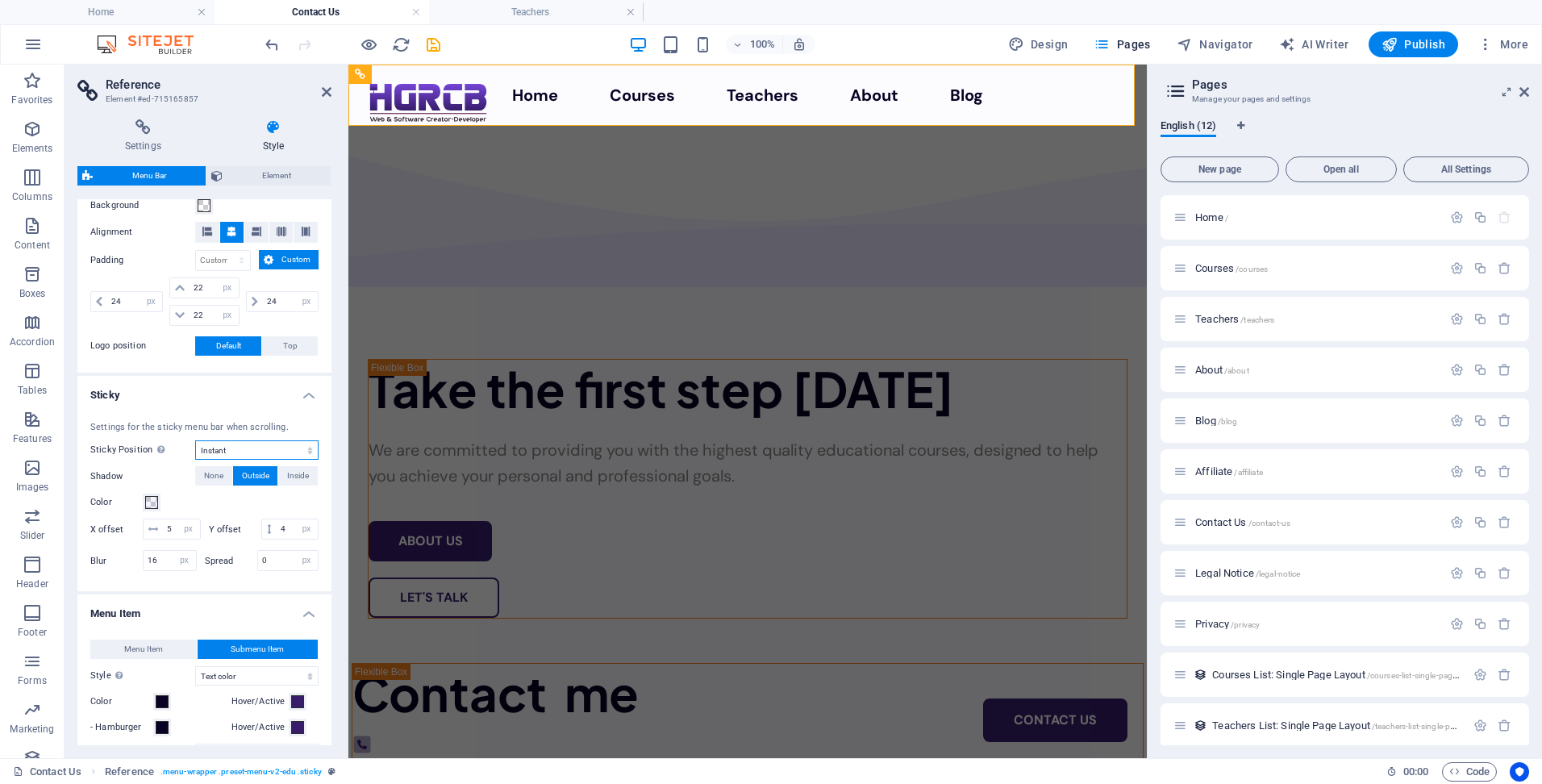
click at [241, 456] on select "Off Instant After menu After banner When scrolling up" at bounding box center [257, 450] width 124 height 20
select select "sticky_none"
click at [195, 440] on select "Off Instant After menu After banner When scrolling up" at bounding box center [257, 450] width 124 height 20
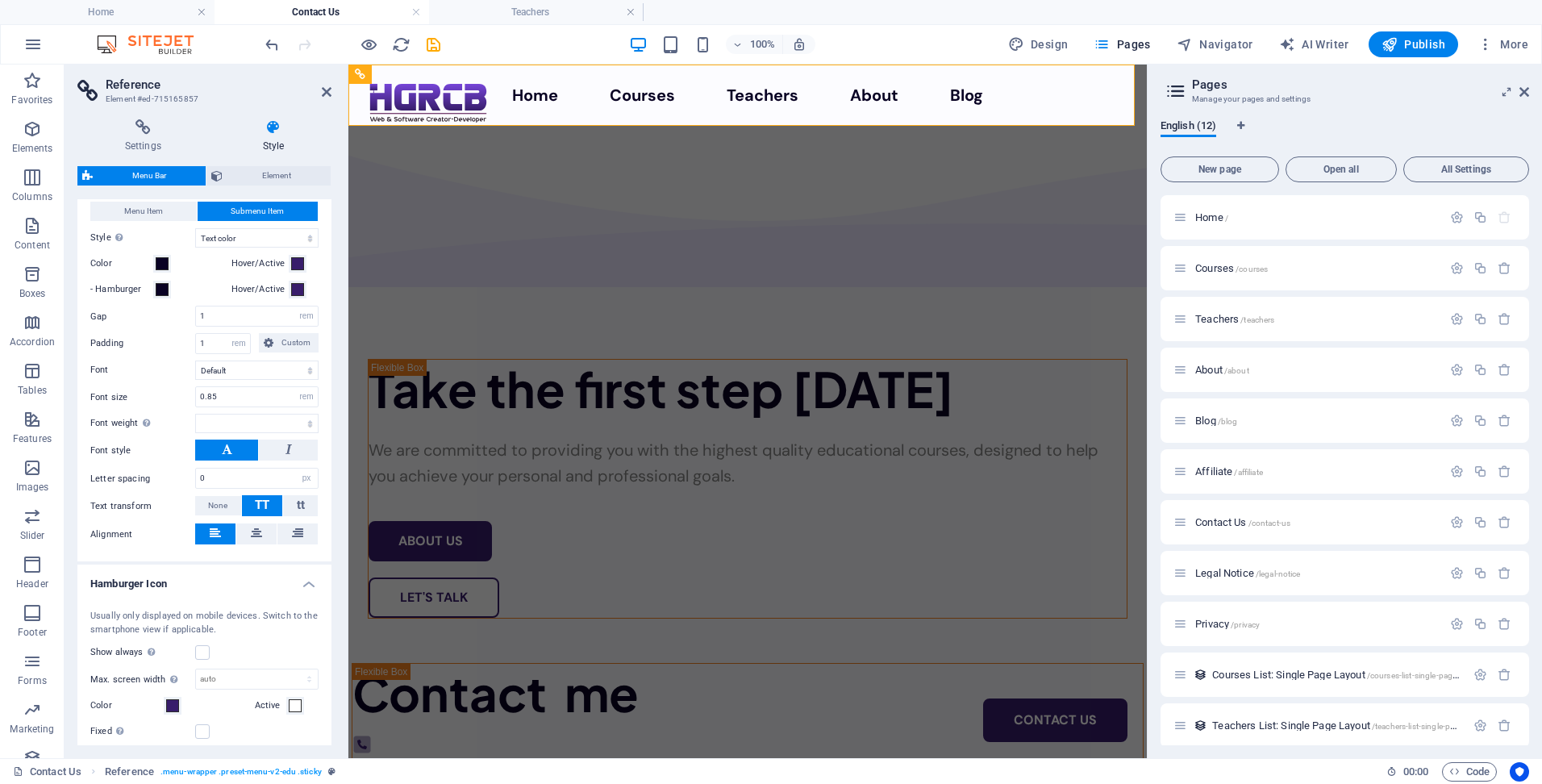
select select
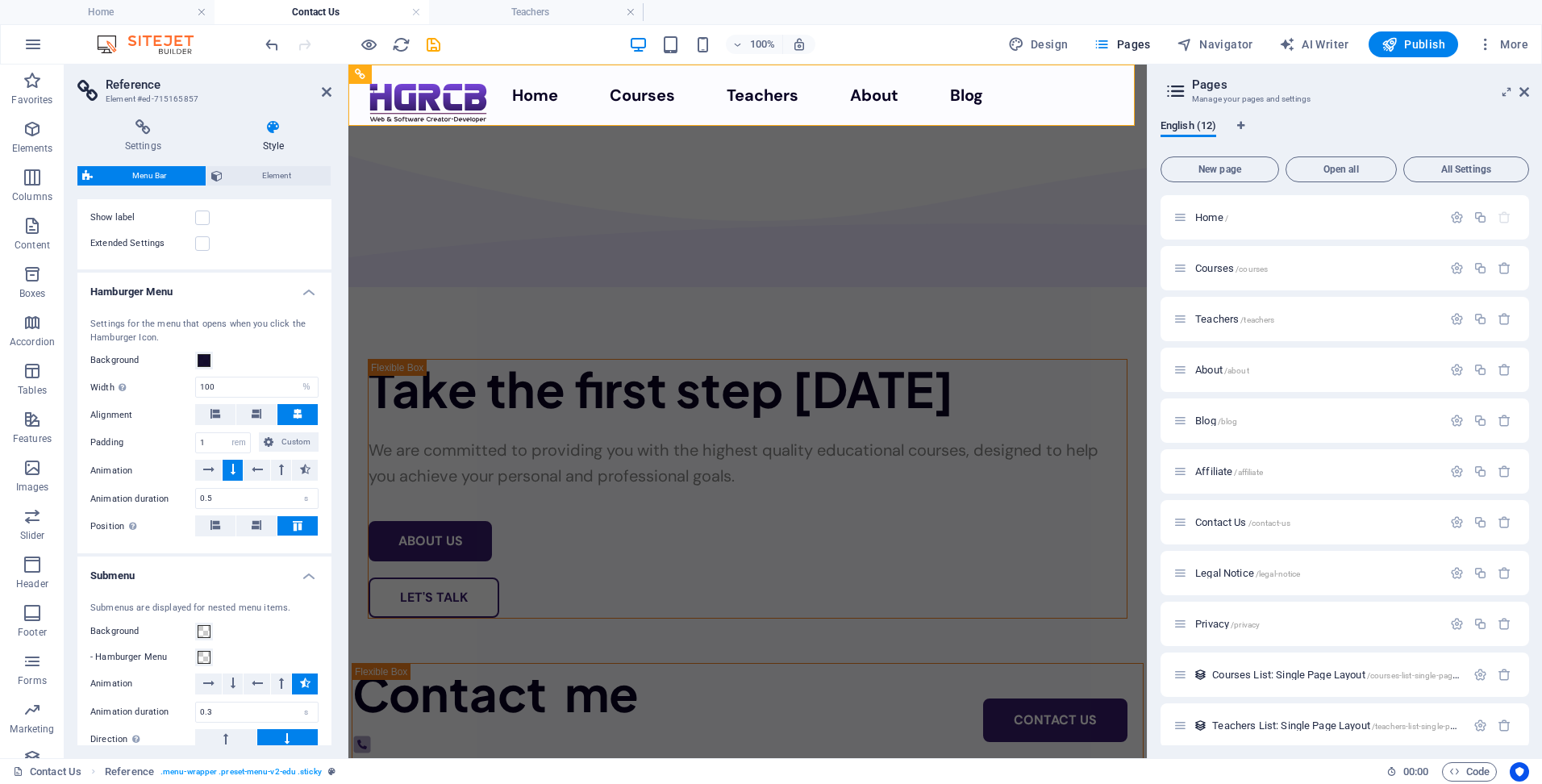
scroll to position [1290, 0]
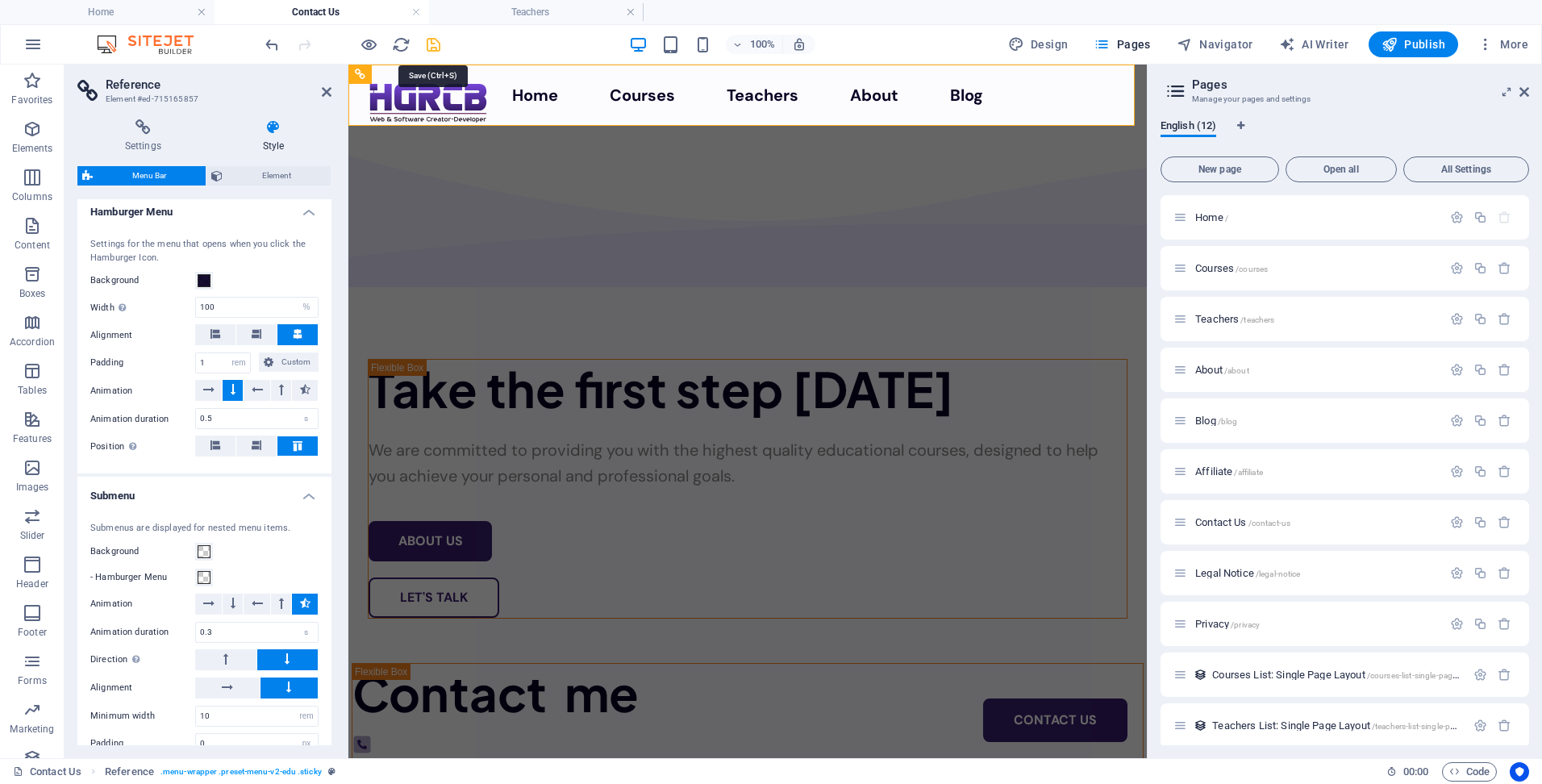
click at [434, 47] on icon "save" at bounding box center [434, 45] width 19 height 19
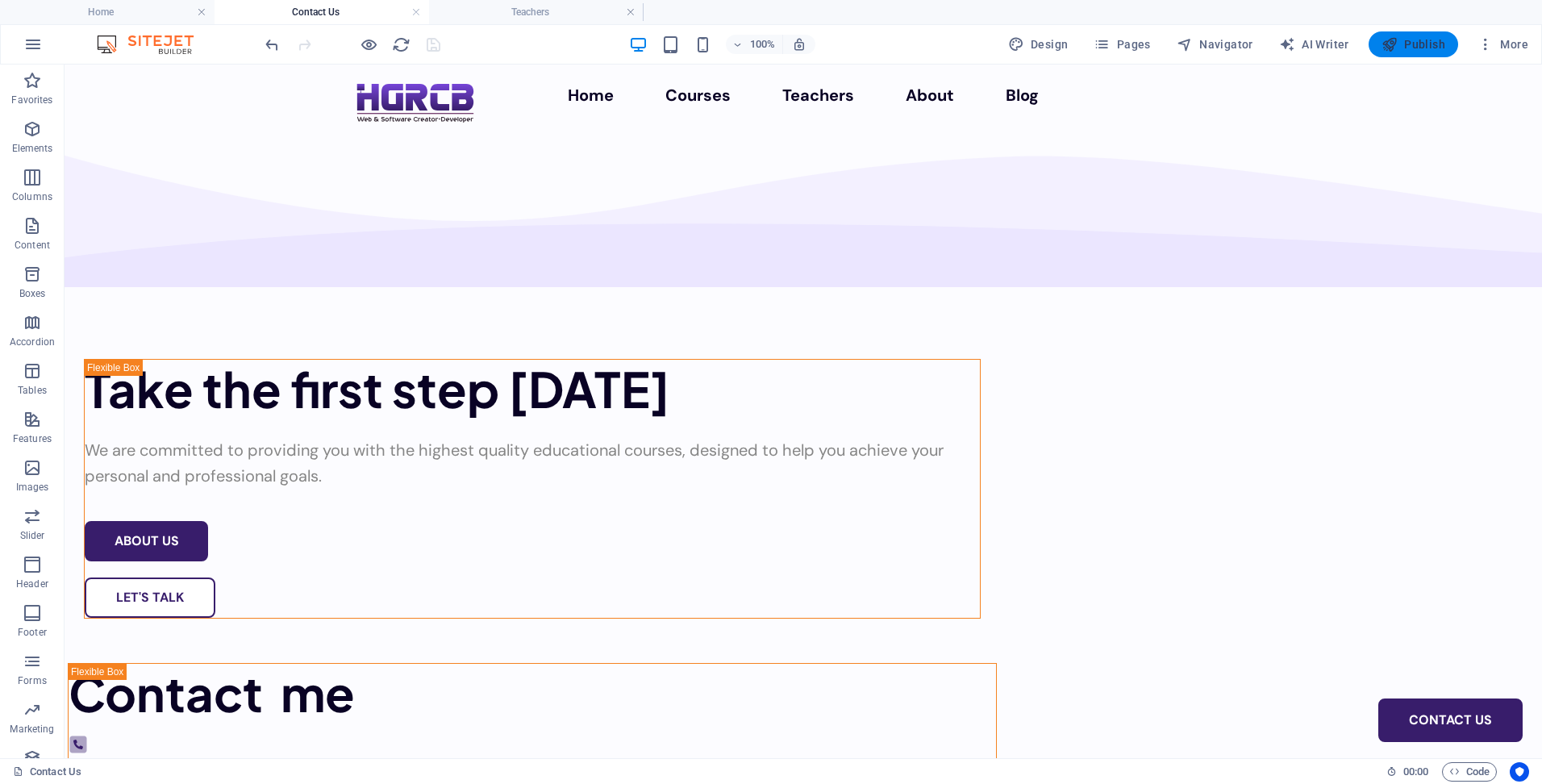
click at [1419, 52] on button "Publish" at bounding box center [1414, 45] width 90 height 26
